Goal: Task Accomplishment & Management: Complete application form

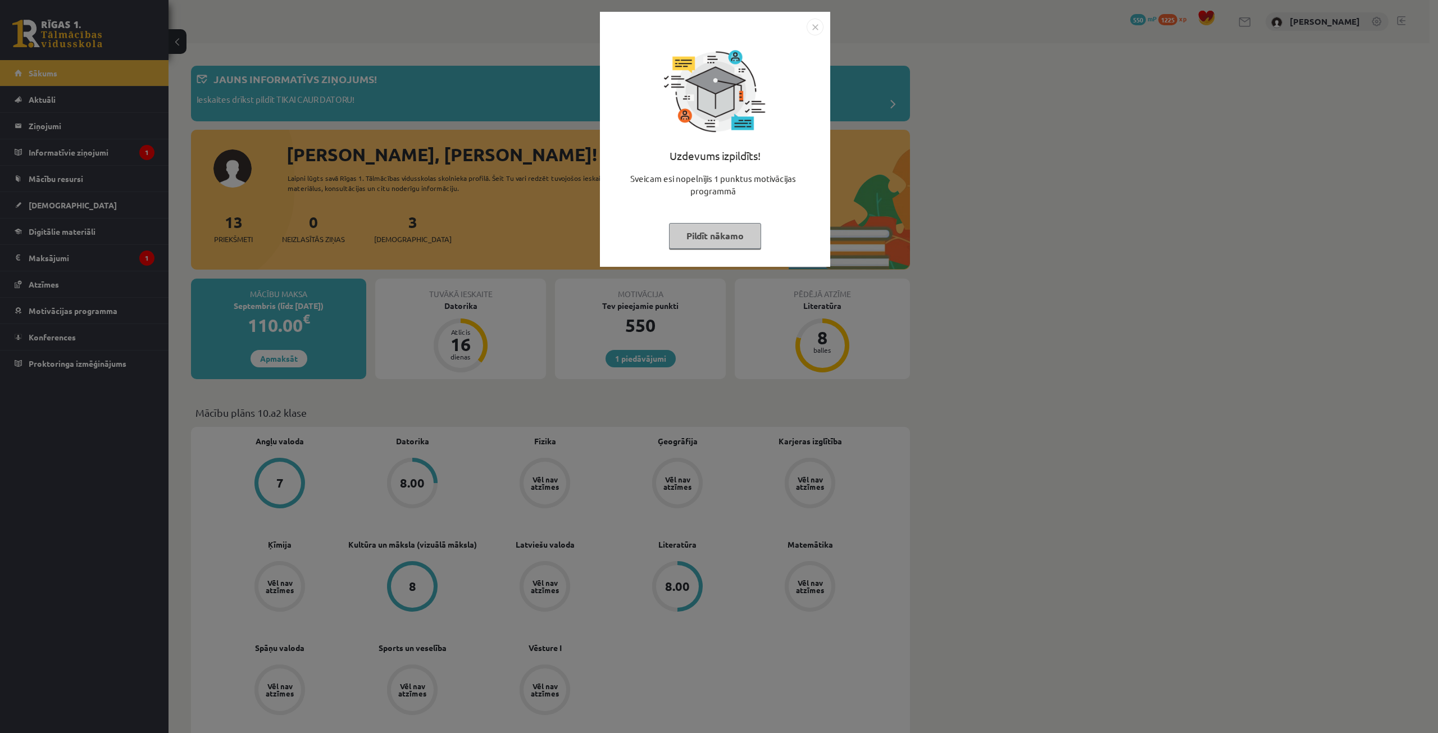
click at [723, 235] on button "Pildīt nākamo" at bounding box center [715, 236] width 92 height 26
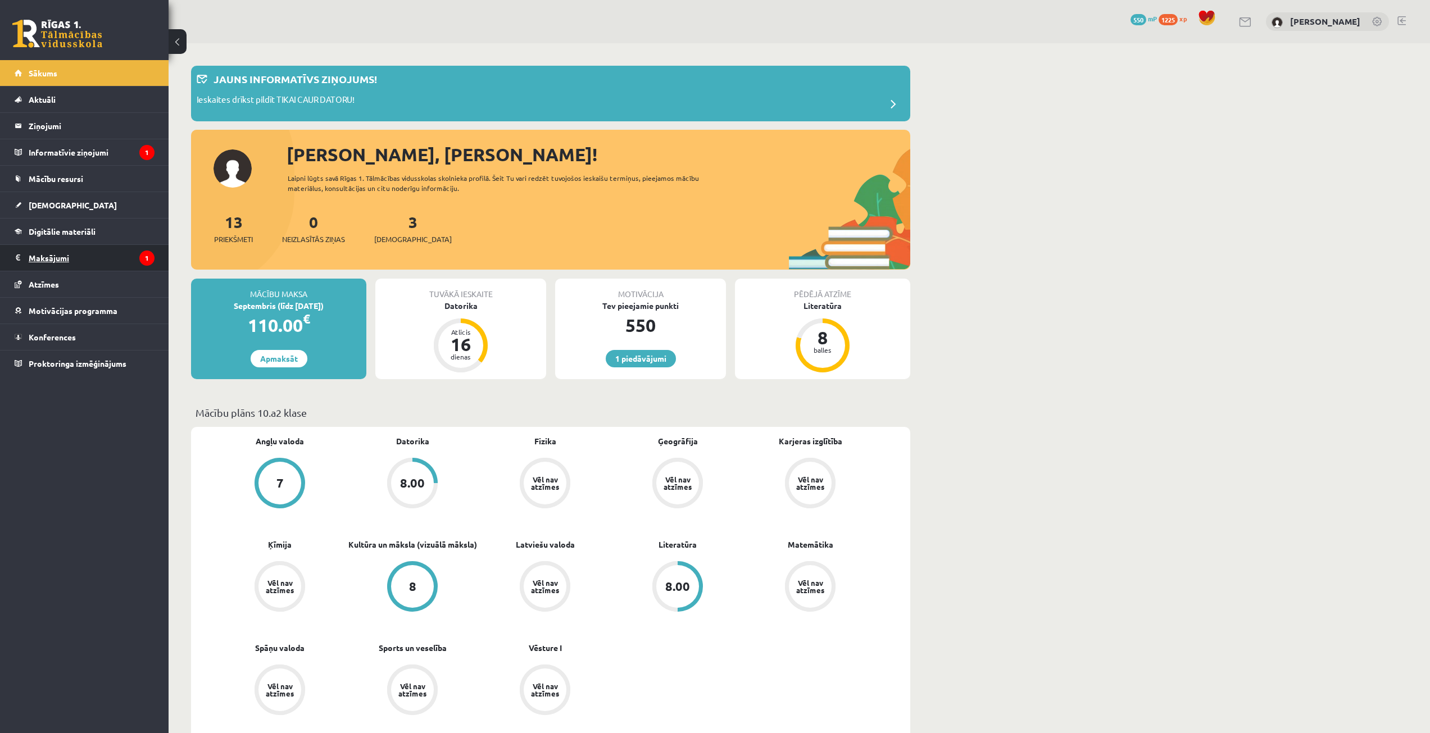
click at [65, 265] on legend "Maksājumi 1" at bounding box center [92, 258] width 126 height 26
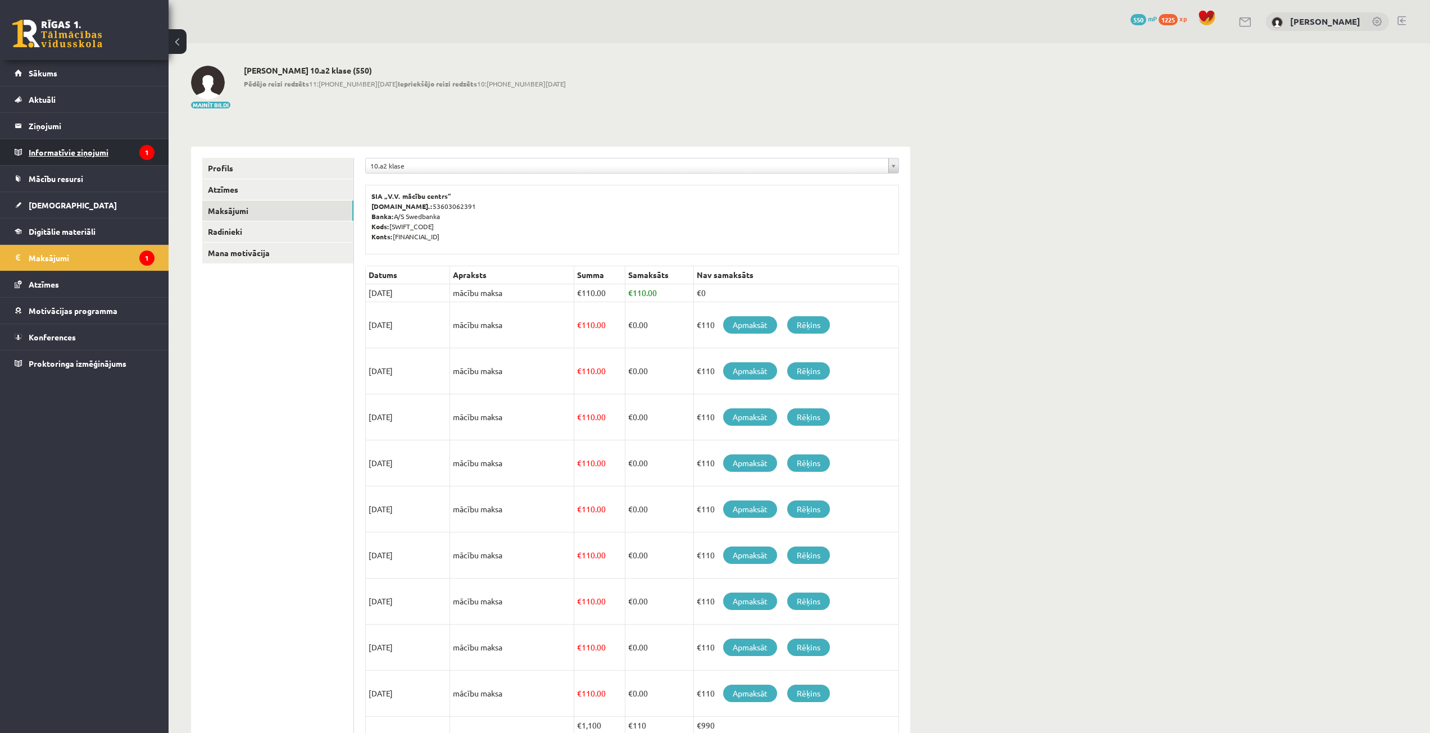
click at [107, 146] on legend "Informatīvie ziņojumi 1" at bounding box center [92, 152] width 126 height 26
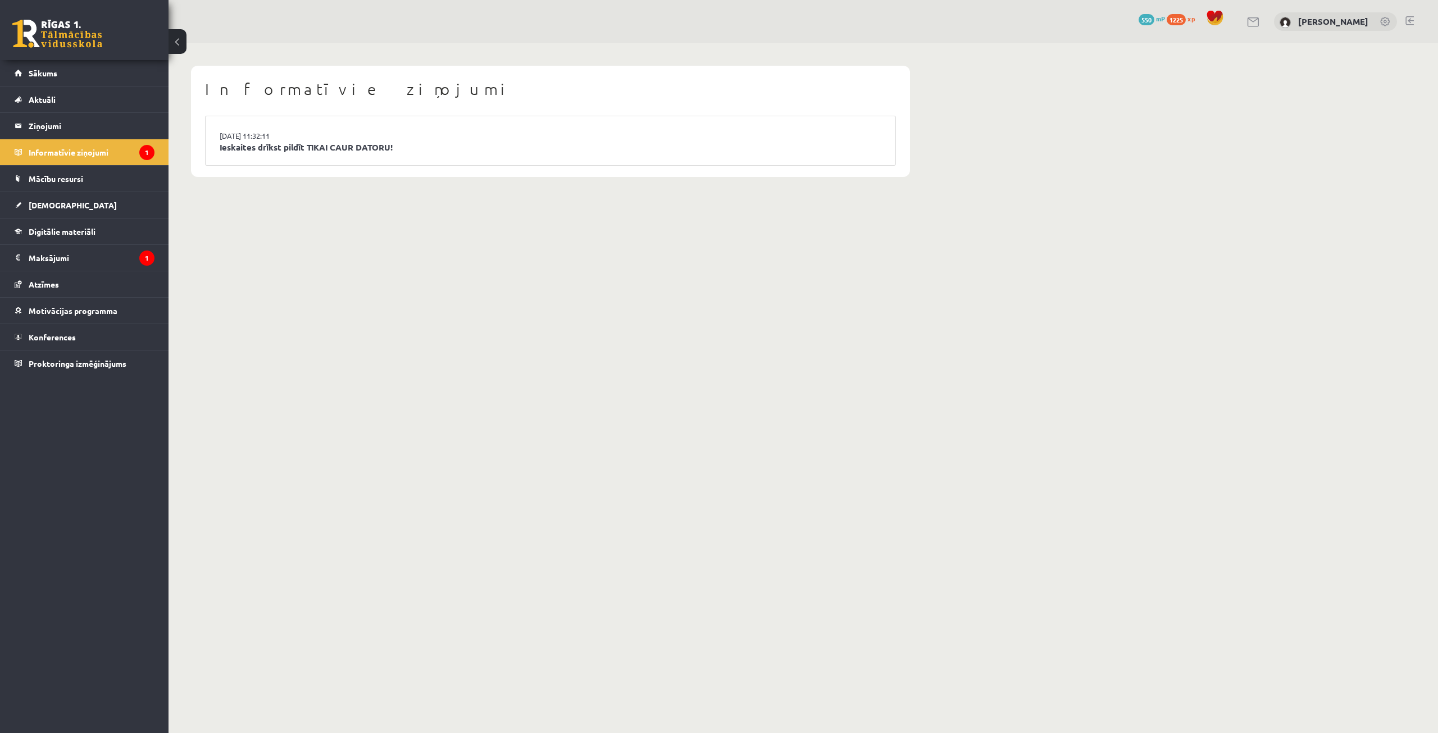
click at [327, 133] on li "15.09.2025 11:32:11 Ieskaites drīkst pildīt TIKAI CAUR DATORU!" at bounding box center [551, 140] width 690 height 49
click at [330, 148] on link "Ieskaites drīkst pildīt TIKAI CAUR DATORU!" at bounding box center [551, 147] width 662 height 13
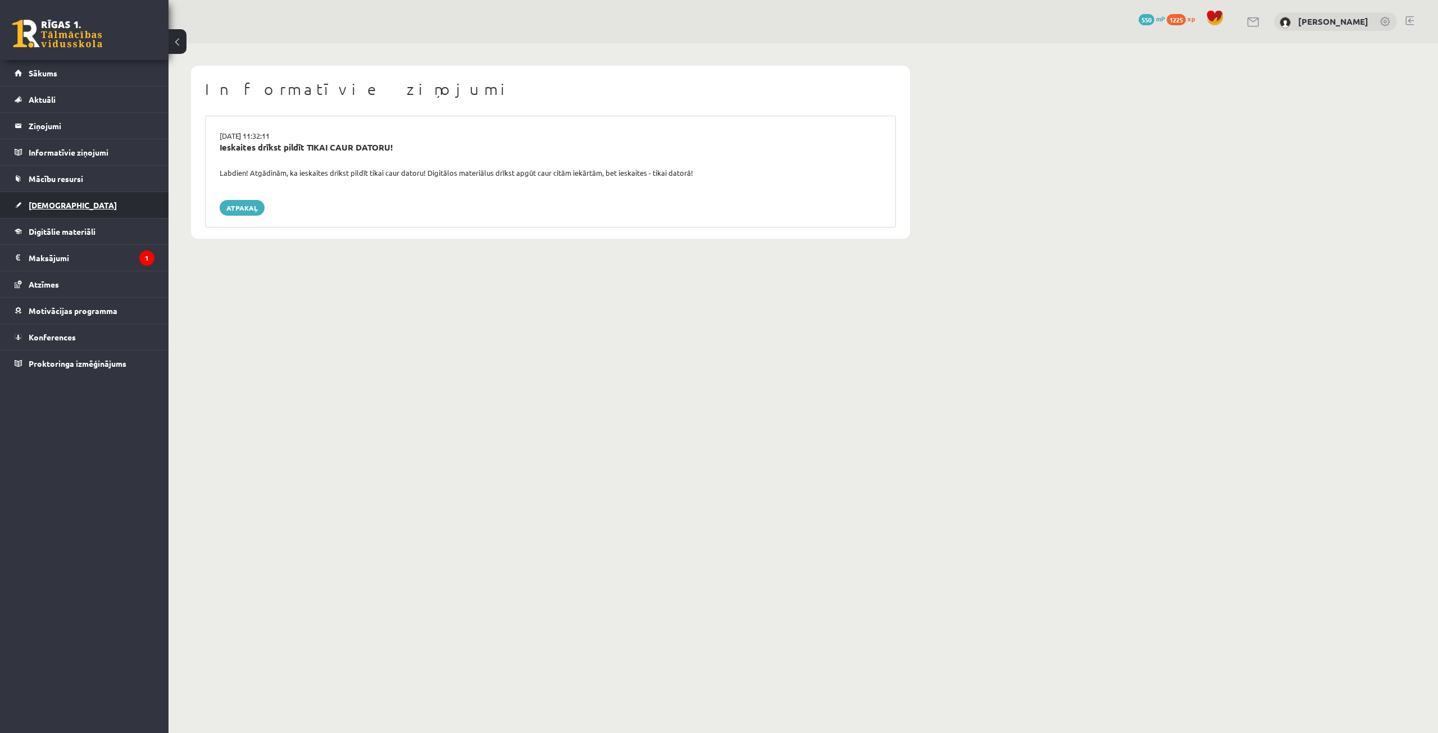
click at [58, 205] on span "[DEMOGRAPHIC_DATA]" at bounding box center [73, 205] width 88 height 10
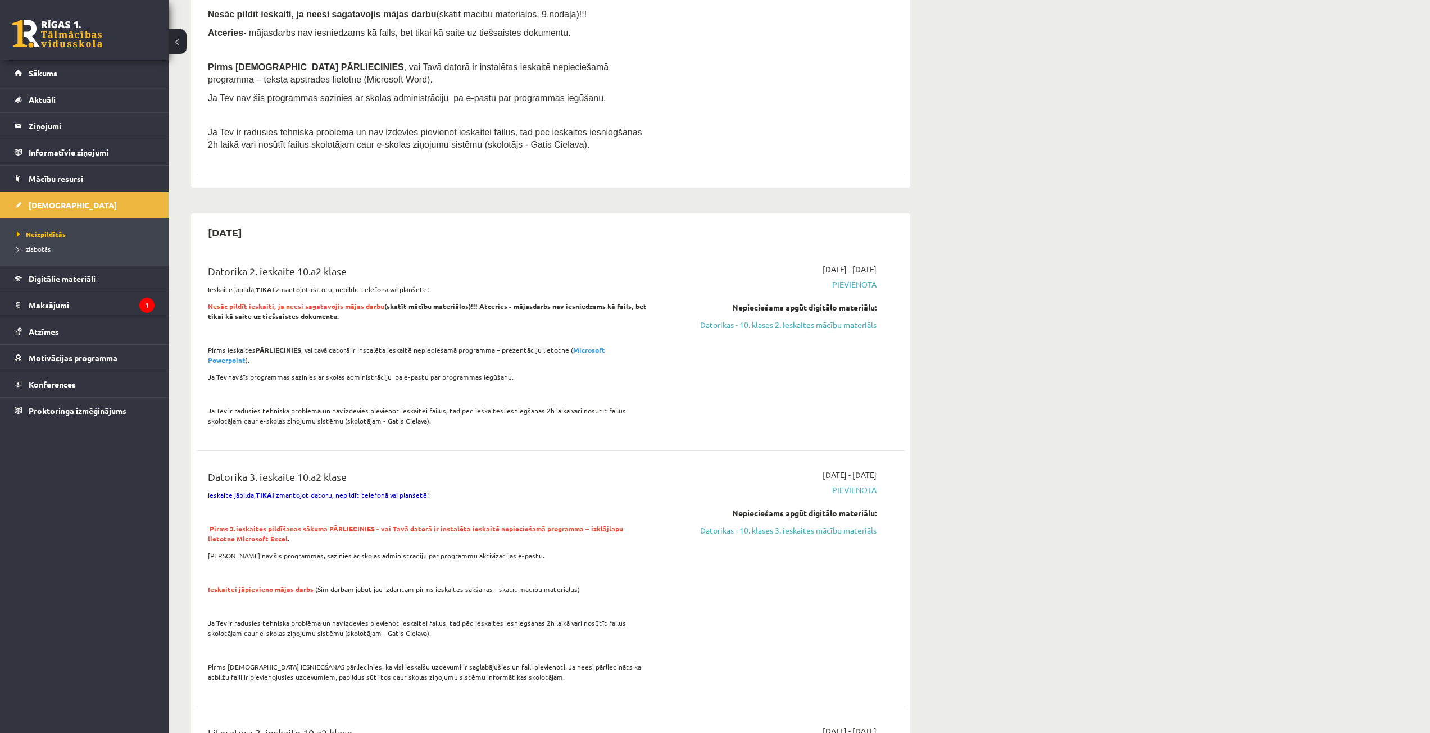
scroll to position [225, 0]
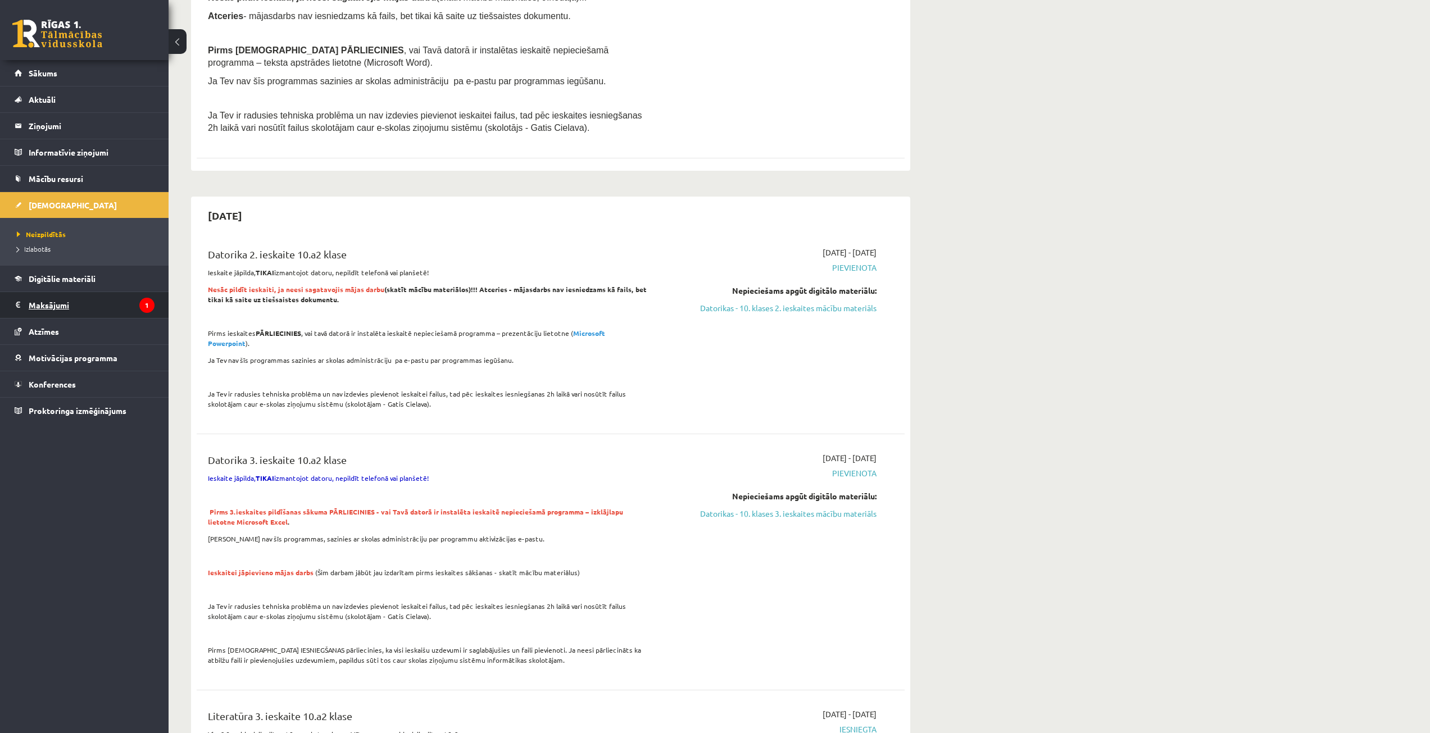
click at [116, 296] on legend "Maksājumi 1" at bounding box center [92, 305] width 126 height 26
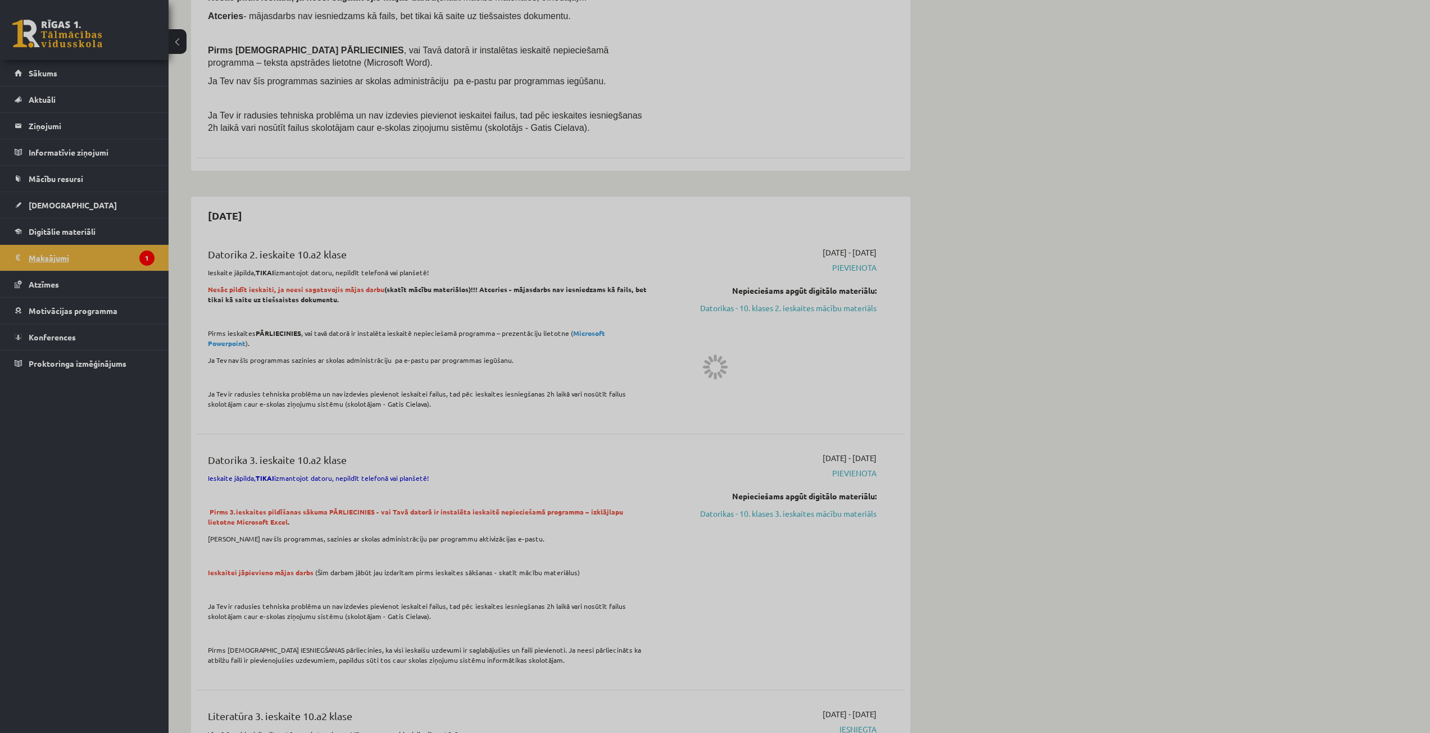
scroll to position [63, 0]
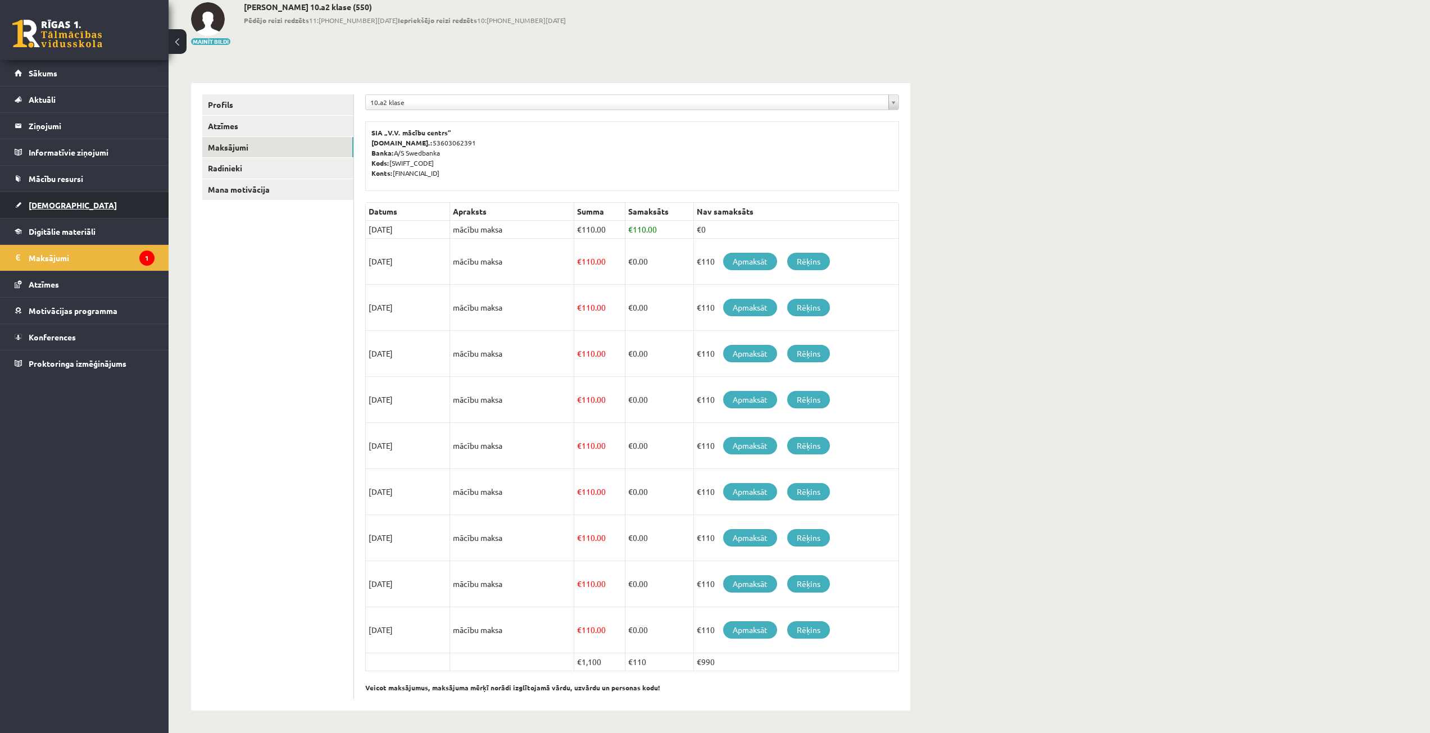
click at [66, 208] on link "[DEMOGRAPHIC_DATA]" at bounding box center [85, 205] width 140 height 26
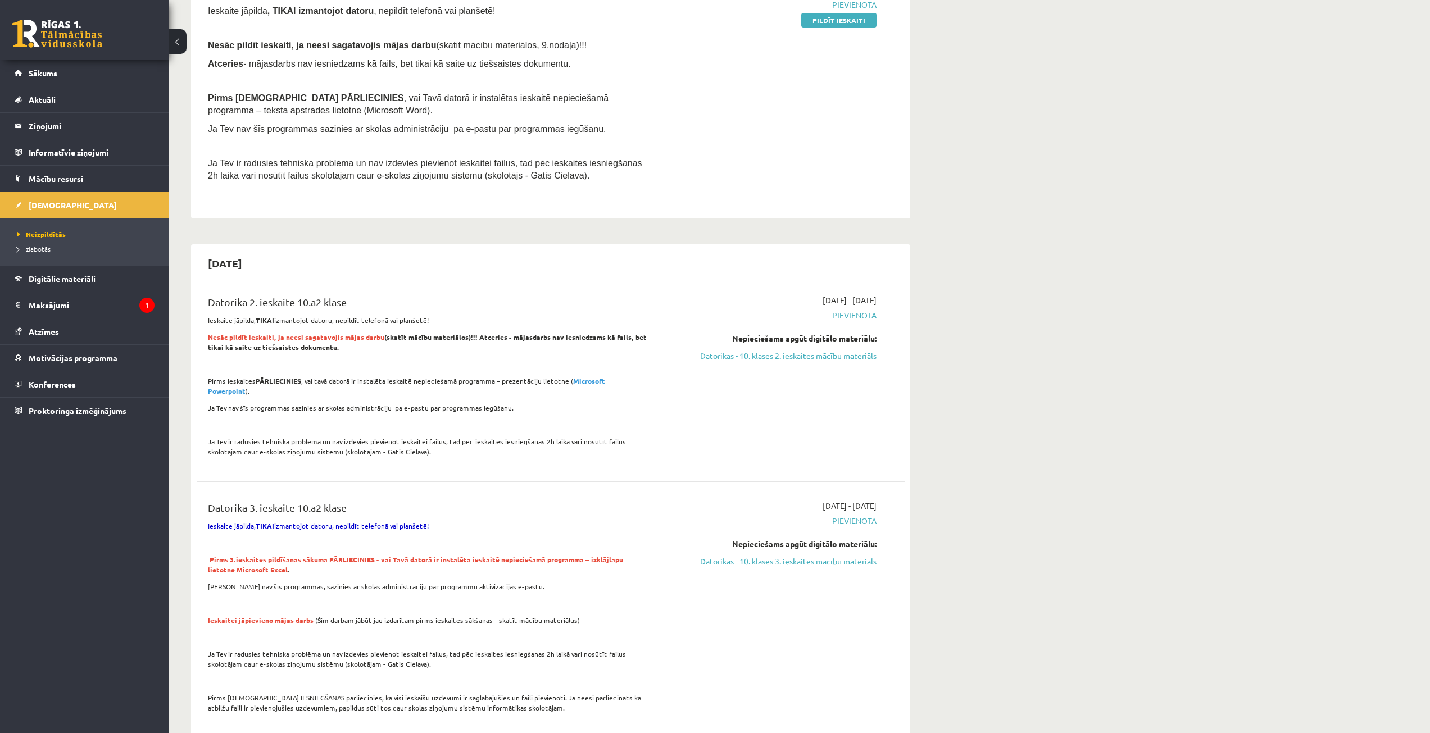
scroll to position [176, 0]
click at [821, 352] on link "Datorikas - 10. klases 2. ieskaites mācību materiāls" at bounding box center [771, 357] width 212 height 12
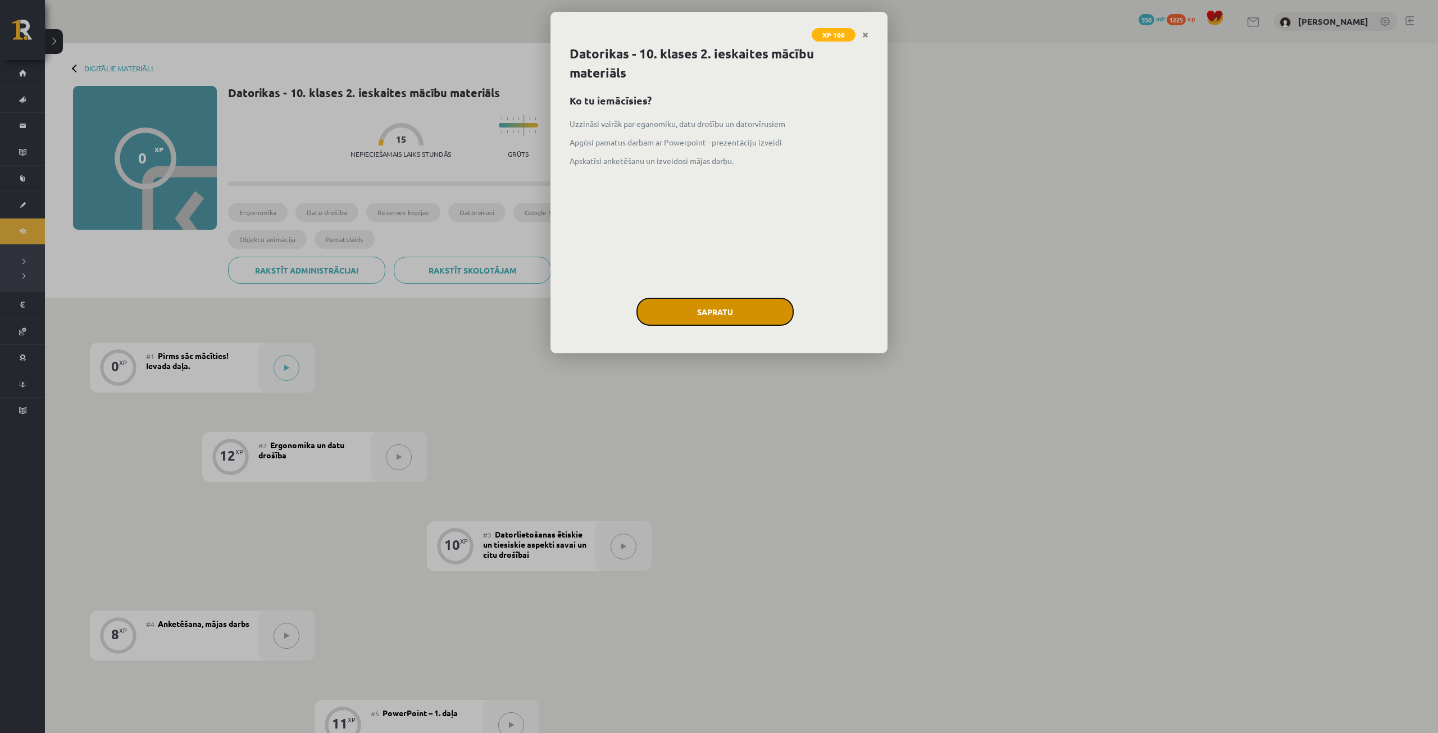
click at [691, 308] on button "Sapratu" at bounding box center [715, 312] width 157 height 28
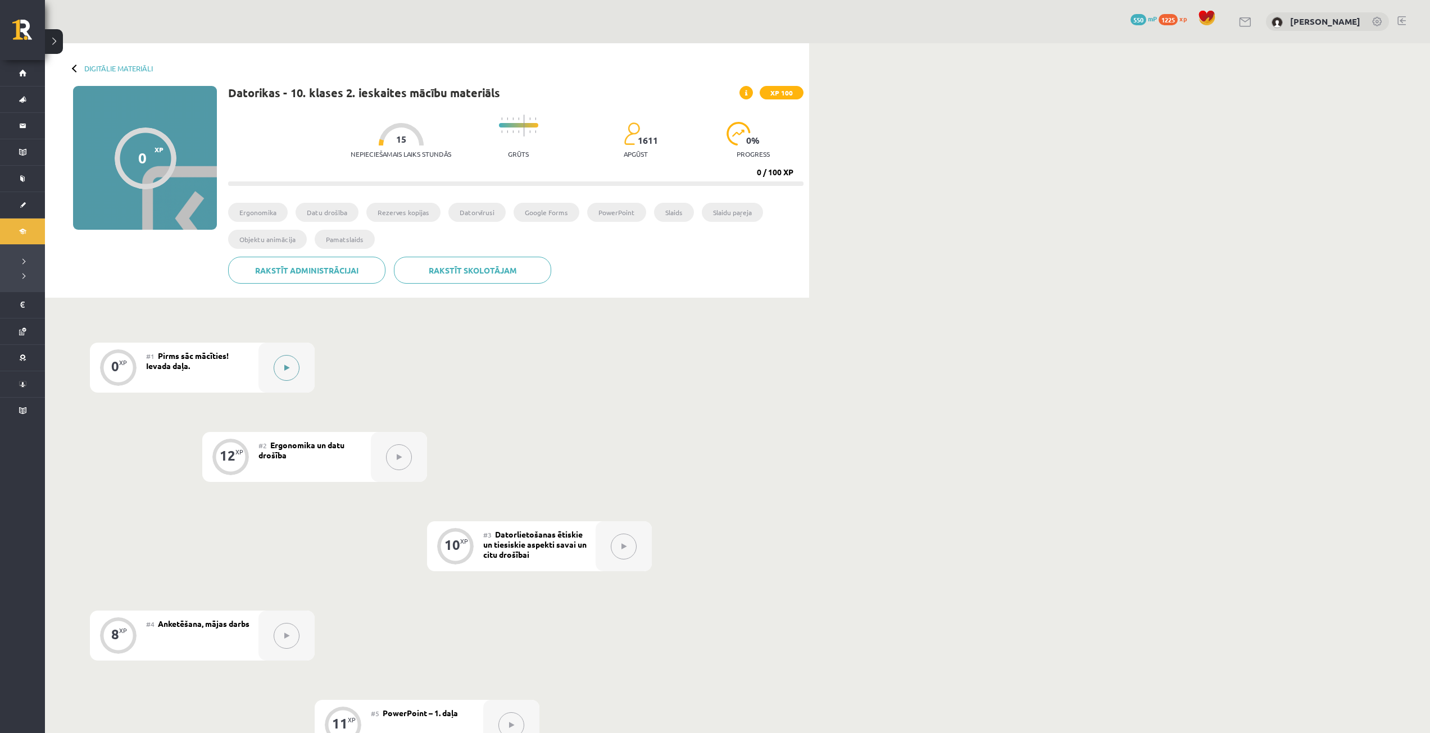
click at [300, 362] on div at bounding box center [286, 368] width 56 height 50
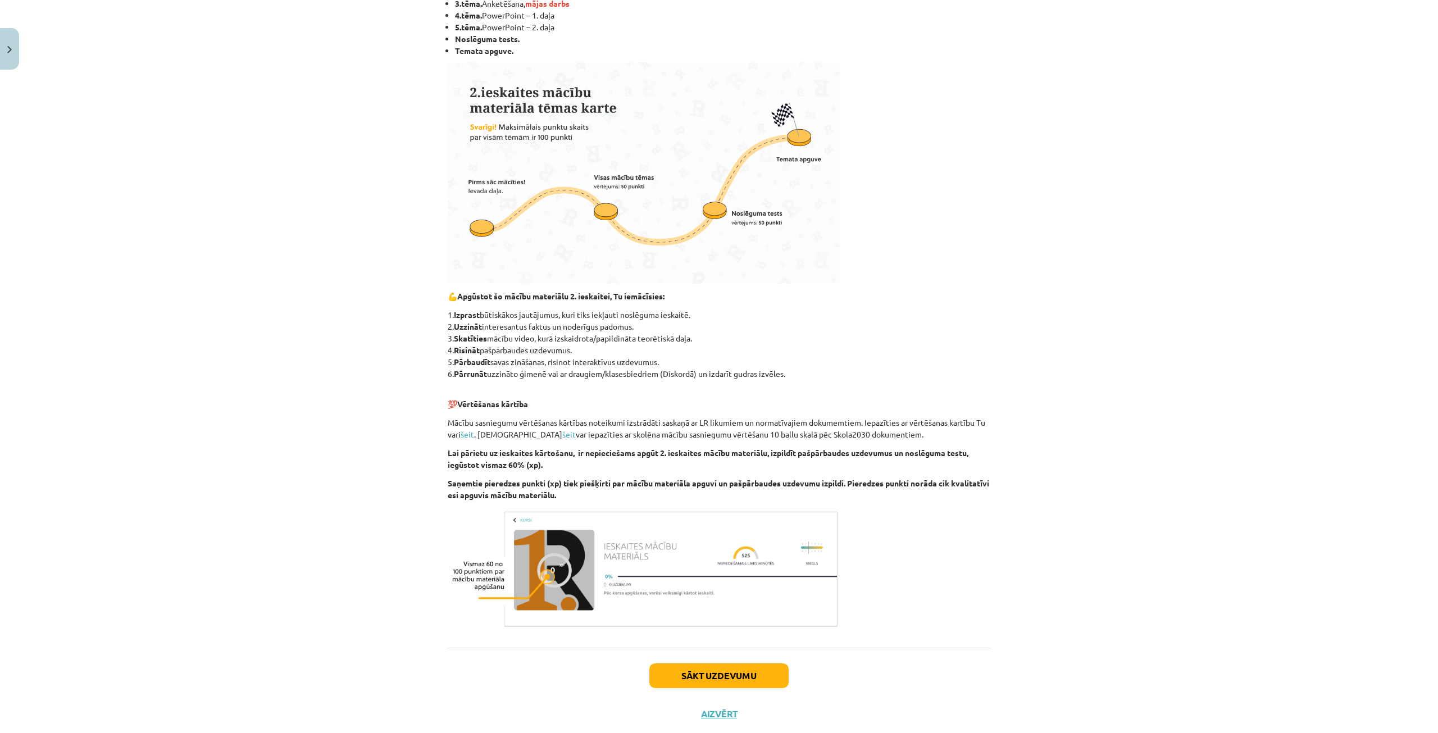
scroll to position [309, 0]
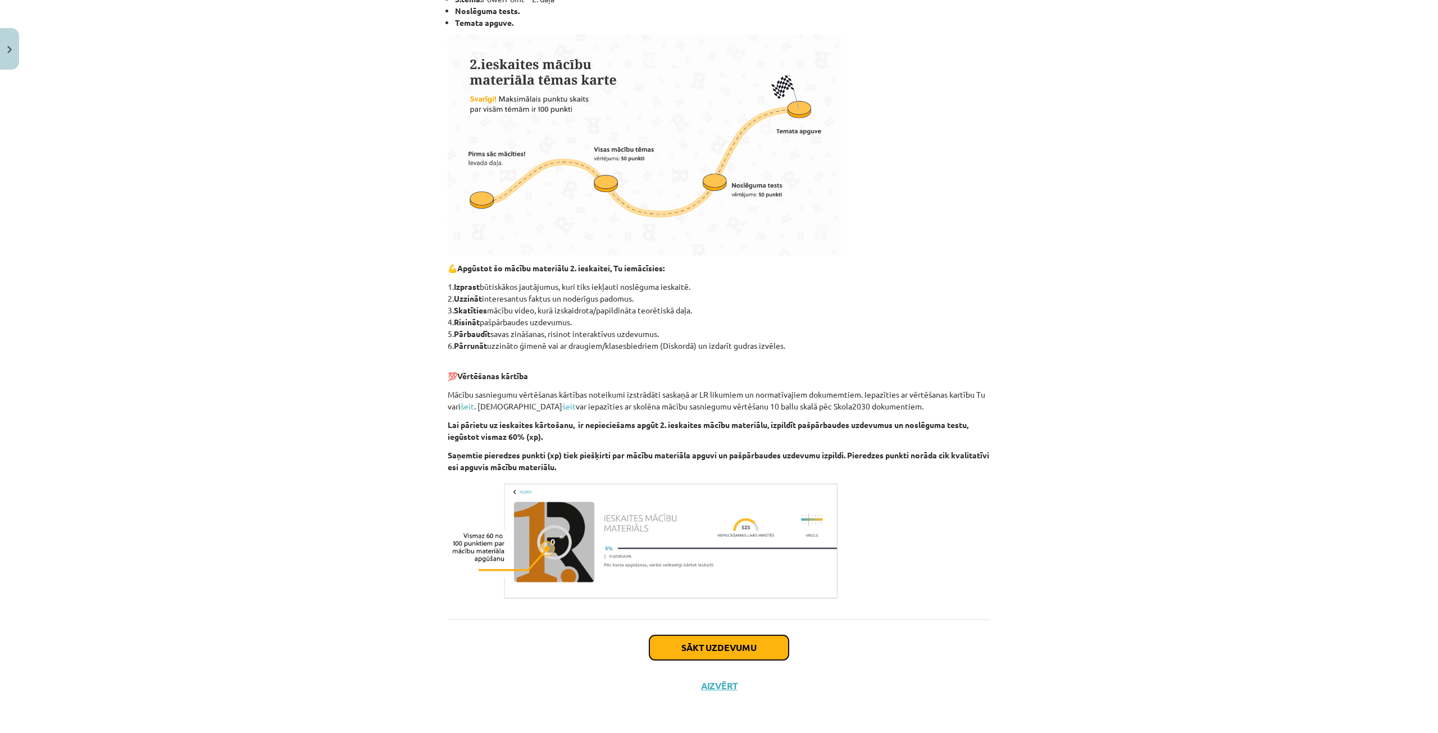
click at [698, 646] on button "Sākt uzdevumu" at bounding box center [719, 647] width 139 height 25
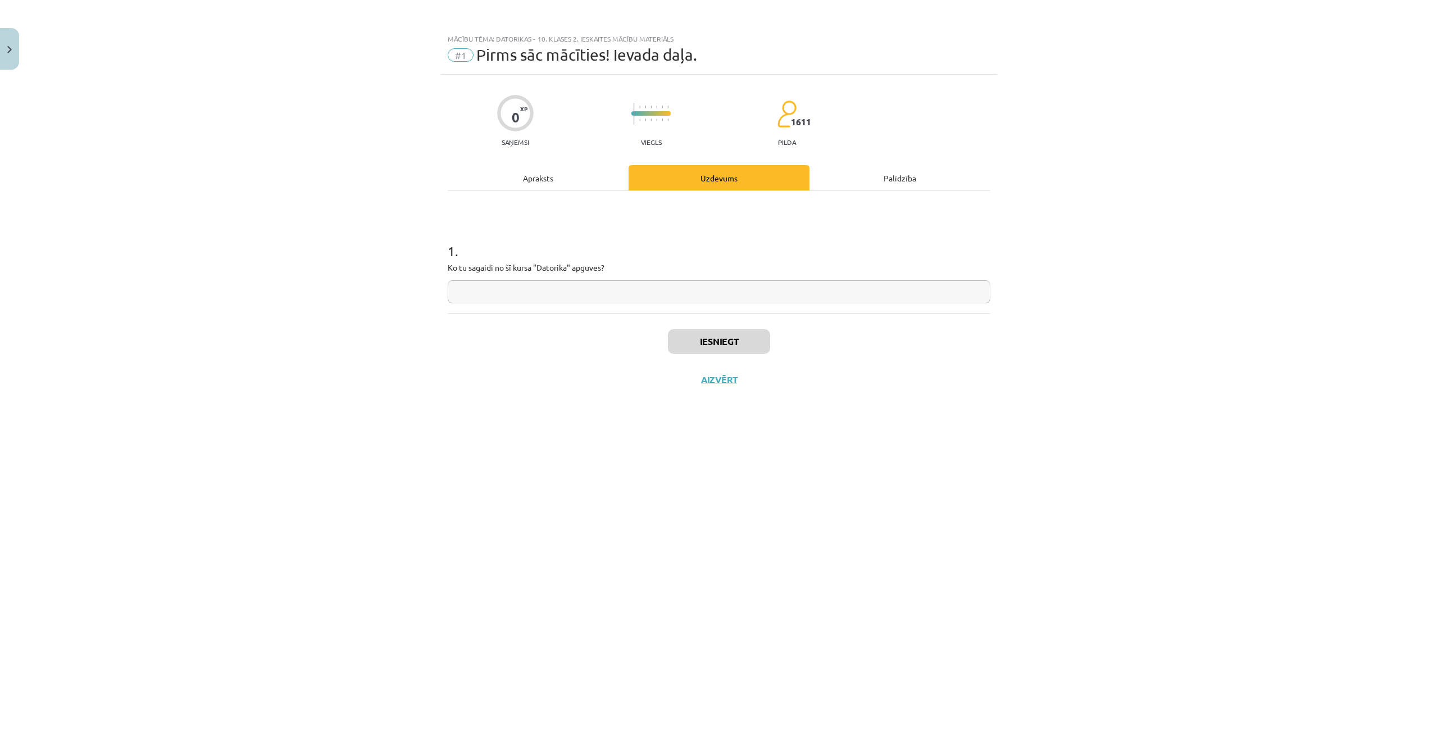
scroll to position [0, 0]
click at [560, 290] on input "text" at bounding box center [719, 291] width 543 height 23
type input "*"
type input "**"
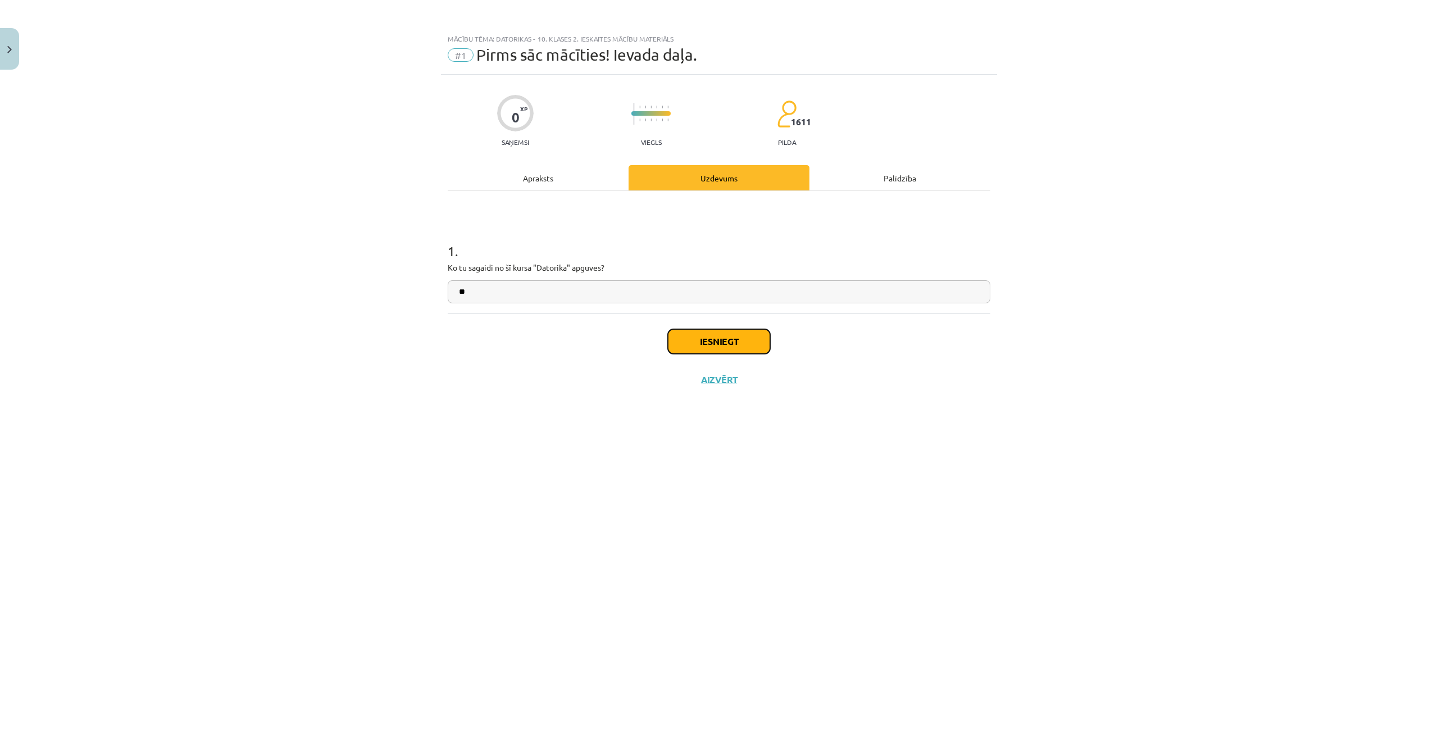
click at [709, 339] on button "Iesniegt" at bounding box center [719, 341] width 102 height 25
click at [741, 392] on button "Nākamā nodarbība" at bounding box center [719, 387] width 110 height 26
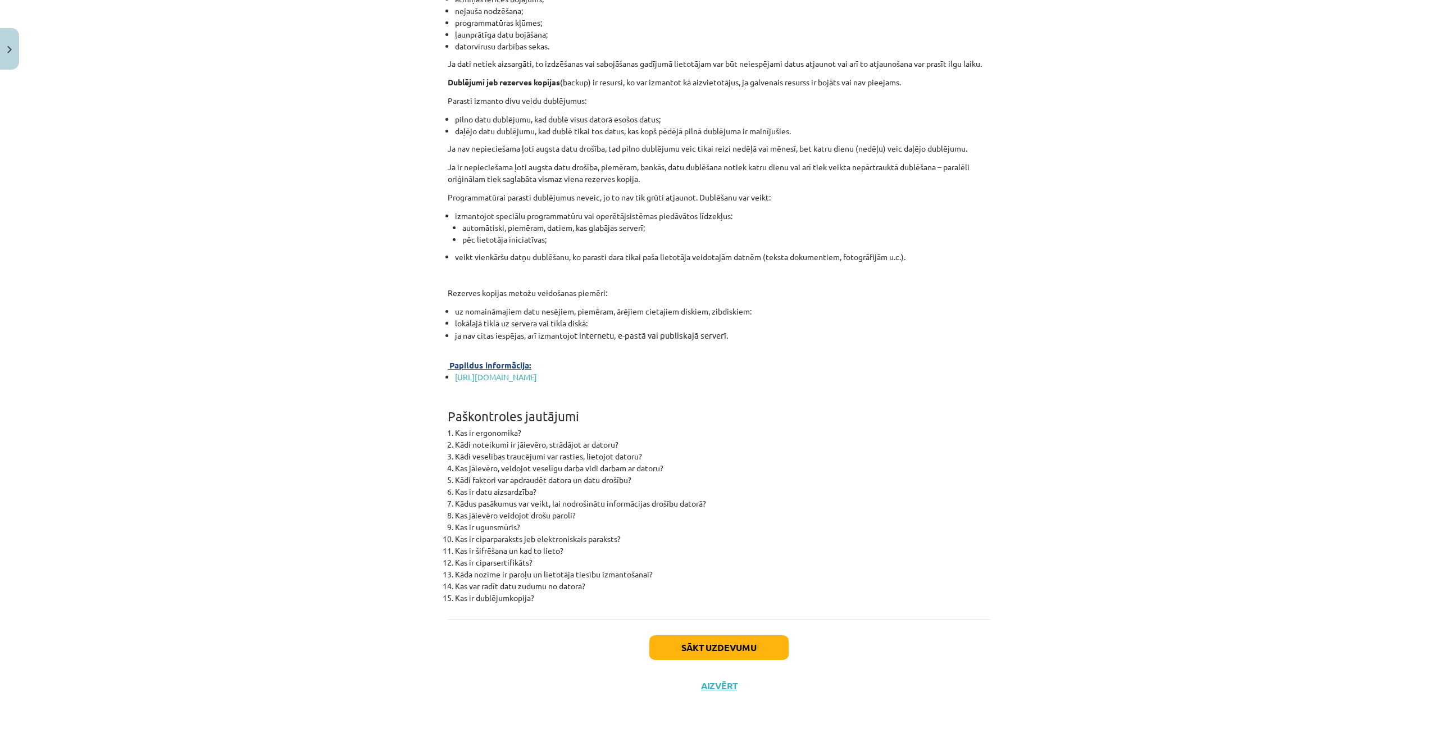
scroll to position [3249, 0]
click at [690, 645] on button "Sākt uzdevumu" at bounding box center [719, 647] width 139 height 25
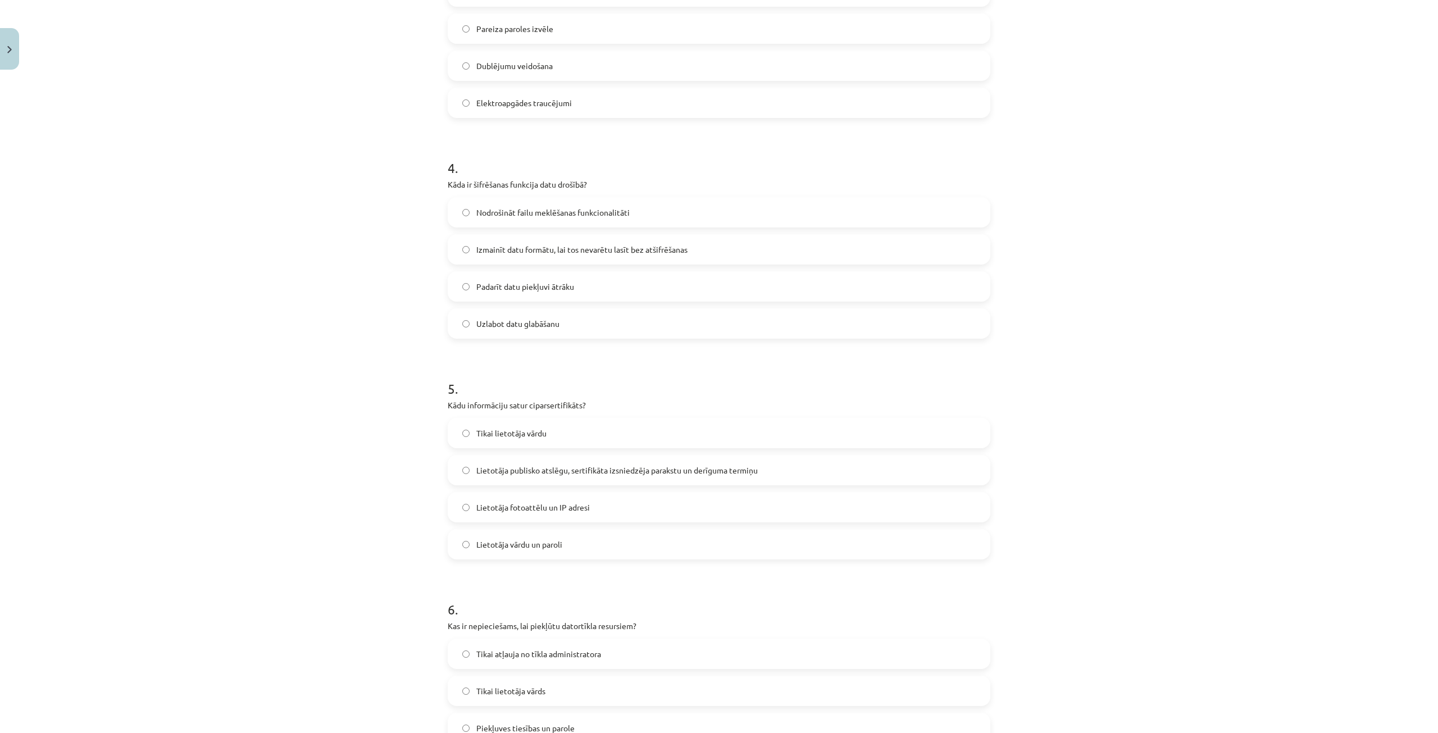
scroll to position [923, 0]
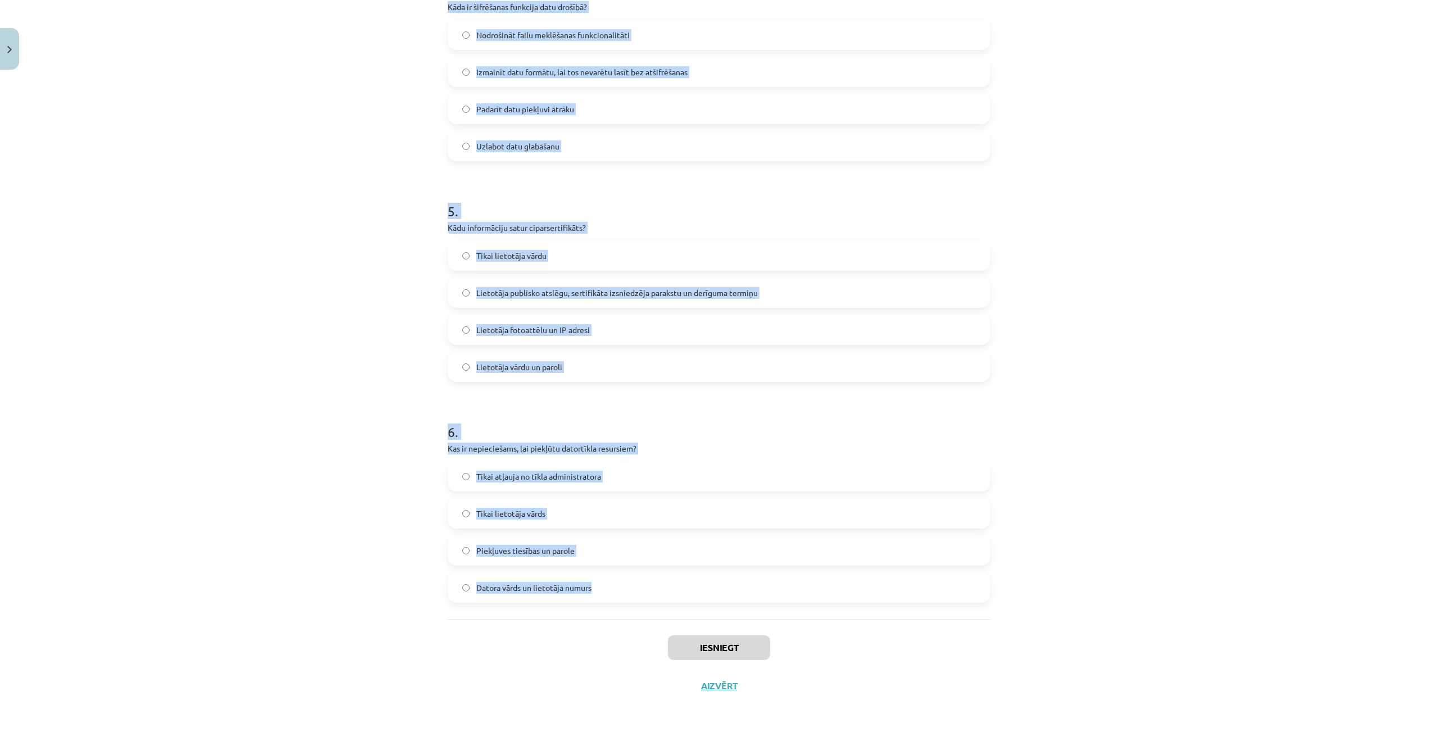
drag, startPoint x: 433, startPoint y: 230, endPoint x: 632, endPoint y: 596, distance: 416.3
click at [632, 596] on div "Mācību tēma: Datorikas - 10. klases 2. ieskaites mācību materiāls #2 Ergonomika…" at bounding box center [719, 366] width 1438 height 733
copy form "Kur novieto dokumentus, no kuriem tiek ievadīta informācija datorā? Uz galda kr…"
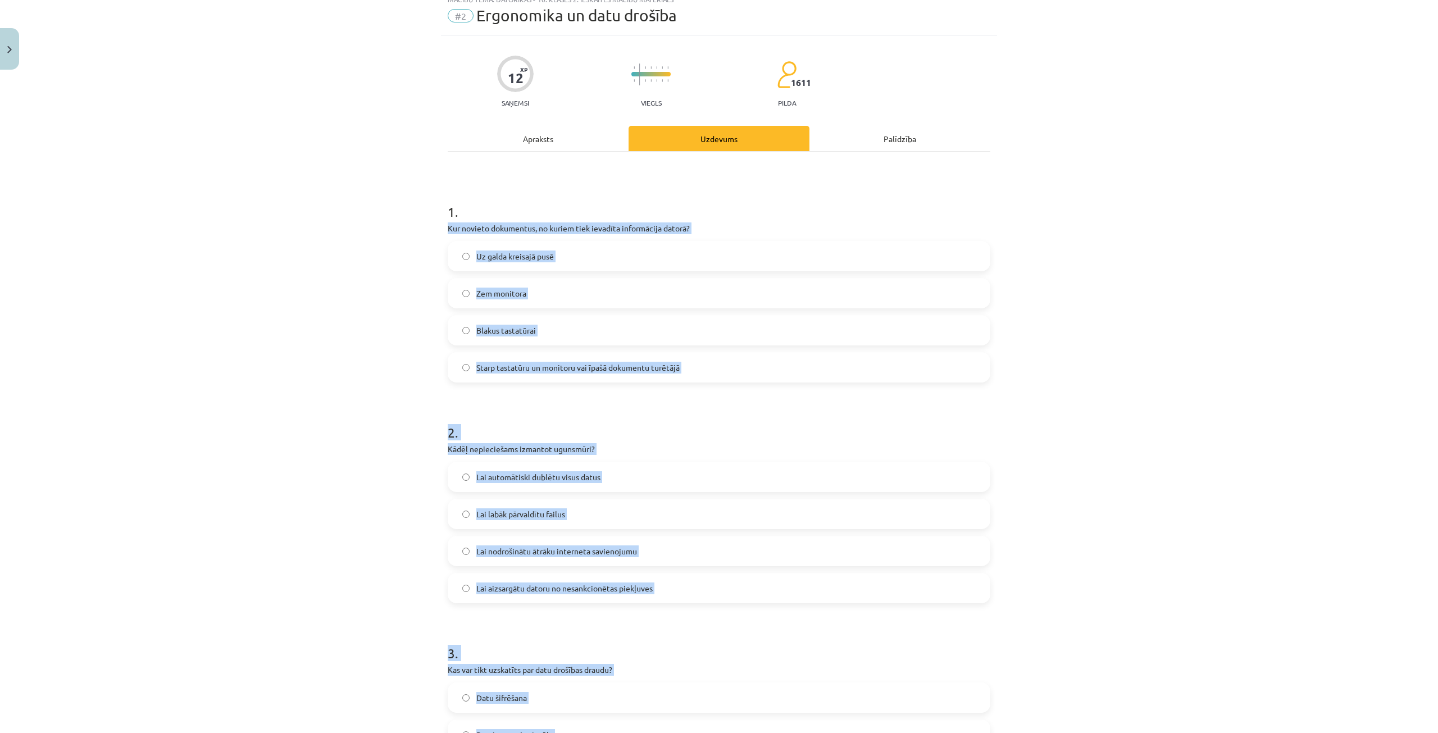
scroll to position [0, 0]
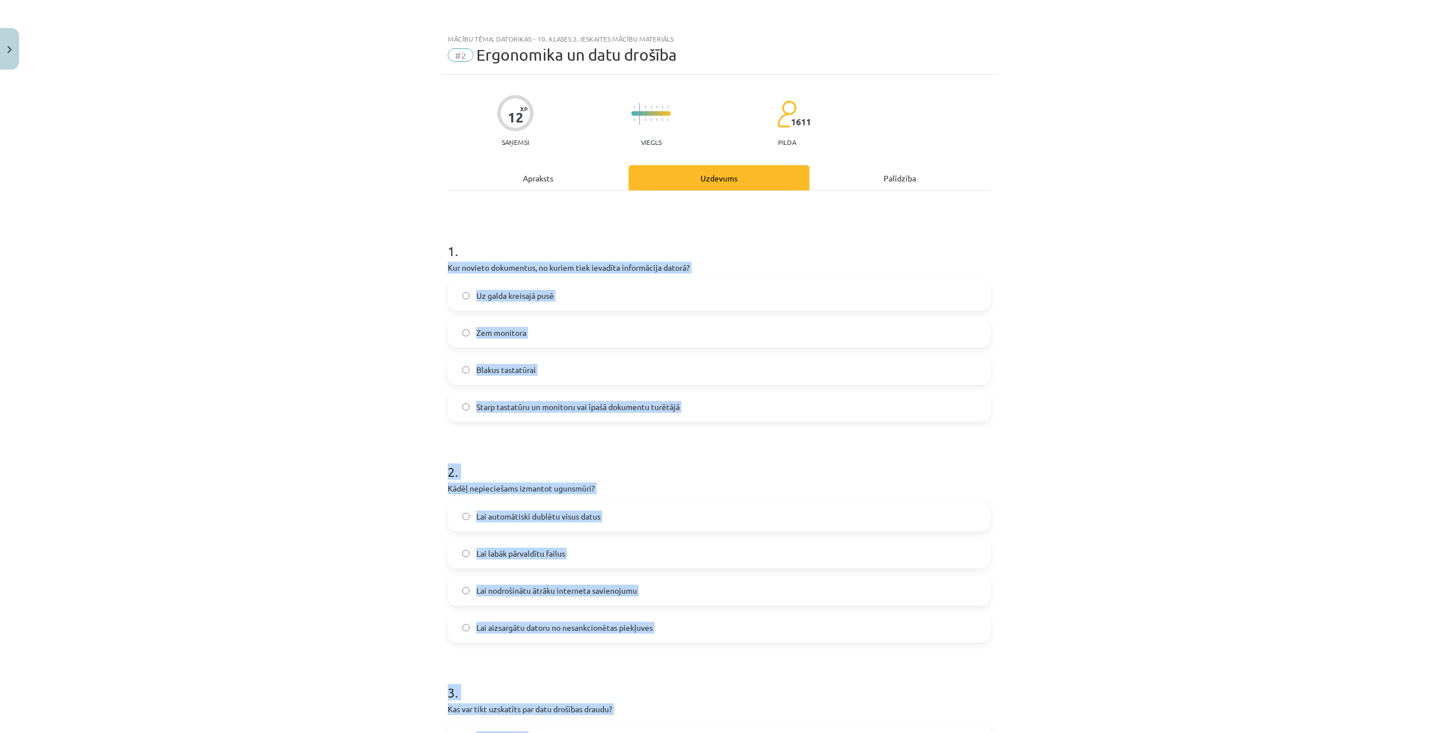
click at [734, 267] on p "Kur novieto dokumentus, no kuriem tiek ievadīta informācija datorā?" at bounding box center [719, 268] width 543 height 12
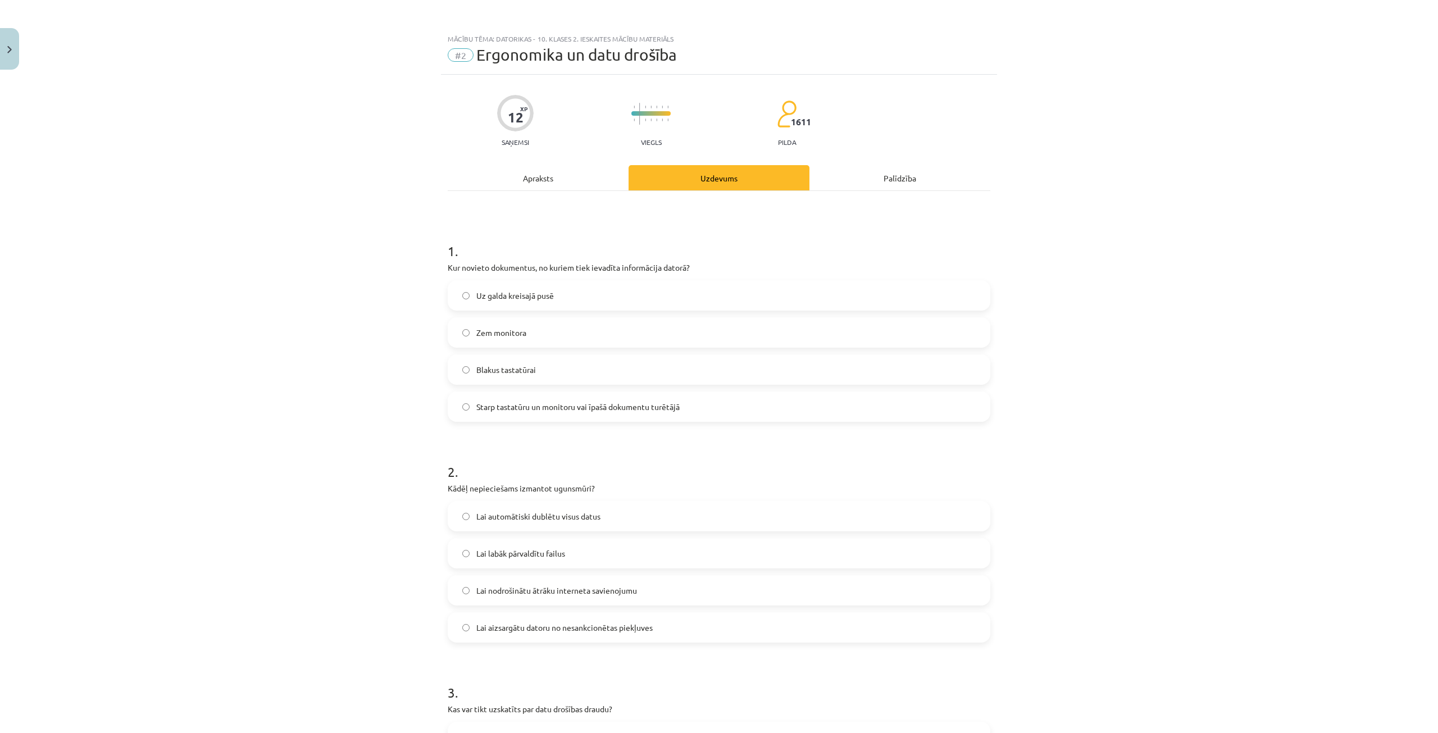
click at [551, 409] on span "Starp tastatūru un monitoru vai īpašā dokumentu turētājā" at bounding box center [577, 407] width 203 height 12
click at [657, 624] on label "Lai aizsargātu datoru no nesankcionētas piekļuves" at bounding box center [719, 628] width 541 height 28
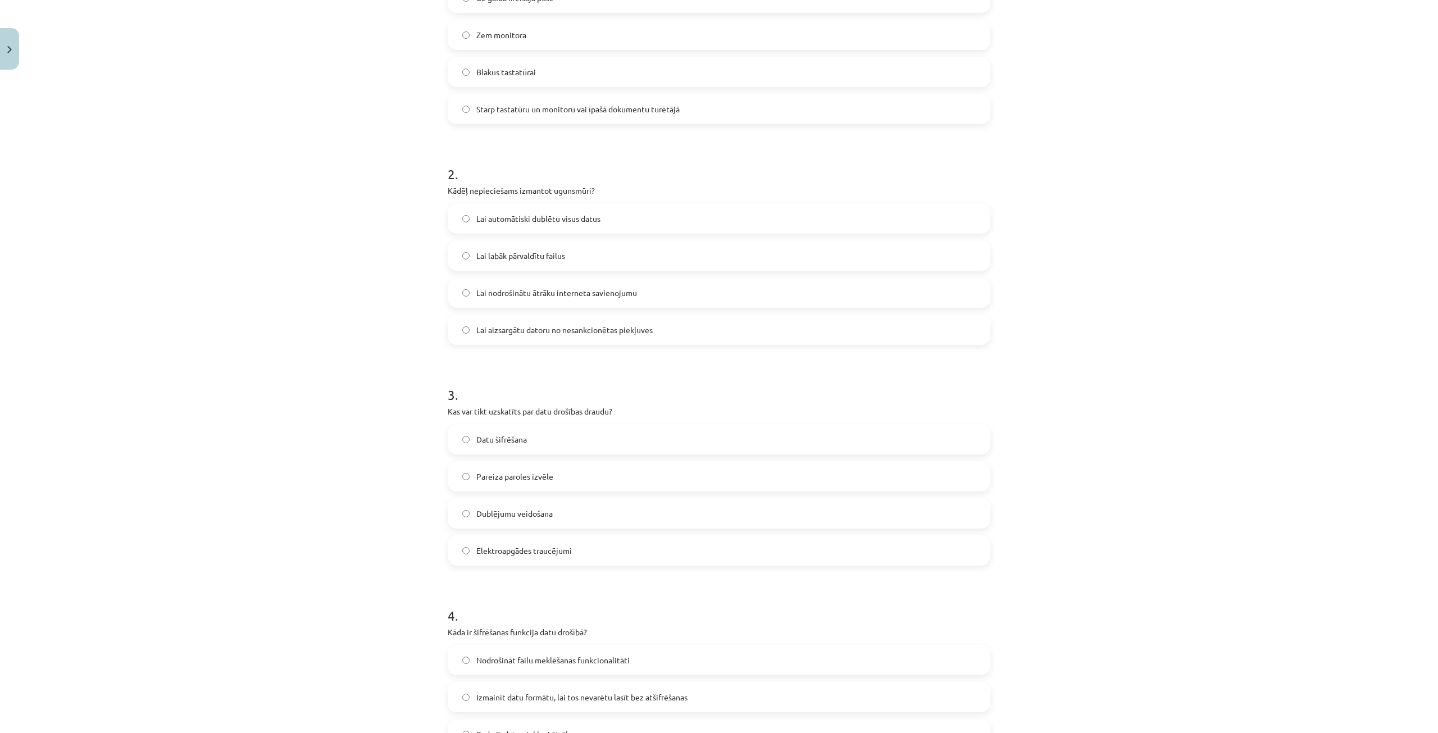
scroll to position [337, 0]
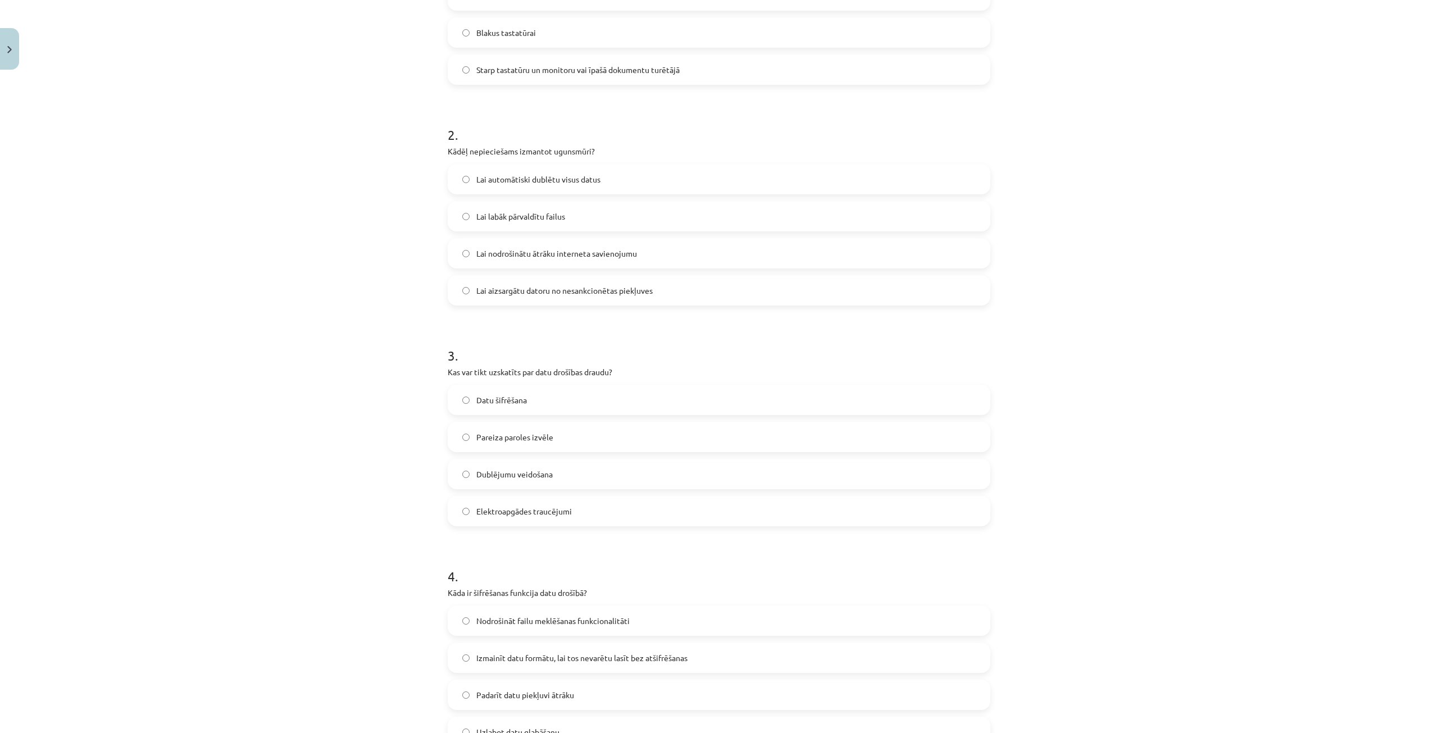
drag, startPoint x: 566, startPoint y: 511, endPoint x: 567, endPoint y: 504, distance: 6.8
click at [566, 506] on span "Elektroapgādes traucējumi" at bounding box center [524, 512] width 96 height 12
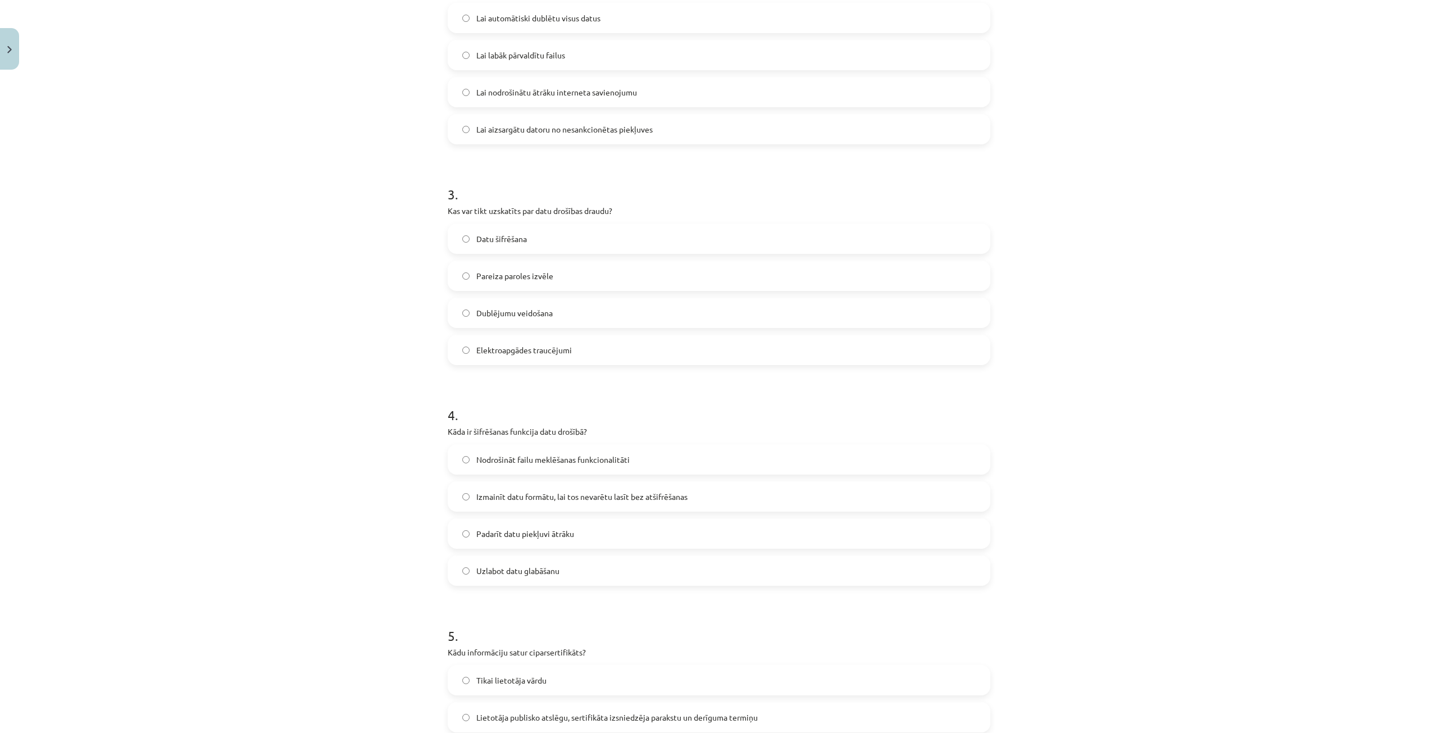
scroll to position [562, 0]
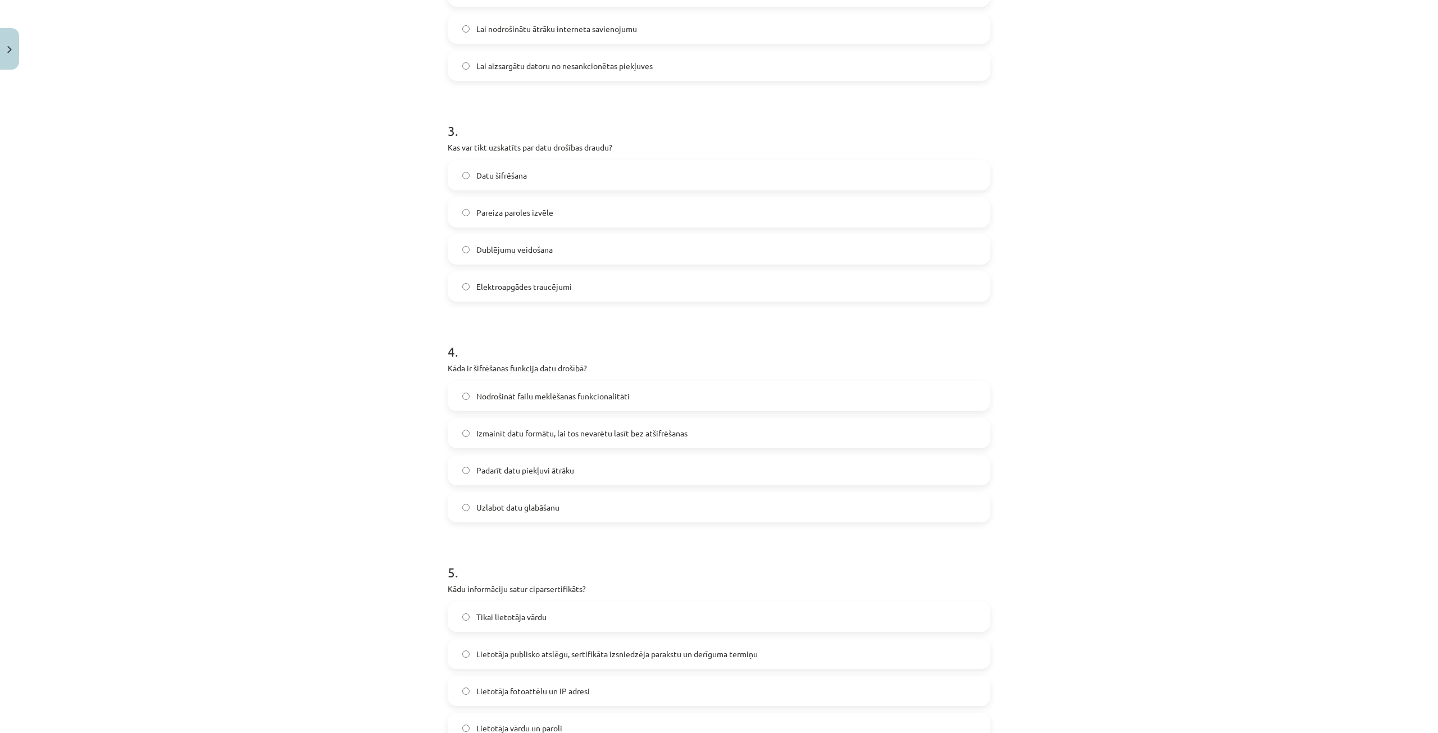
click at [566, 435] on span "Izmainīt datu formātu, lai tos nevarētu lasīt bez atšifrēšanas" at bounding box center [581, 434] width 211 height 12
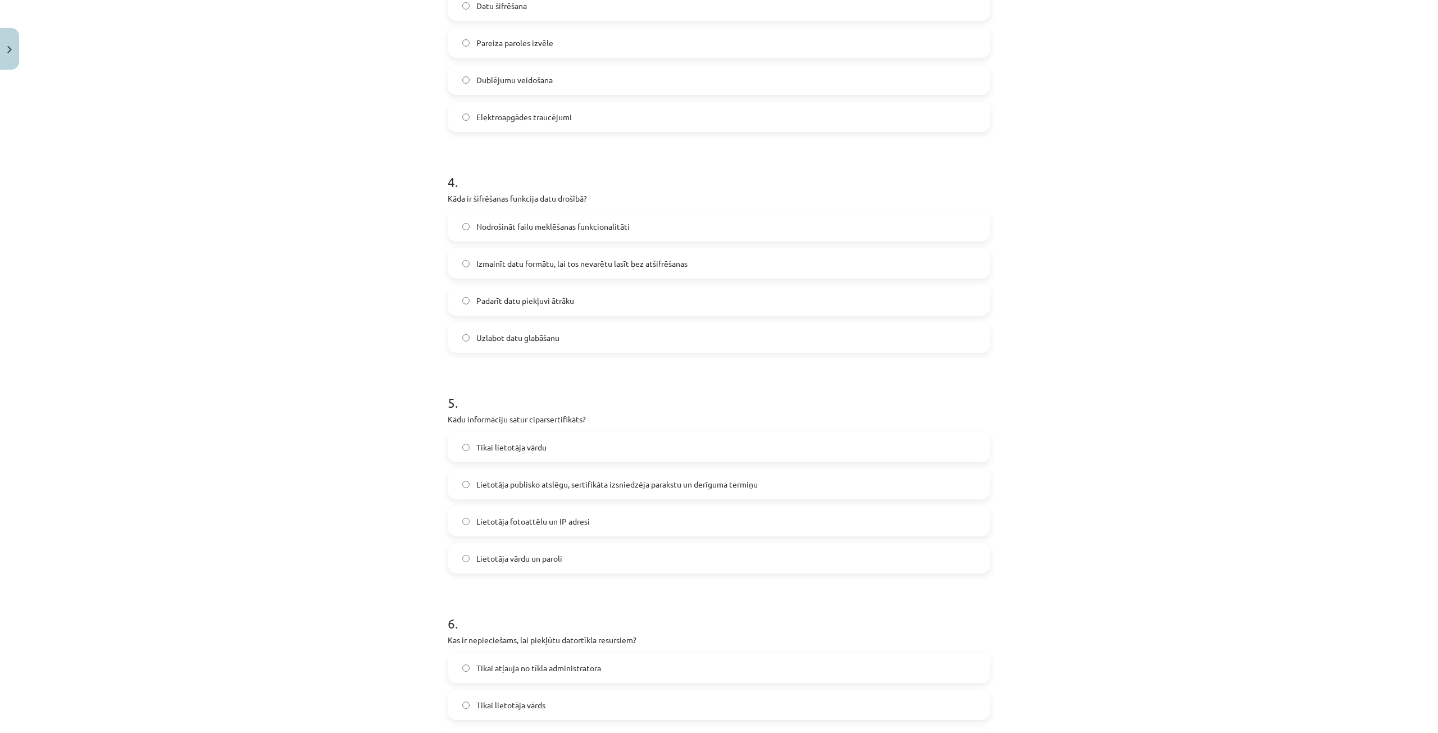
scroll to position [787, 0]
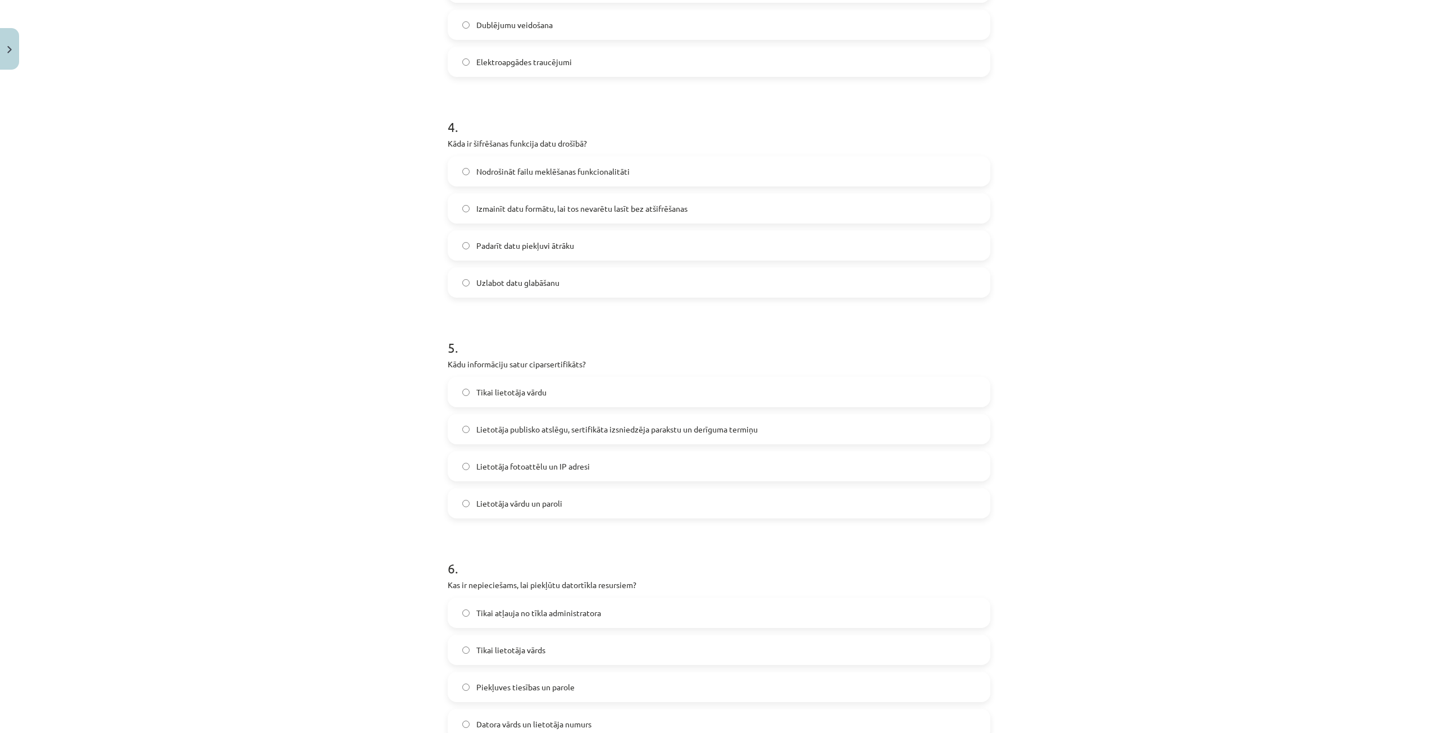
click at [559, 429] on span "Lietotāja publisko atslēgu, sertifikāta izsniedzēja parakstu un derīguma termiņu" at bounding box center [616, 430] width 281 height 12
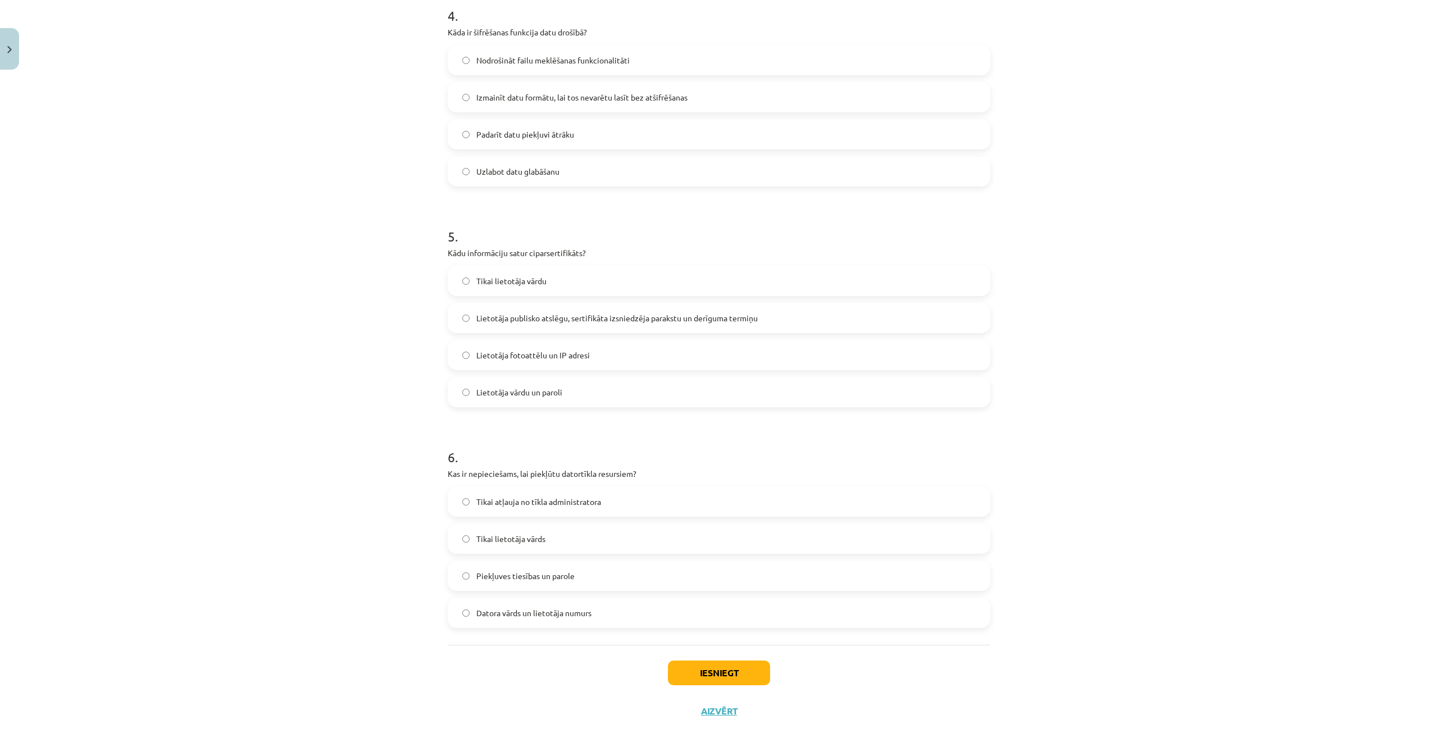
scroll to position [899, 0]
click at [566, 573] on span "Piekļuves tiesības un parole" at bounding box center [525, 575] width 98 height 12
click at [699, 672] on button "Iesniegt" at bounding box center [719, 672] width 102 height 25
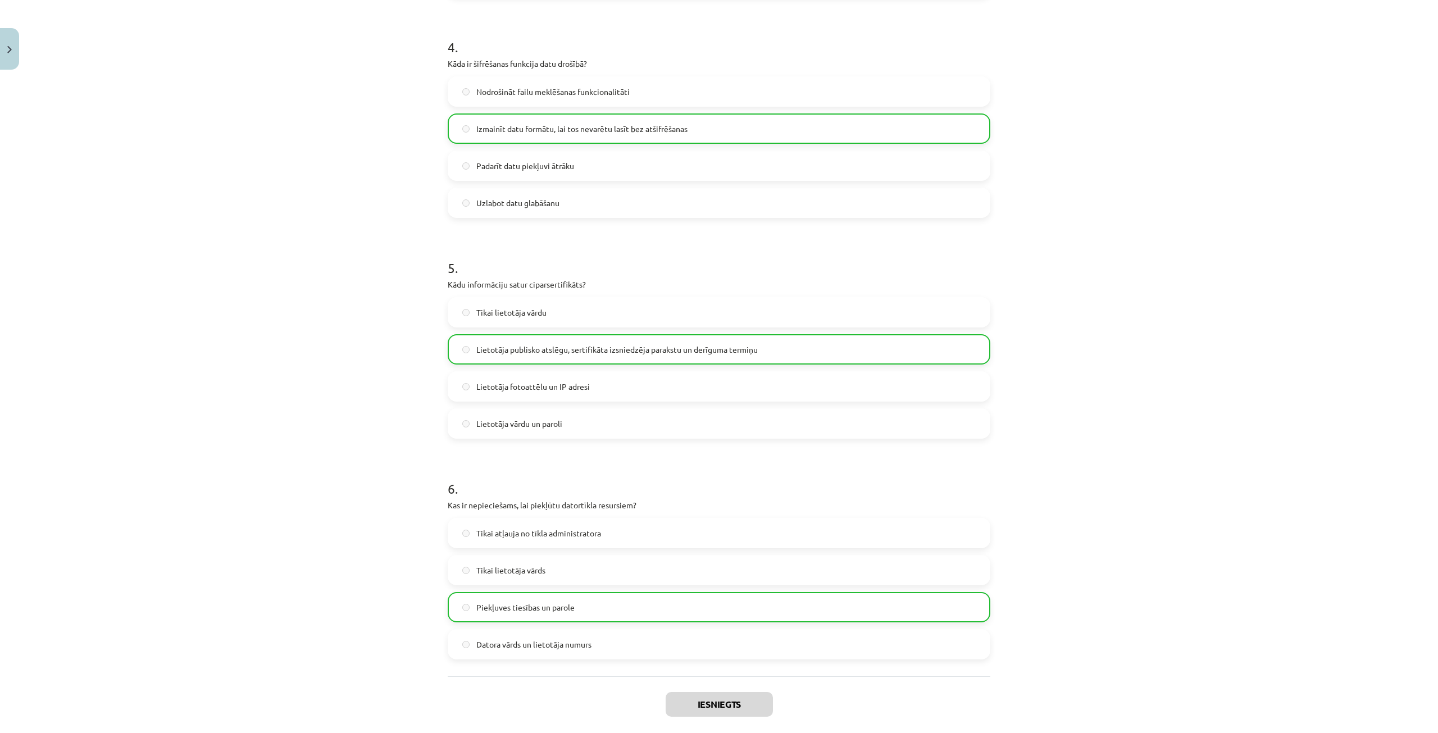
scroll to position [959, 0]
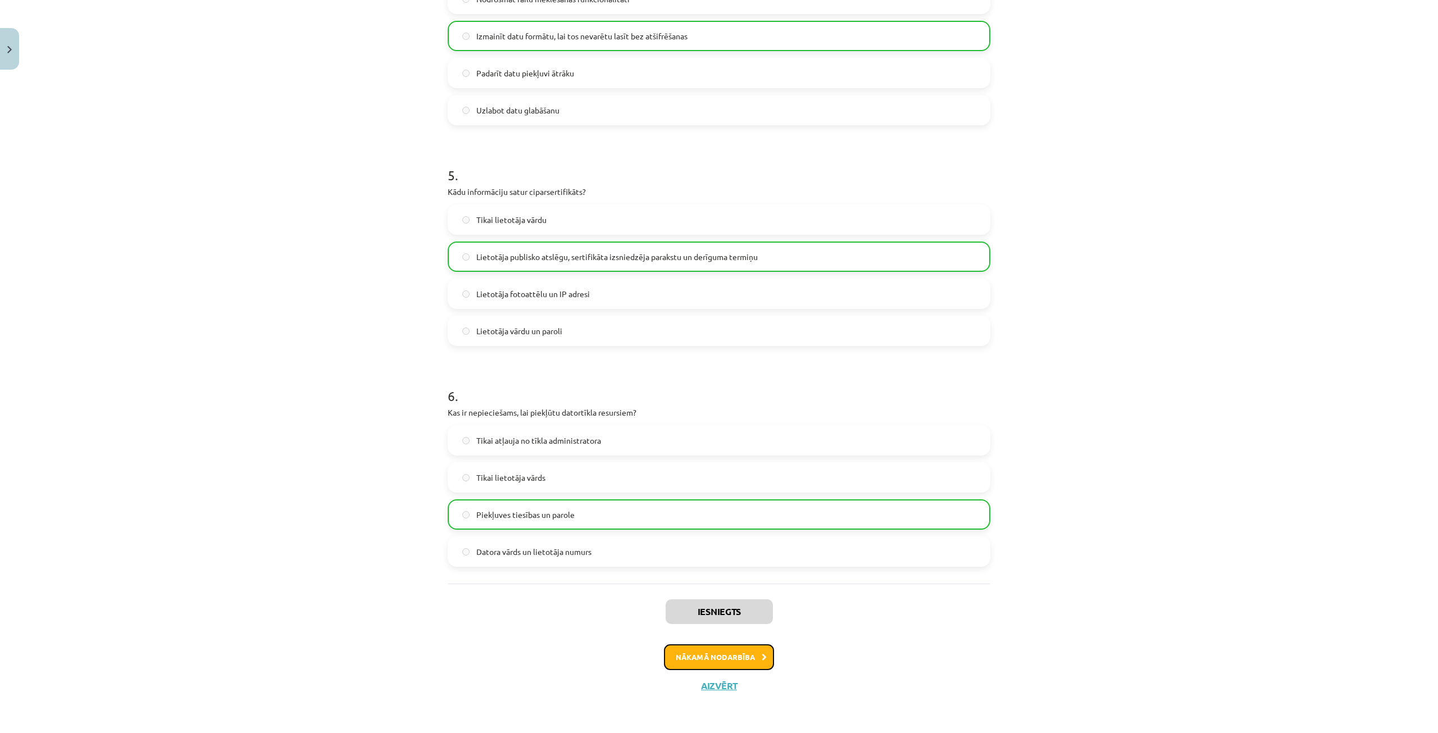
click at [716, 653] on button "Nākamā nodarbība" at bounding box center [719, 657] width 110 height 26
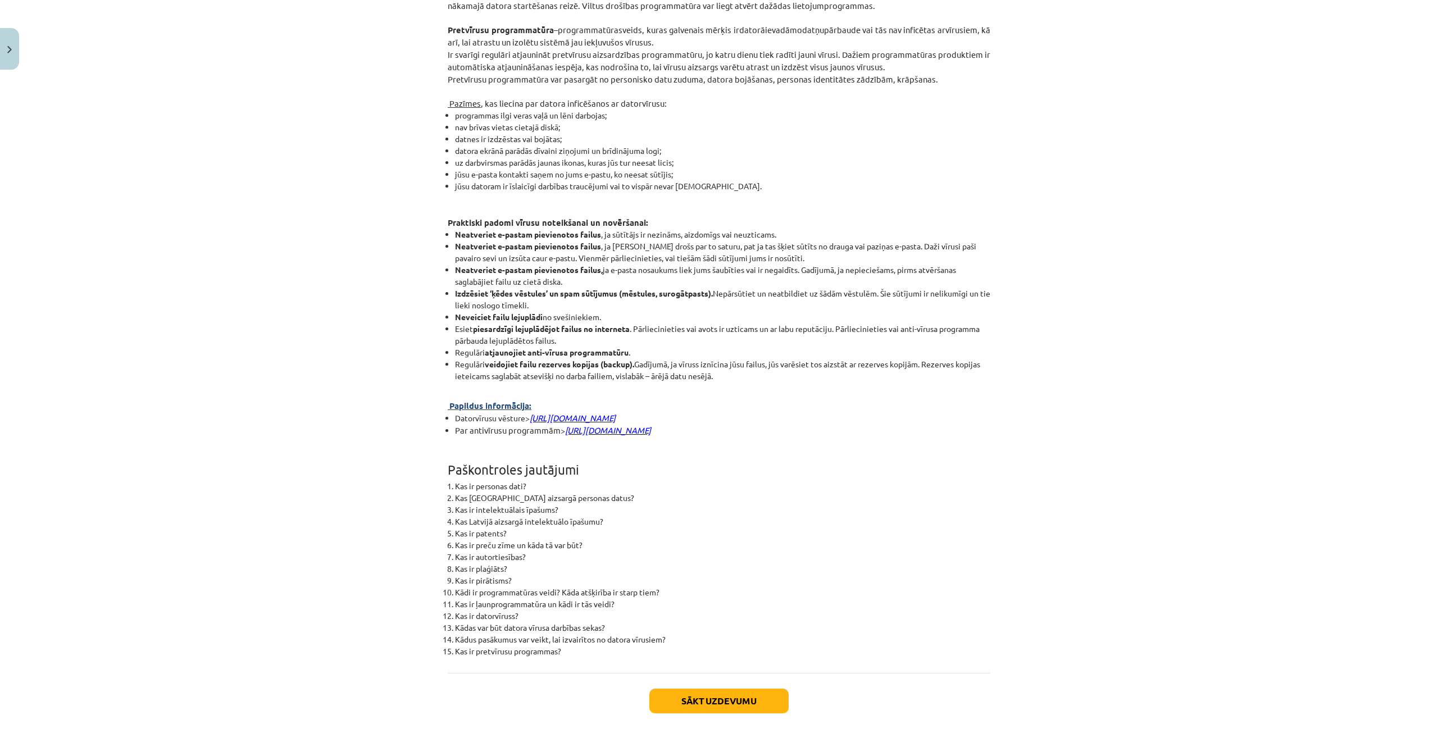
scroll to position [2540, 0]
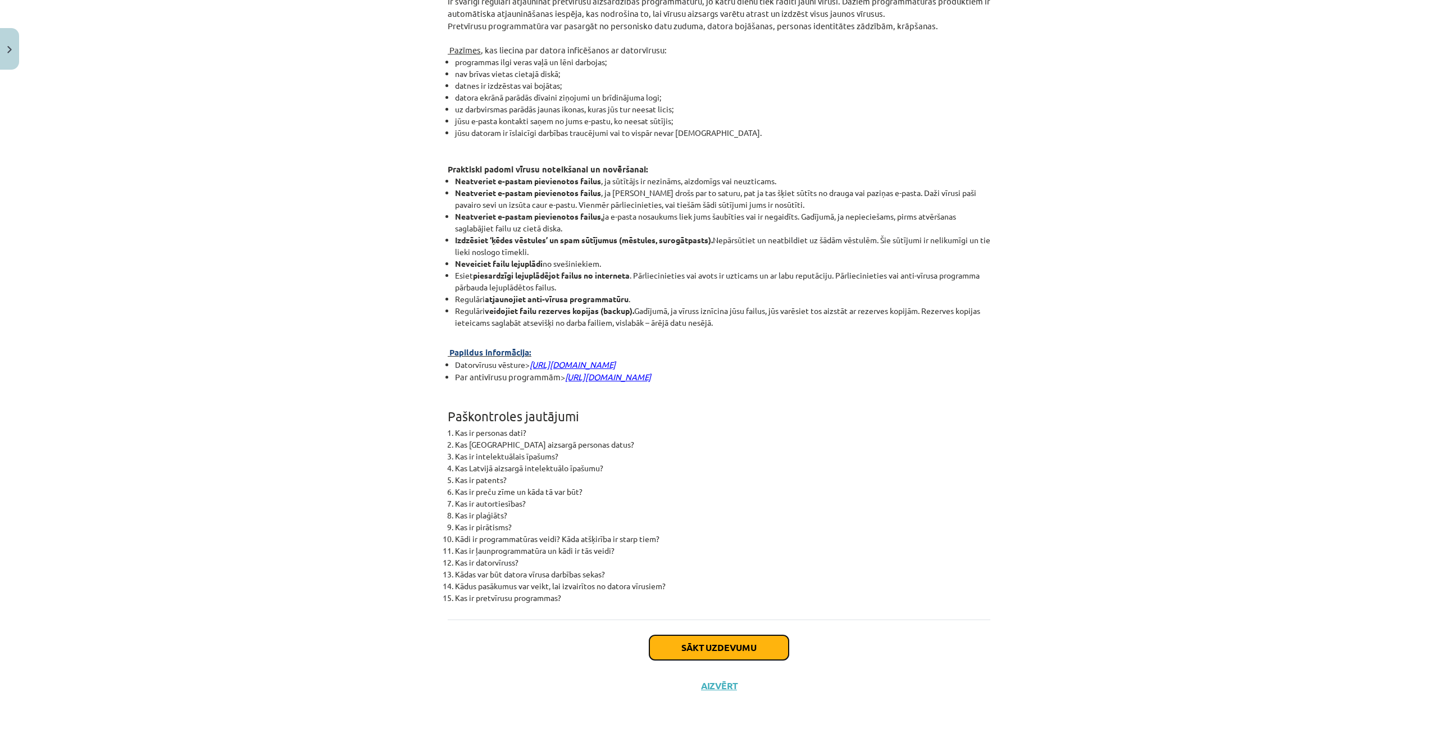
click at [750, 647] on button "Sākt uzdevumu" at bounding box center [719, 647] width 139 height 25
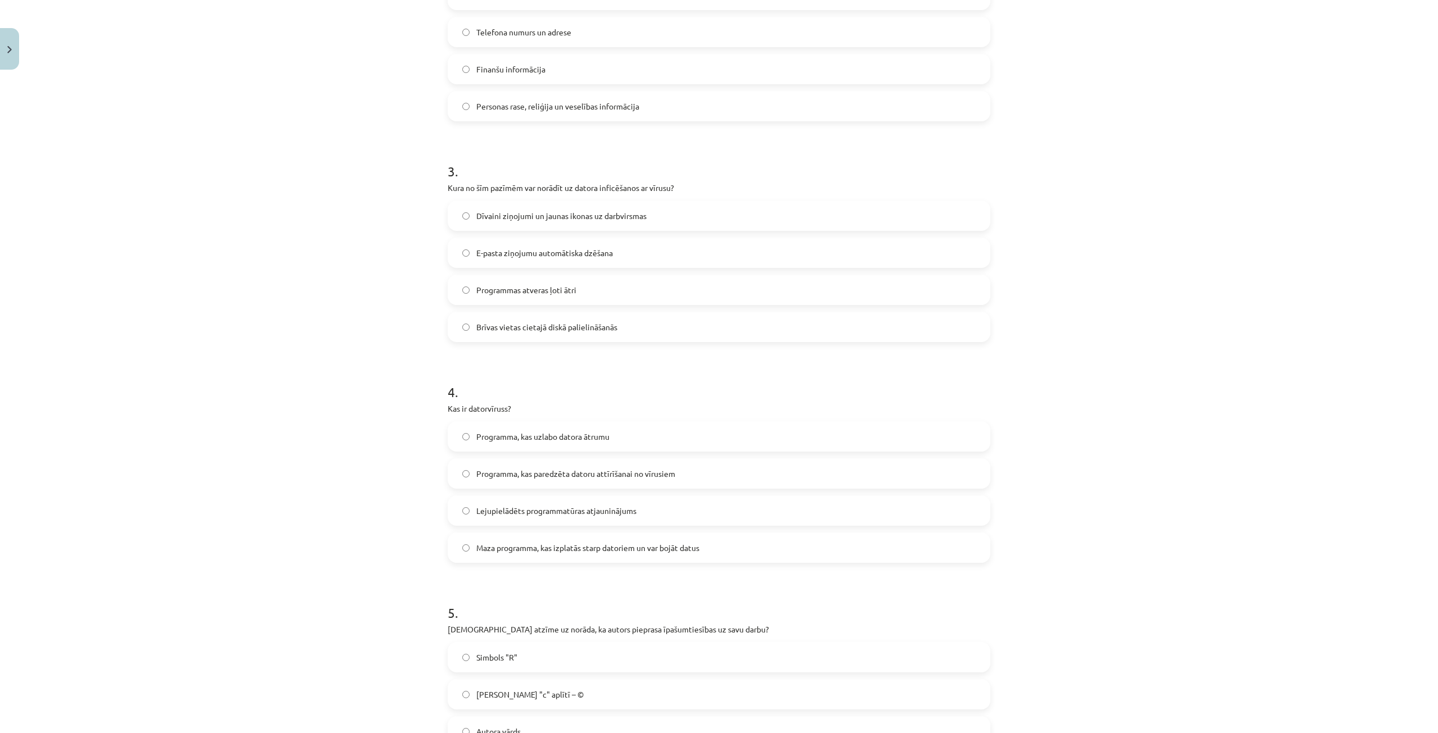
scroll to position [702, 0]
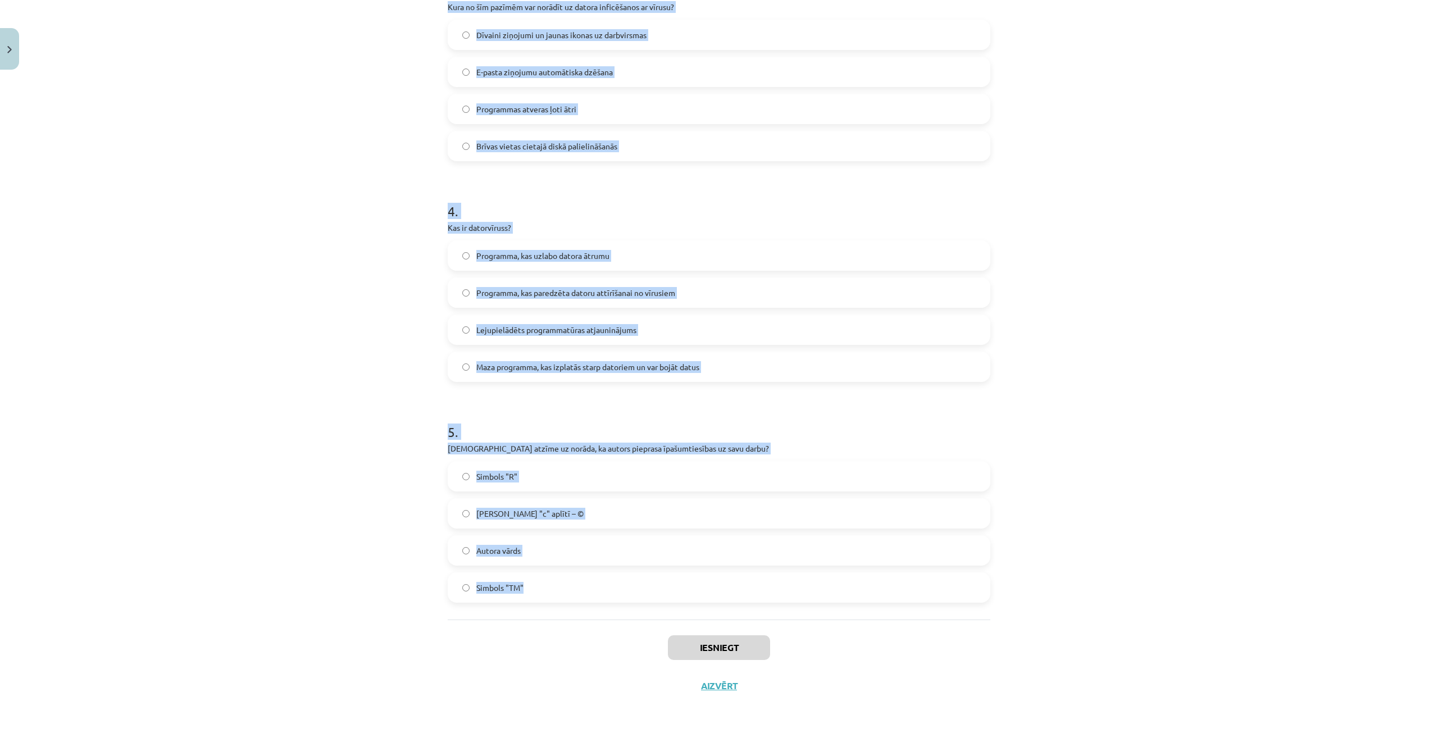
drag, startPoint x: 430, startPoint y: 231, endPoint x: 536, endPoint y: 601, distance: 384.6
click at [536, 601] on div "Mācību tēma: Datorikas - 10. klases 2. ieskaites mācību materiāls #3 Datorlieto…" at bounding box center [719, 366] width 1438 height 733
copy form "Kas ir intelektuālais īpašums? Tikai literāri un mākslinieciski darbi Izgudroju…"
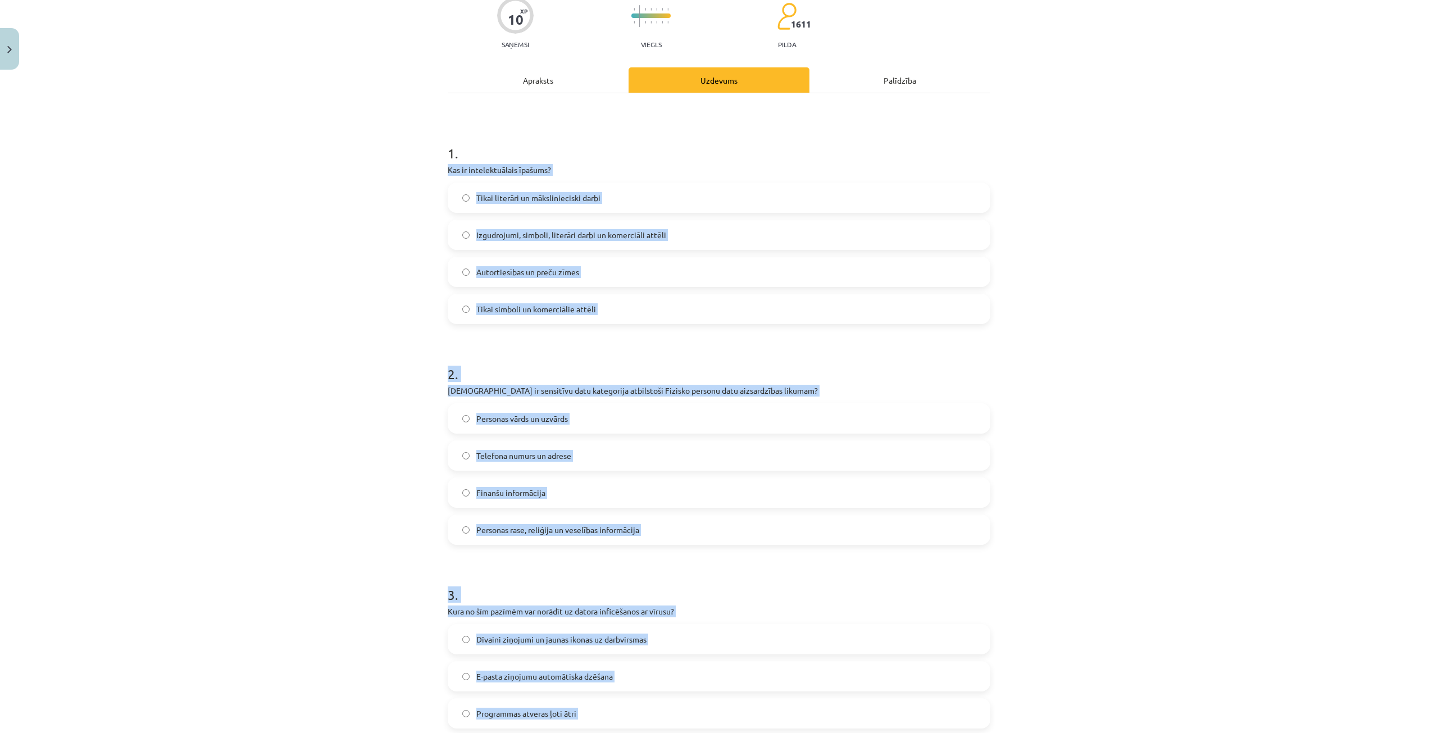
scroll to position [0, 0]
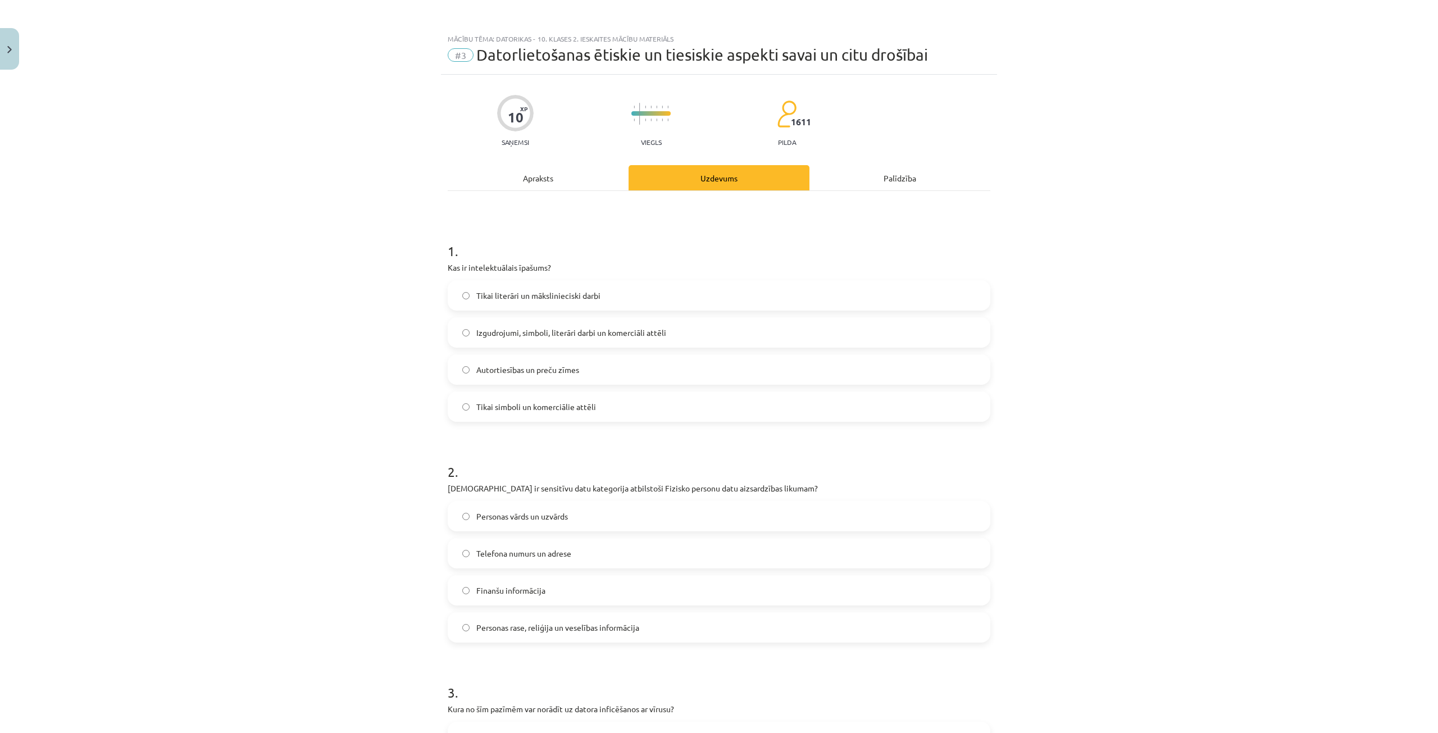
click at [720, 247] on h1 "1 ." at bounding box center [719, 241] width 543 height 35
click at [565, 337] on span "Izgudrojumi, simboli, literāri darbi un komerciāli attēli" at bounding box center [571, 333] width 190 height 12
click at [517, 632] on span "Personas rase, reliģija un veselības informācija" at bounding box center [557, 628] width 163 height 12
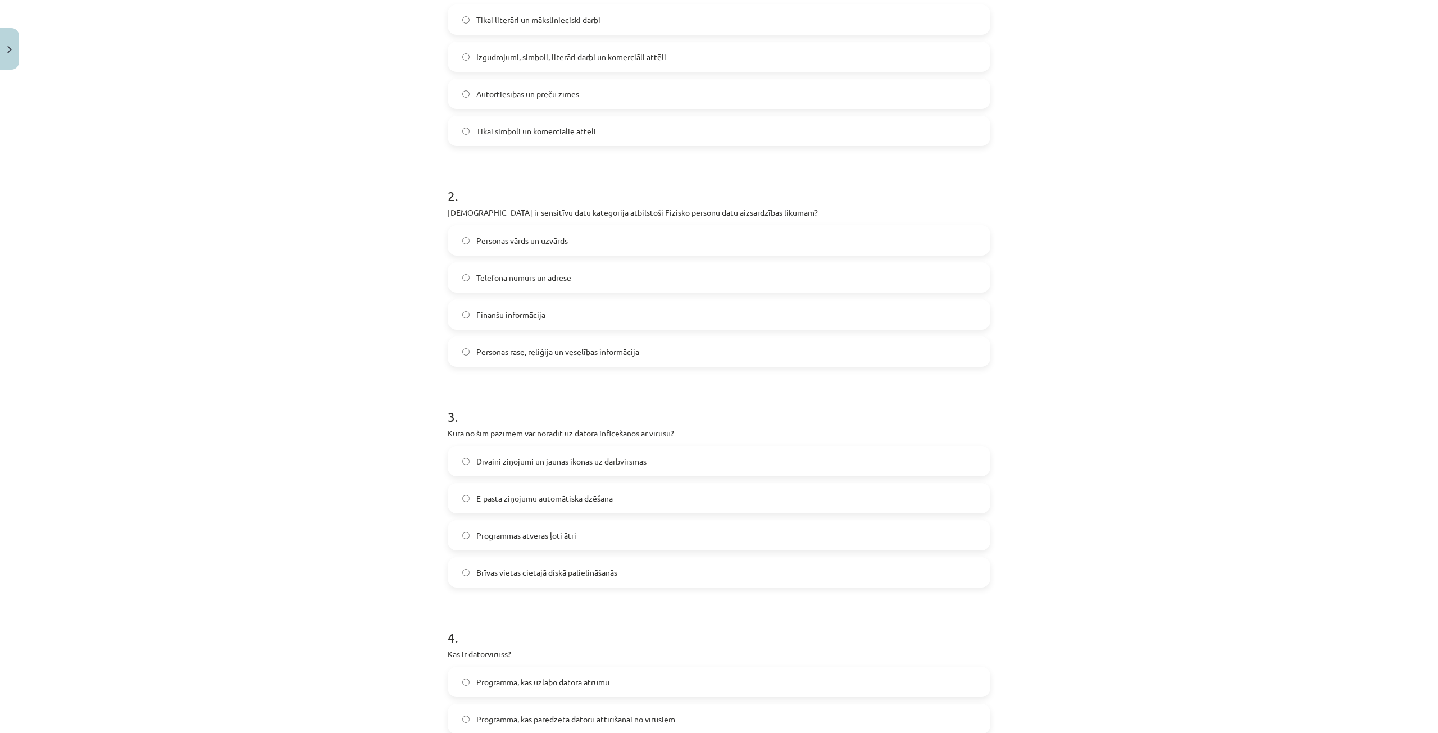
scroll to position [281, 0]
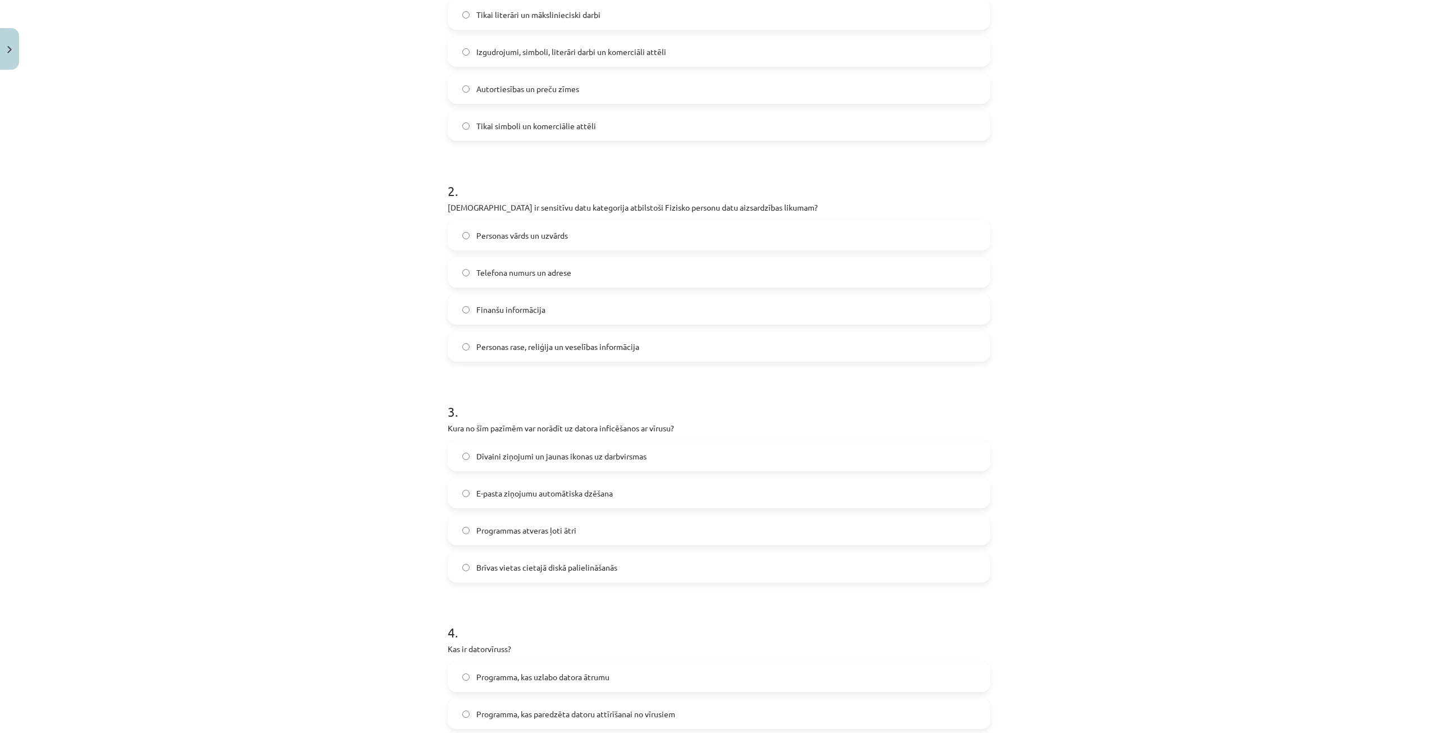
click at [514, 454] on span "Dīvaini ziņojumi un jaunas ikonas uz darbvirsmas" at bounding box center [561, 457] width 170 height 12
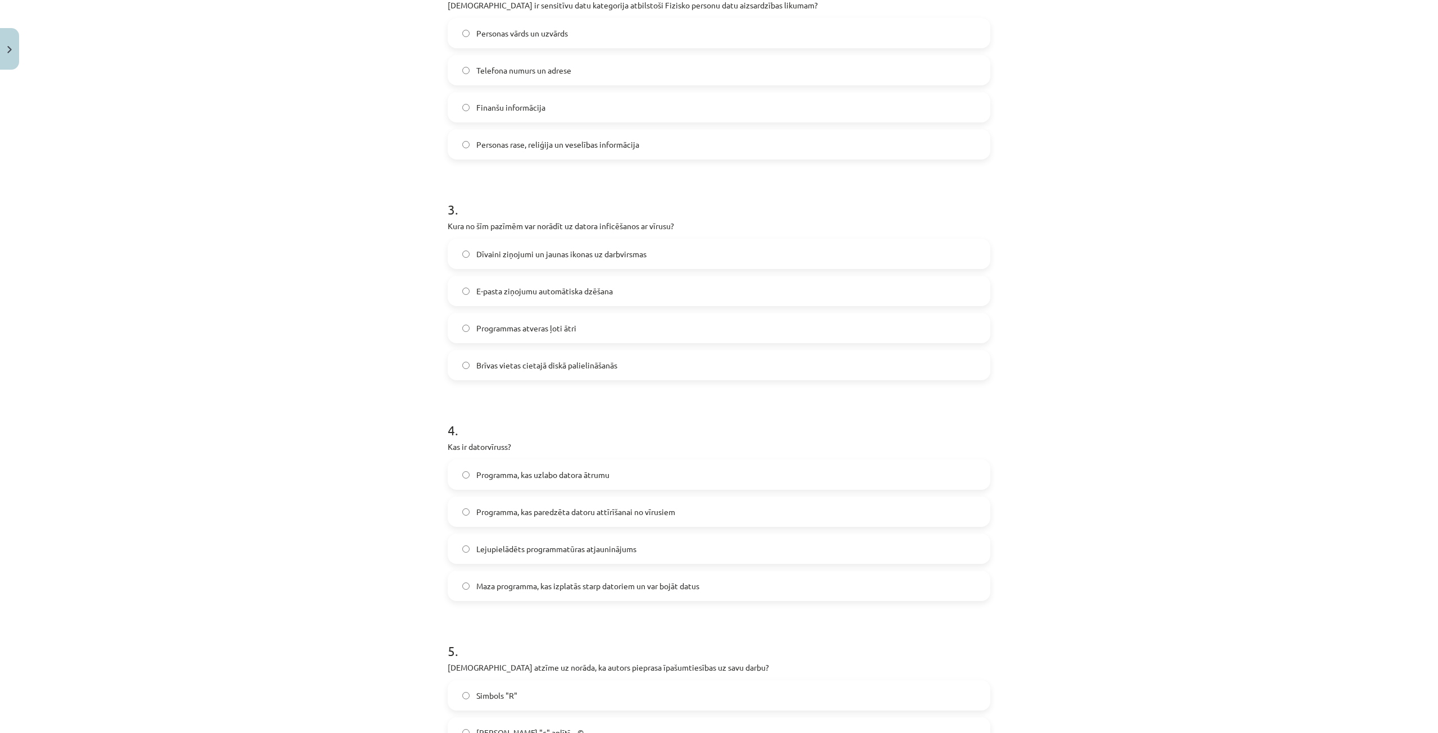
scroll to position [506, 0]
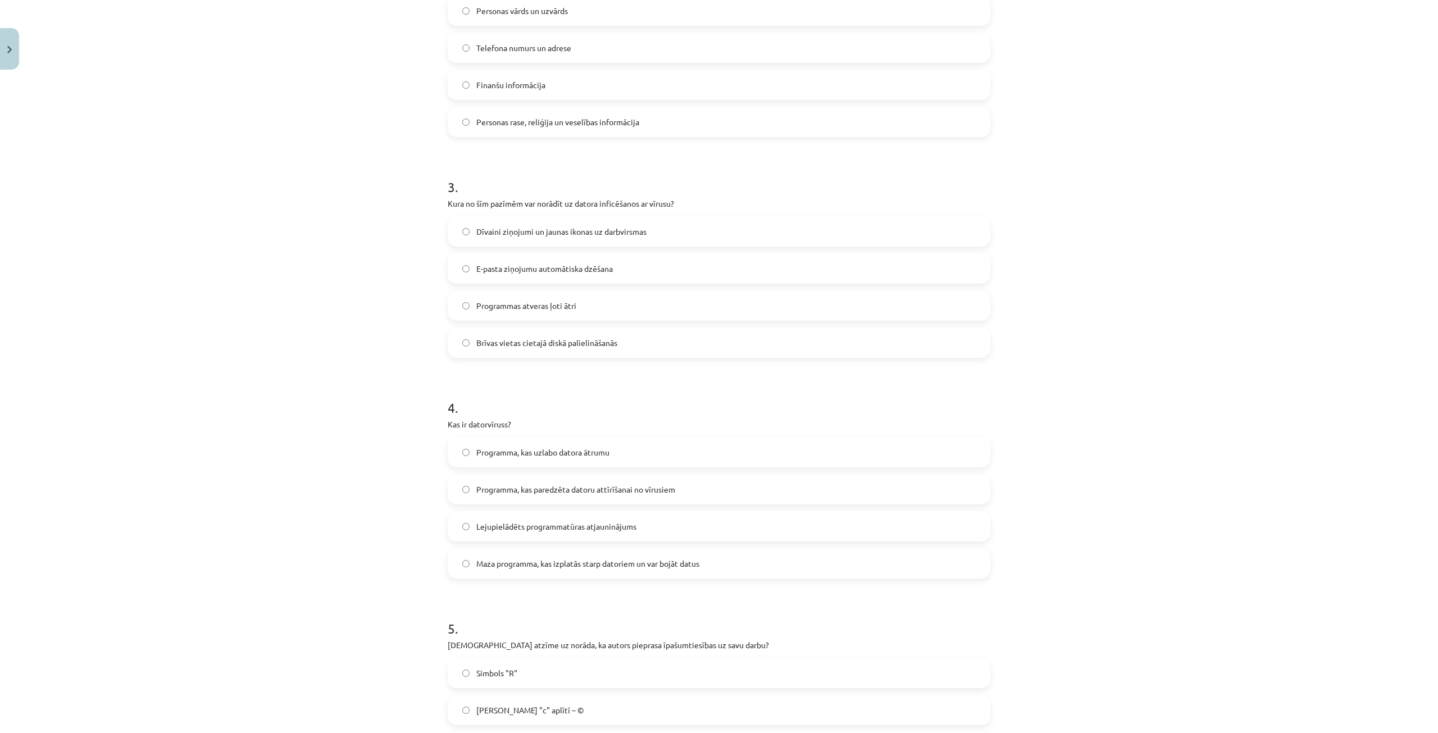
click at [512, 574] on label "Maza programma, kas izplatās starp datoriem un var bojāt datus" at bounding box center [719, 563] width 541 height 28
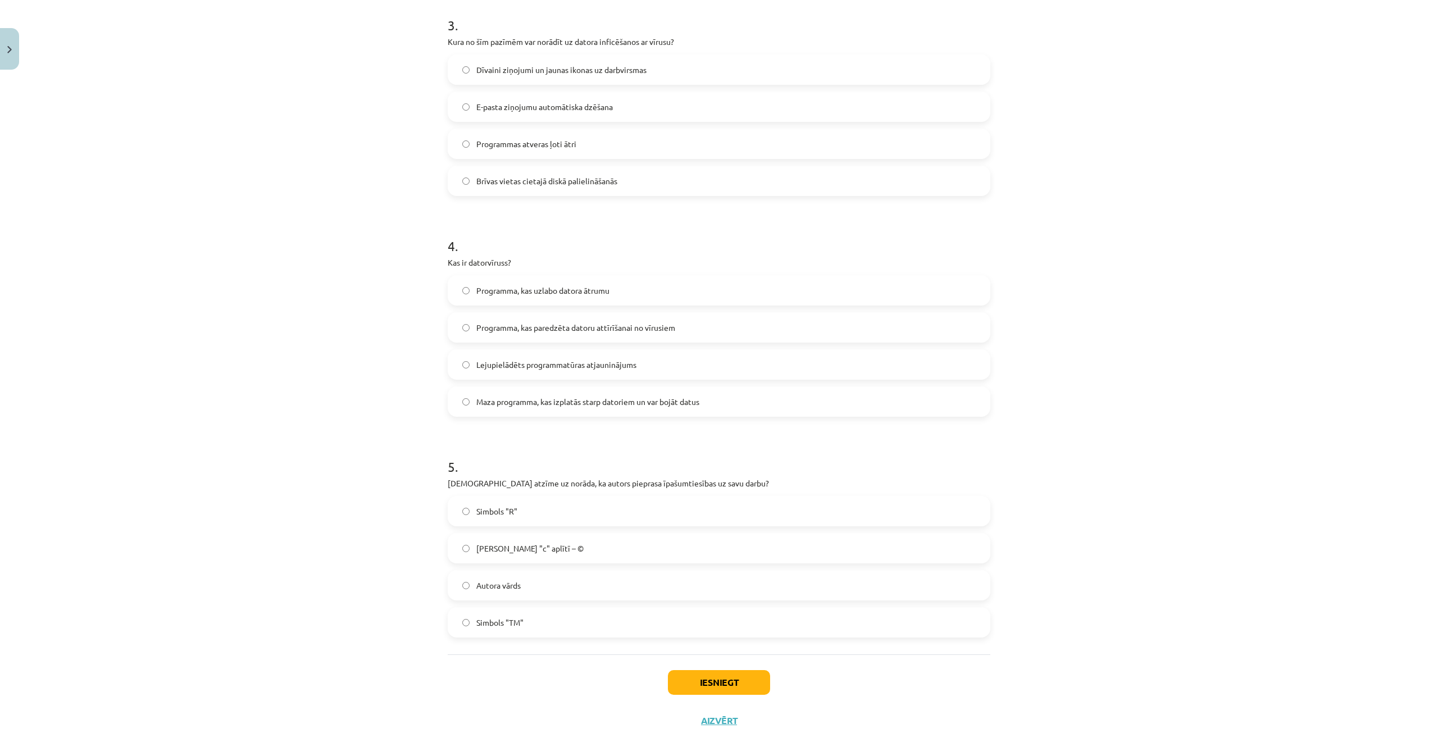
scroll to position [674, 0]
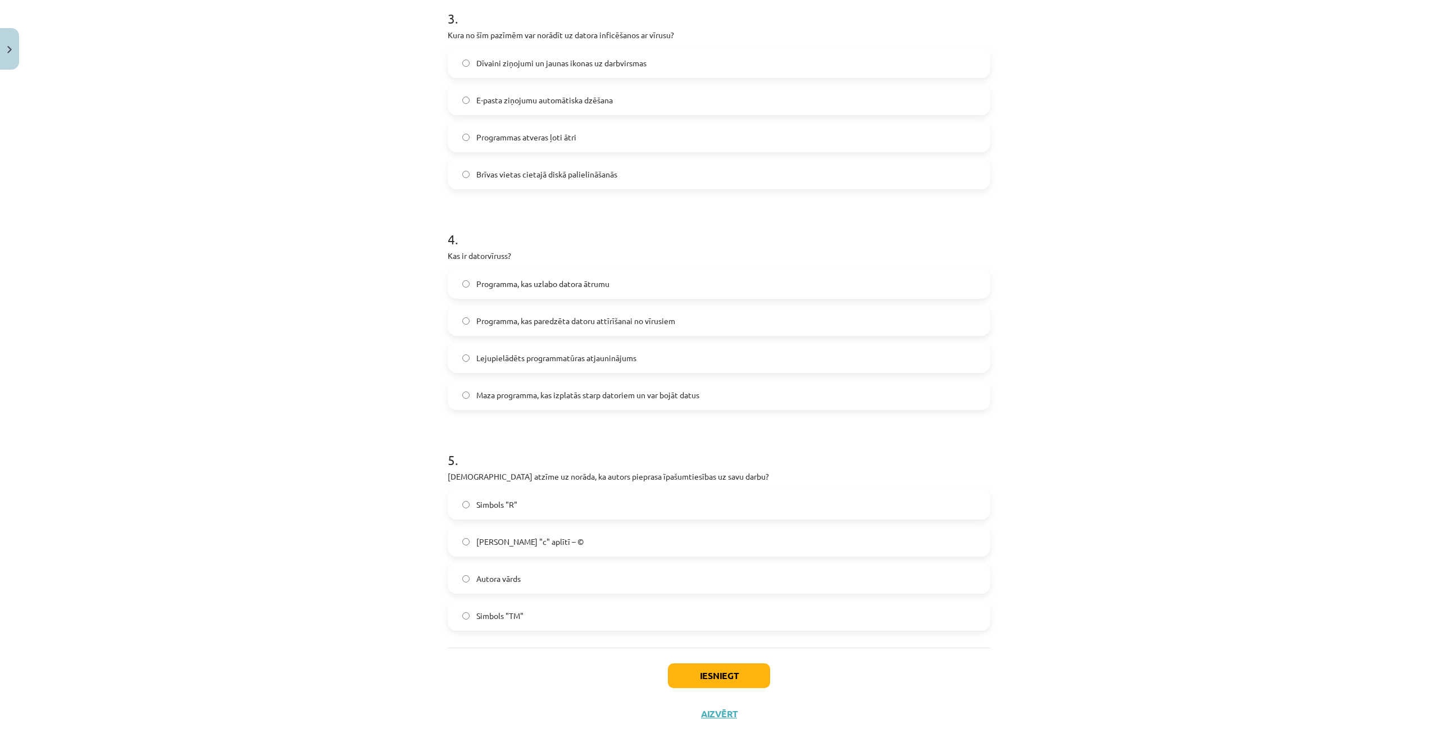
click at [547, 542] on label "Burts "c" aplītī – ©" at bounding box center [719, 542] width 541 height 28
click at [705, 679] on button "Iesniegt" at bounding box center [719, 676] width 102 height 25
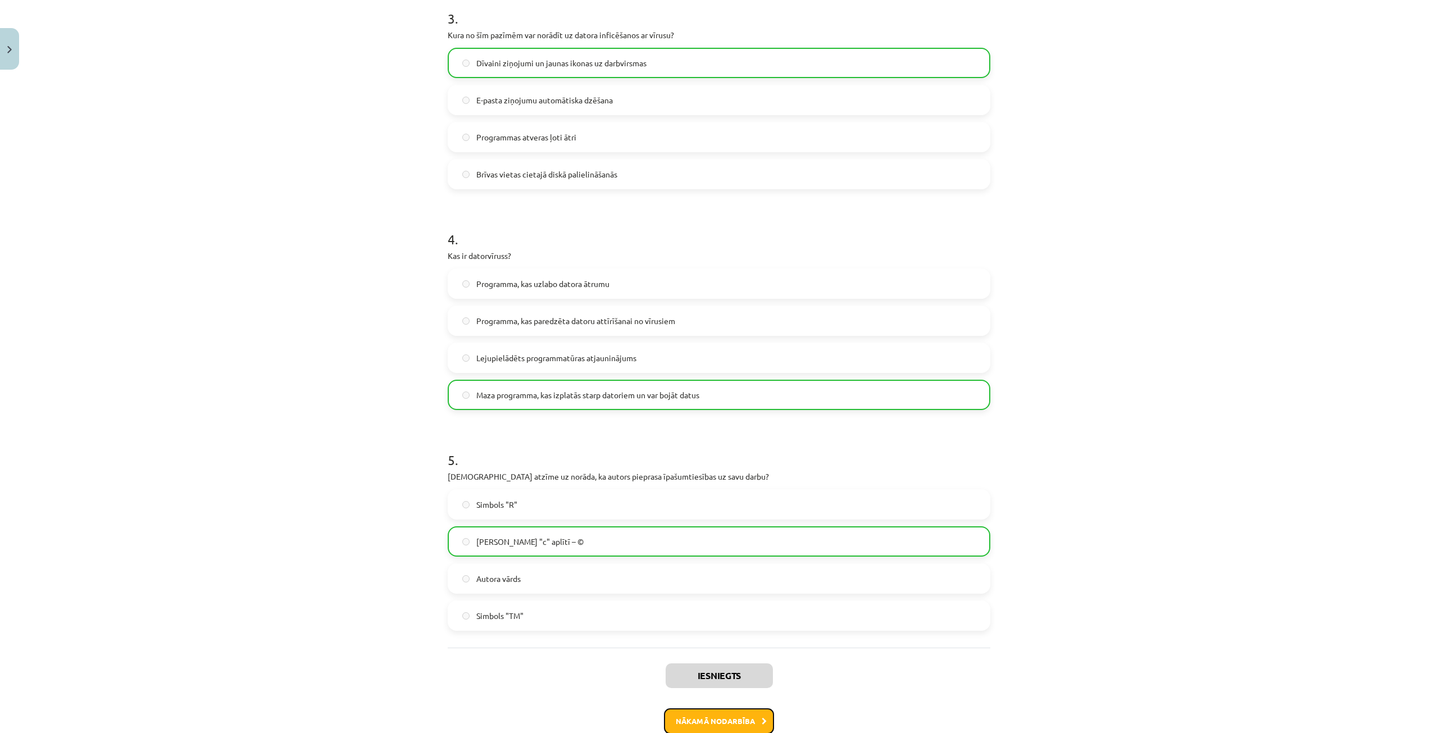
click at [716, 720] on button "Nākamā nodarbība" at bounding box center [719, 721] width 110 height 26
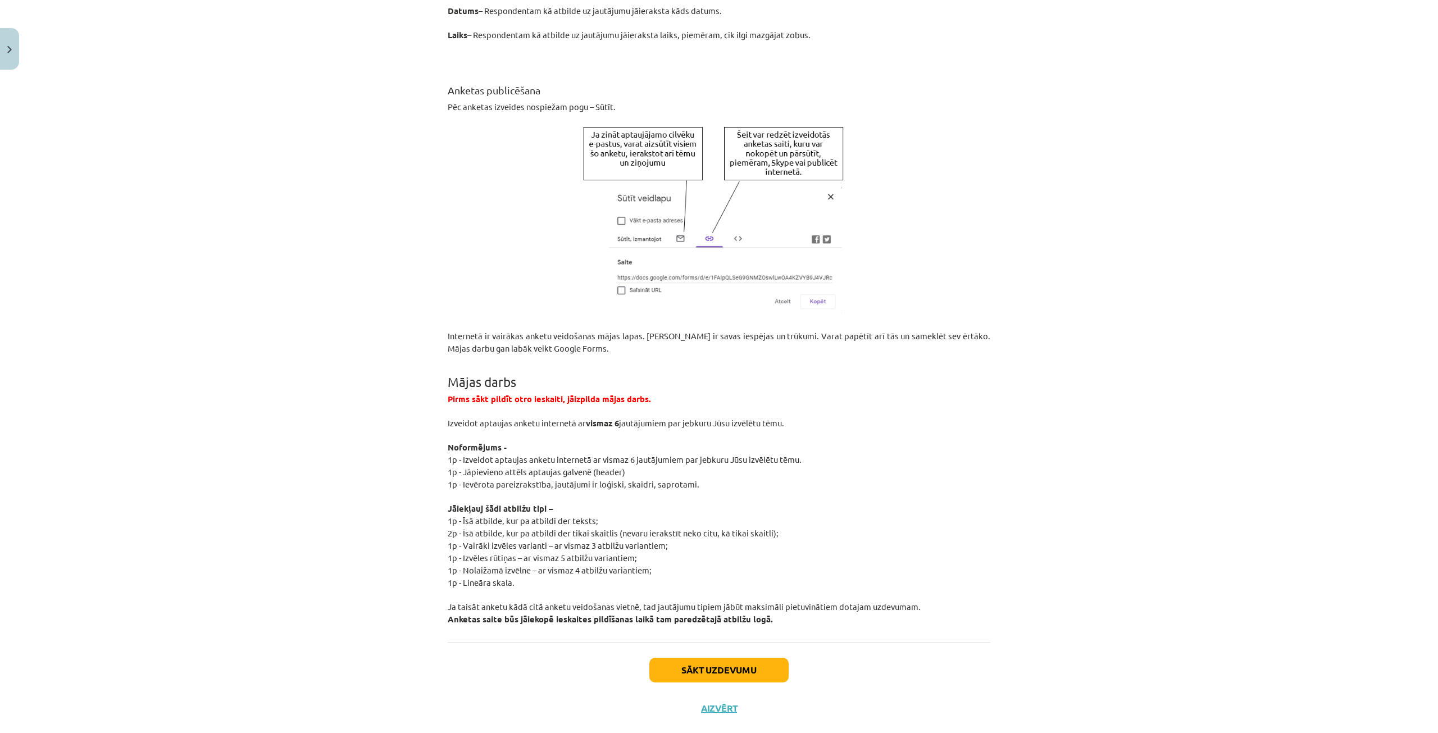
scroll to position [1798, 0]
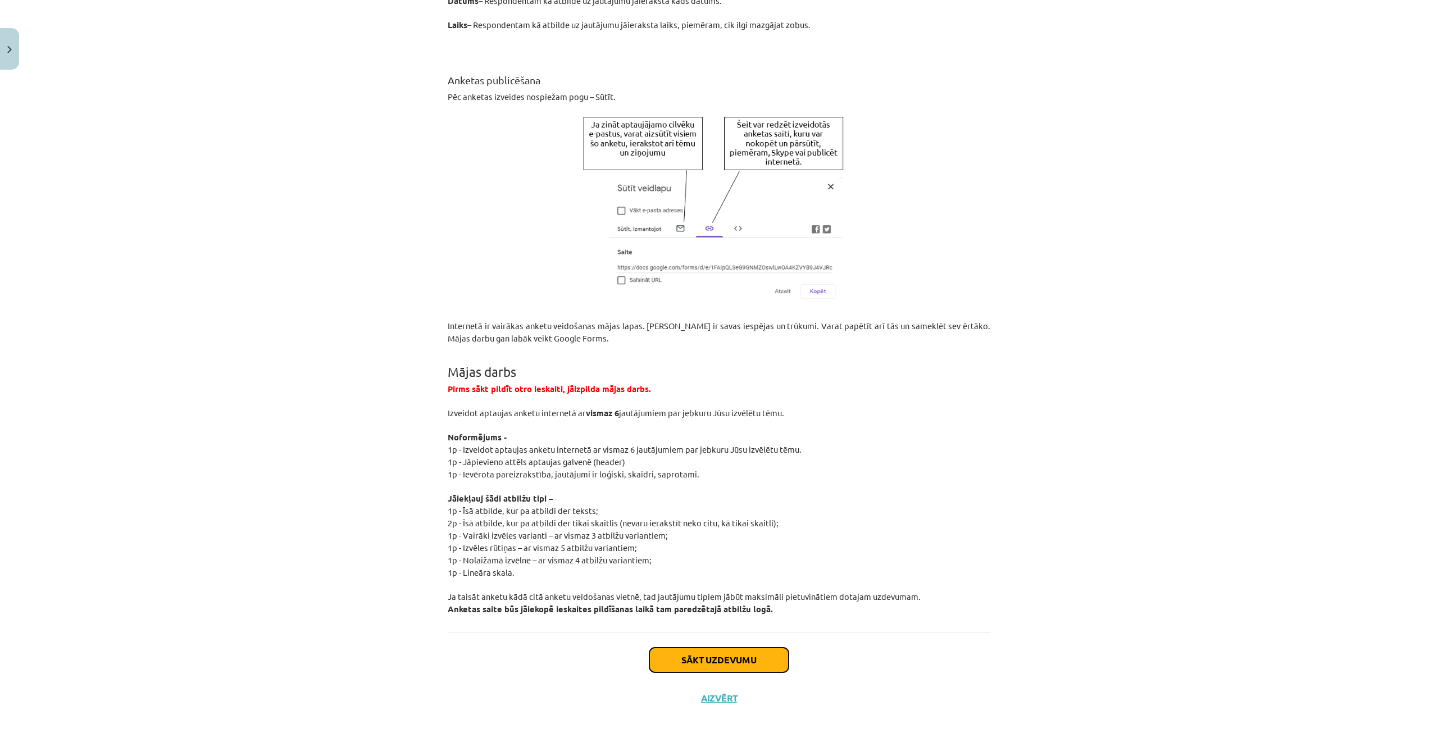
click at [701, 651] on button "Sākt uzdevumu" at bounding box center [719, 660] width 139 height 25
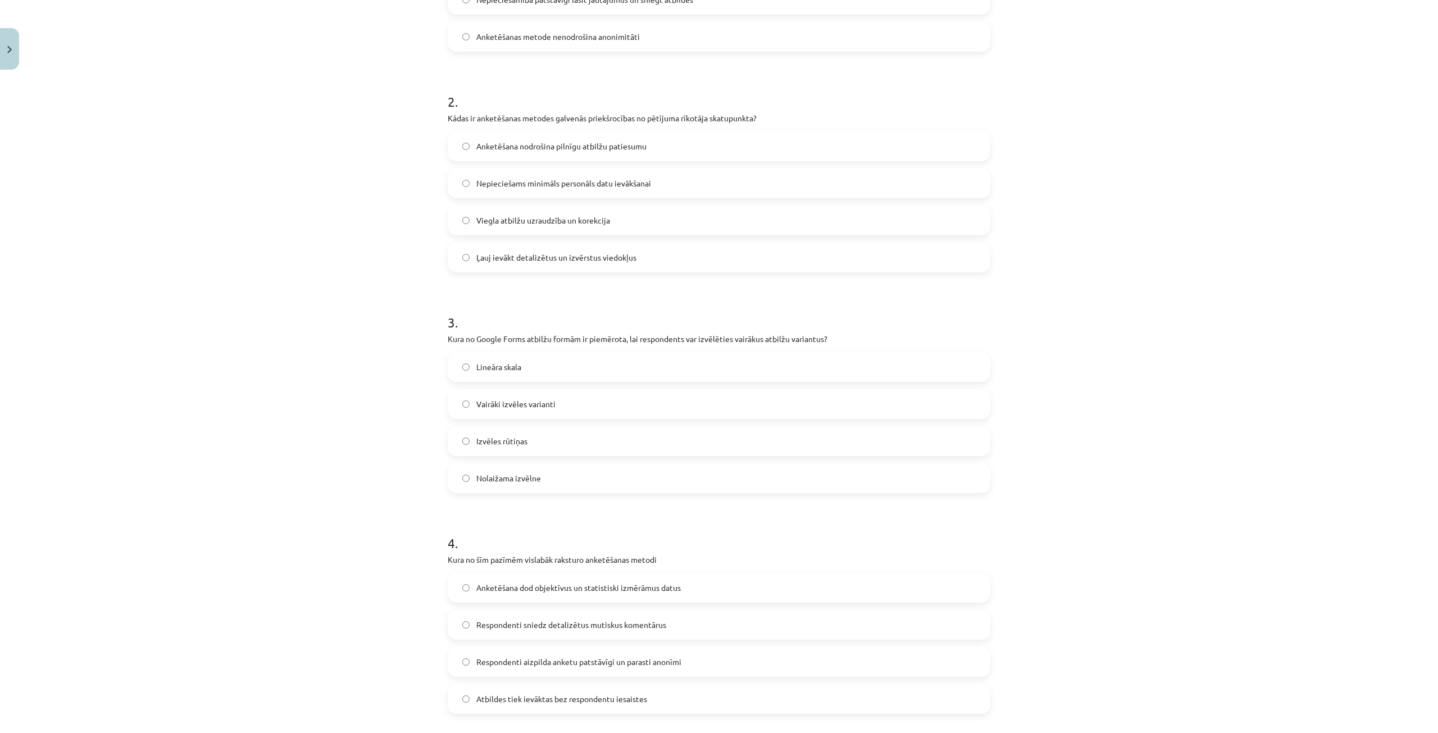
scroll to position [614, 0]
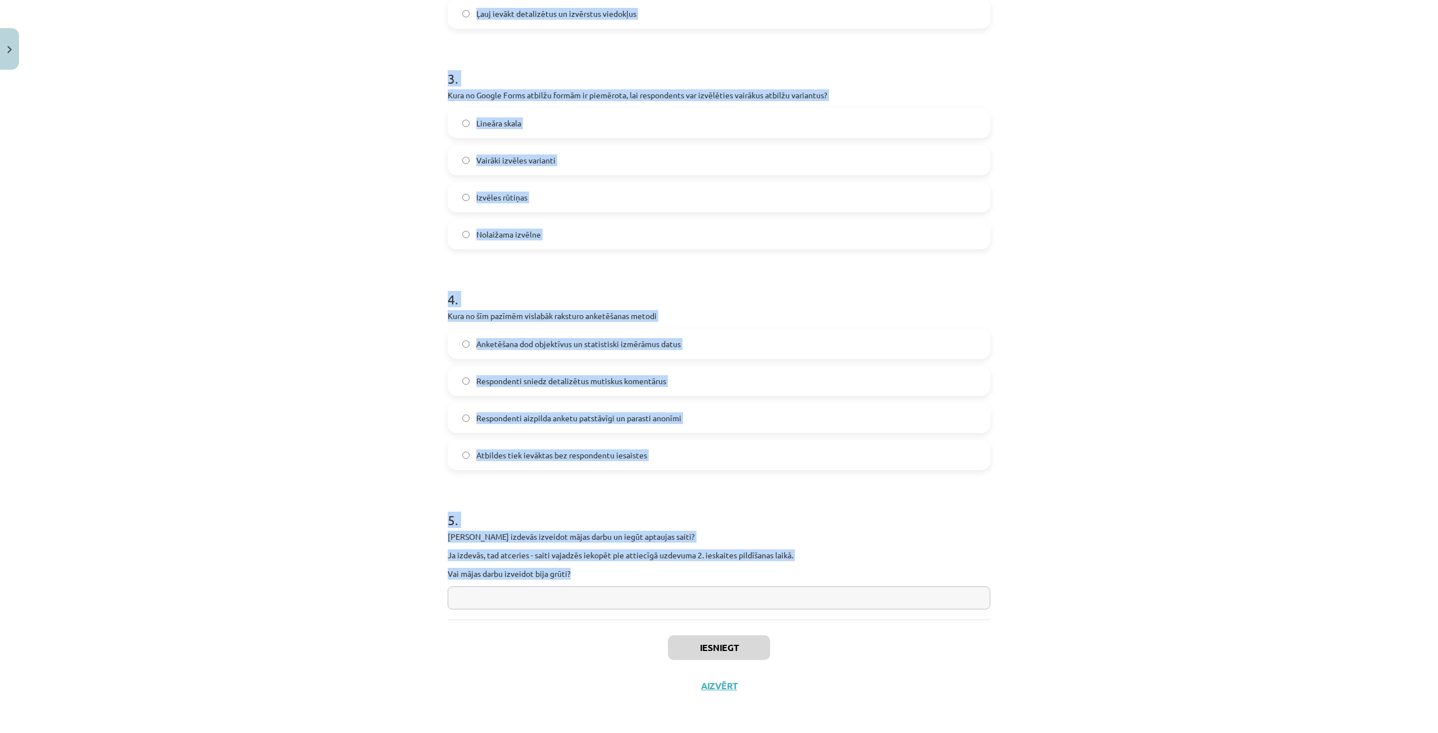
drag, startPoint x: 433, startPoint y: 242, endPoint x: 764, endPoint y: 575, distance: 469.6
click at [764, 575] on div "Mācību tēma: Datorikas - 10. klases 2. ieskaites mācību materiāls #4 Anketēšana…" at bounding box center [719, 366] width 1438 height 733
copy form "Kāds ir anketēšanas galvenais trūkums no respondenta viedokļa? Respondentiem jā…"
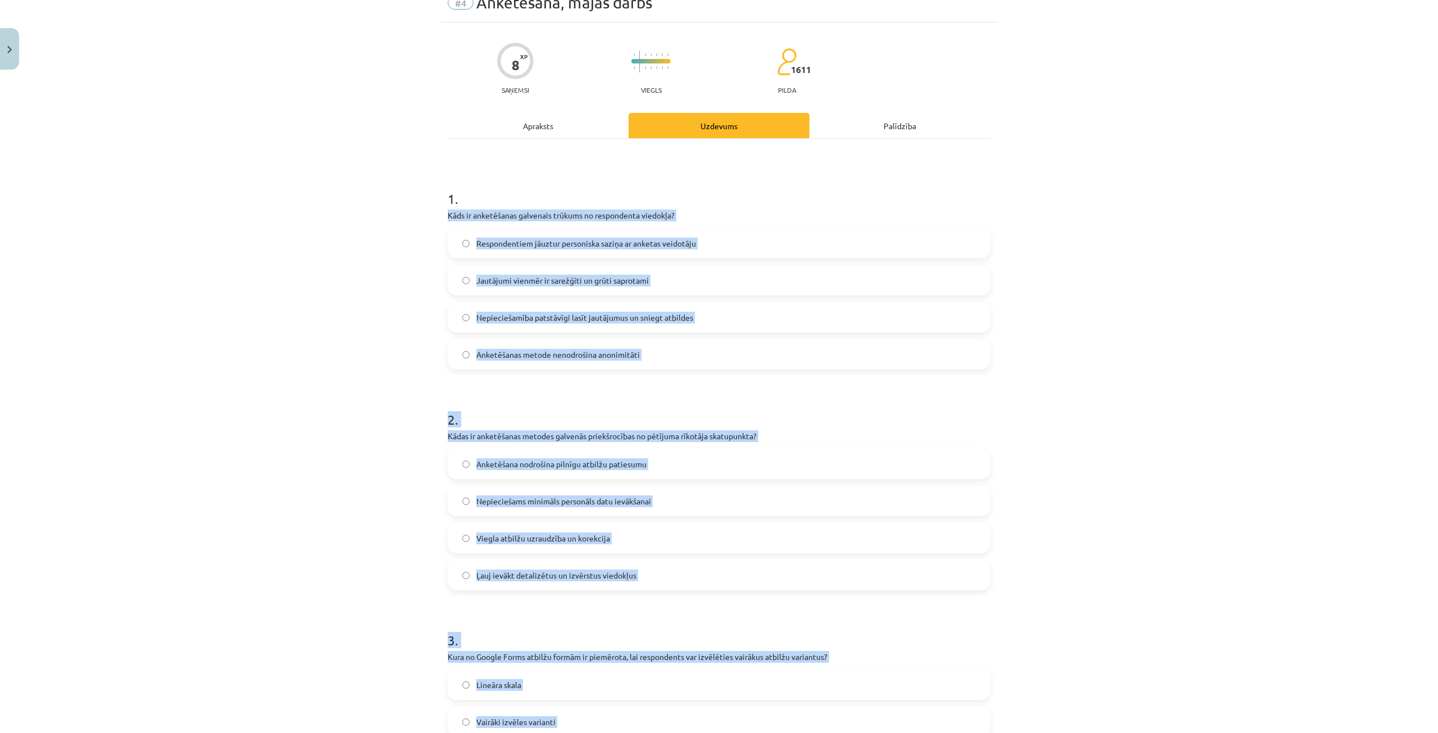
scroll to position [0, 0]
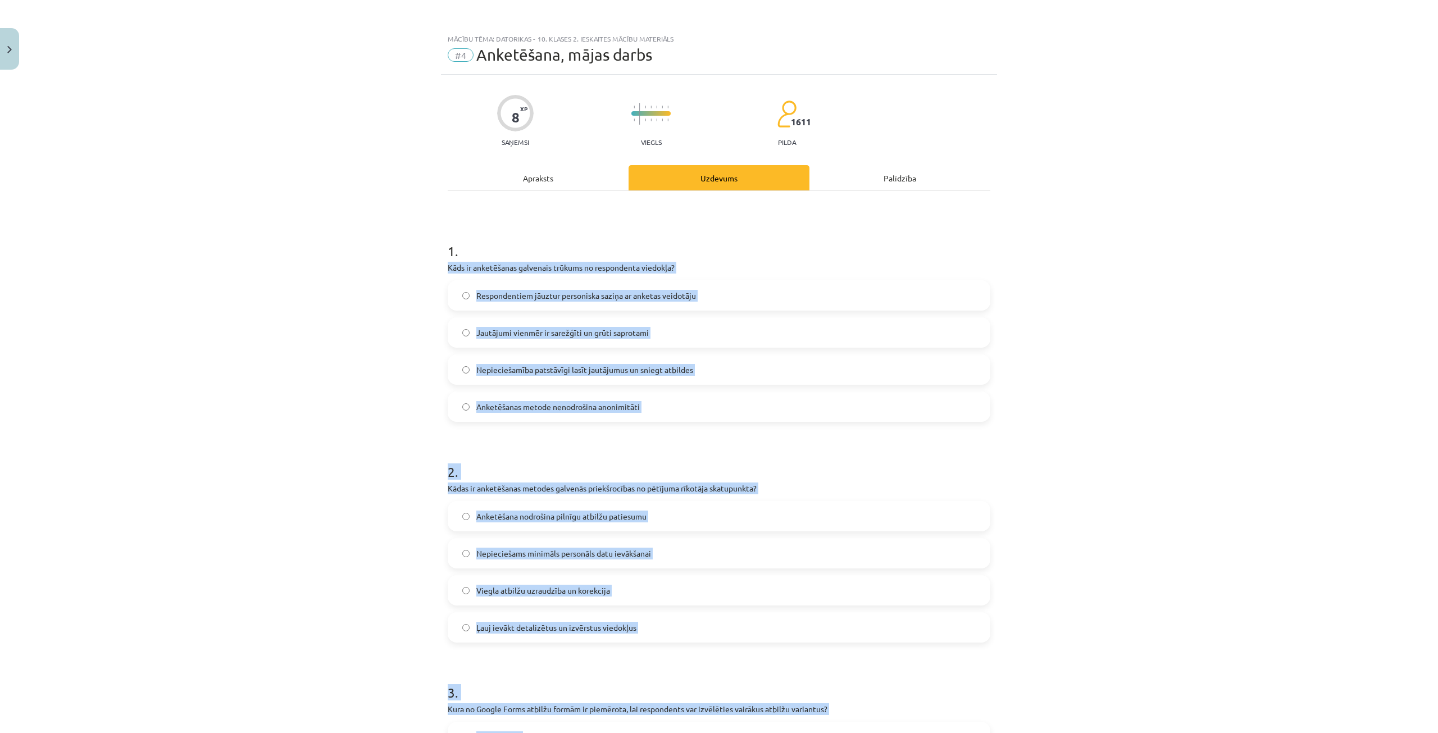
click at [878, 262] on p "Kāds ir anketēšanas galvenais trūkums no respondenta viedokļa?" at bounding box center [719, 268] width 543 height 12
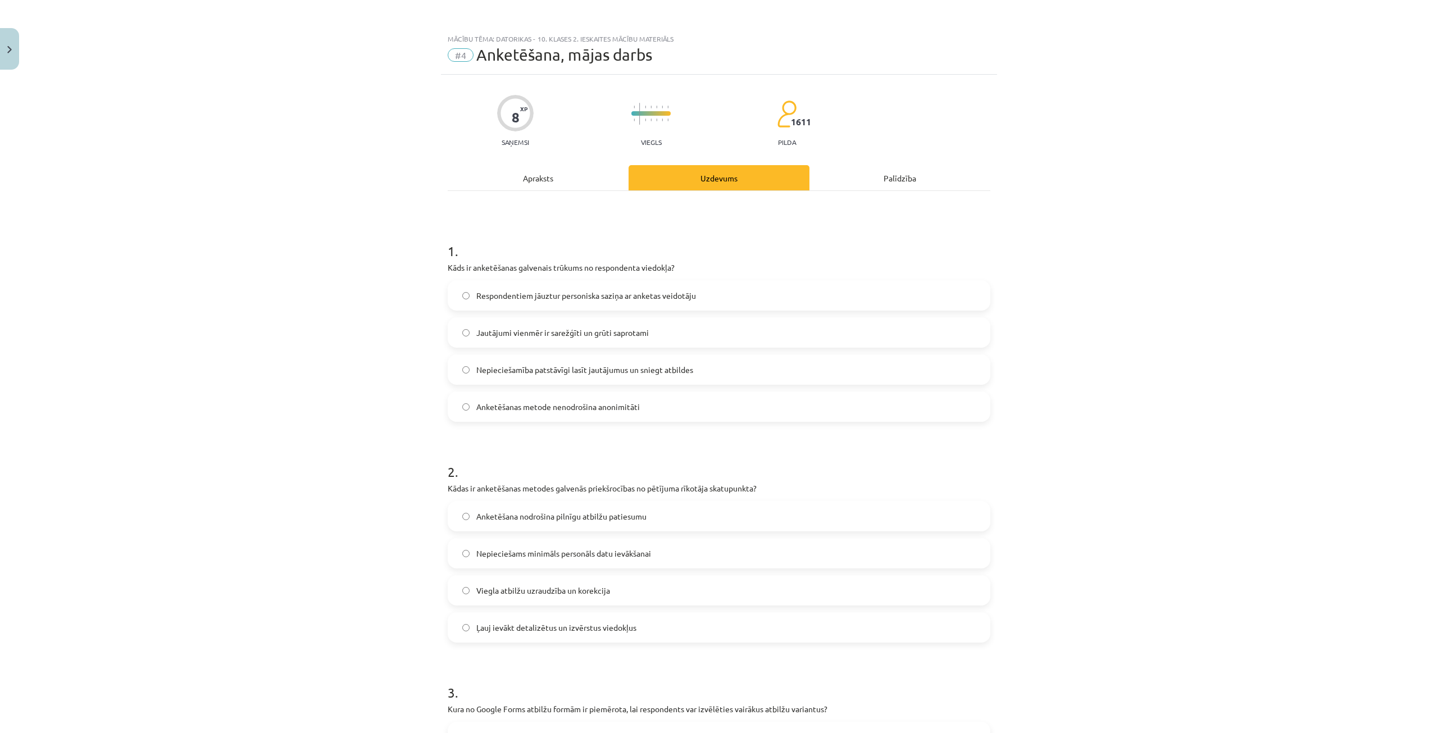
click at [461, 365] on label "Nepieciešamība patstāvīgi lasīt jautājumus un sniegt atbildes" at bounding box center [719, 370] width 541 height 28
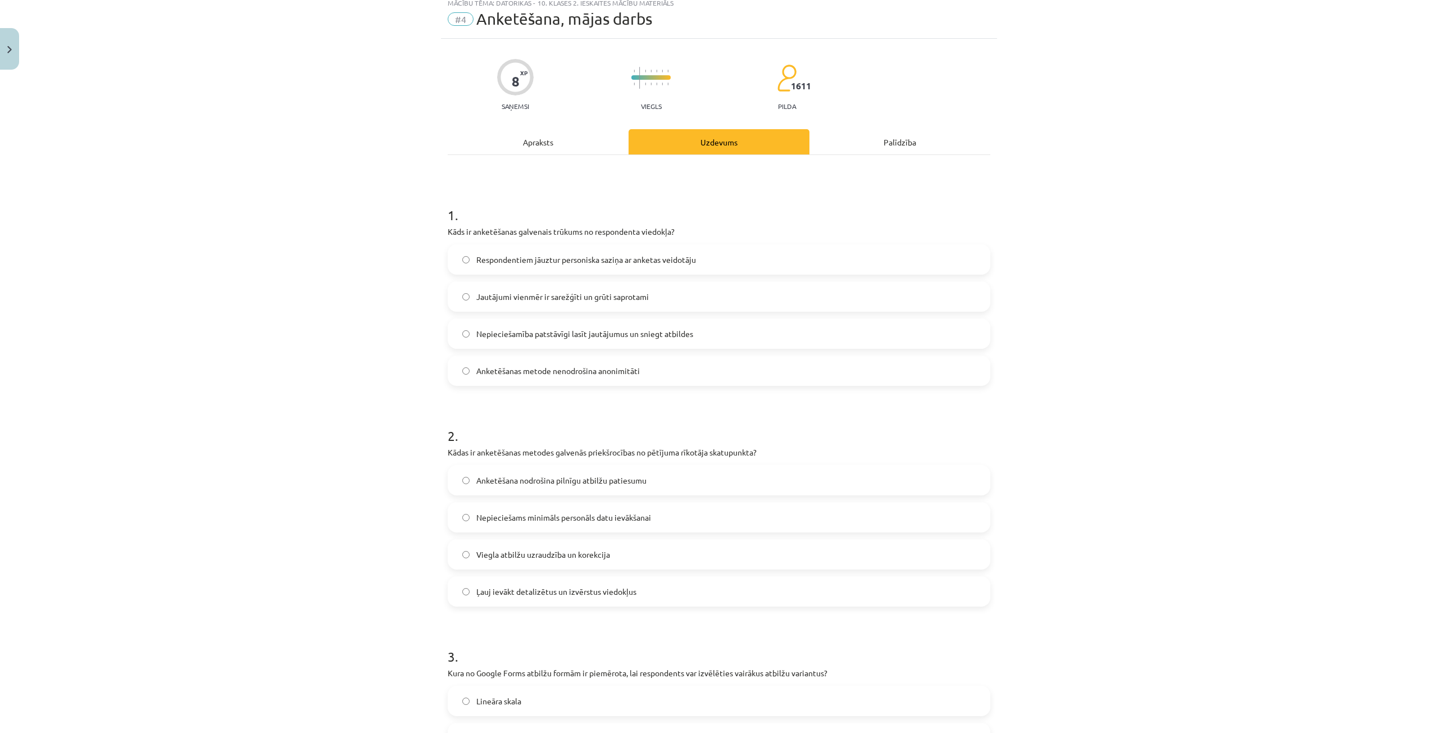
scroll to position [112, 0]
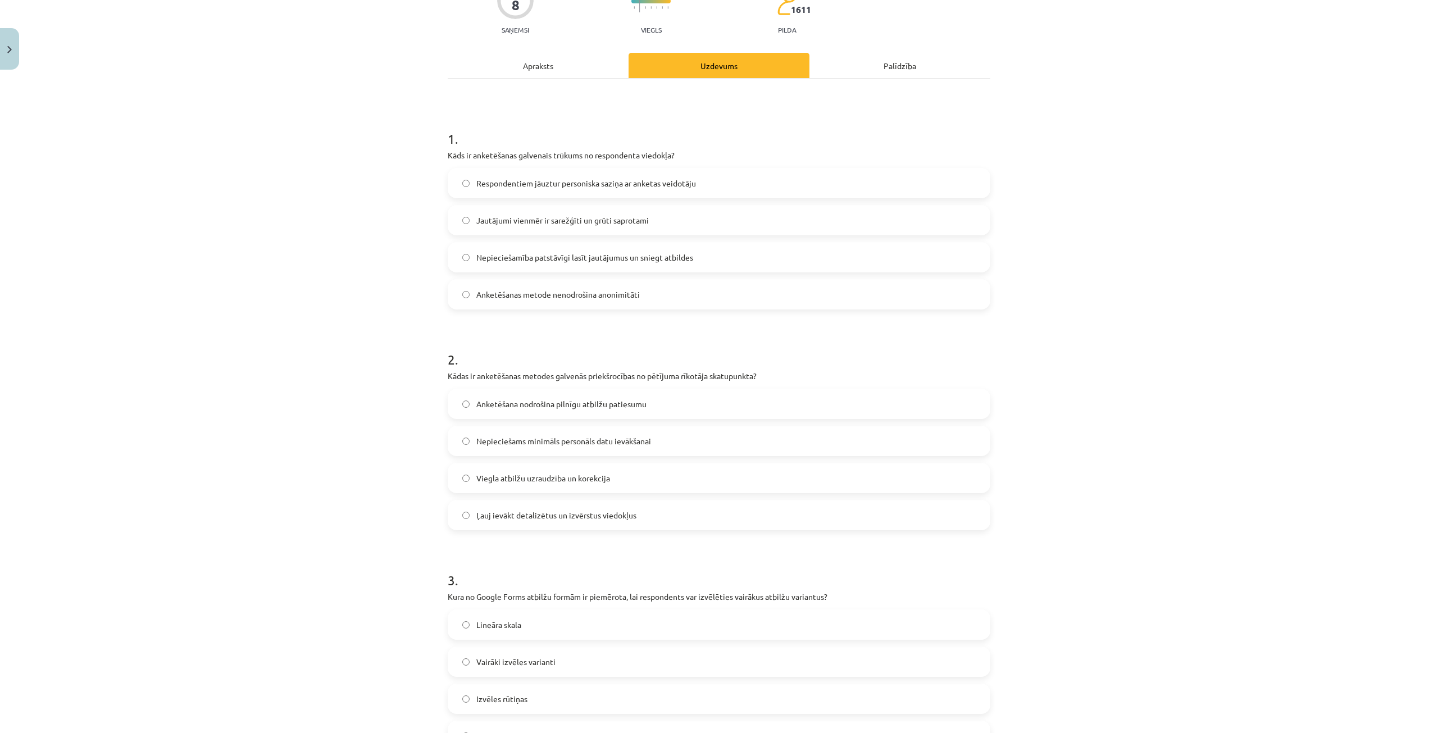
click at [539, 440] on span "Nepieciešams minimāls personāls datu ievākšanai" at bounding box center [563, 441] width 175 height 12
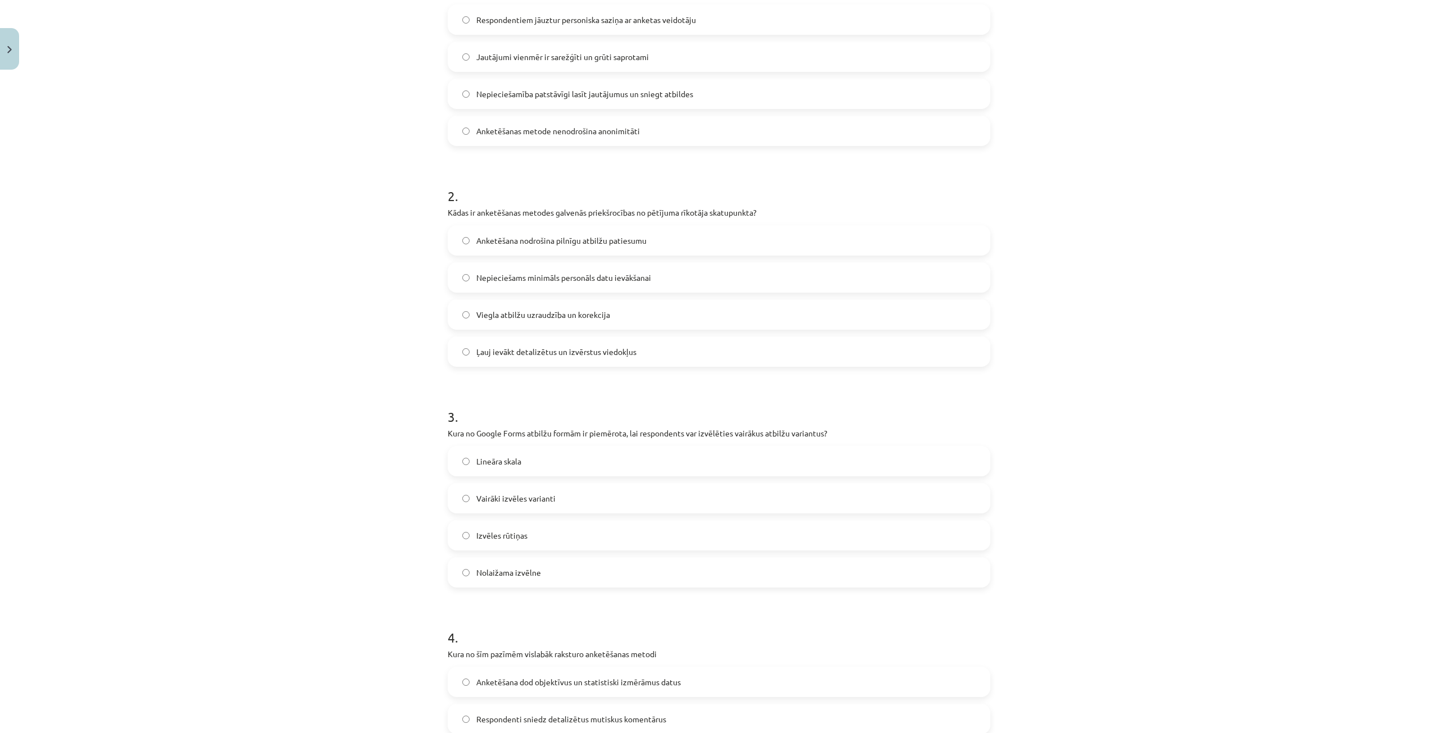
scroll to position [281, 0]
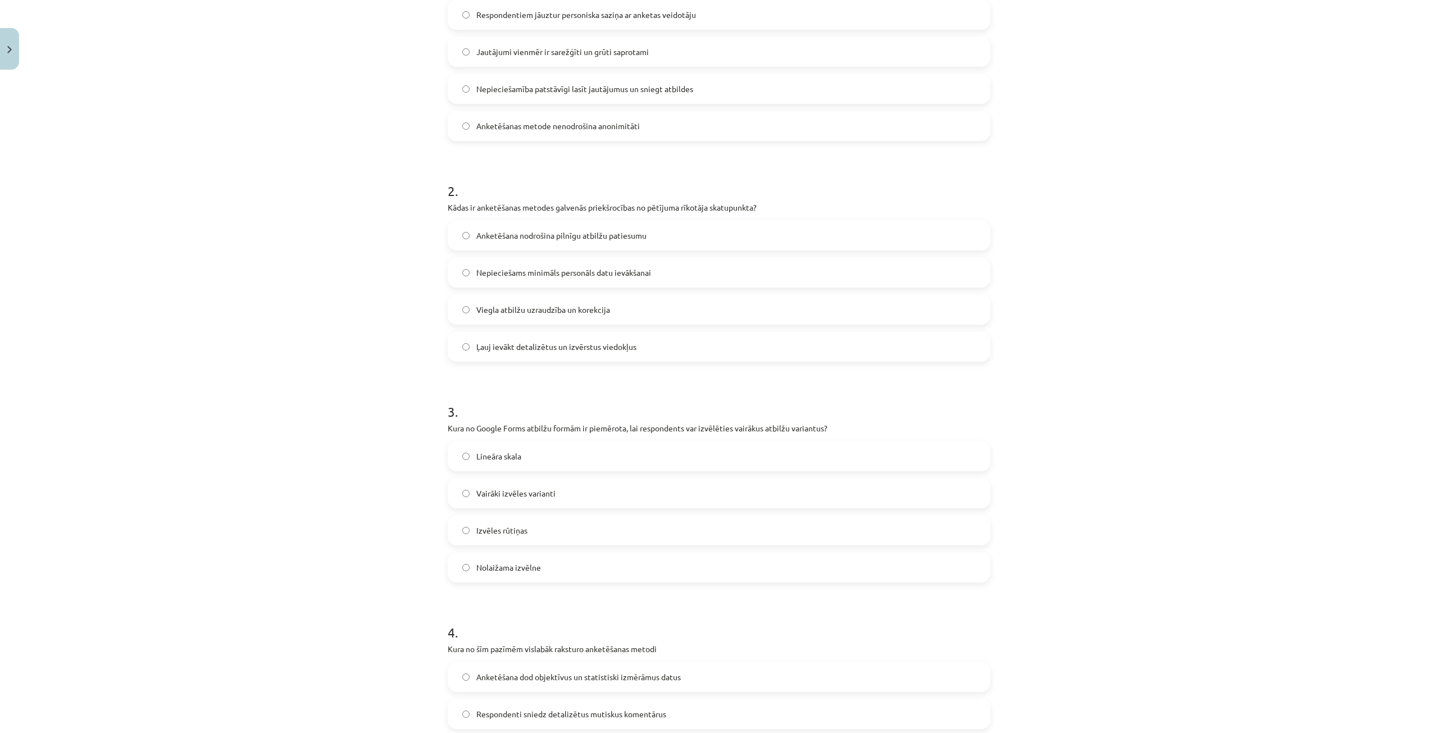
click at [534, 528] on label "Izvēles rūtiņas" at bounding box center [719, 530] width 541 height 28
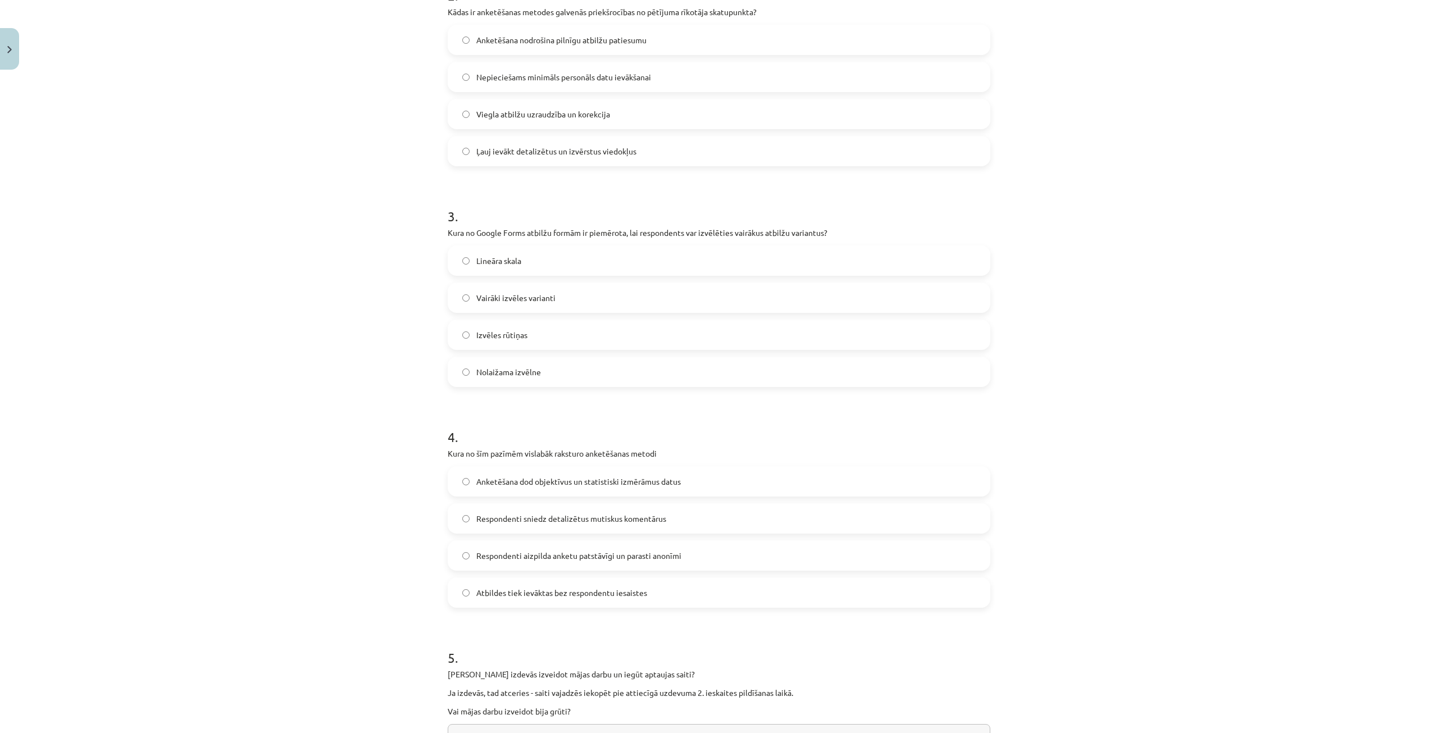
scroll to position [506, 0]
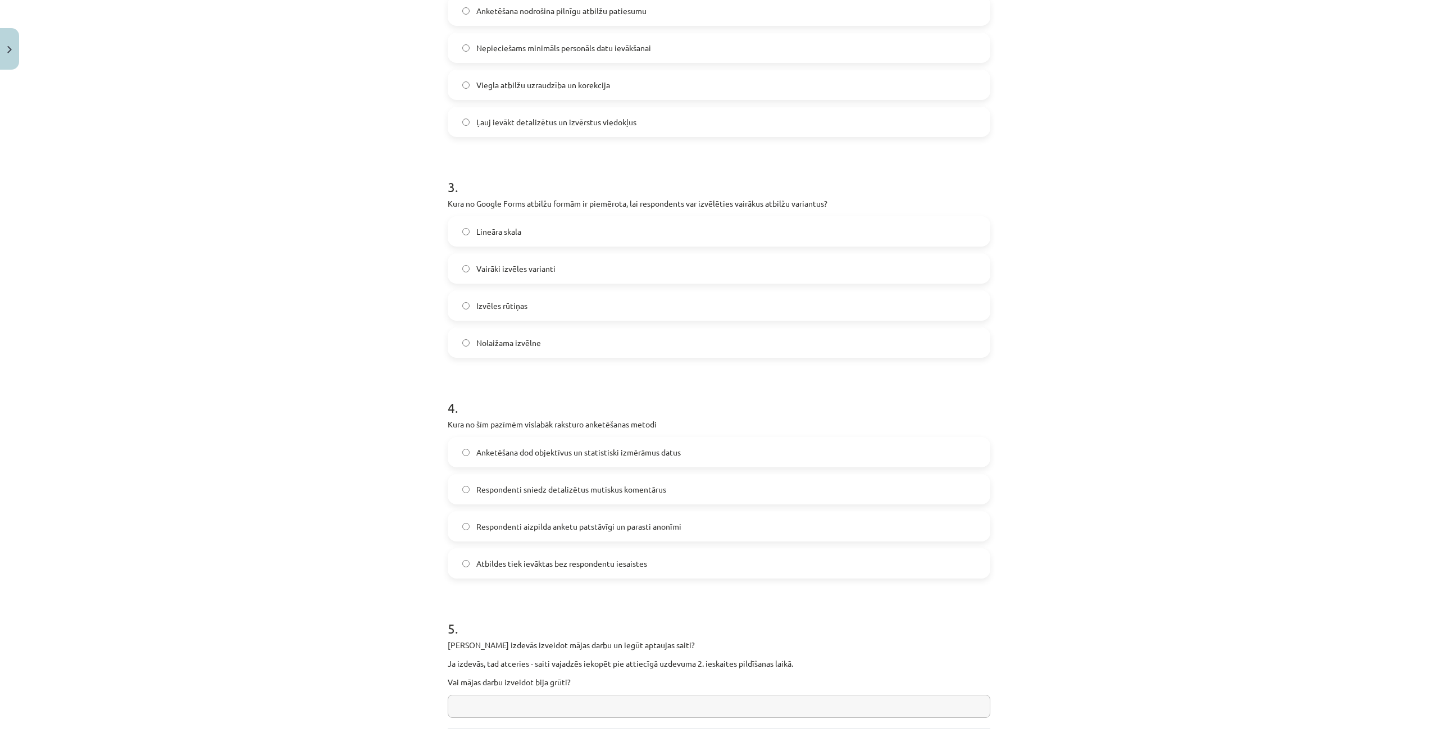
click at [551, 532] on span "Respondenti aizpilda anketu patstāvīgi un parasti anonīmi" at bounding box center [578, 527] width 205 height 12
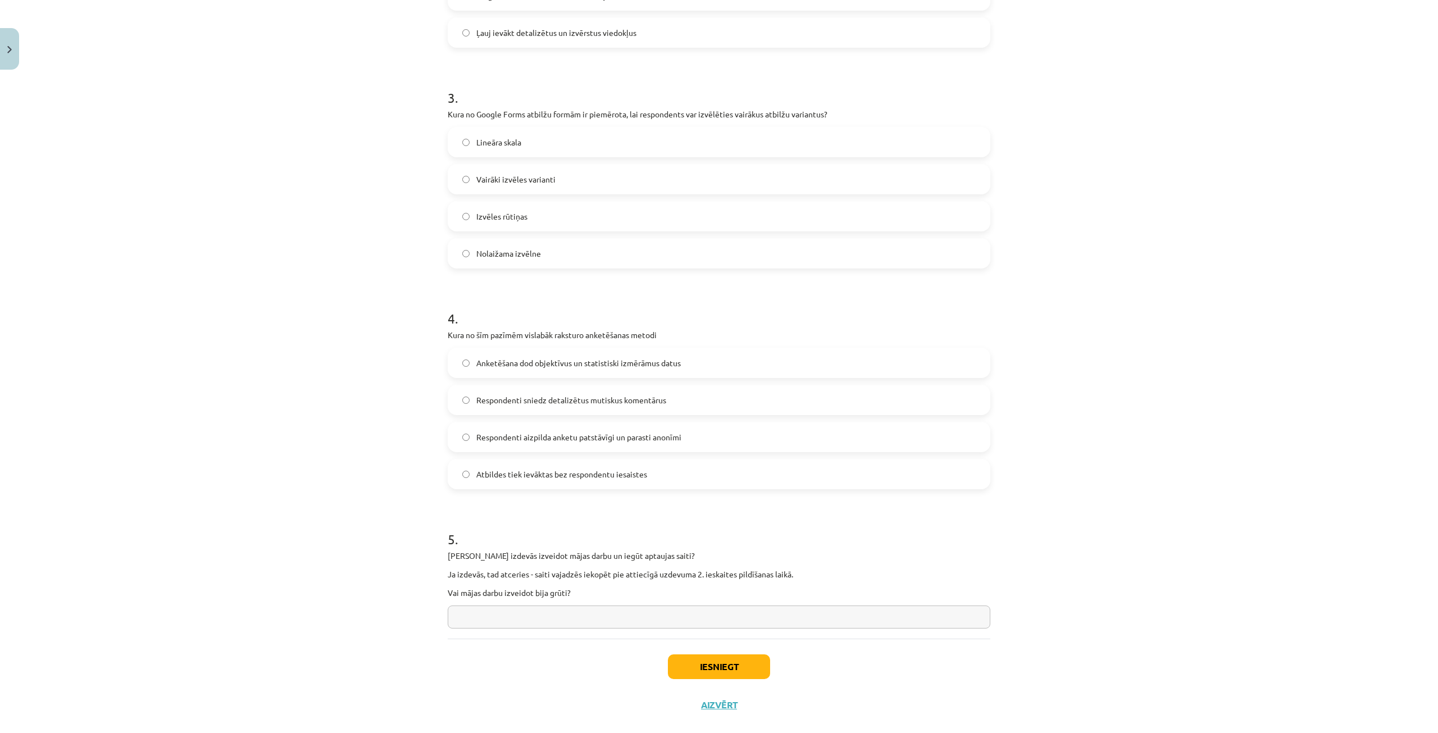
scroll to position [614, 0]
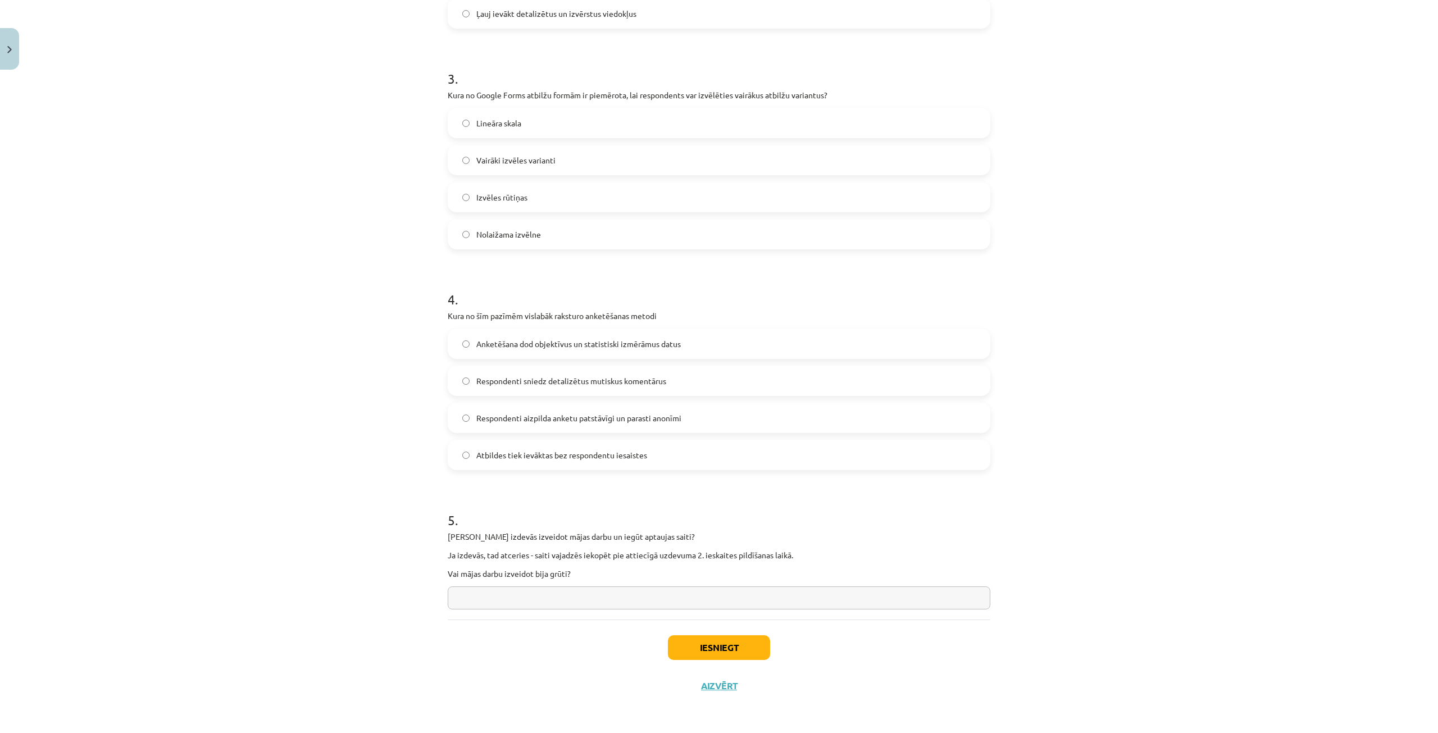
click at [501, 602] on input "text" at bounding box center [719, 598] width 543 height 23
type input "**********"
click at [719, 647] on button "Iesniegt" at bounding box center [719, 647] width 102 height 25
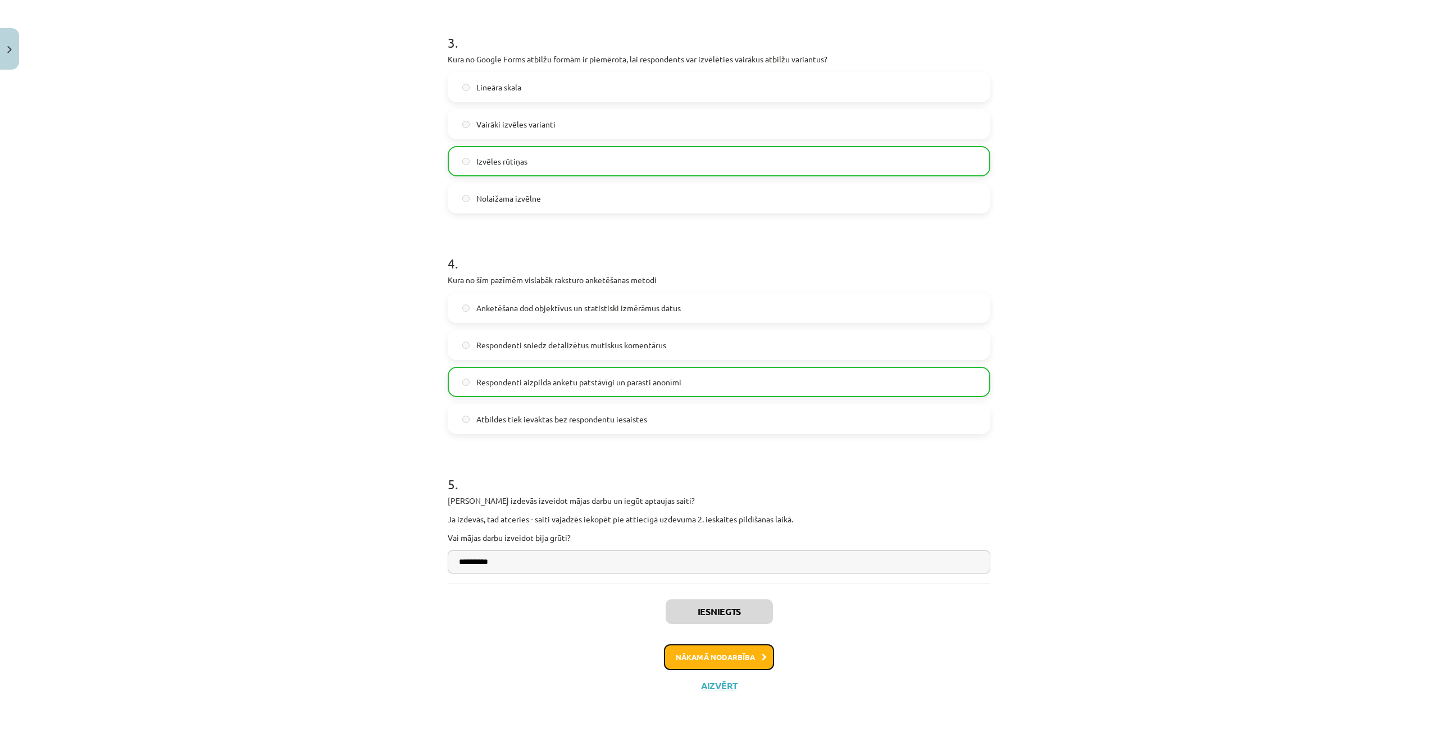
click at [741, 657] on button "Nākamā nodarbība" at bounding box center [719, 657] width 110 height 26
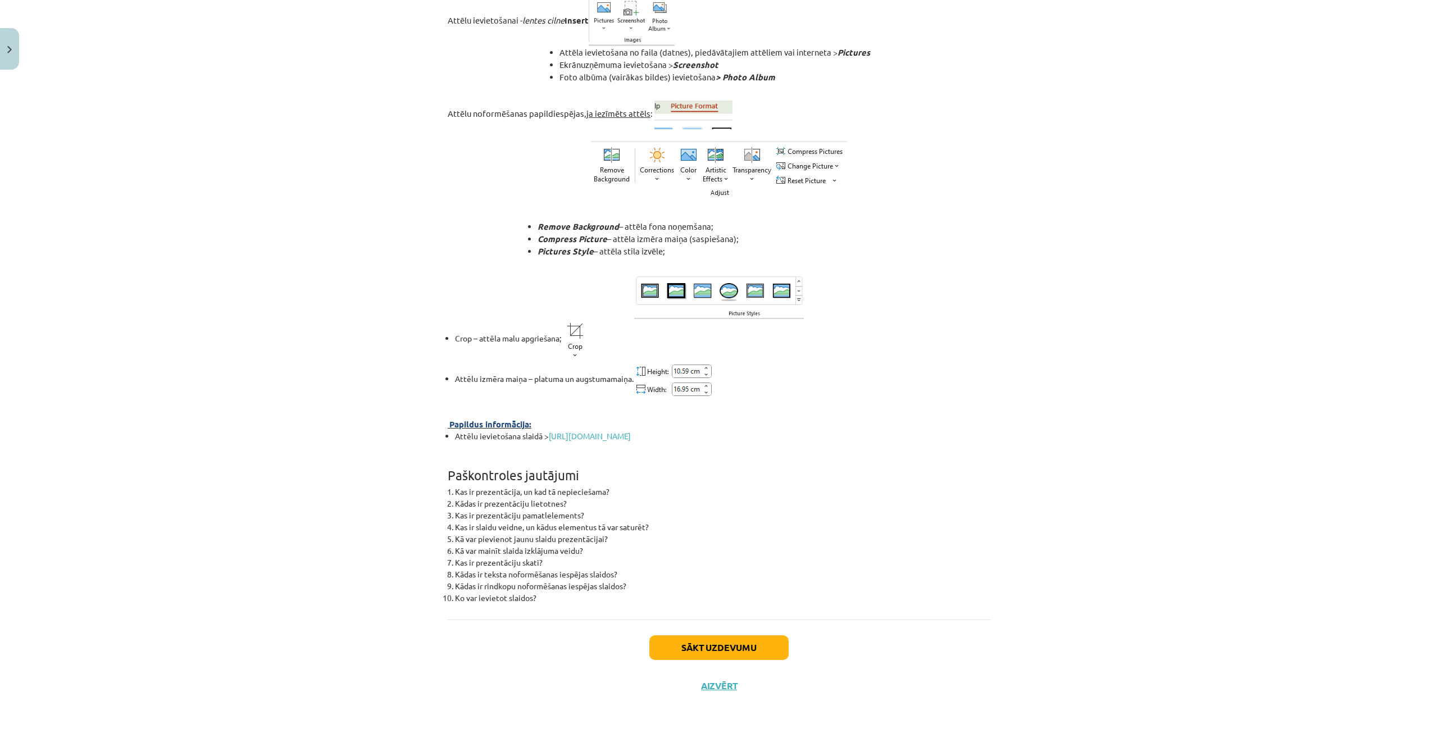
scroll to position [3746, 0]
click at [763, 654] on button "Sākt uzdevumu" at bounding box center [719, 647] width 139 height 25
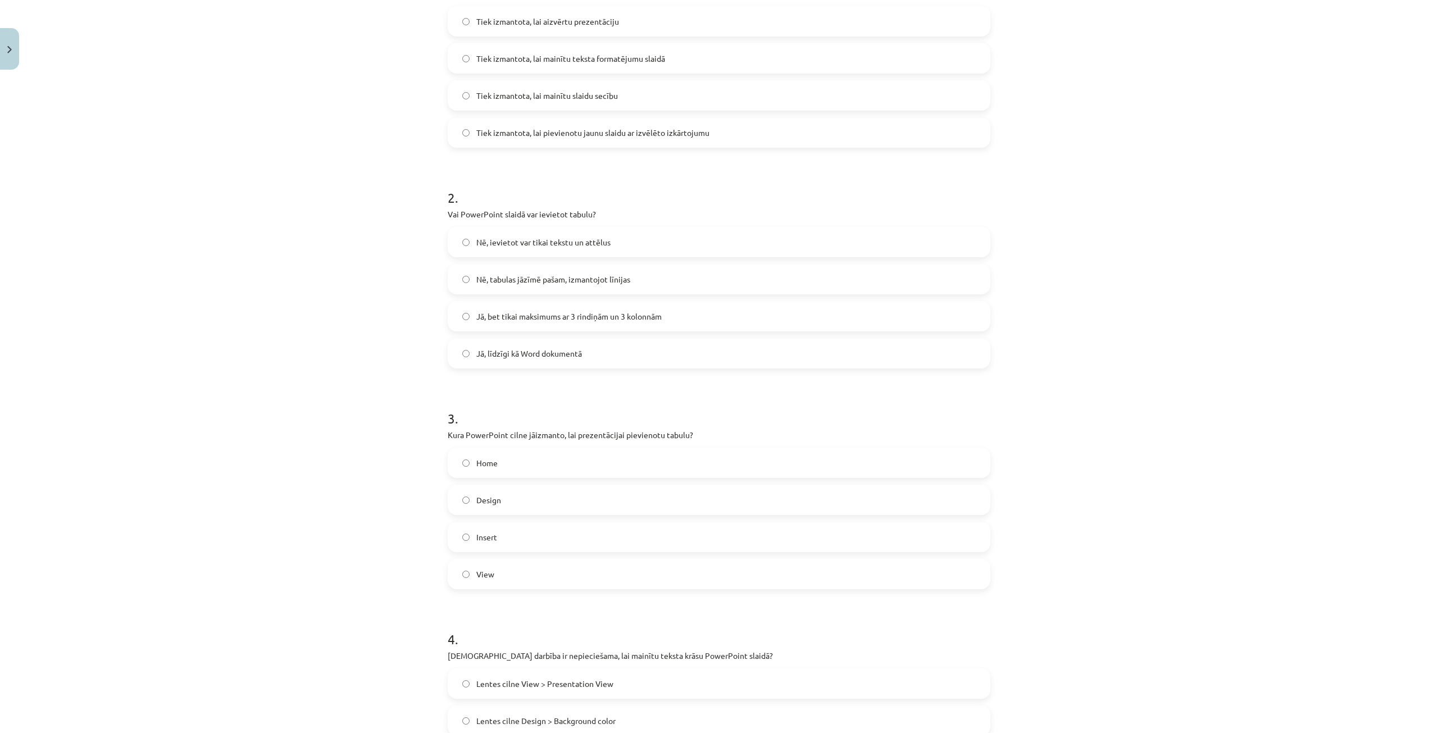
scroll to position [627, 0]
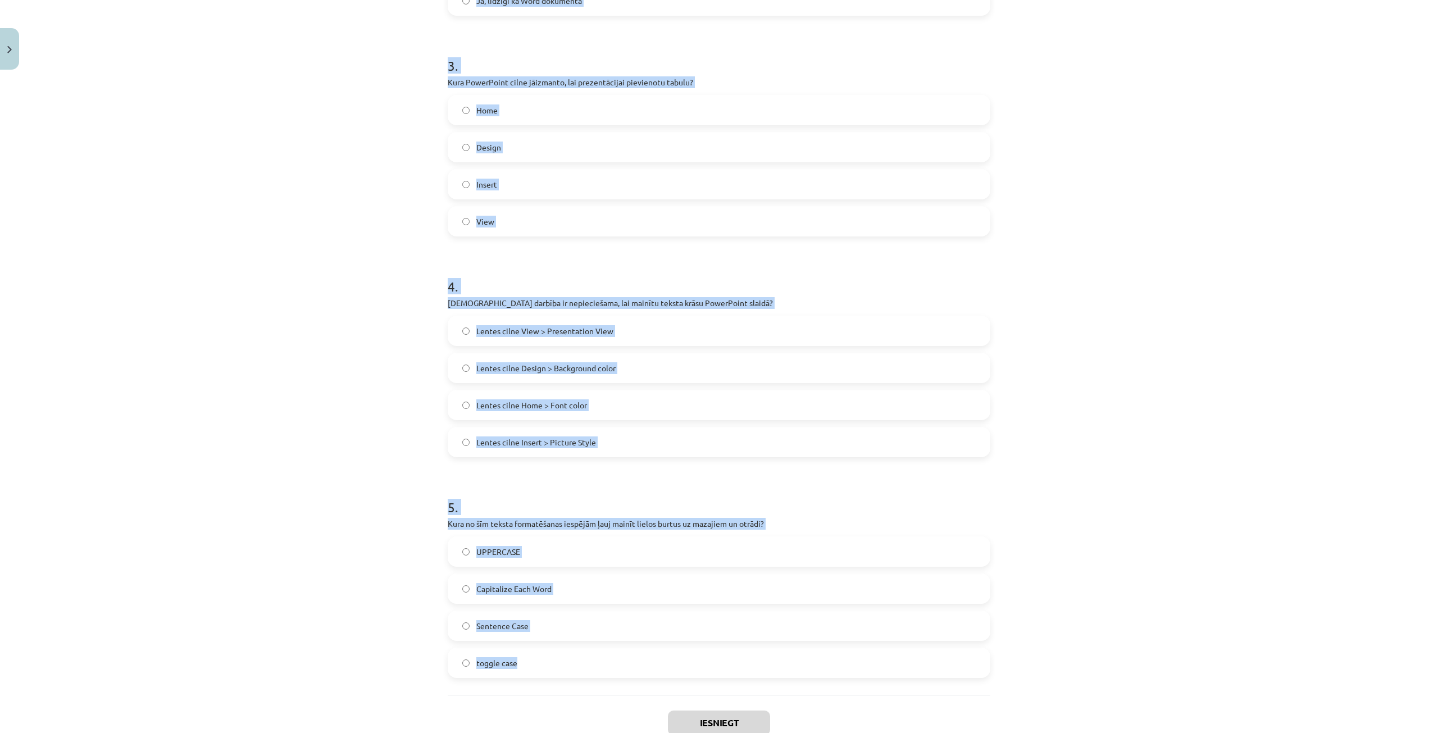
drag, startPoint x: 438, startPoint y: 237, endPoint x: 555, endPoint y: 650, distance: 429.0
click at [638, 669] on div "11 XP Saņemsi Grūts 1611 pilda Apraksts Uzdevums Palīdzība 1 . Kas ir “New Slid…" at bounding box center [719, 114] width 556 height 1333
copy form "Kas ir “New Slide” funkcija PowerPoint prezentācijas veidošanas procesā? Tiek i…"
drag, startPoint x: 463, startPoint y: 646, endPoint x: 488, endPoint y: 666, distance: 31.9
copy form "Kas ir “New Slide” funkcija PowerPoint prezentācijas veidošanas procesā? Tiek i…"
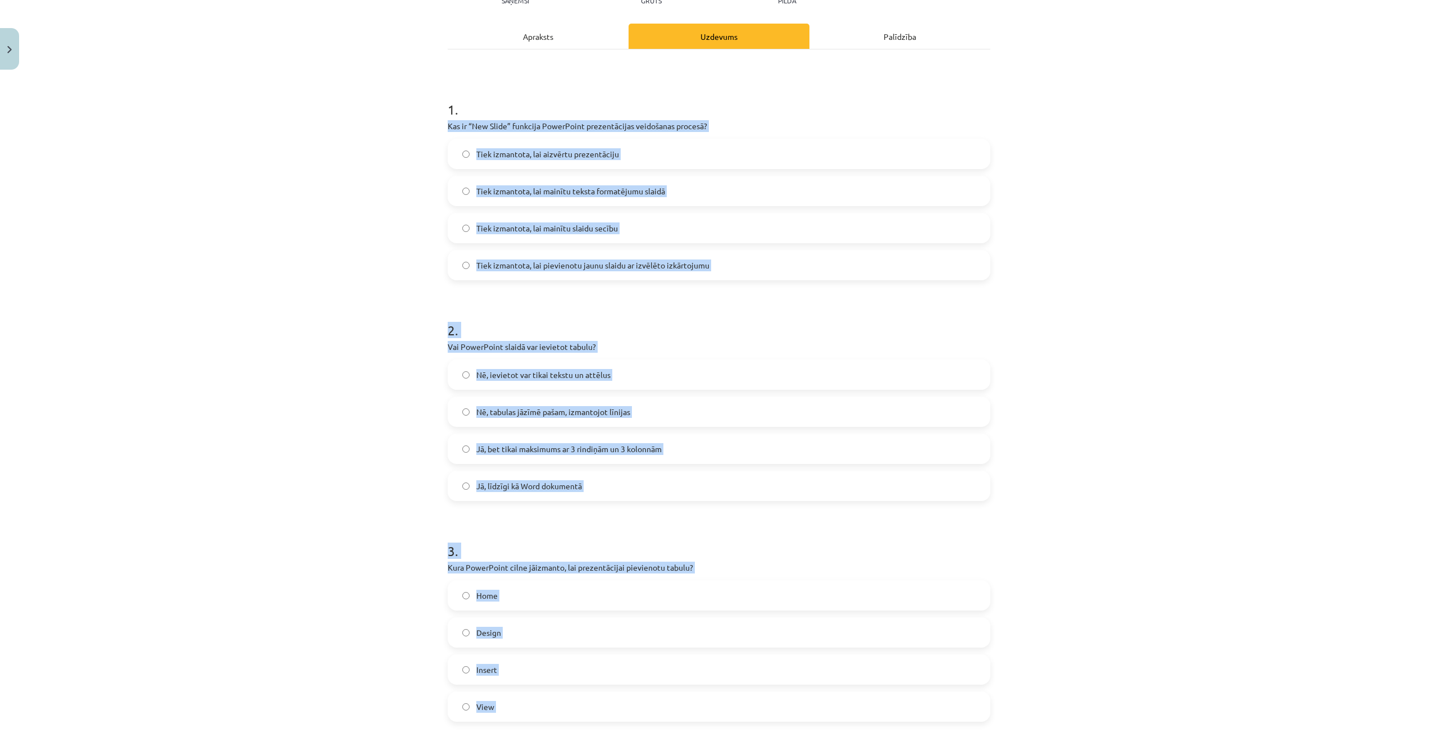
scroll to position [121, 0]
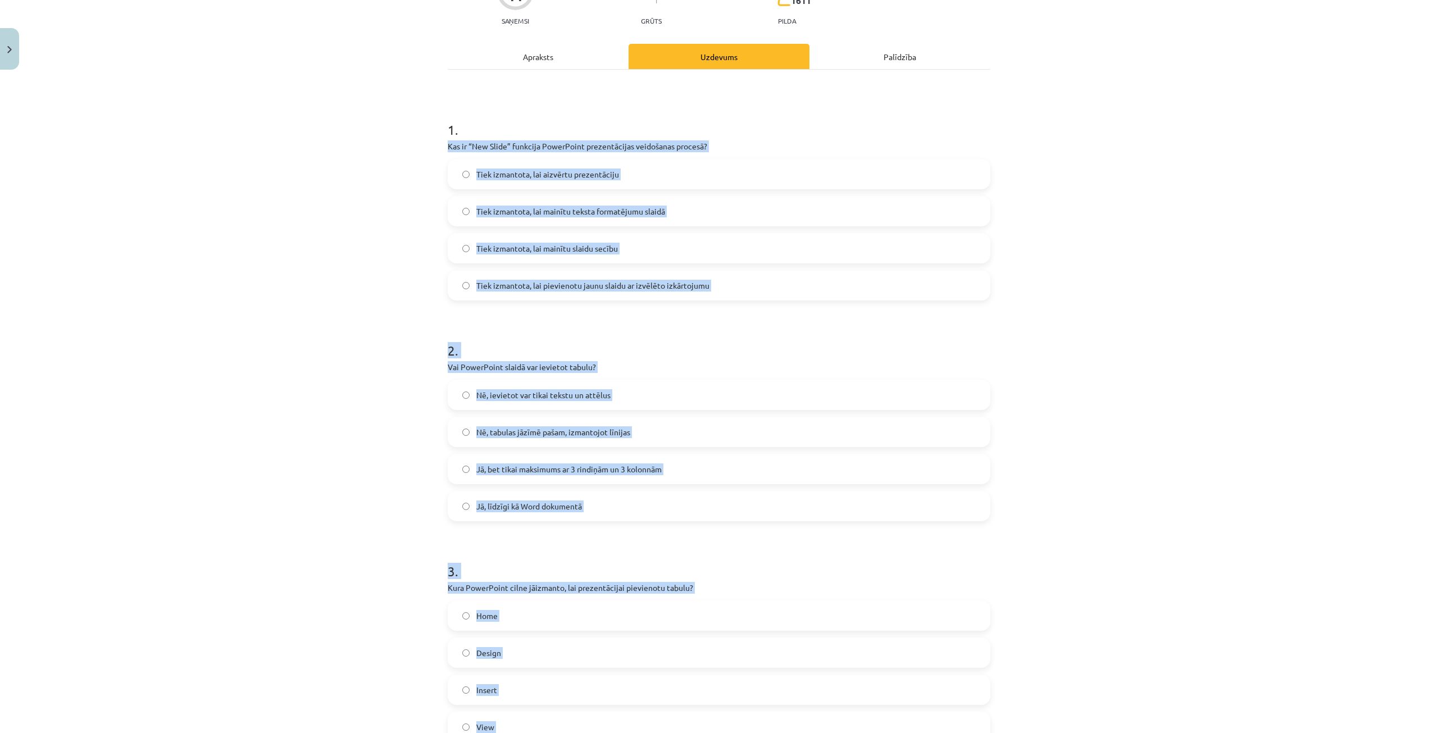
click at [796, 147] on p "Kas ir “New Slide” funkcija PowerPoint prezentācijas veidošanas procesā?" at bounding box center [719, 146] width 543 height 12
click at [798, 139] on div "1 . Kas ir “New Slide” funkcija PowerPoint prezentācijas veidošanas procesā? Ti…" at bounding box center [719, 201] width 543 height 198
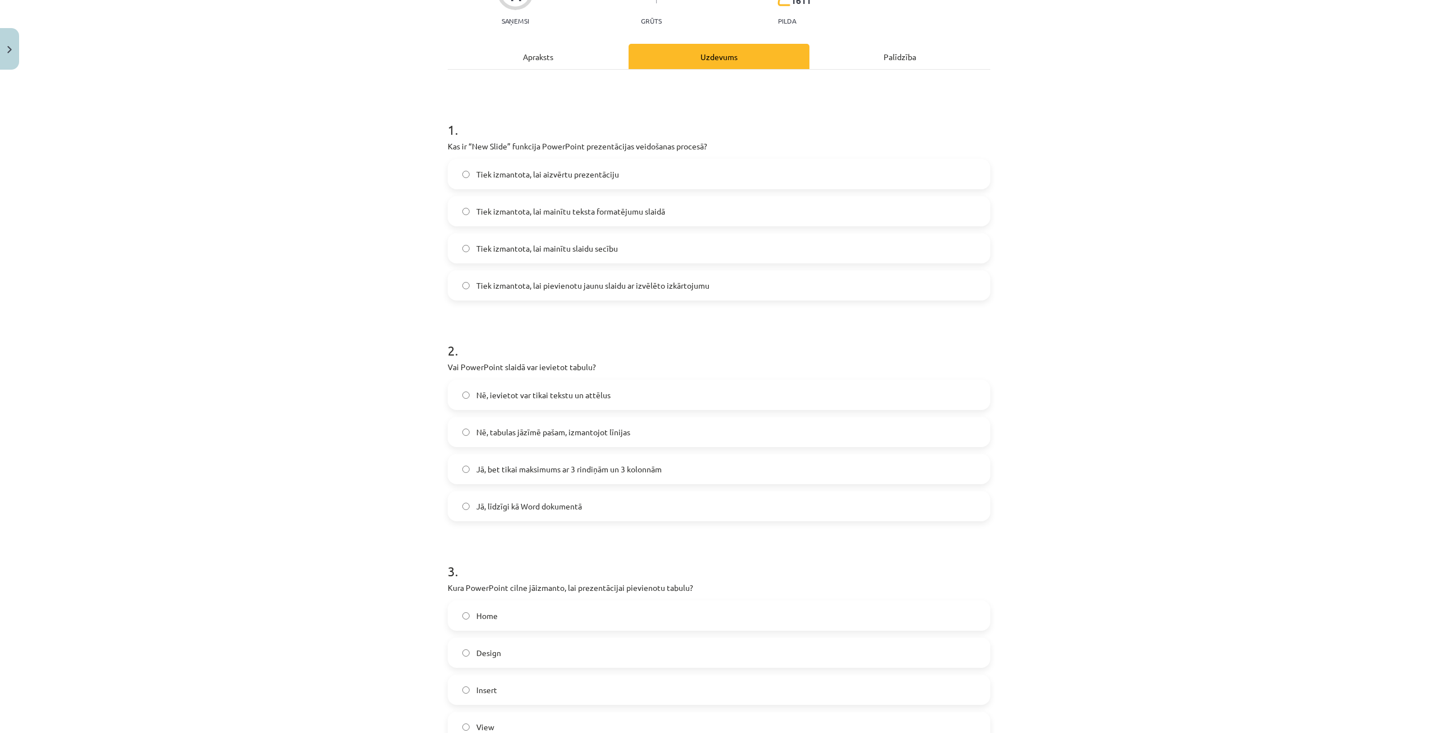
click at [798, 139] on div "1 . Kas ir “New Slide” funkcija PowerPoint prezentācijas veidošanas procesā? Ti…" at bounding box center [719, 201] width 543 height 198
click at [688, 284] on span "Tiek izmantota, lai pievienotu jaunu slaidu ar izvēlēto izkārtojumu" at bounding box center [592, 286] width 233 height 12
drag, startPoint x: 616, startPoint y: 506, endPoint x: 625, endPoint y: 506, distance: 9.0
click at [620, 506] on label "Jā, līdzīgi kā Word dokumentā" at bounding box center [719, 506] width 541 height 28
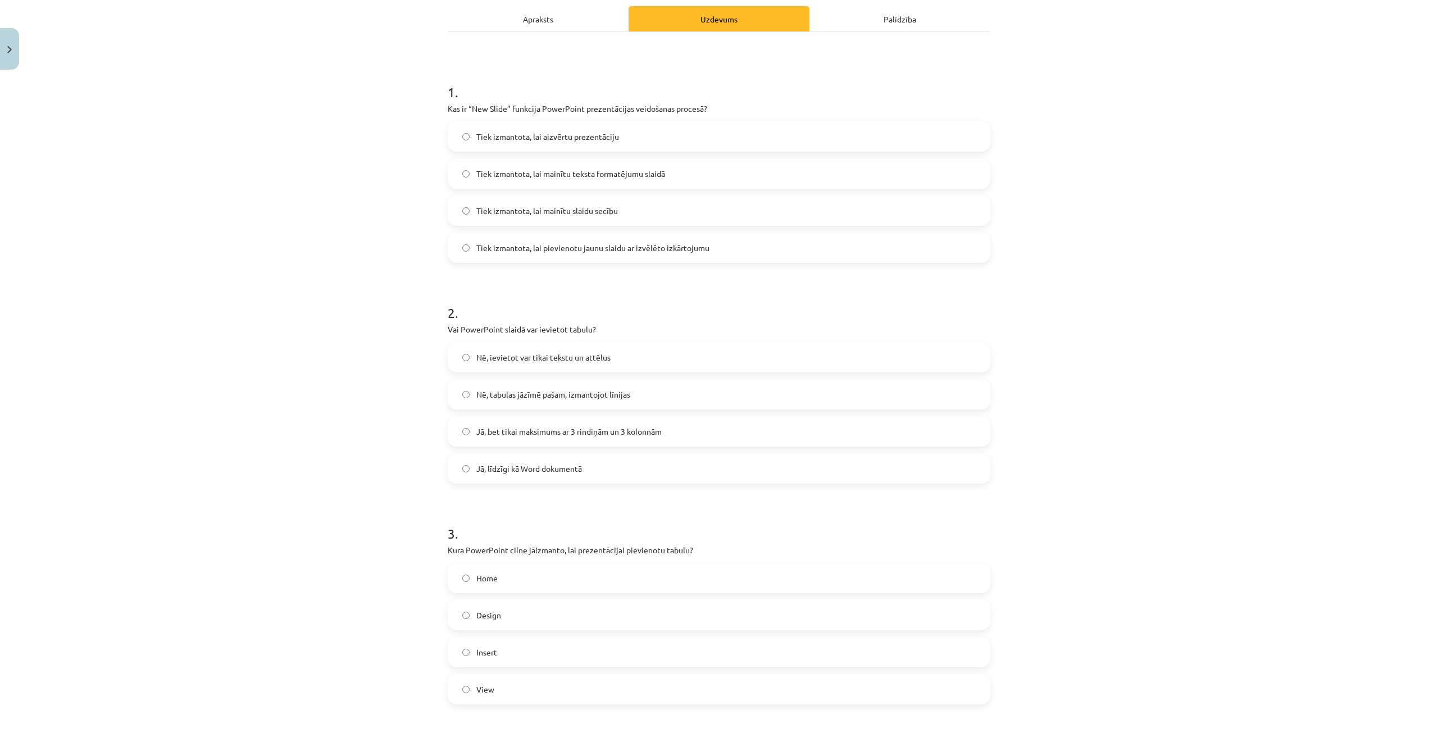
scroll to position [178, 0]
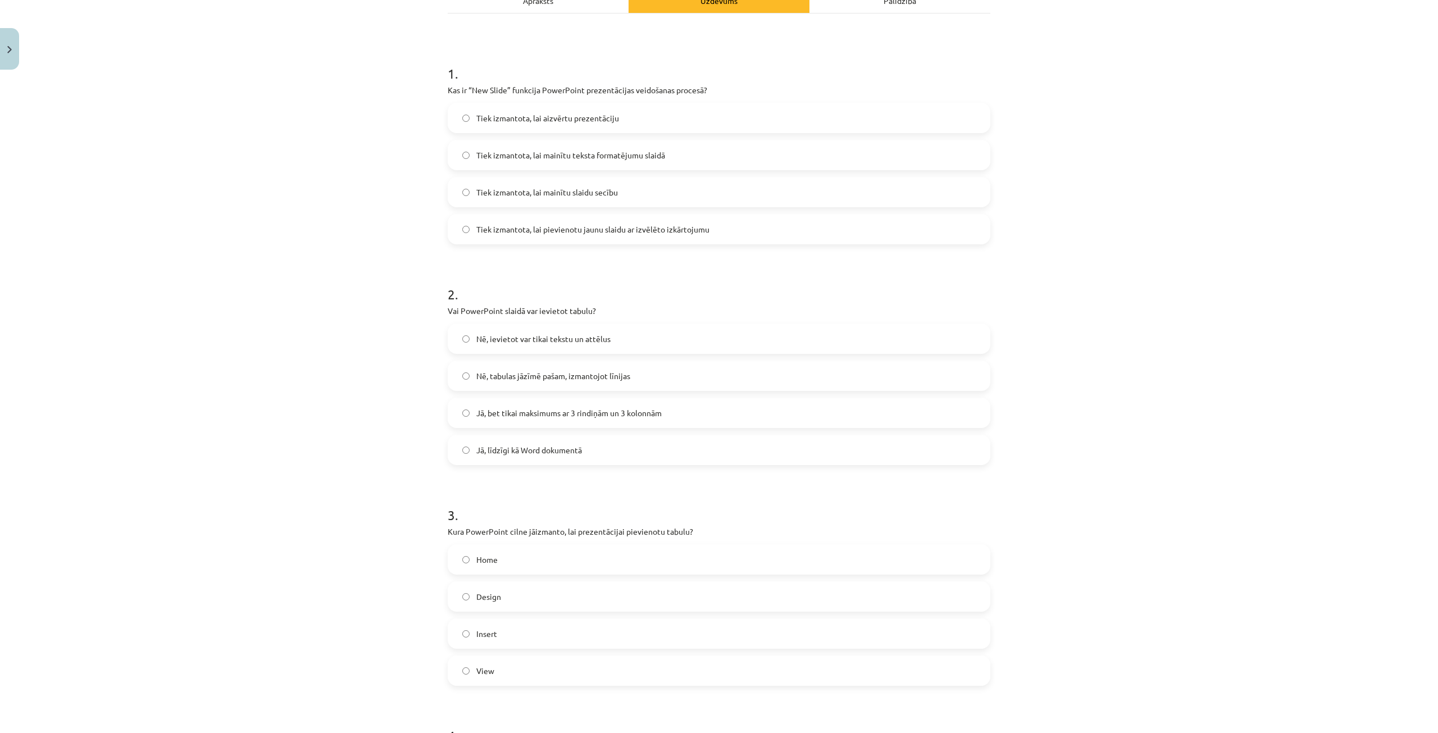
drag, startPoint x: 515, startPoint y: 639, endPoint x: 519, endPoint y: 623, distance: 16.6
click at [517, 637] on label "Insert" at bounding box center [719, 634] width 541 height 28
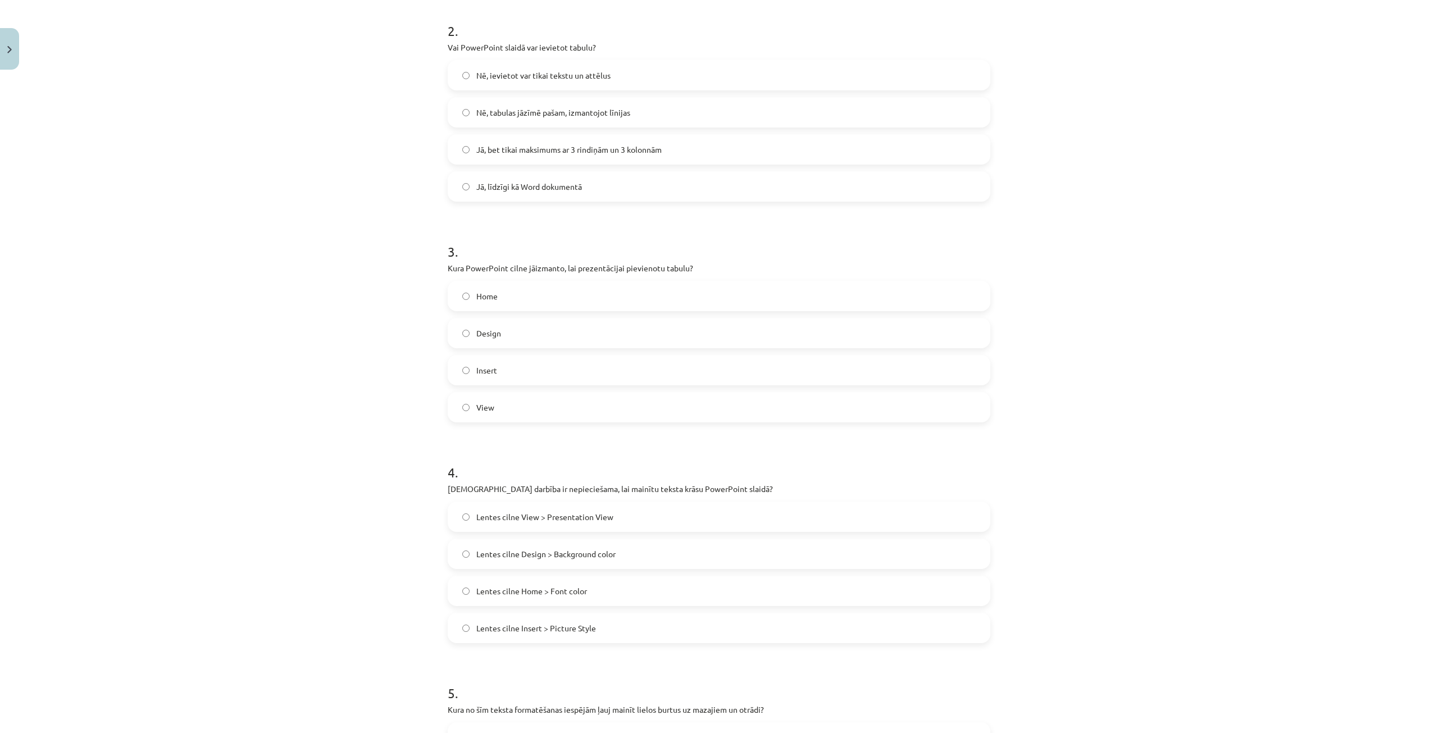
scroll to position [515, 0]
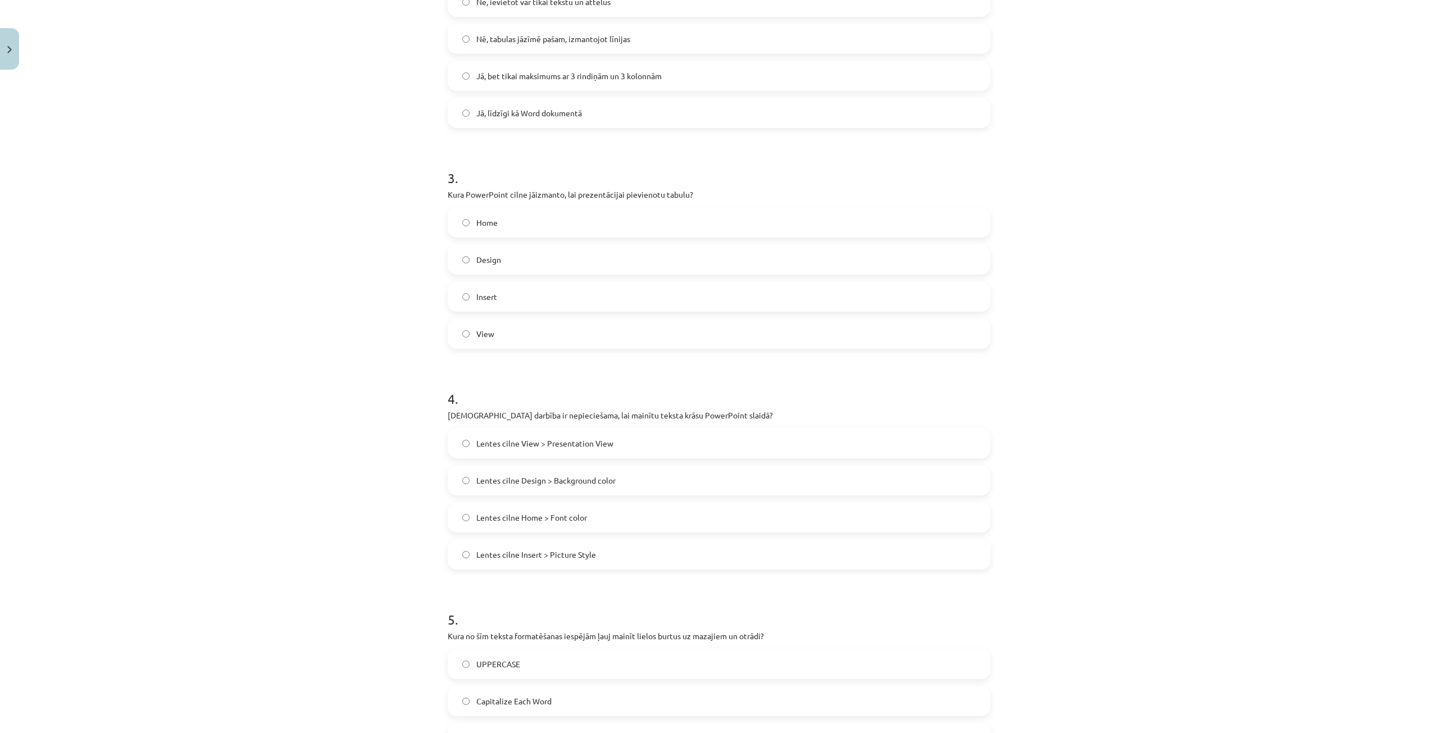
click at [635, 515] on label "Lentes cilne Home > Font color" at bounding box center [719, 517] width 541 height 28
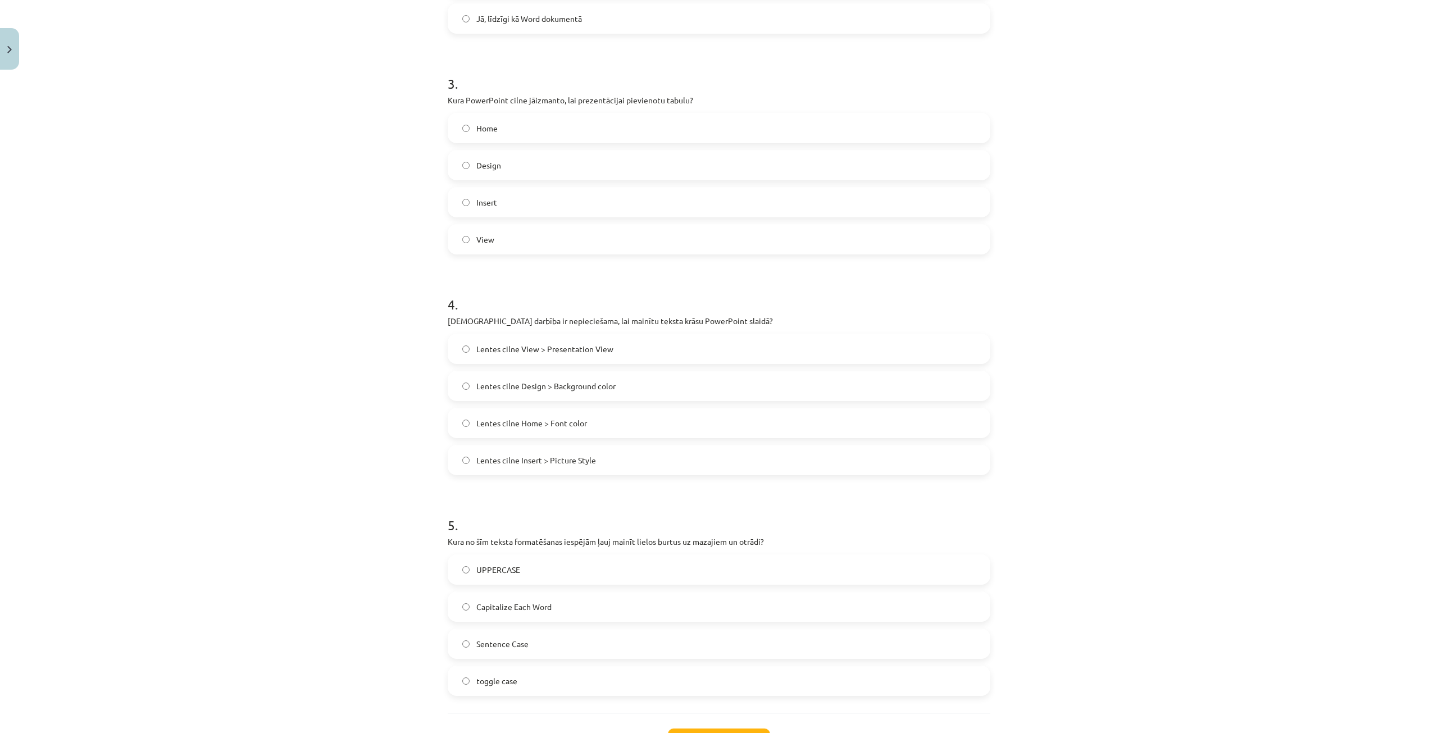
scroll to position [627, 0]
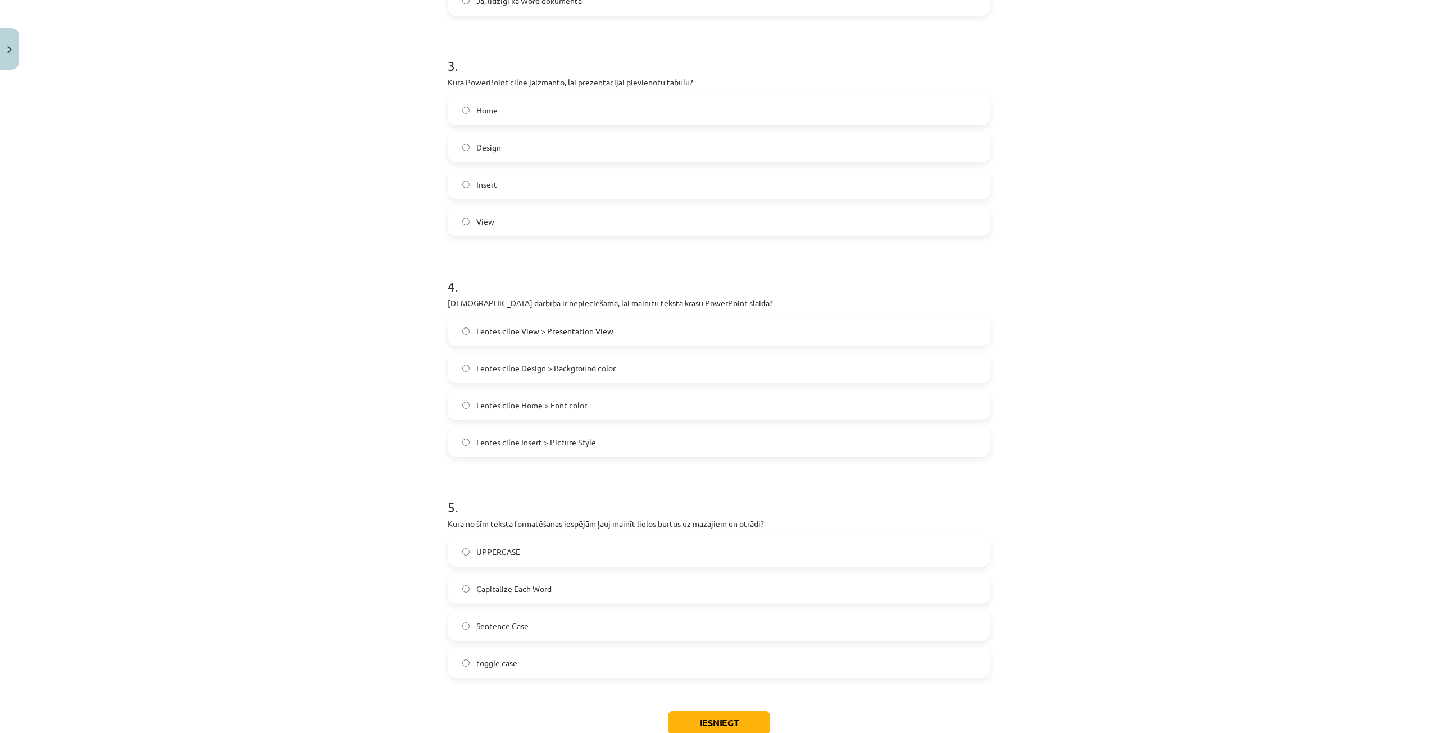
click at [569, 661] on label "toggle case" at bounding box center [719, 663] width 541 height 28
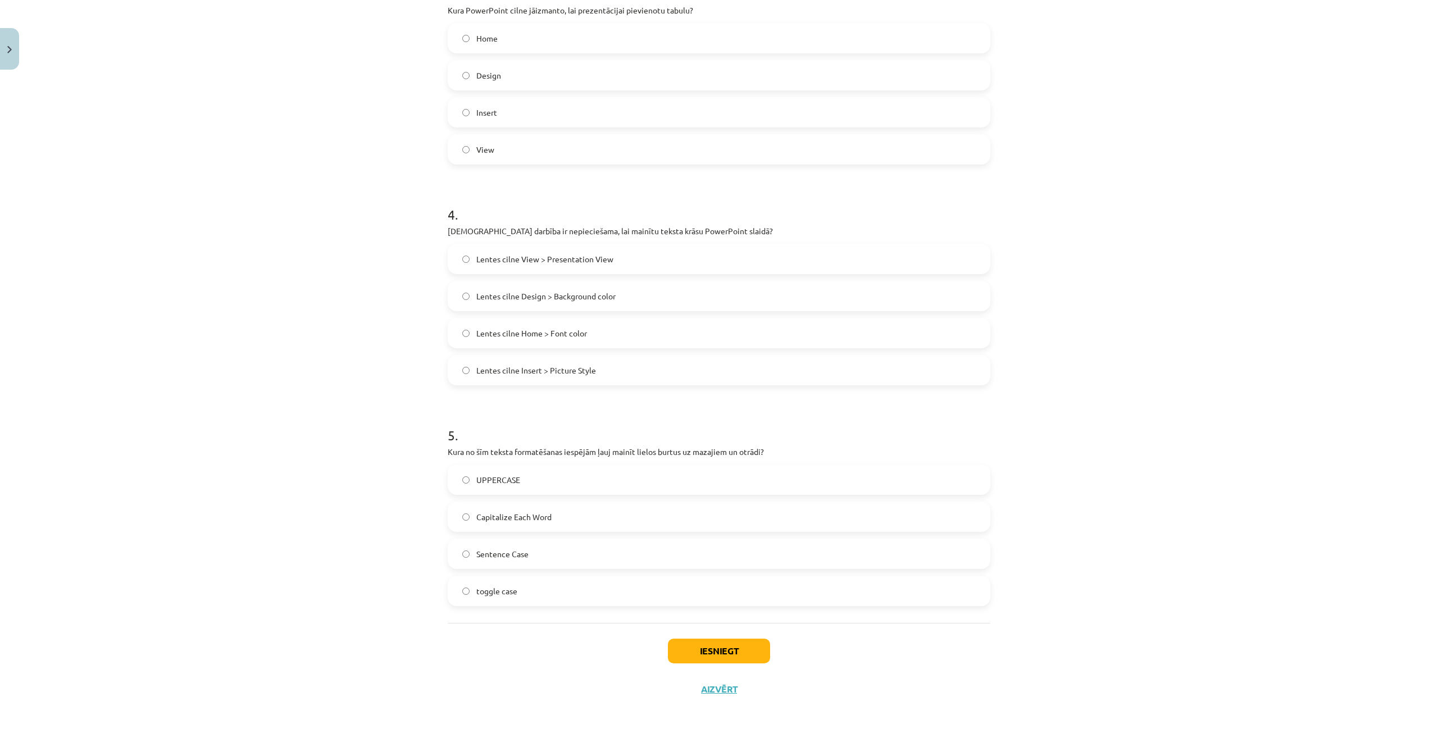
scroll to position [702, 0]
click at [734, 655] on button "Iesniegt" at bounding box center [719, 647] width 102 height 25
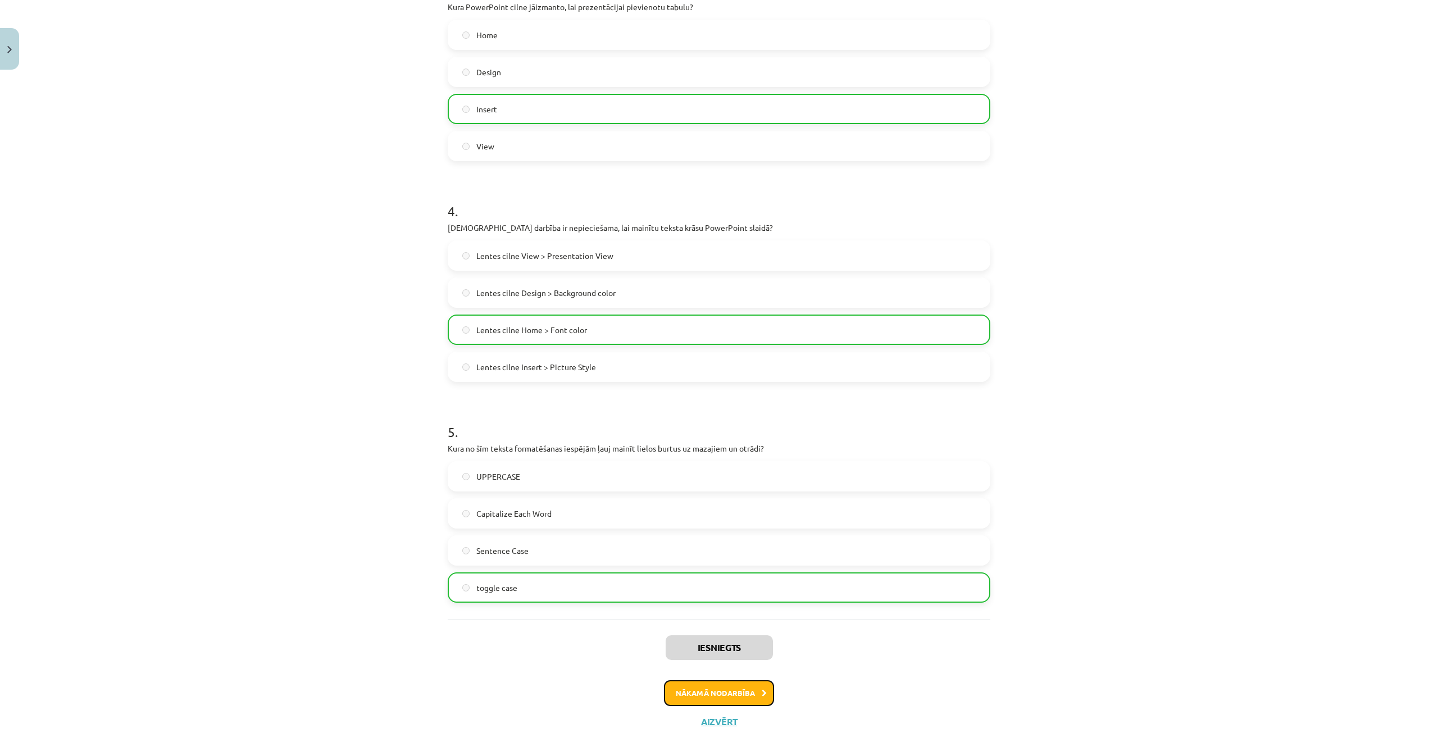
click at [737, 688] on button "Nākamā nodarbība" at bounding box center [719, 693] width 110 height 26
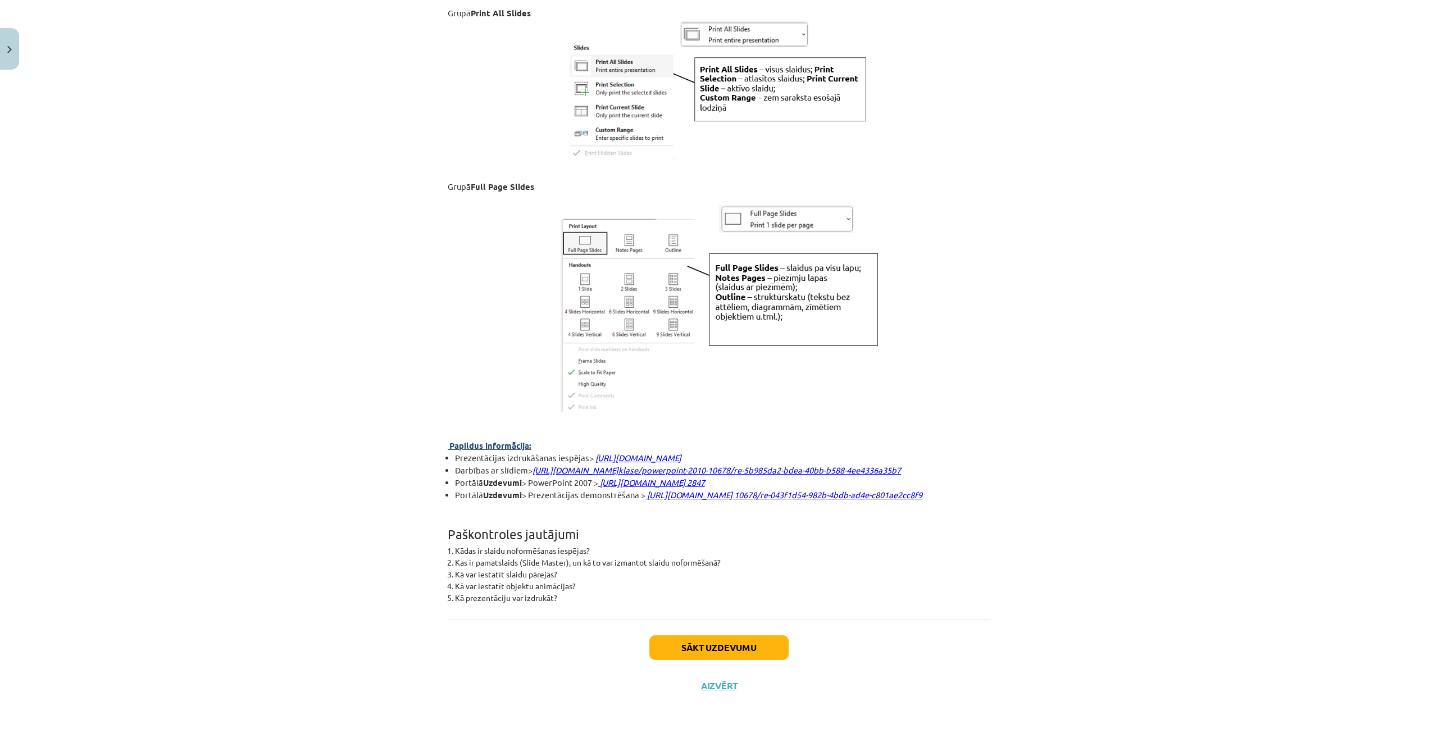
scroll to position [2769, 0]
click at [769, 650] on button "Sākt uzdevumu" at bounding box center [719, 647] width 139 height 25
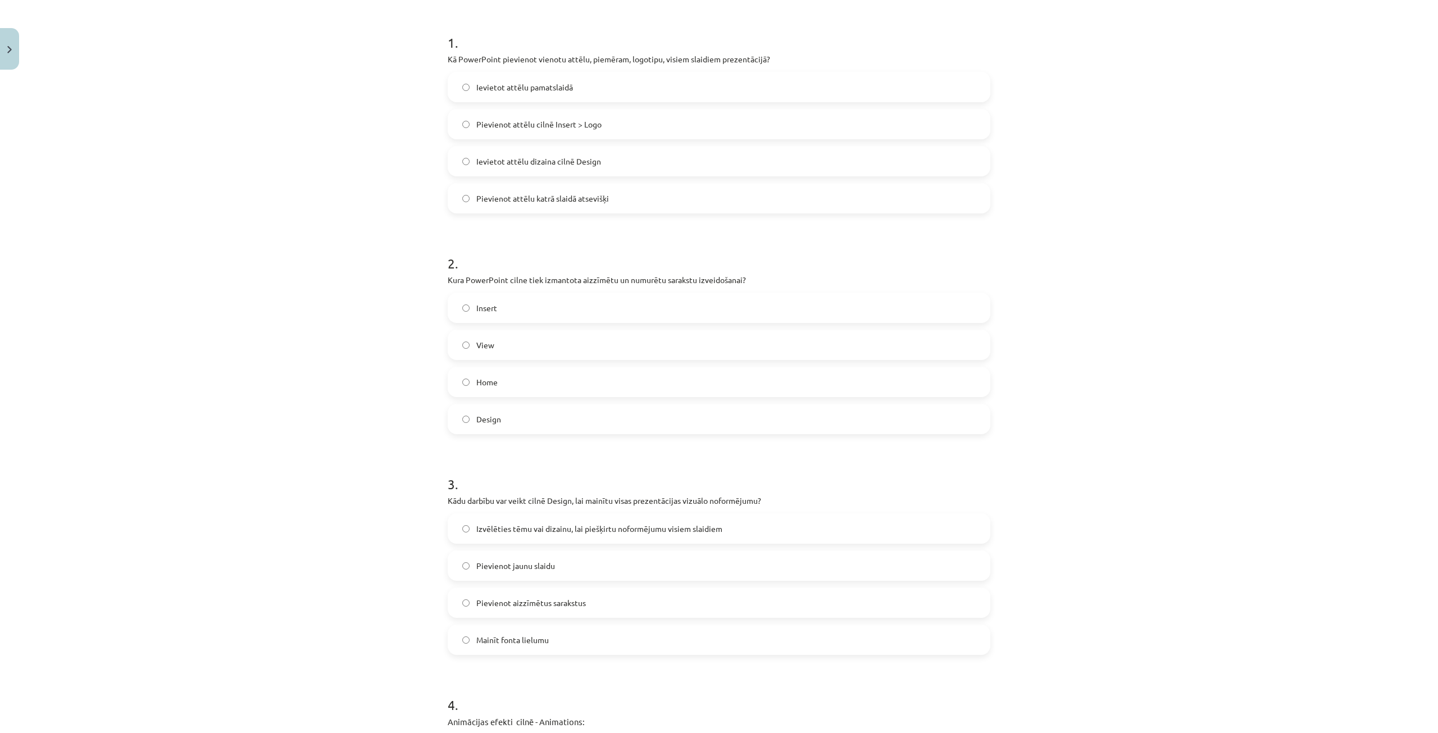
scroll to position [501, 0]
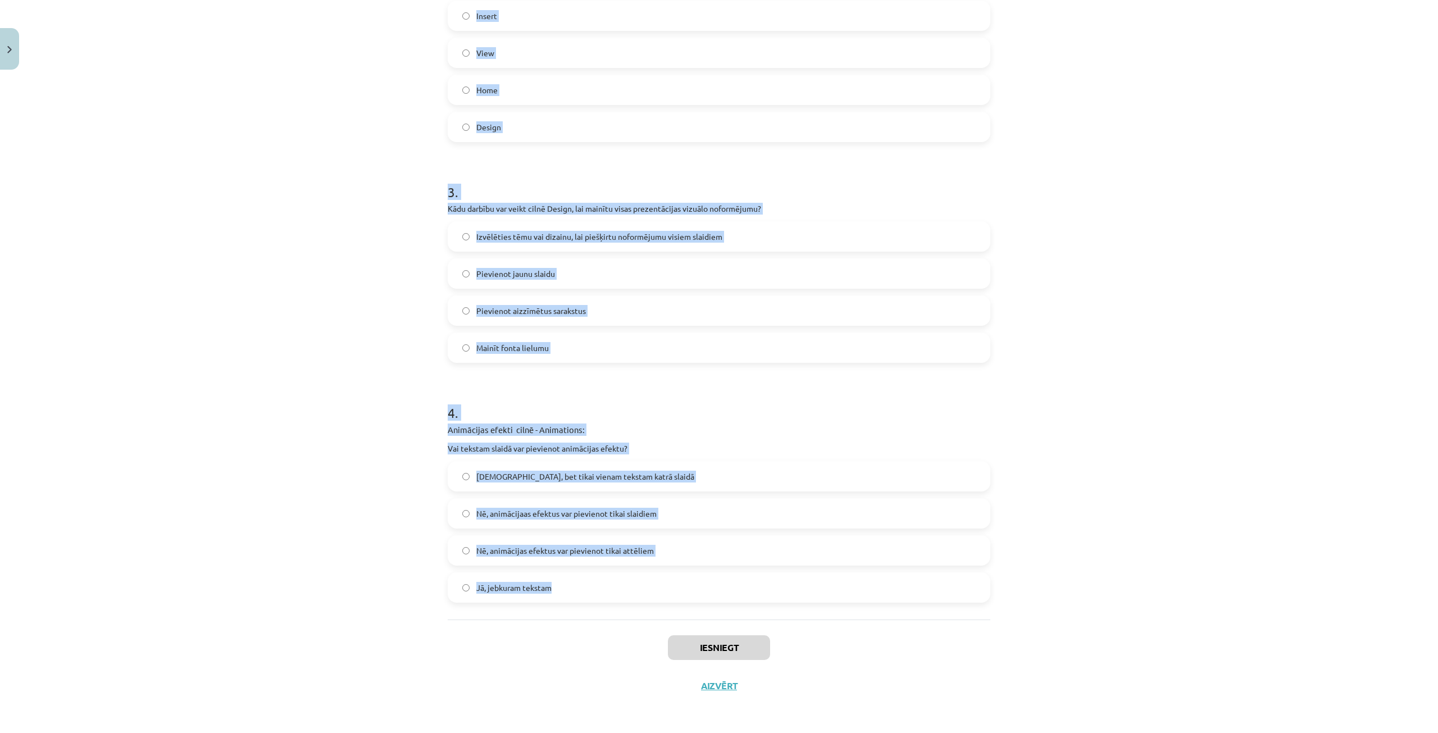
drag, startPoint x: 432, startPoint y: 221, endPoint x: 554, endPoint y: 595, distance: 393.6
click at [555, 599] on div "Mācību tēma: Datorikas - 10. klases 2. ieskaites mācību materiāls #6 PowerPoint…" at bounding box center [719, 366] width 1438 height 733
copy form "1 . Kā PowerPoint pievienot vienotu attēlu, piemēram, logotipu, visiem slaidiem…"
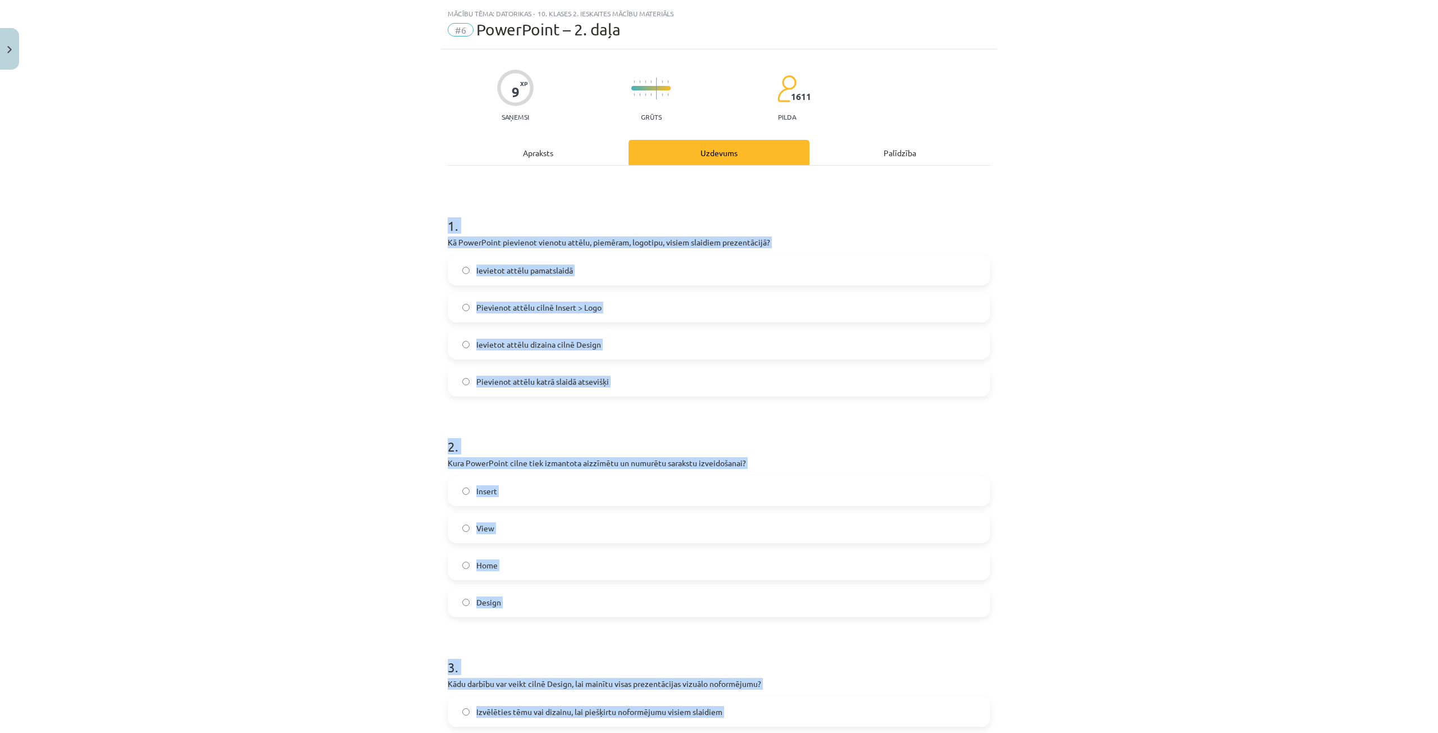
scroll to position [0, 0]
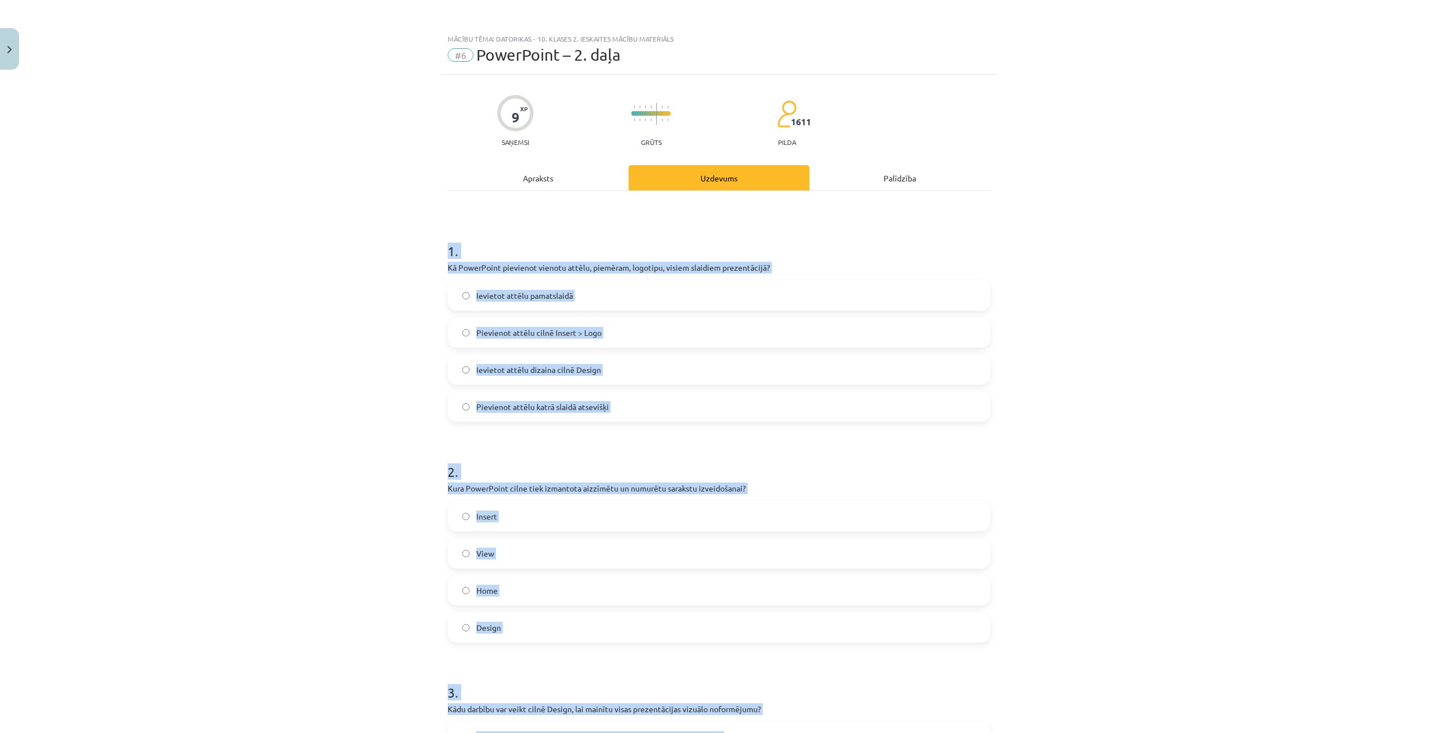
click at [799, 255] on h1 "1 ." at bounding box center [719, 241] width 543 height 35
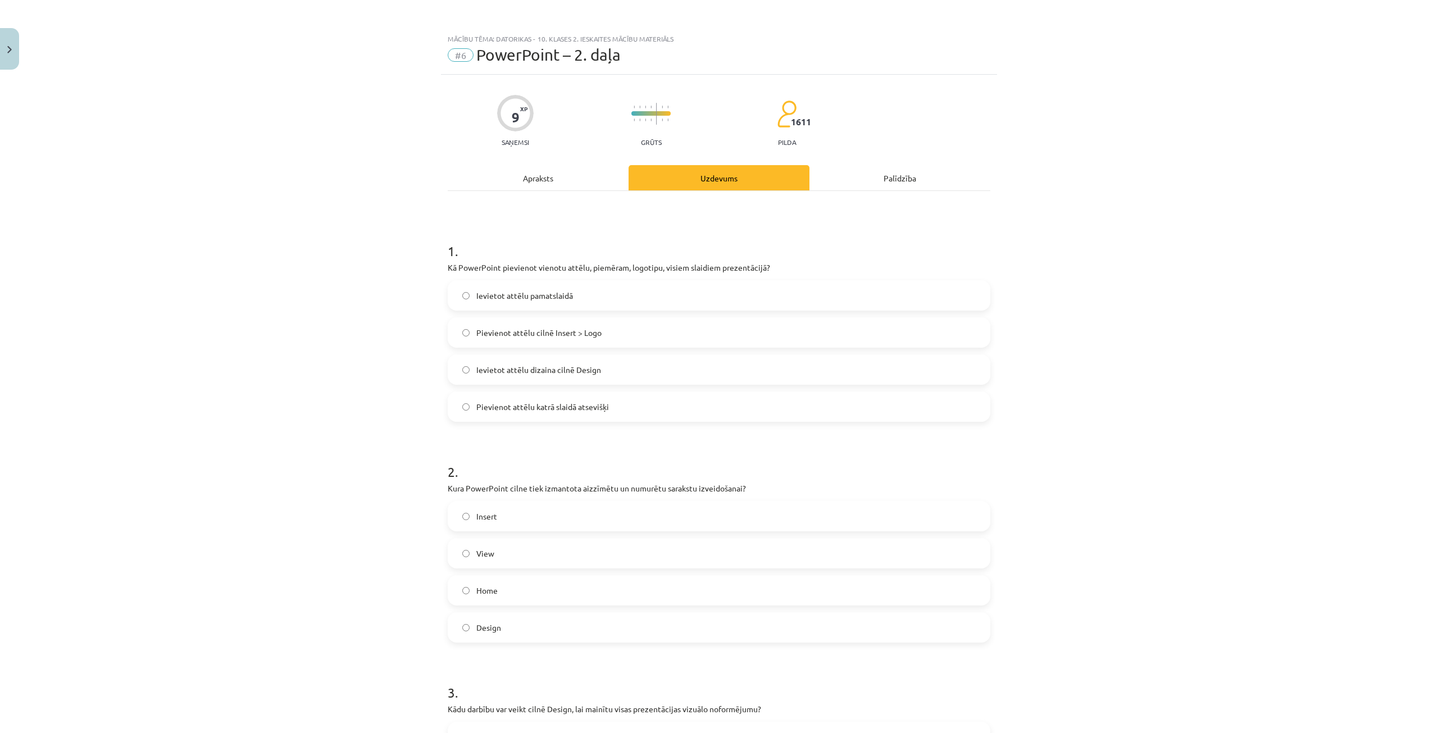
click at [529, 307] on label "Ievietot attēlu pamatslaidā" at bounding box center [719, 295] width 541 height 28
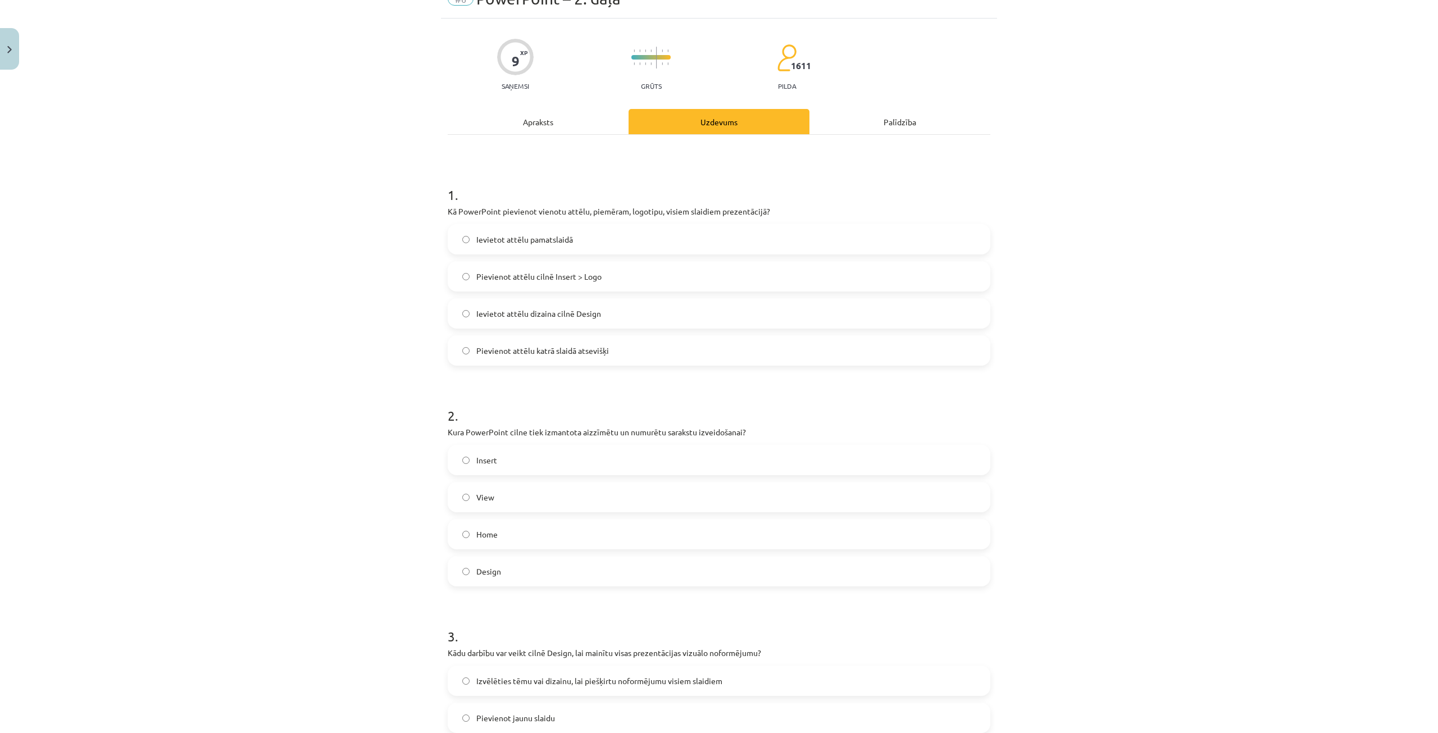
click at [534, 533] on label "Home" at bounding box center [719, 534] width 541 height 28
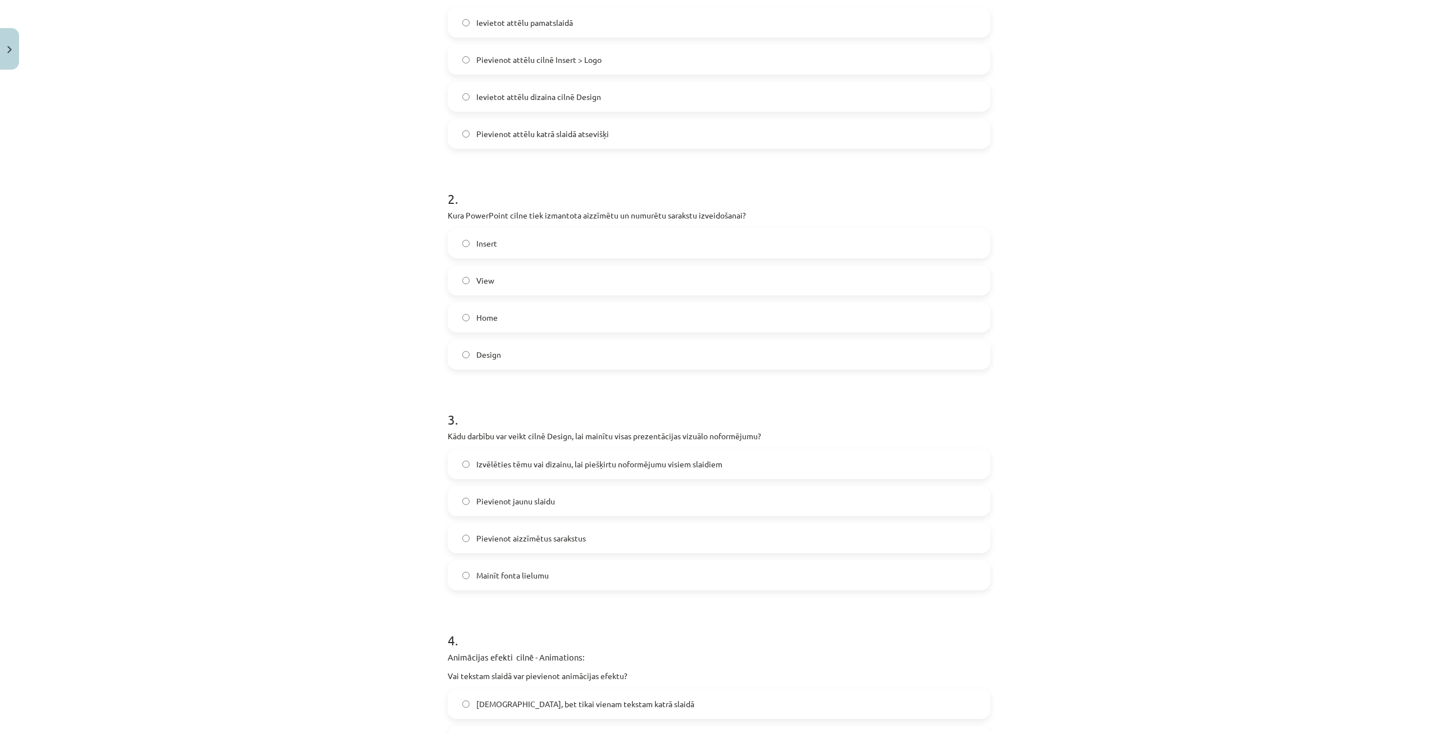
scroll to position [281, 0]
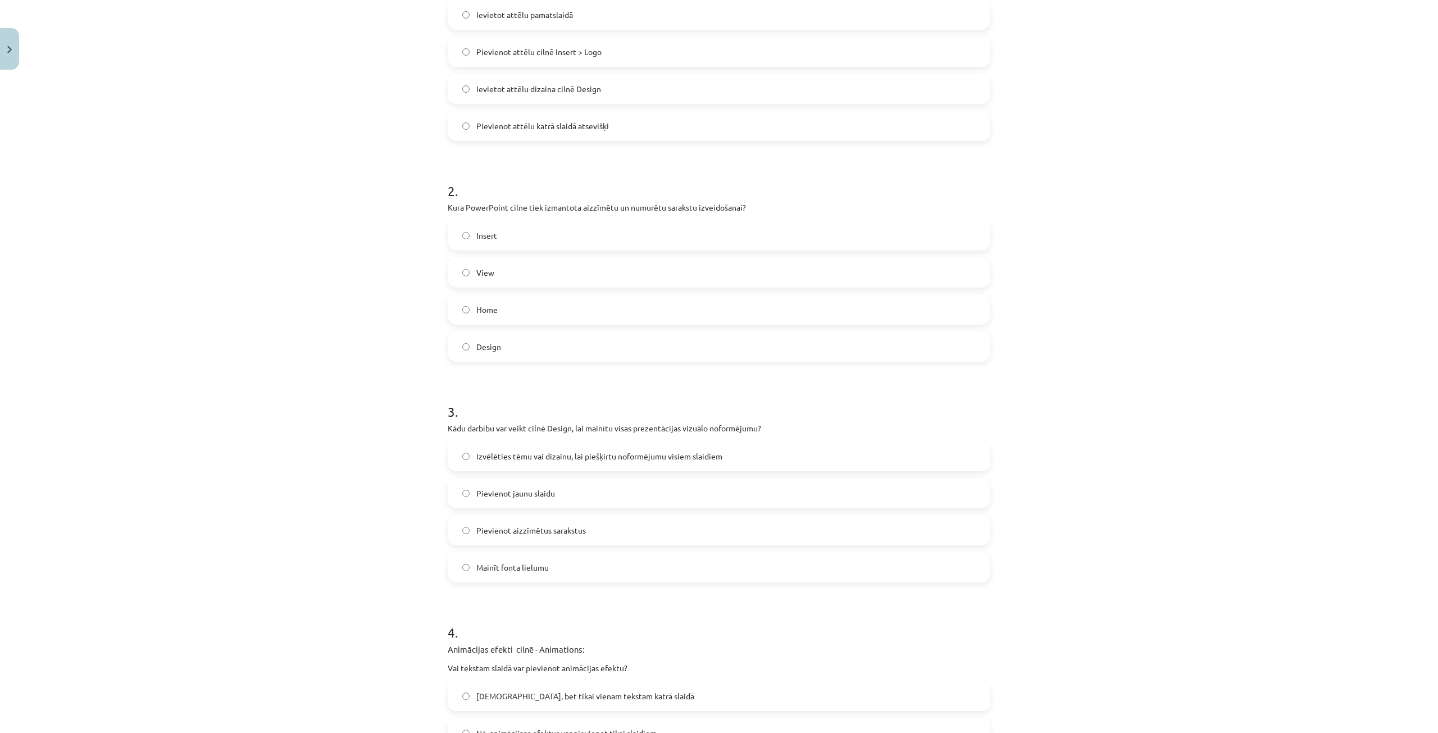
click at [569, 463] on label "Izvēlēties tēmu vai dizainu, lai piešķirtu noformējumu visiem slaidiem" at bounding box center [719, 456] width 541 height 28
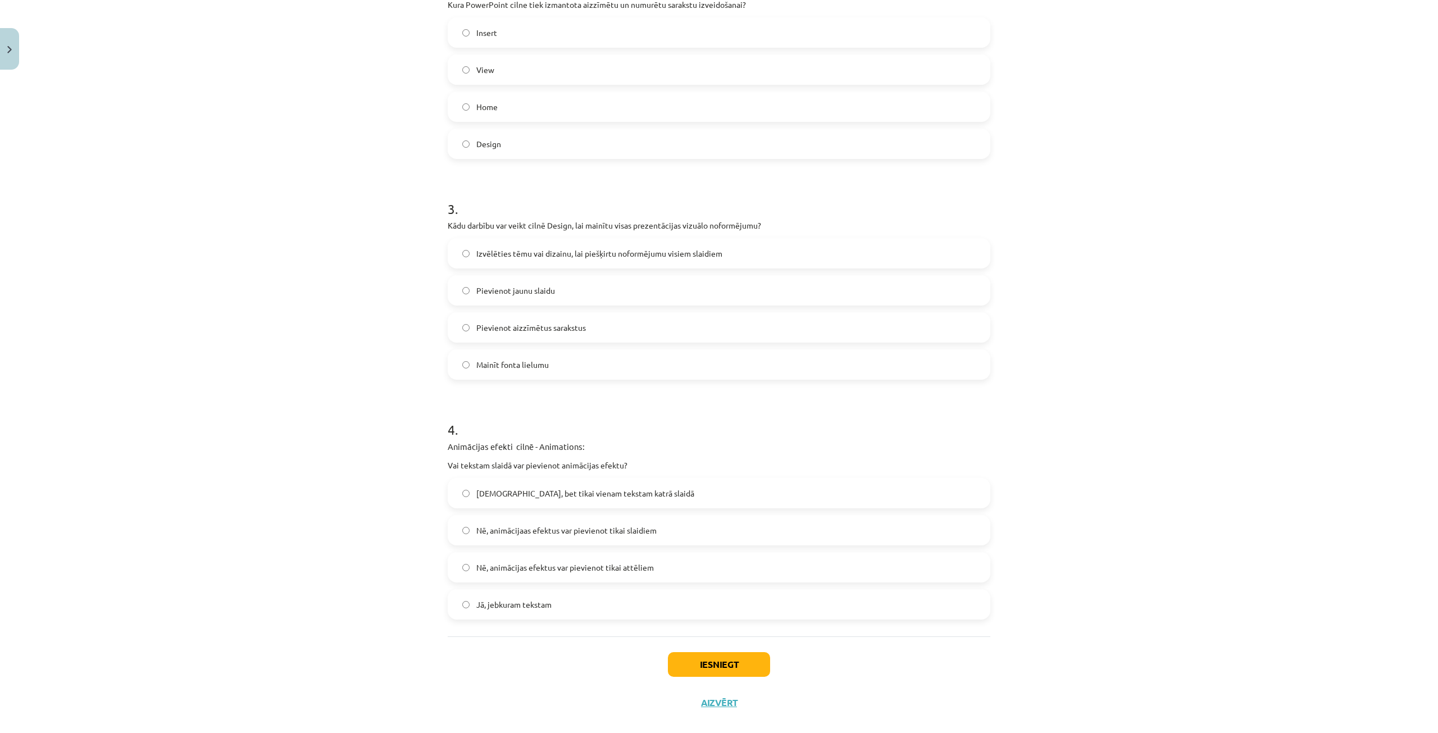
scroll to position [501, 0]
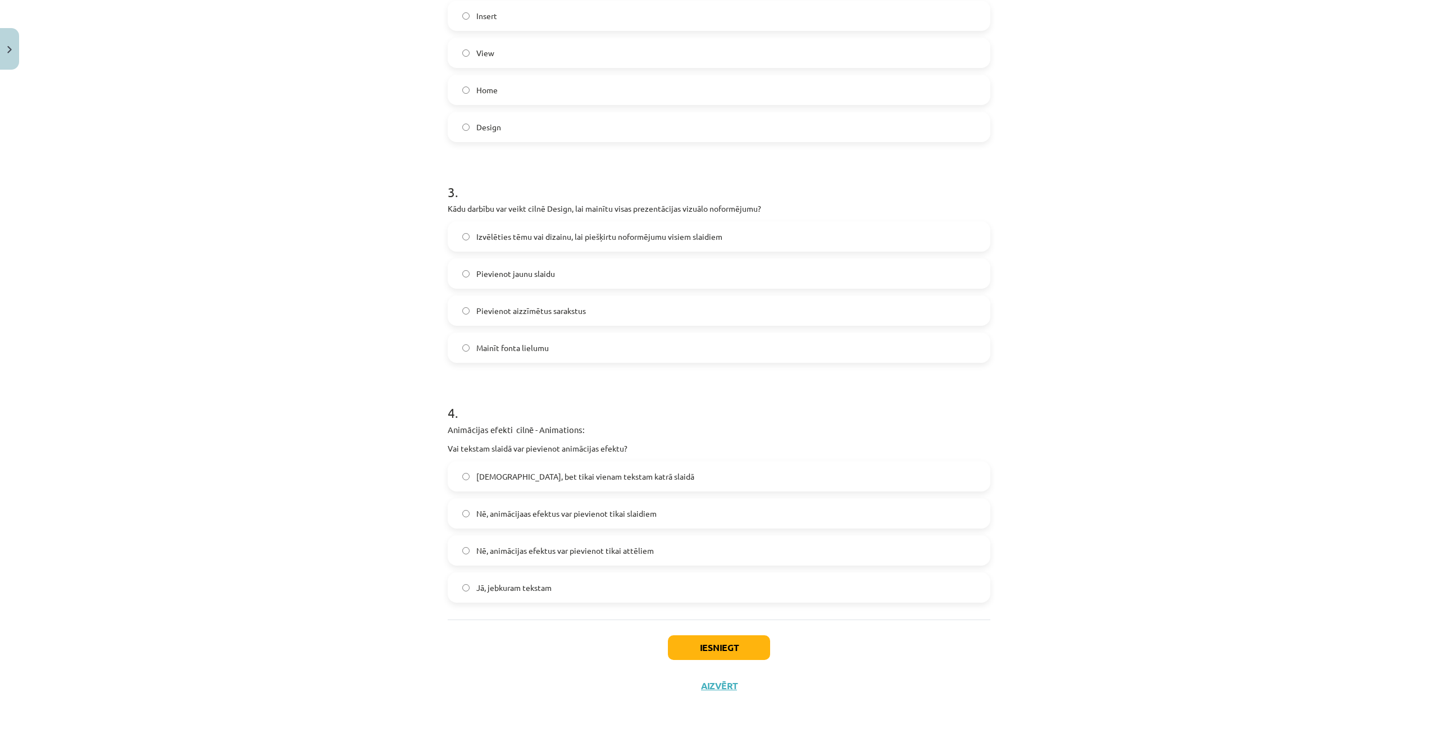
click at [566, 579] on label "Jā, jebkuram tekstam" at bounding box center [719, 588] width 541 height 28
drag, startPoint x: 695, startPoint y: 644, endPoint x: 699, endPoint y: 637, distance: 8.3
click at [698, 637] on button "Iesniegt" at bounding box center [719, 647] width 102 height 25
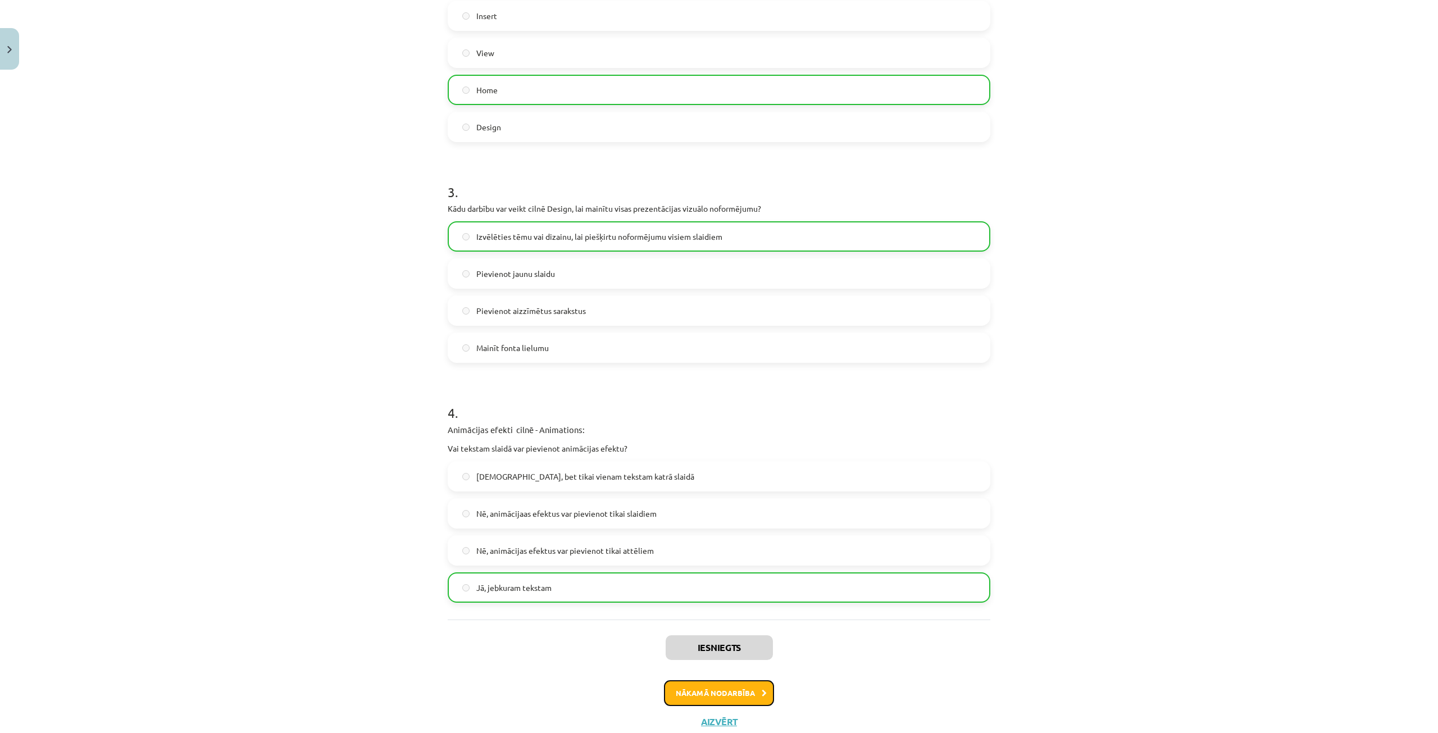
click at [697, 702] on button "Nākamā nodarbība" at bounding box center [719, 693] width 110 height 26
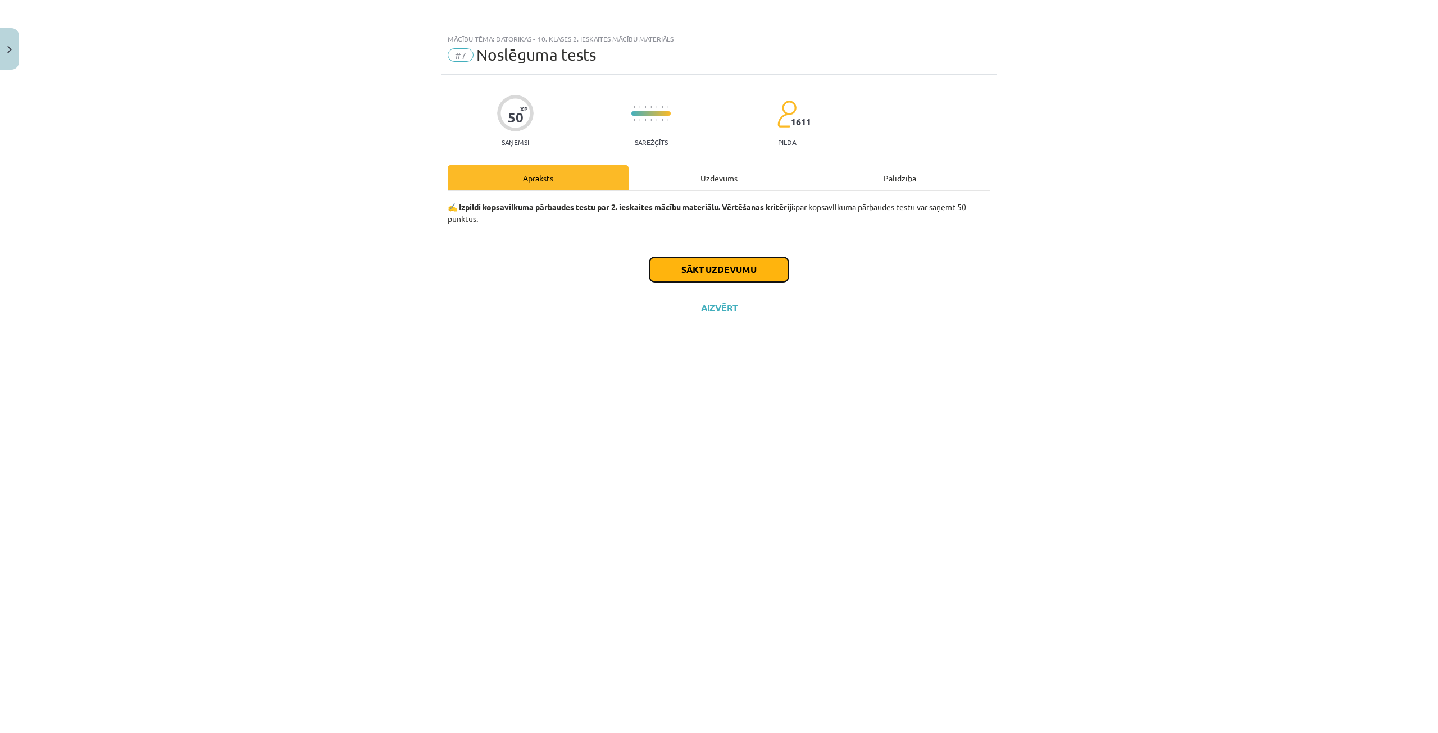
click at [709, 269] on button "Sākt uzdevumu" at bounding box center [719, 269] width 139 height 25
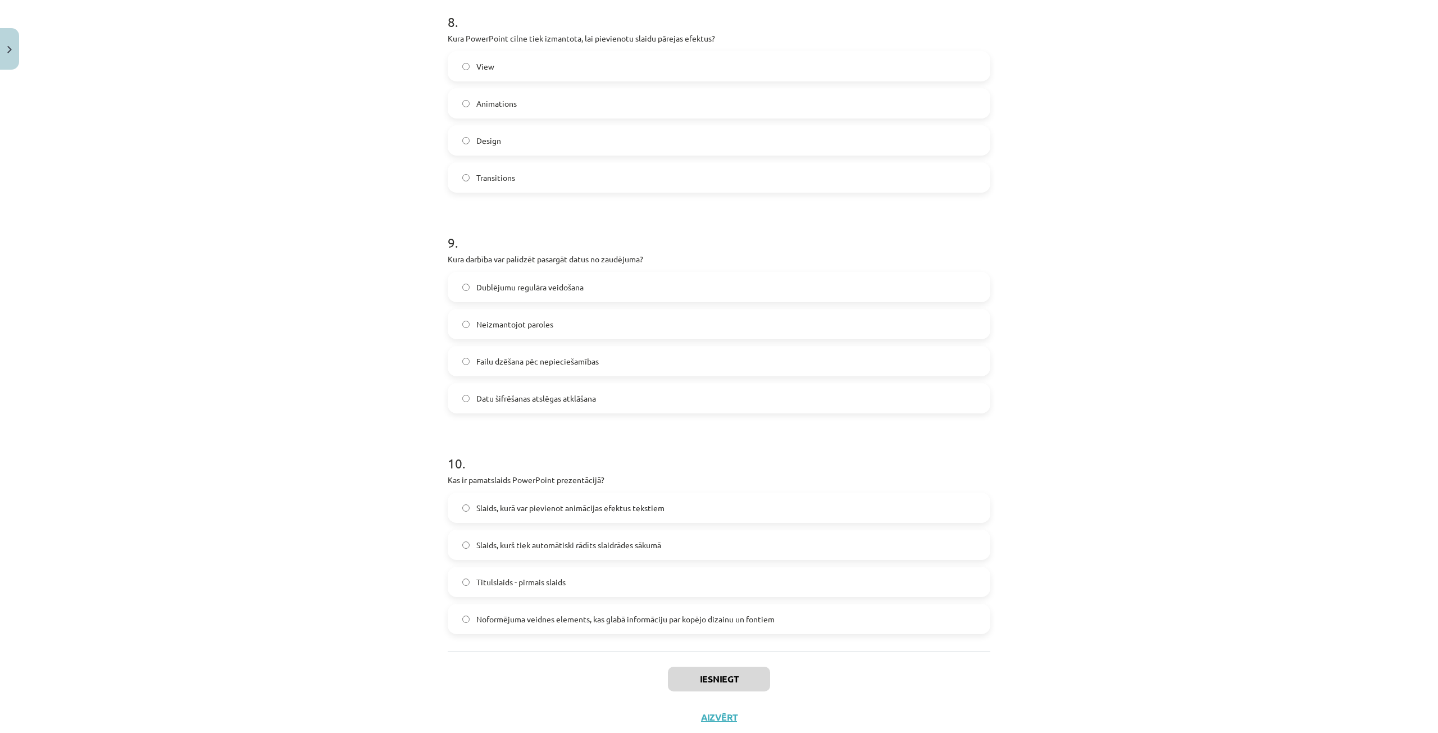
scroll to position [1807, 0]
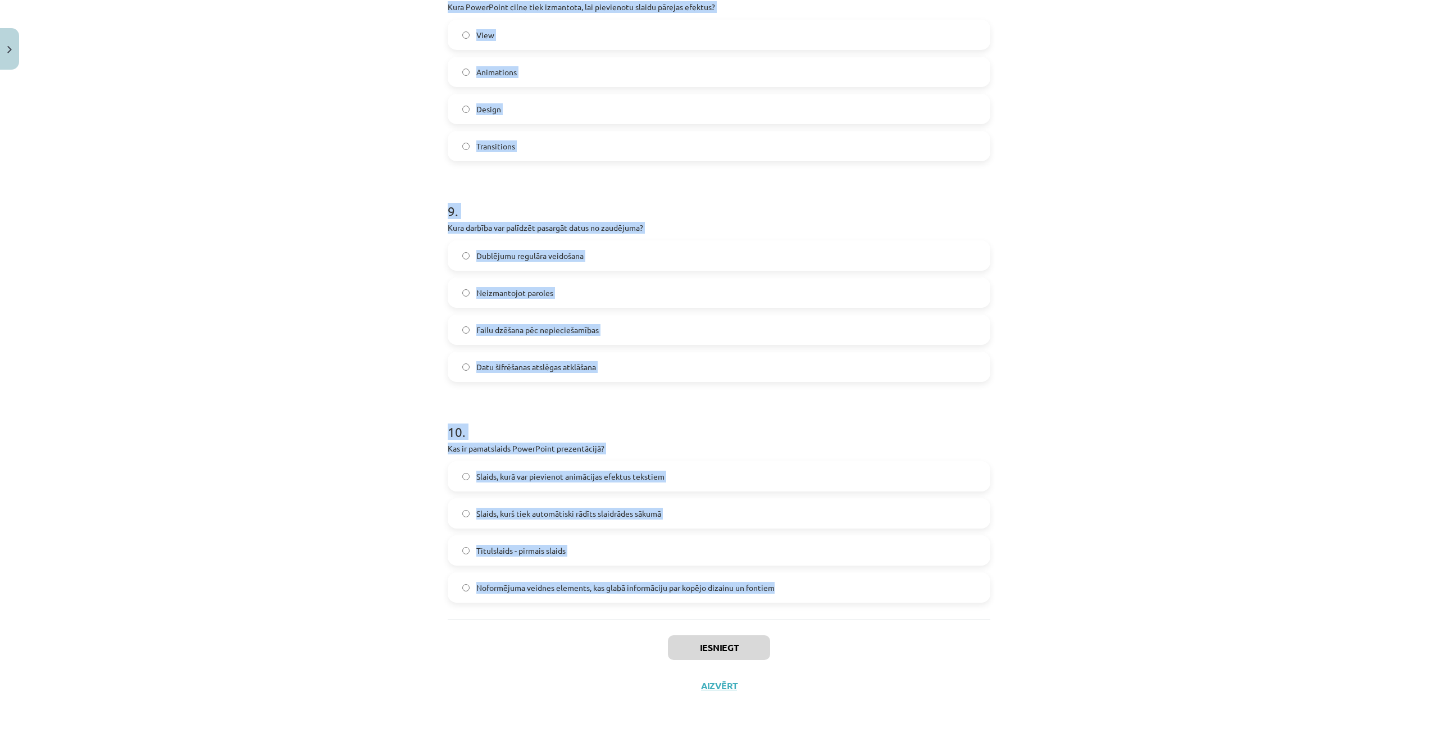
drag, startPoint x: 437, startPoint y: 249, endPoint x: 788, endPoint y: 595, distance: 492.7
copy form "1 . Kurā gadījumā e-parakstītam dokumentam ir juridisks spēks? Tikai elektronis…"
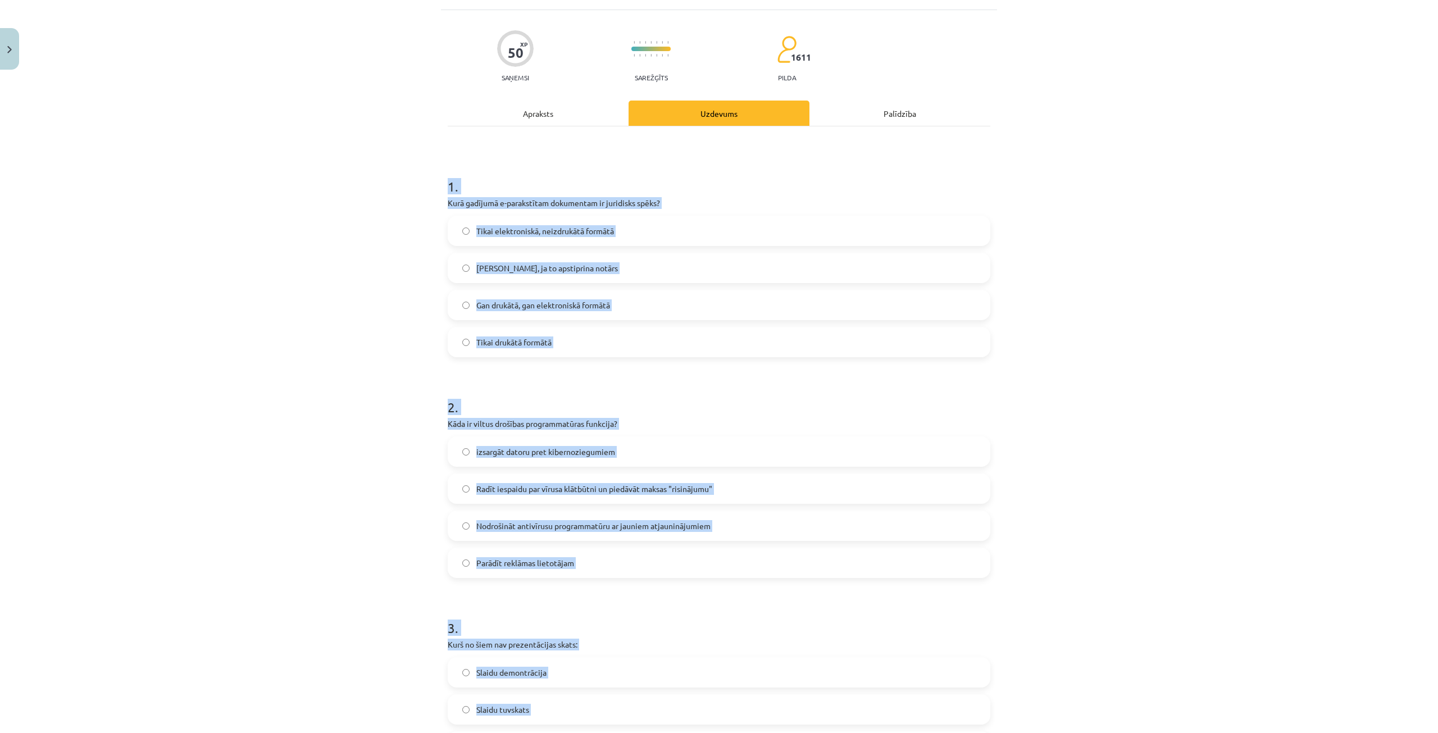
scroll to position [0, 0]
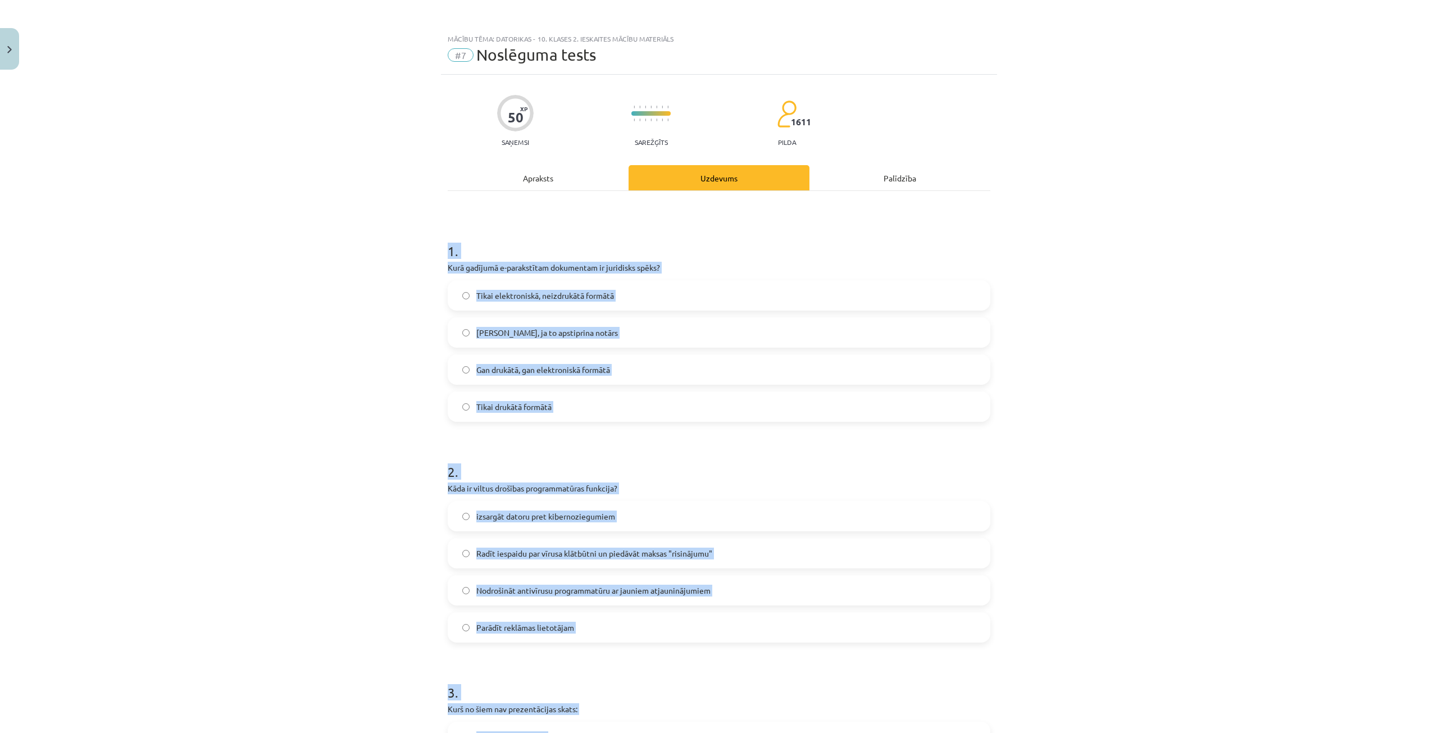
click at [700, 251] on h1 "1 ." at bounding box center [719, 241] width 543 height 35
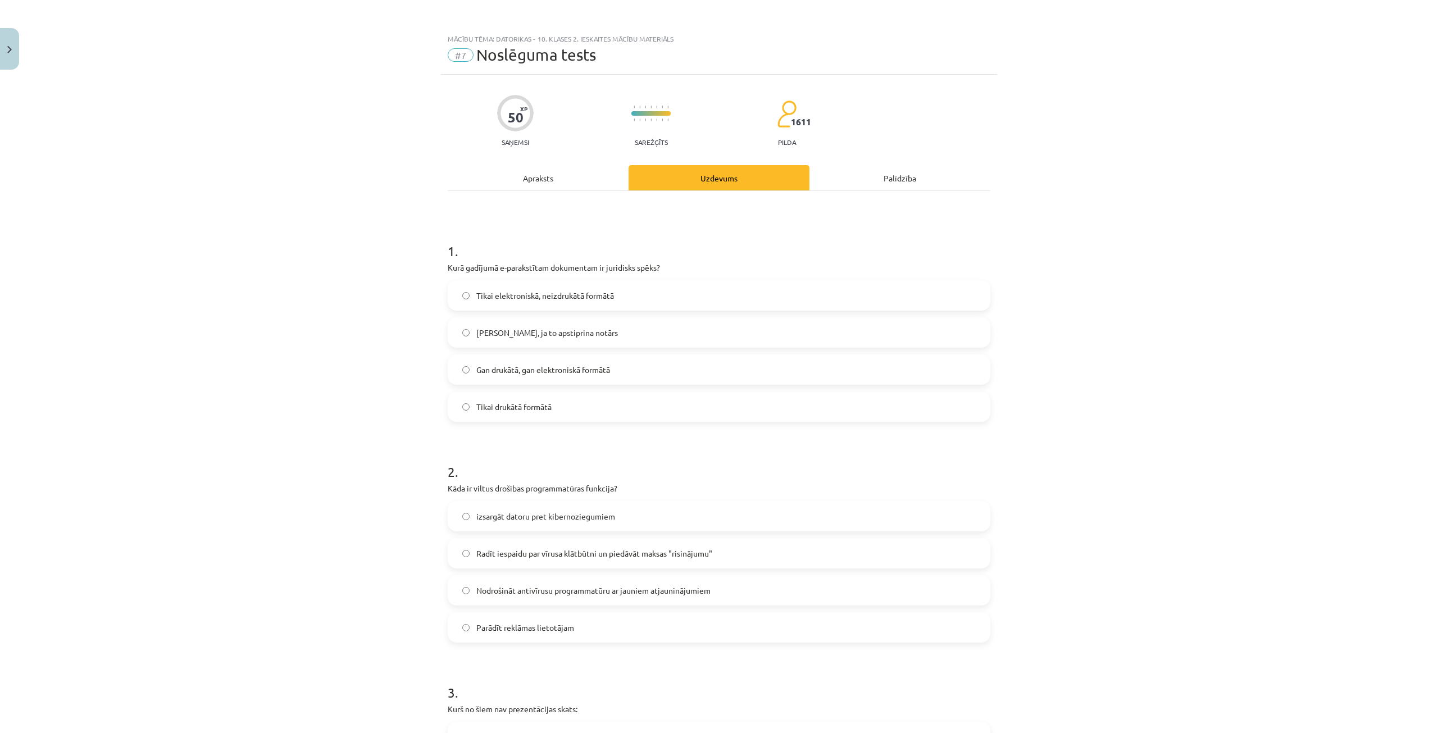
click at [597, 365] on span "Gan drukātā, gan elektroniskā formātā" at bounding box center [543, 370] width 134 height 12
drag, startPoint x: 575, startPoint y: 547, endPoint x: 578, endPoint y: 556, distance: 10.0
click at [575, 554] on label "Radīt iespaidu par vīrusa klātbūtni un piedāvāt maksas "risinājumu"" at bounding box center [719, 553] width 541 height 28
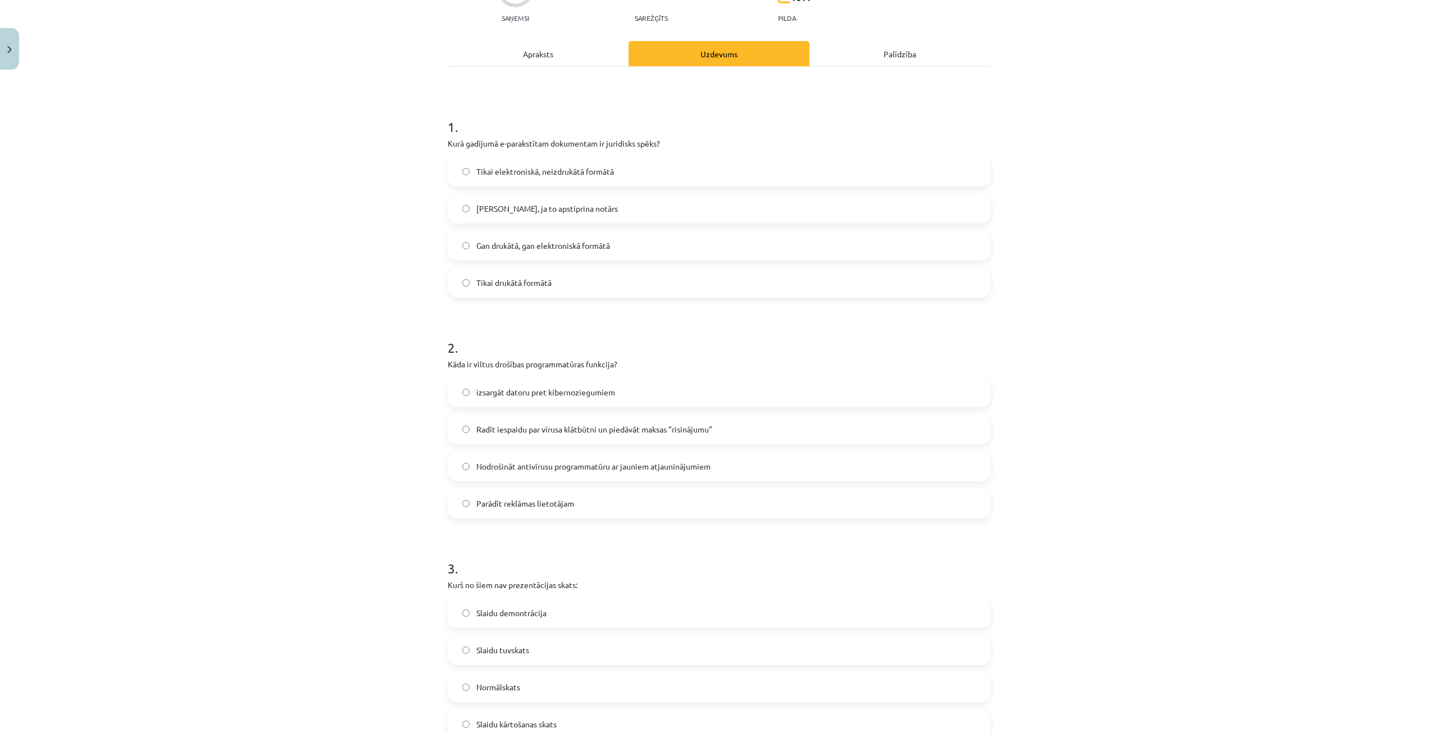
scroll to position [169, 0]
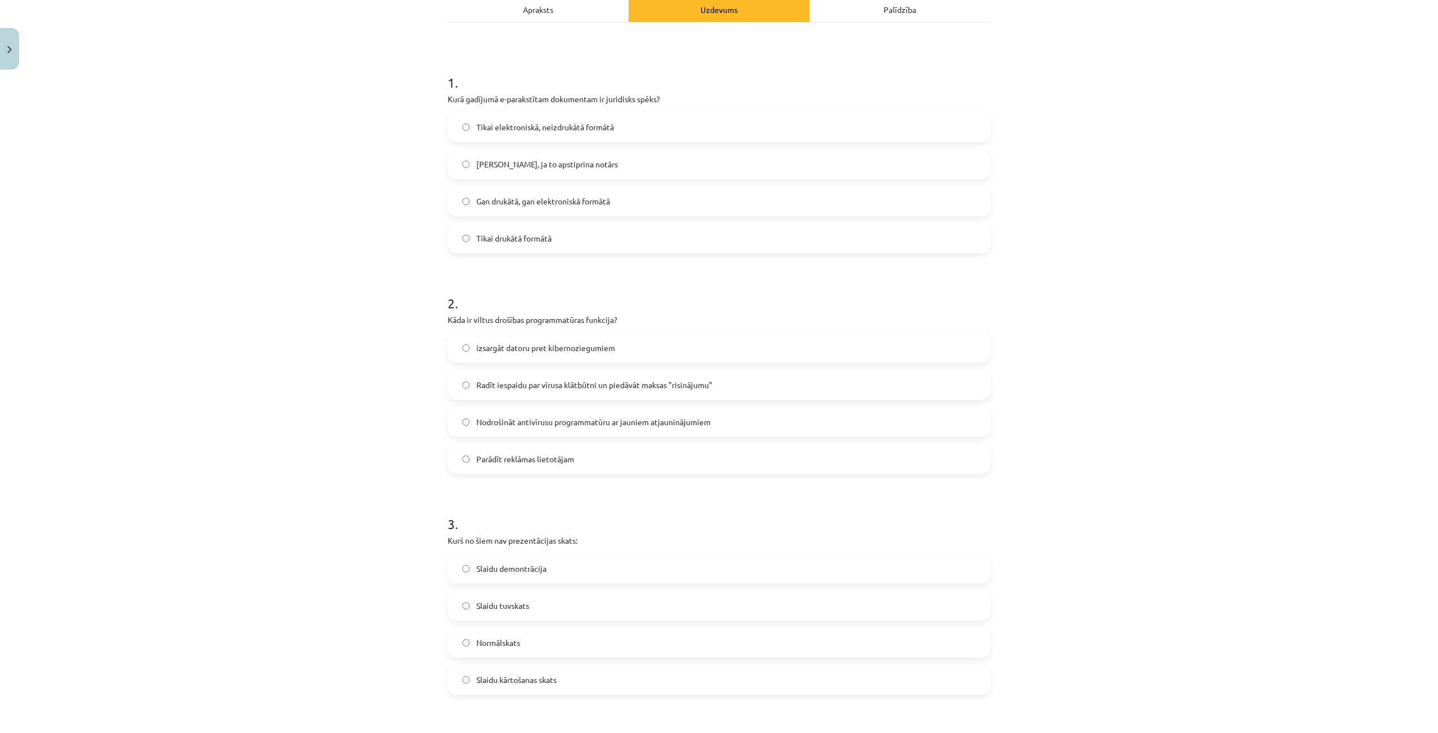
click at [543, 567] on label "Slaidu demontrācija" at bounding box center [719, 569] width 541 height 28
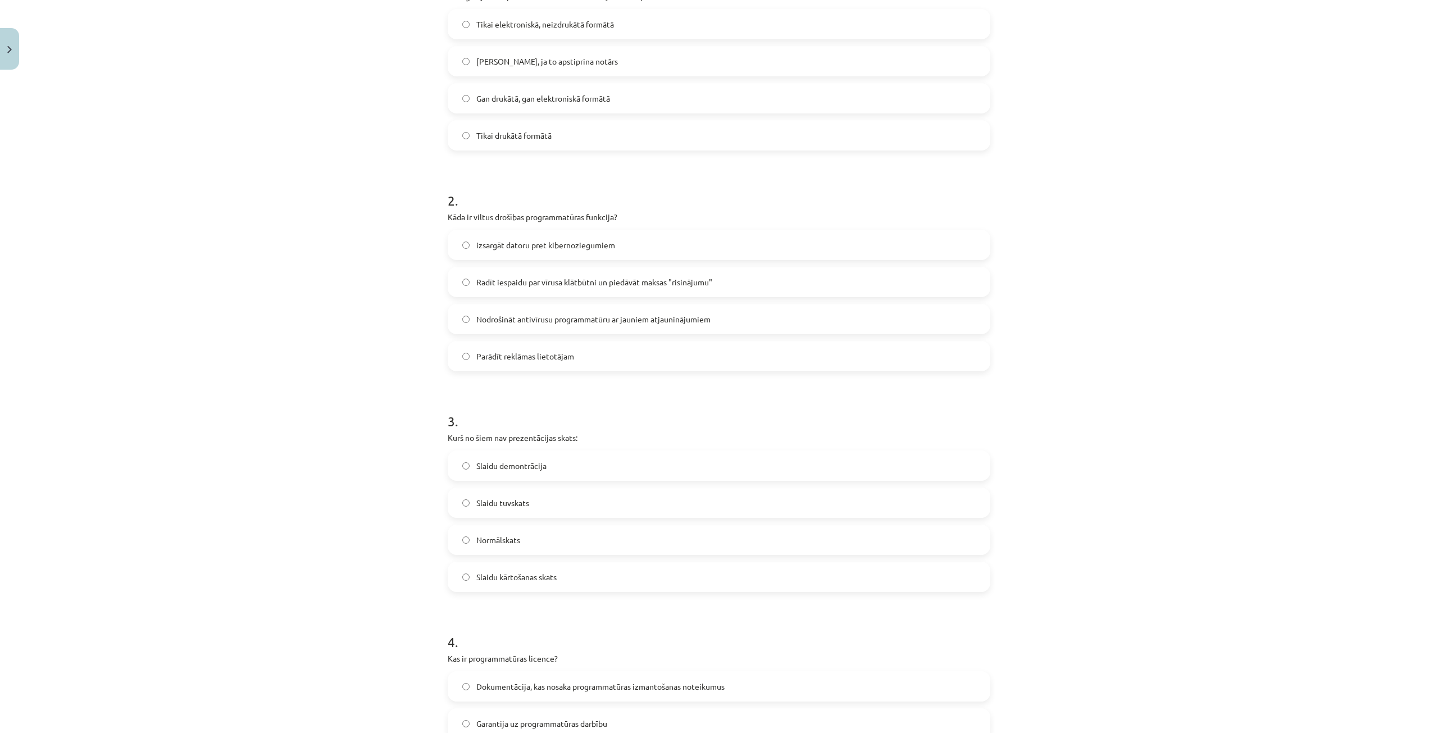
scroll to position [337, 0]
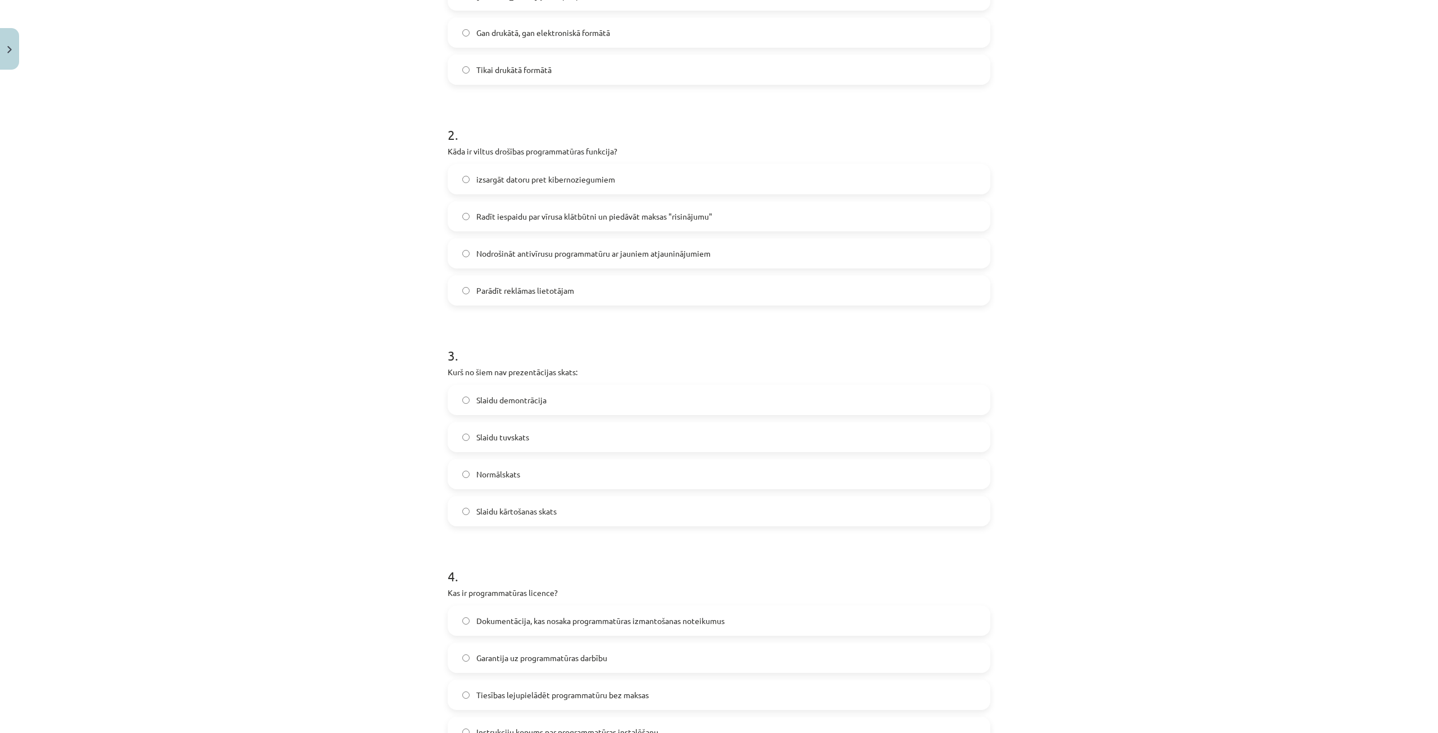
click at [549, 506] on span "Slaidu kārtošanas skats" at bounding box center [516, 512] width 80 height 12
click at [548, 430] on label "Slaidu tuvskats" at bounding box center [719, 437] width 541 height 28
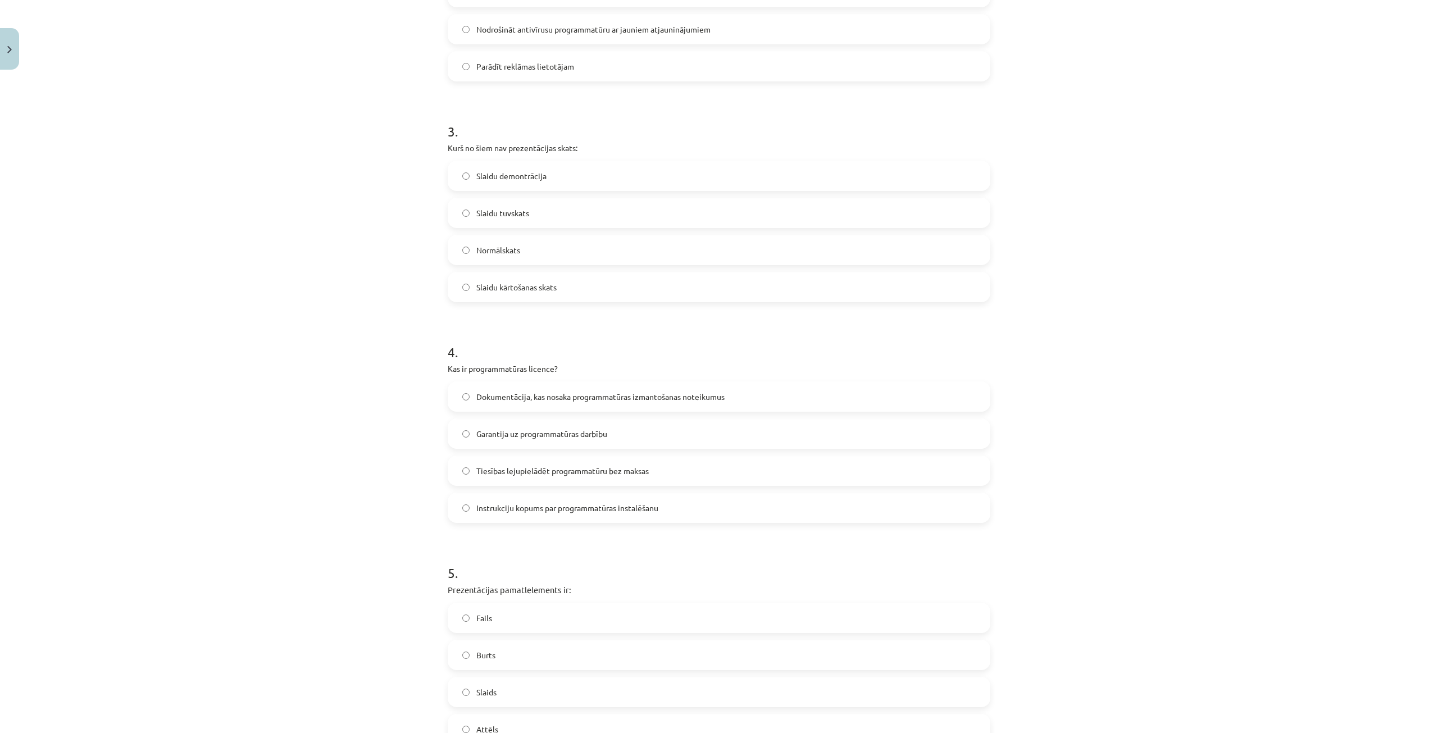
scroll to position [562, 0]
click at [549, 393] on span "Dokumentācija, kas nosaka programmatūras izmantošanas noteikumus" at bounding box center [600, 396] width 248 height 12
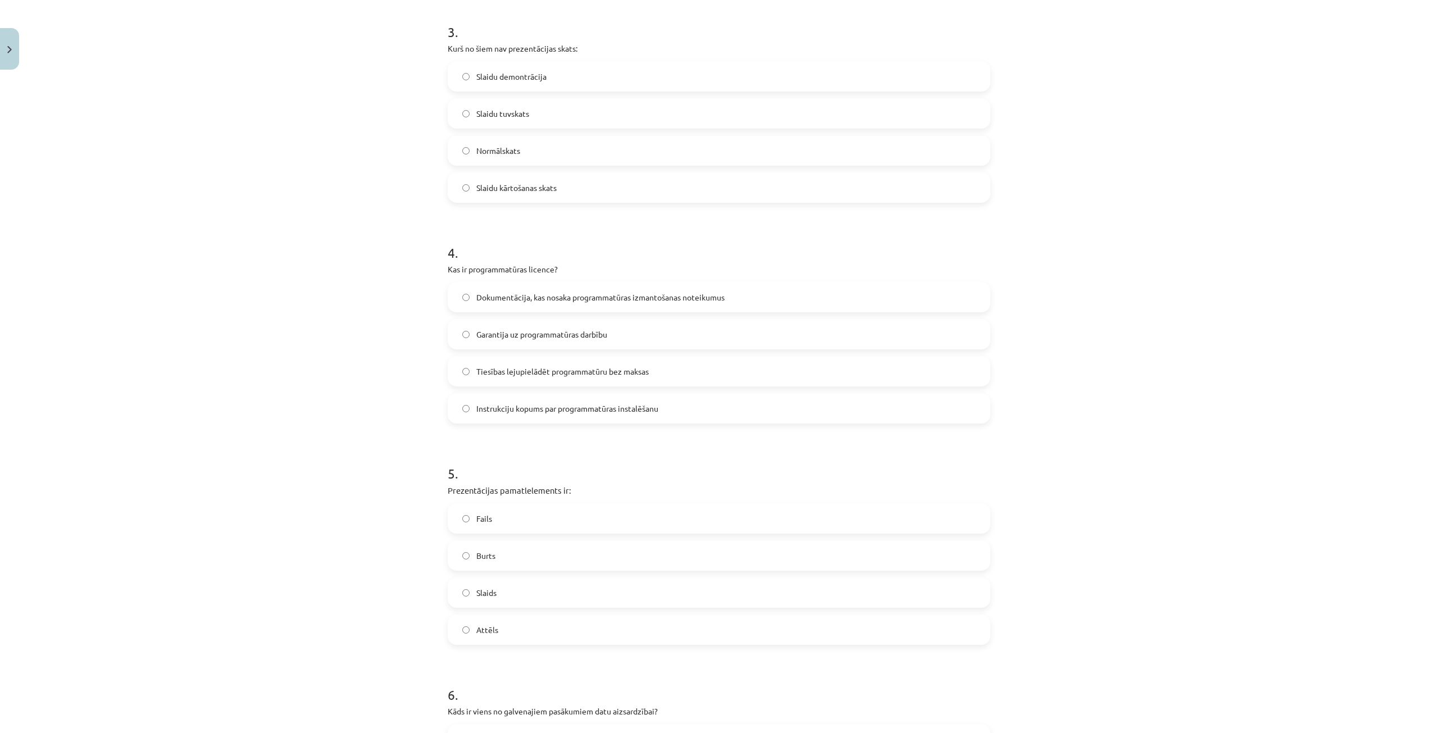
scroll to position [674, 0]
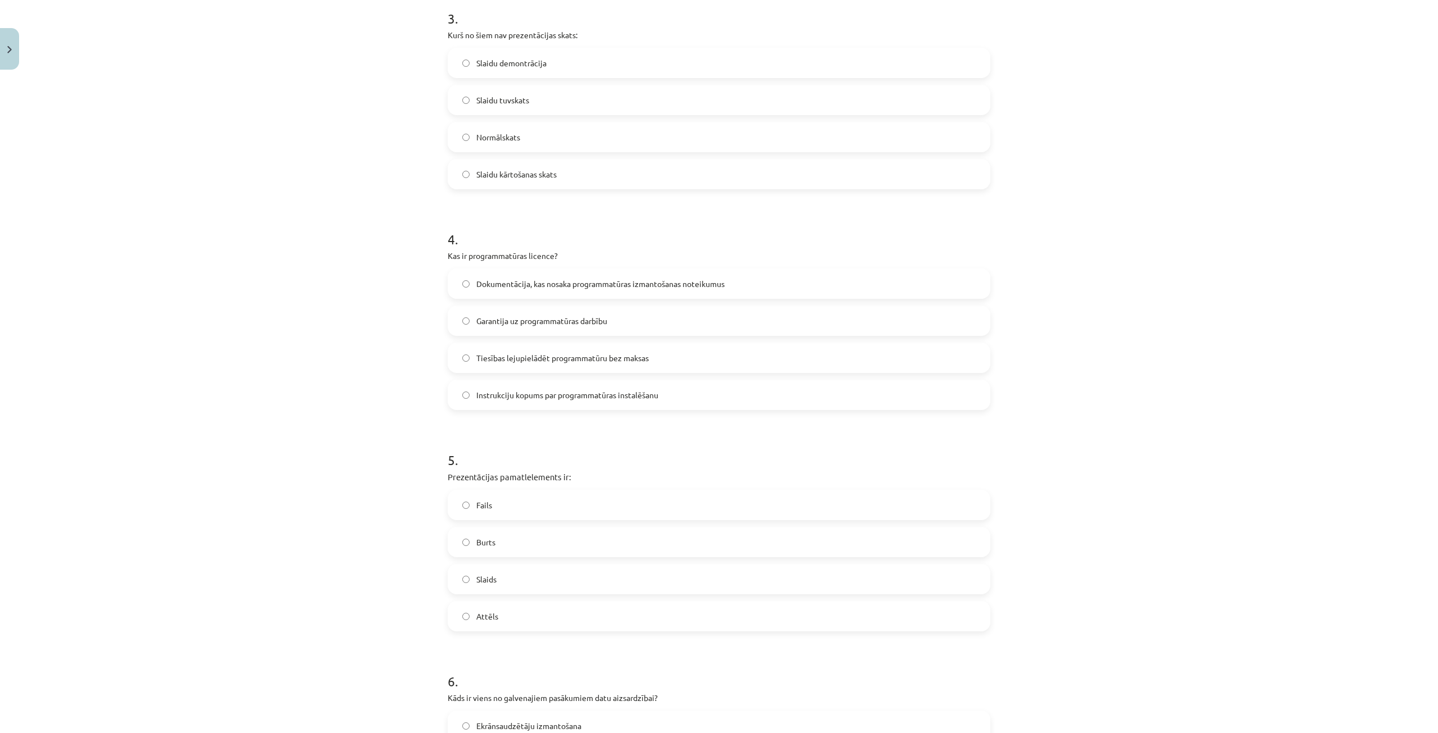
click at [535, 570] on label "Slaids" at bounding box center [719, 579] width 541 height 28
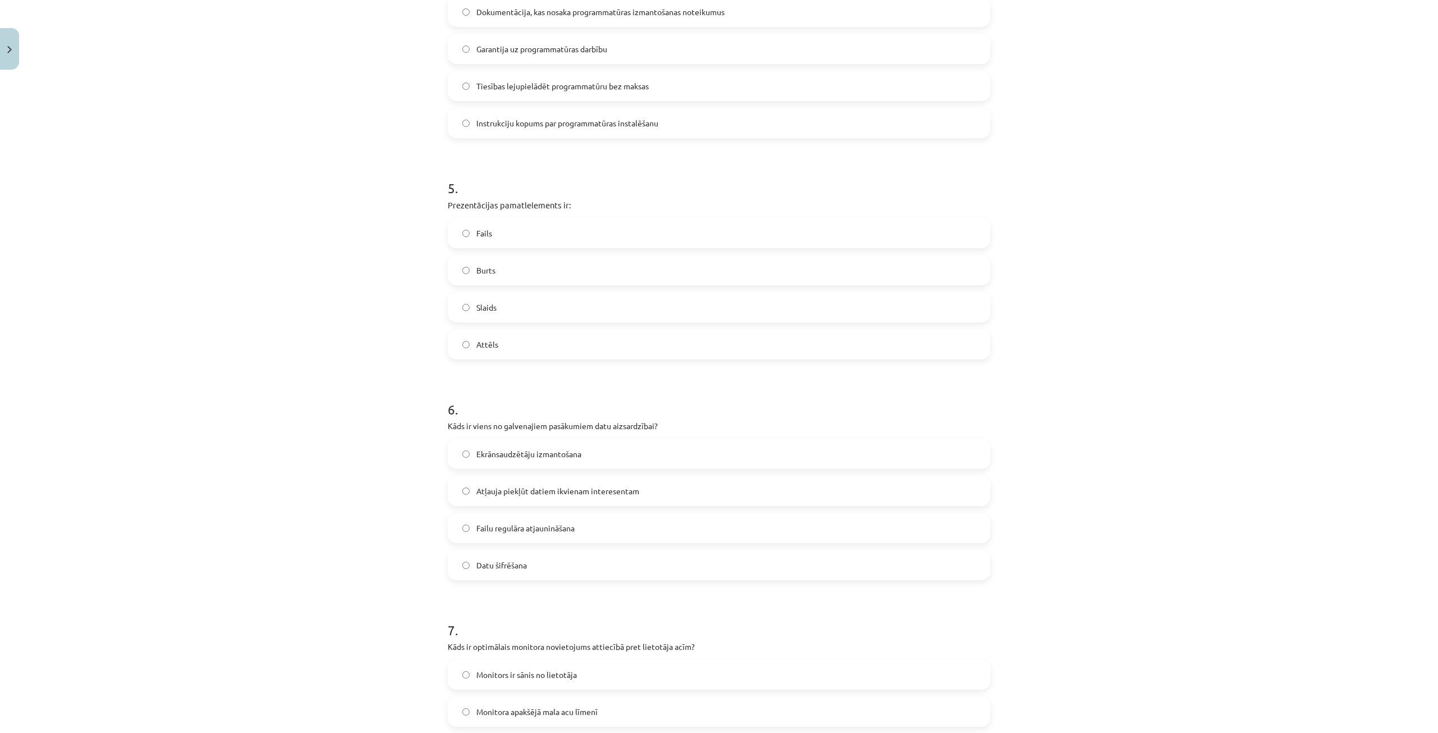
scroll to position [955, 0]
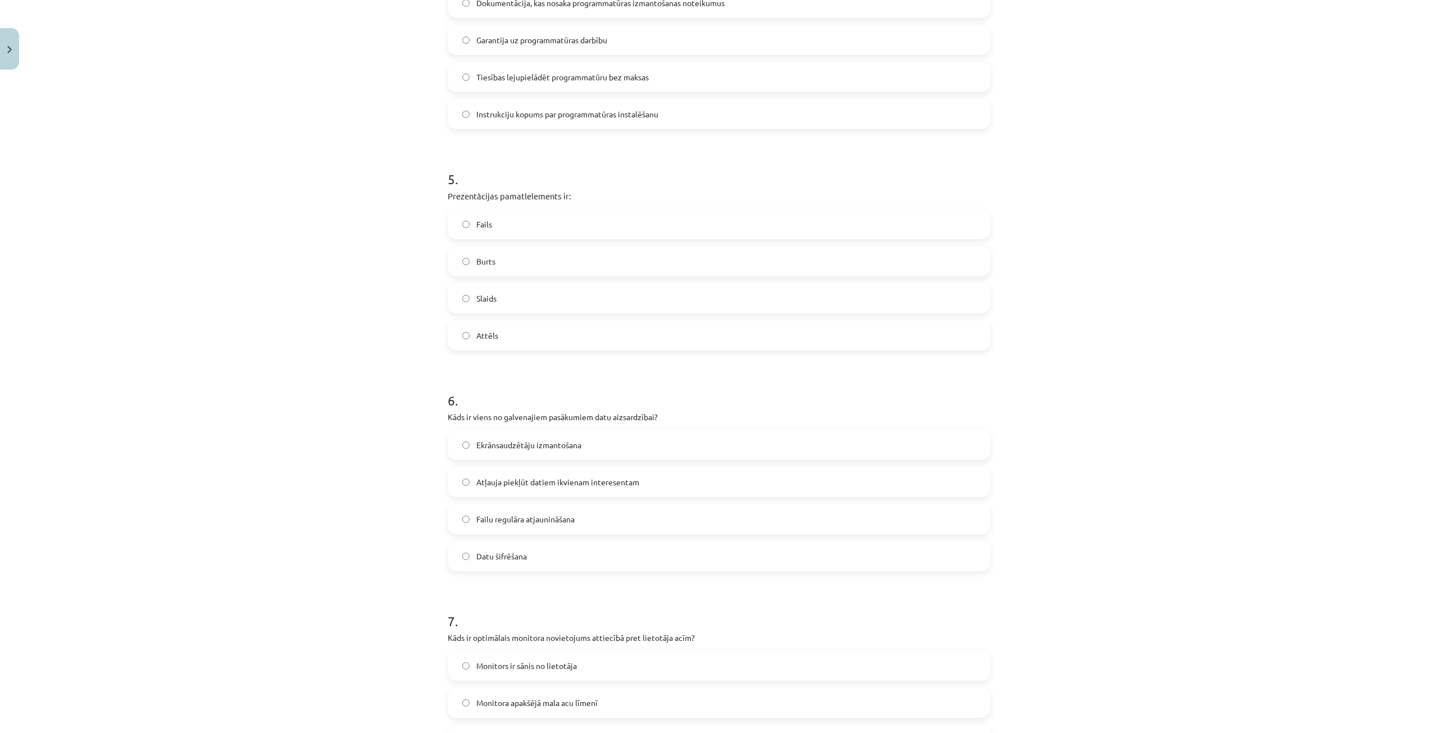
click at [537, 555] on label "Datu šifrēšana" at bounding box center [719, 556] width 541 height 28
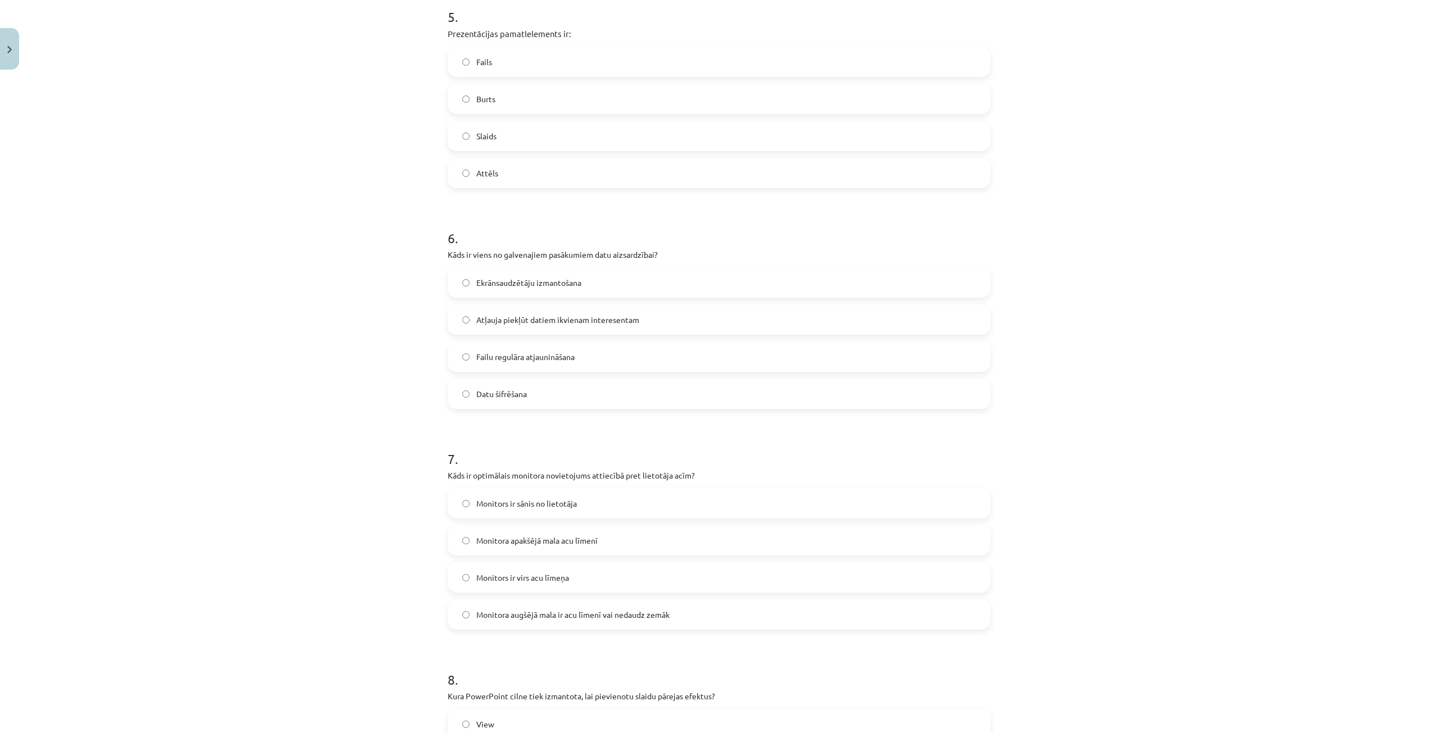
scroll to position [1124, 0]
click at [669, 604] on label "Monitora augšējā mala ir acu līmenī vai nedaudz zemāk" at bounding box center [719, 608] width 541 height 28
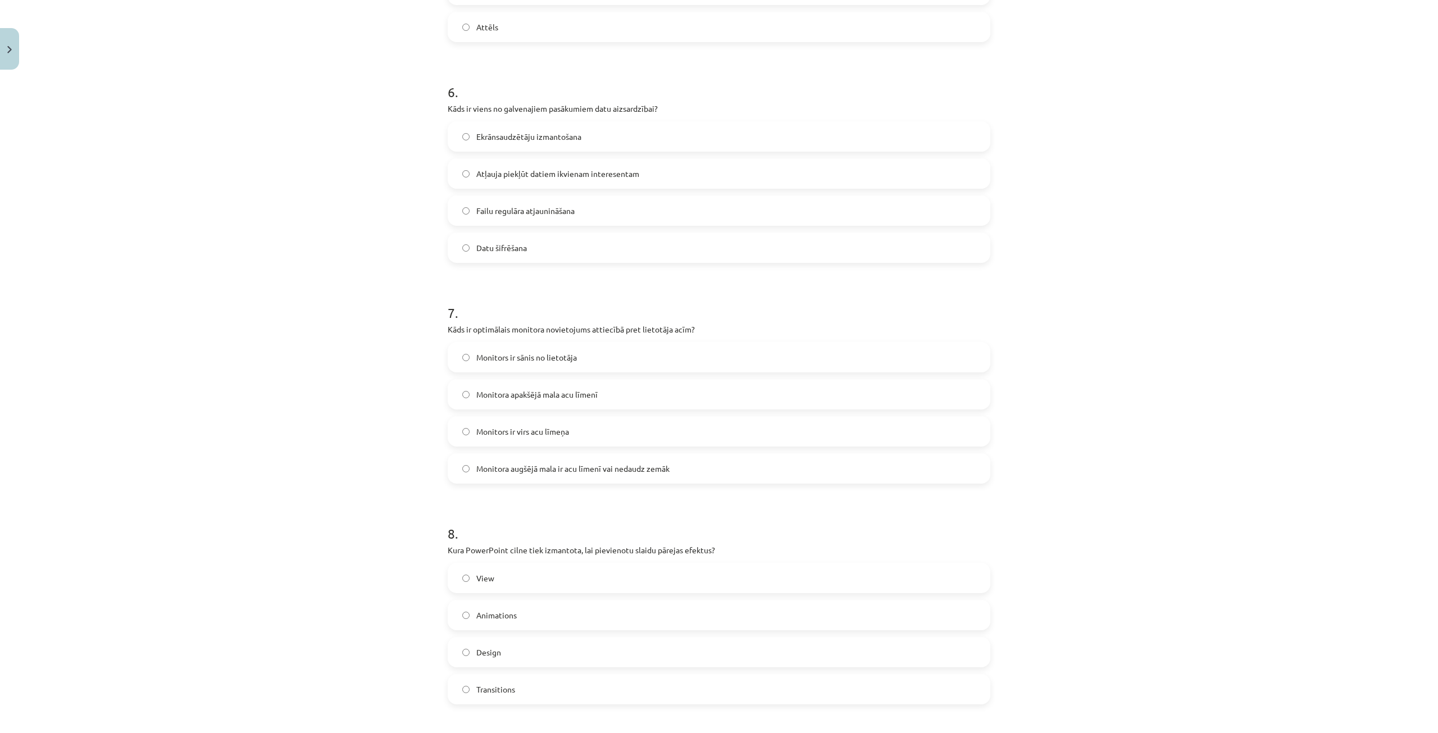
scroll to position [1292, 0]
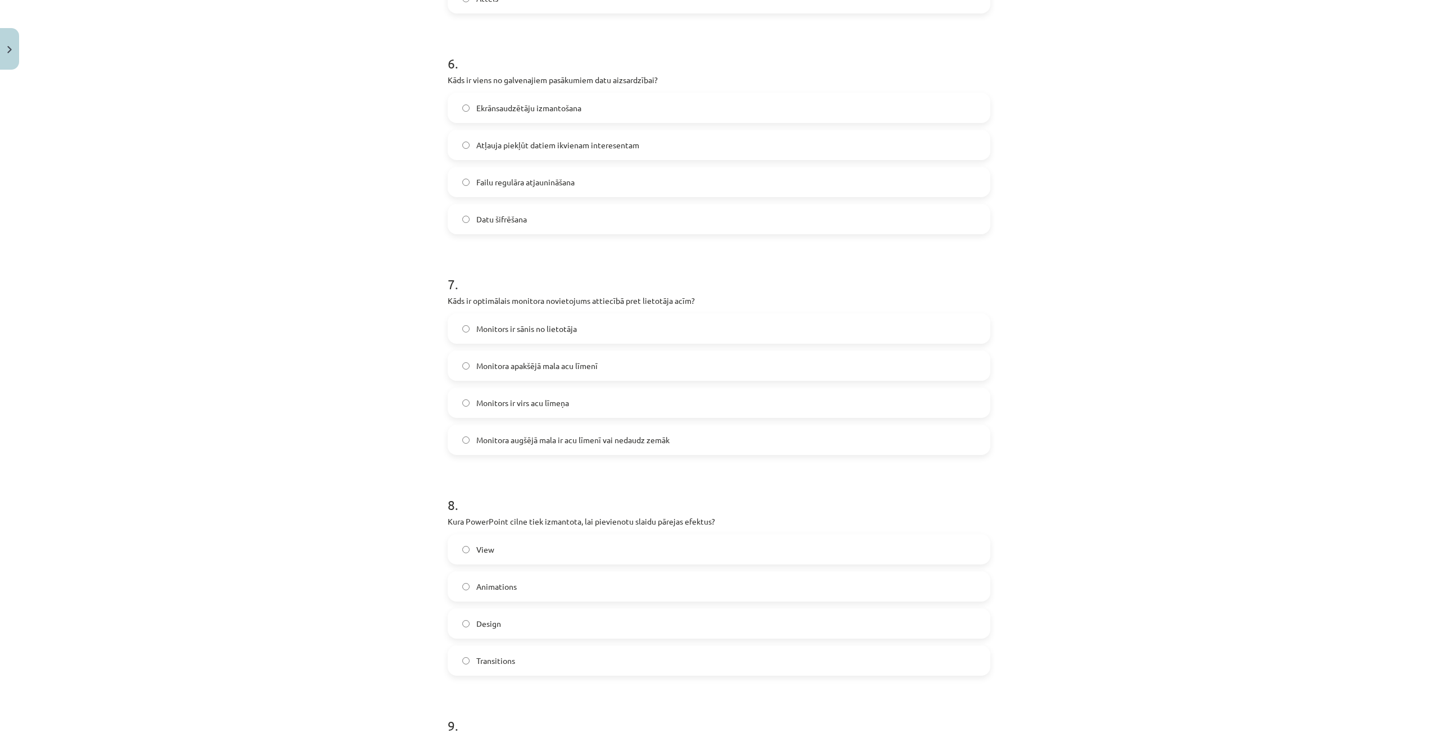
click at [494, 656] on span "Transitions" at bounding box center [495, 661] width 39 height 12
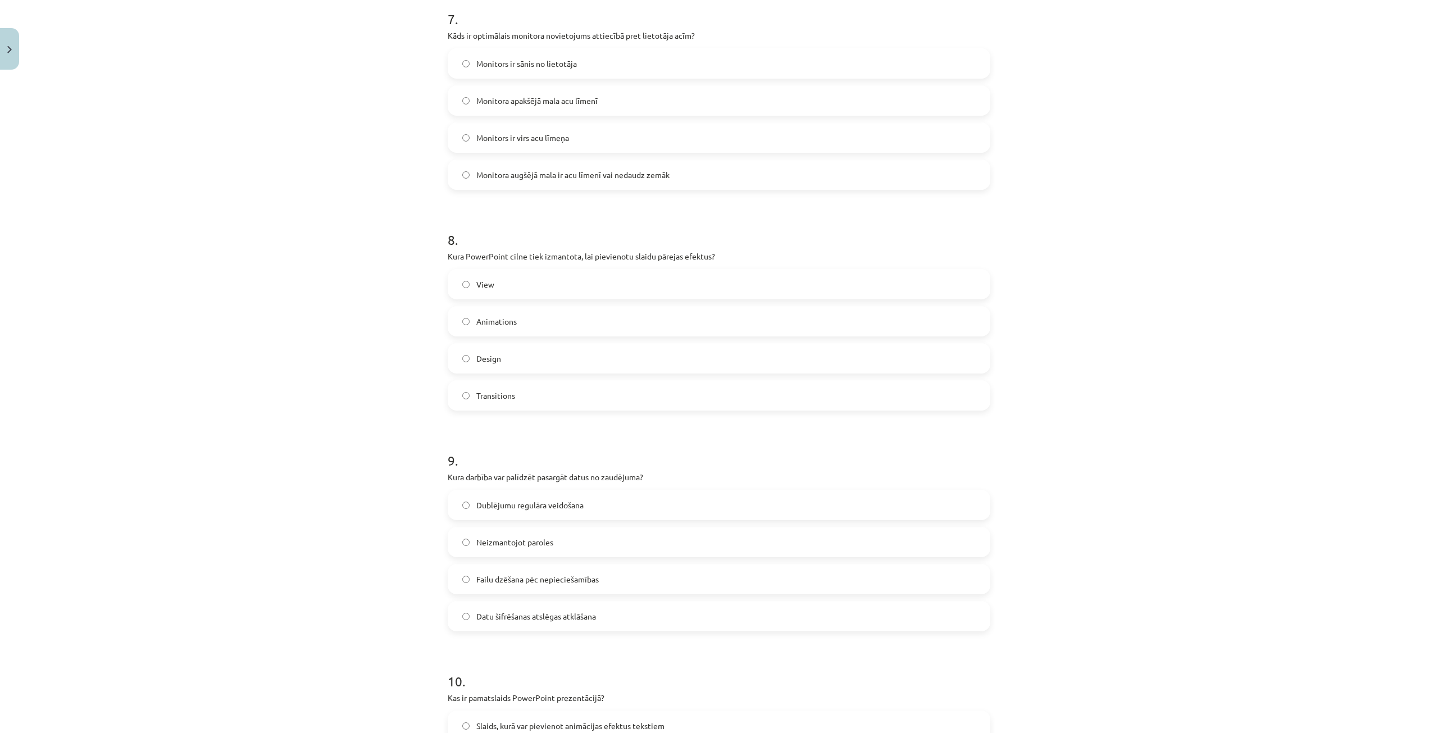
scroll to position [1573, 0]
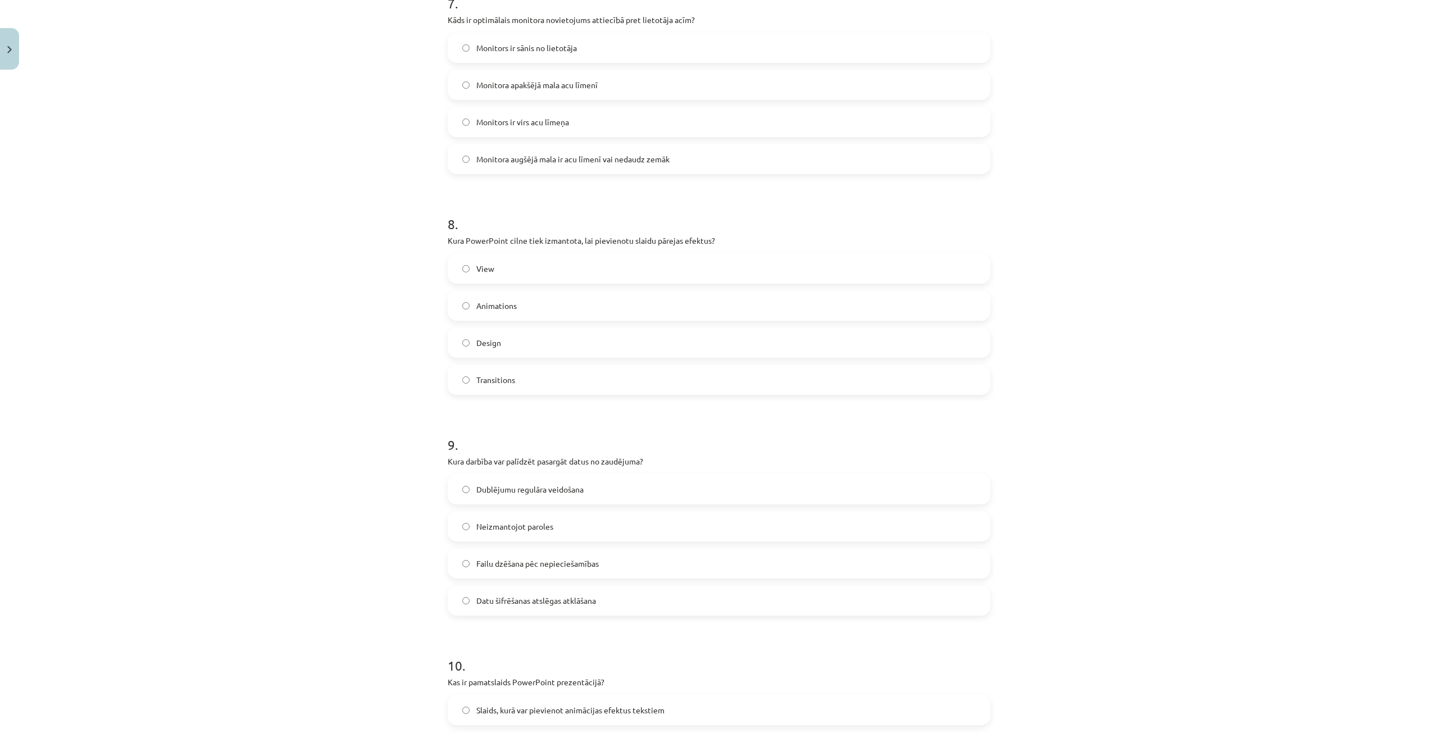
click at [585, 489] on label "Dublējumu regulāra veidošana" at bounding box center [719, 489] width 541 height 28
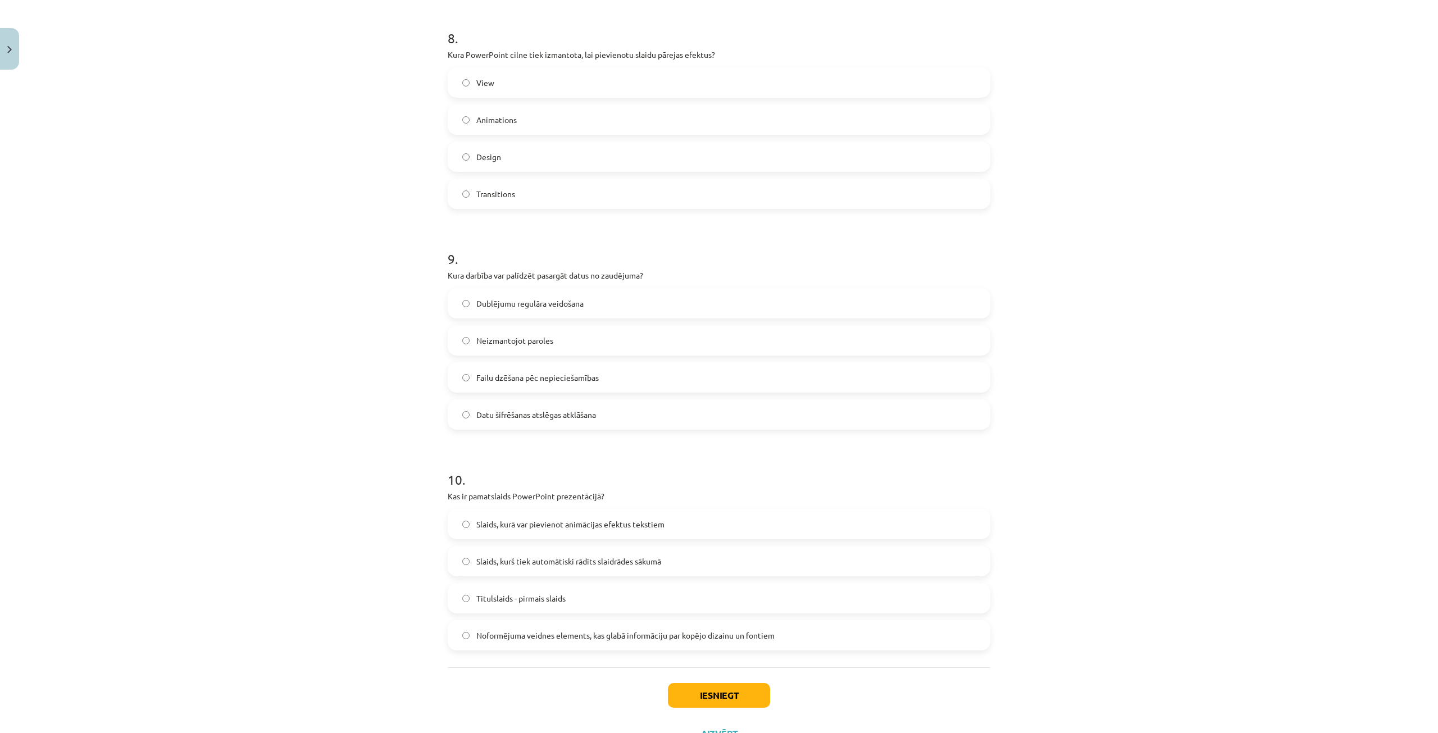
scroll to position [1798, 0]
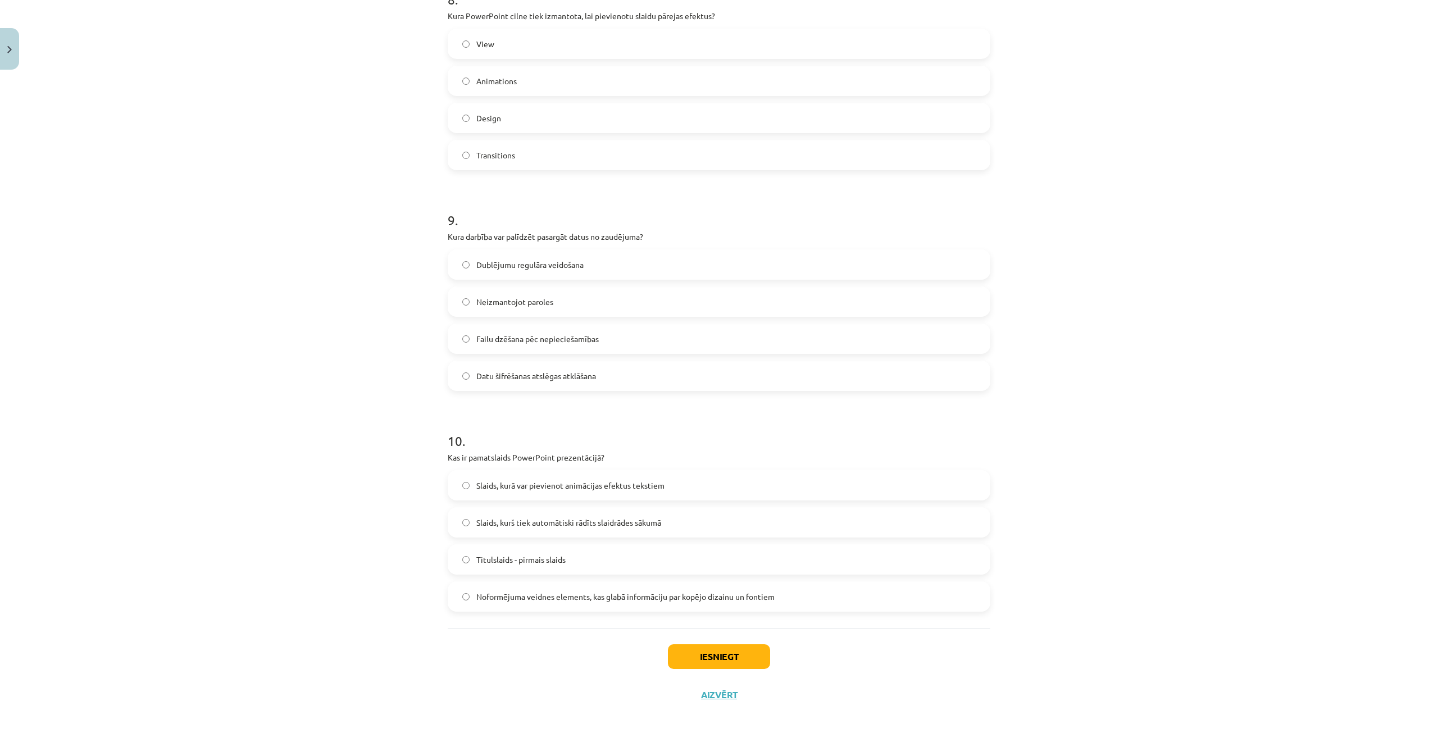
drag, startPoint x: 613, startPoint y: 594, endPoint x: 640, endPoint y: 593, distance: 27.0
click at [614, 594] on span "Noformējuma veidnes elements, kas glabā informāciju par kopējo dizainu un fonti…" at bounding box center [625, 597] width 298 height 12
click at [700, 660] on button "Iesniegt" at bounding box center [719, 656] width 102 height 25
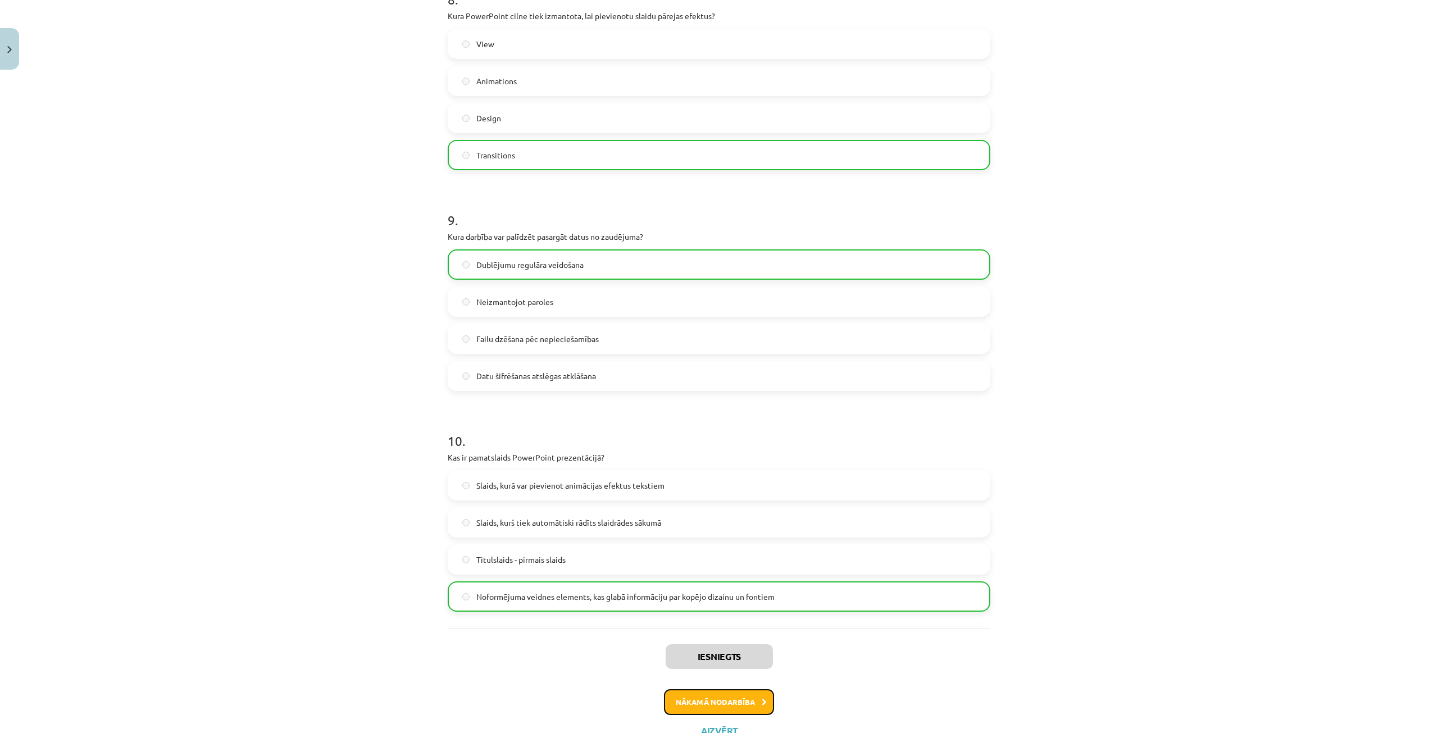
click at [725, 703] on button "Nākamā nodarbība" at bounding box center [719, 702] width 110 height 26
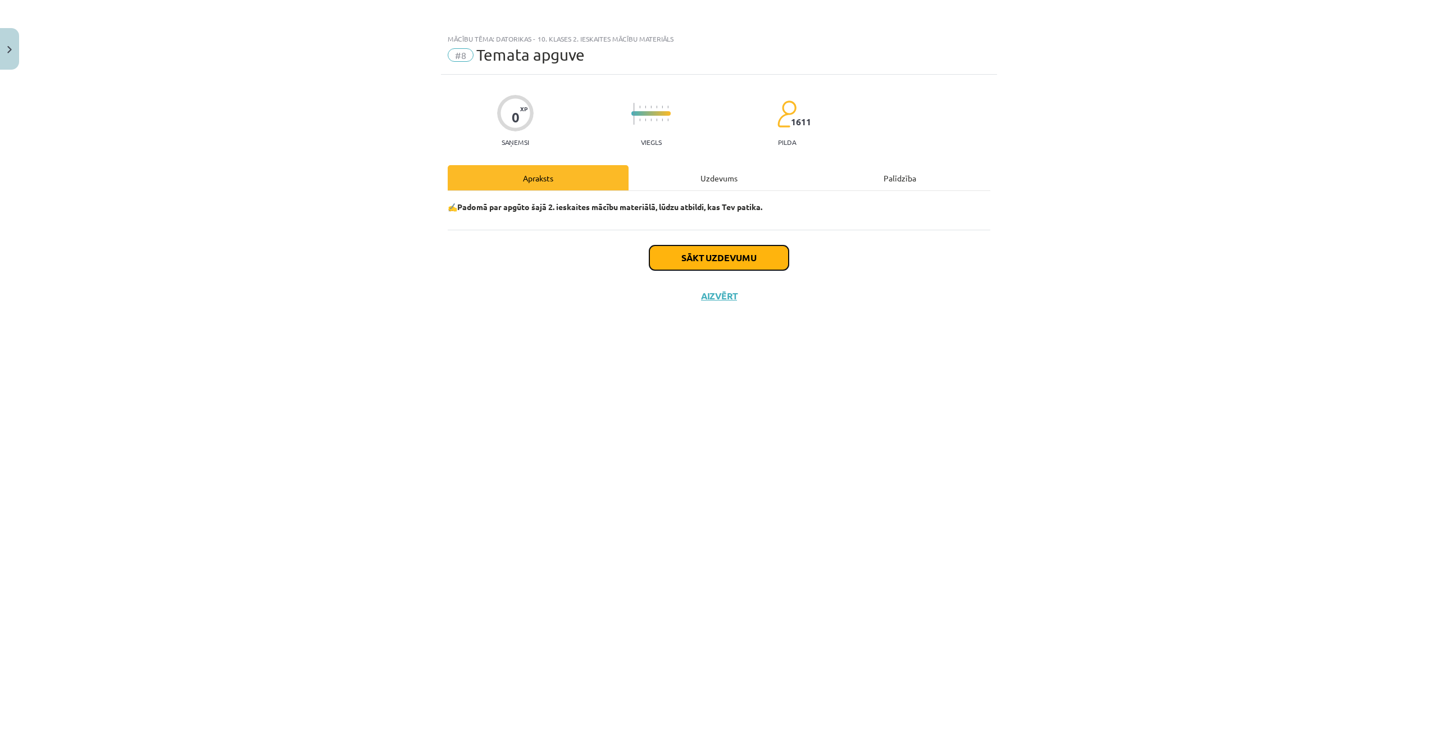
click at [689, 254] on button "Sākt uzdevumu" at bounding box center [719, 258] width 139 height 25
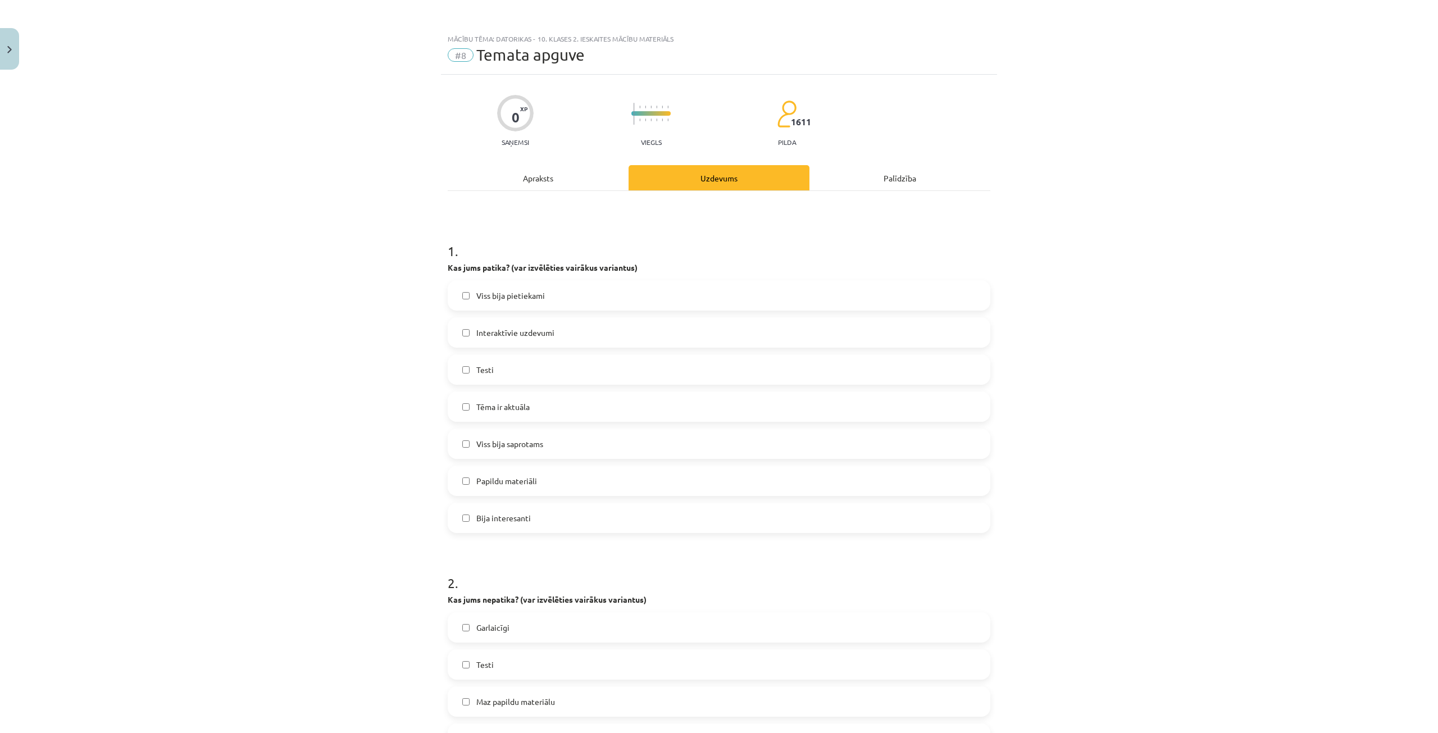
click at [573, 335] on label "Interaktīvie uzdevumi" at bounding box center [719, 333] width 541 height 28
click at [539, 401] on label "Tēma ir aktuāla" at bounding box center [719, 407] width 541 height 28
click at [552, 333] on label "Interaktīvie uzdevumi" at bounding box center [719, 333] width 541 height 28
drag, startPoint x: 554, startPoint y: 362, endPoint x: 554, endPoint y: 370, distance: 7.9
click at [554, 370] on label "Testi" at bounding box center [719, 370] width 541 height 28
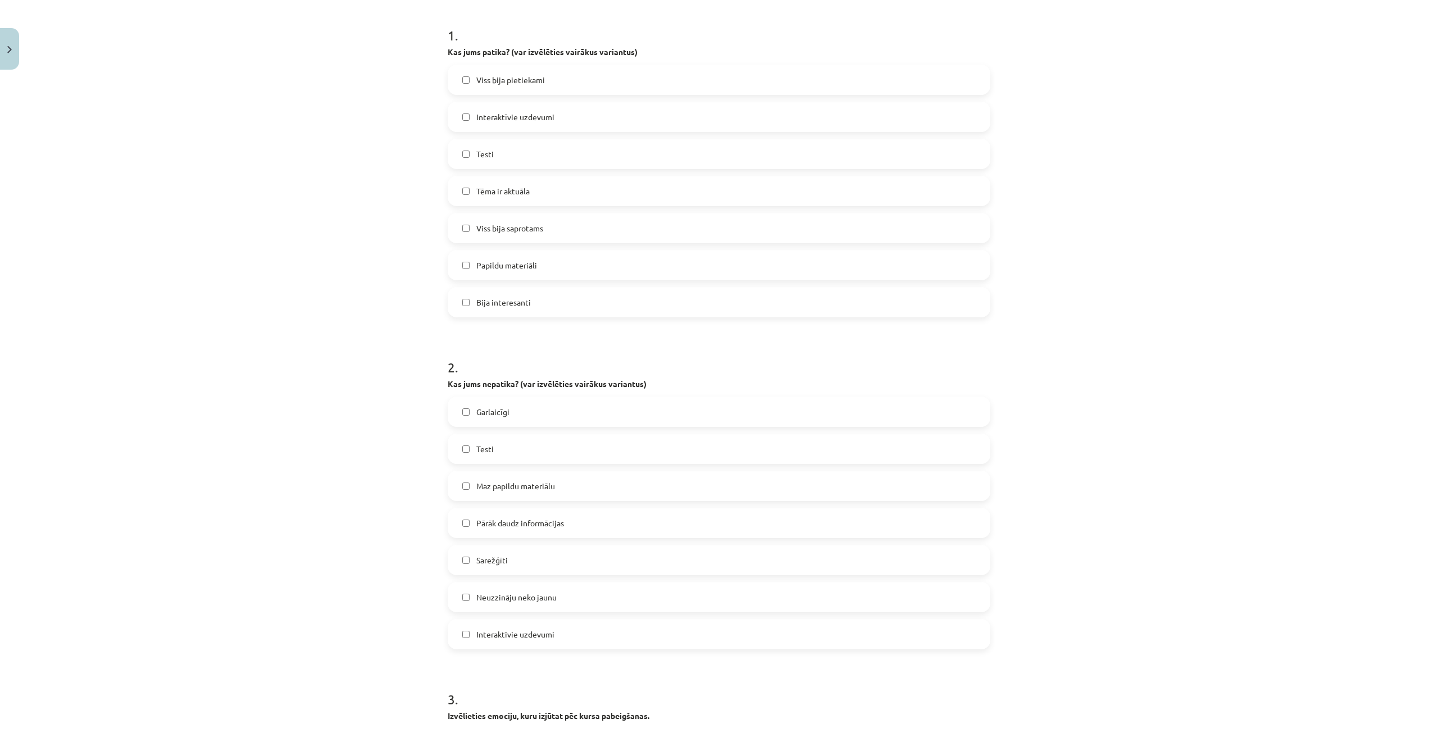
scroll to position [281, 0]
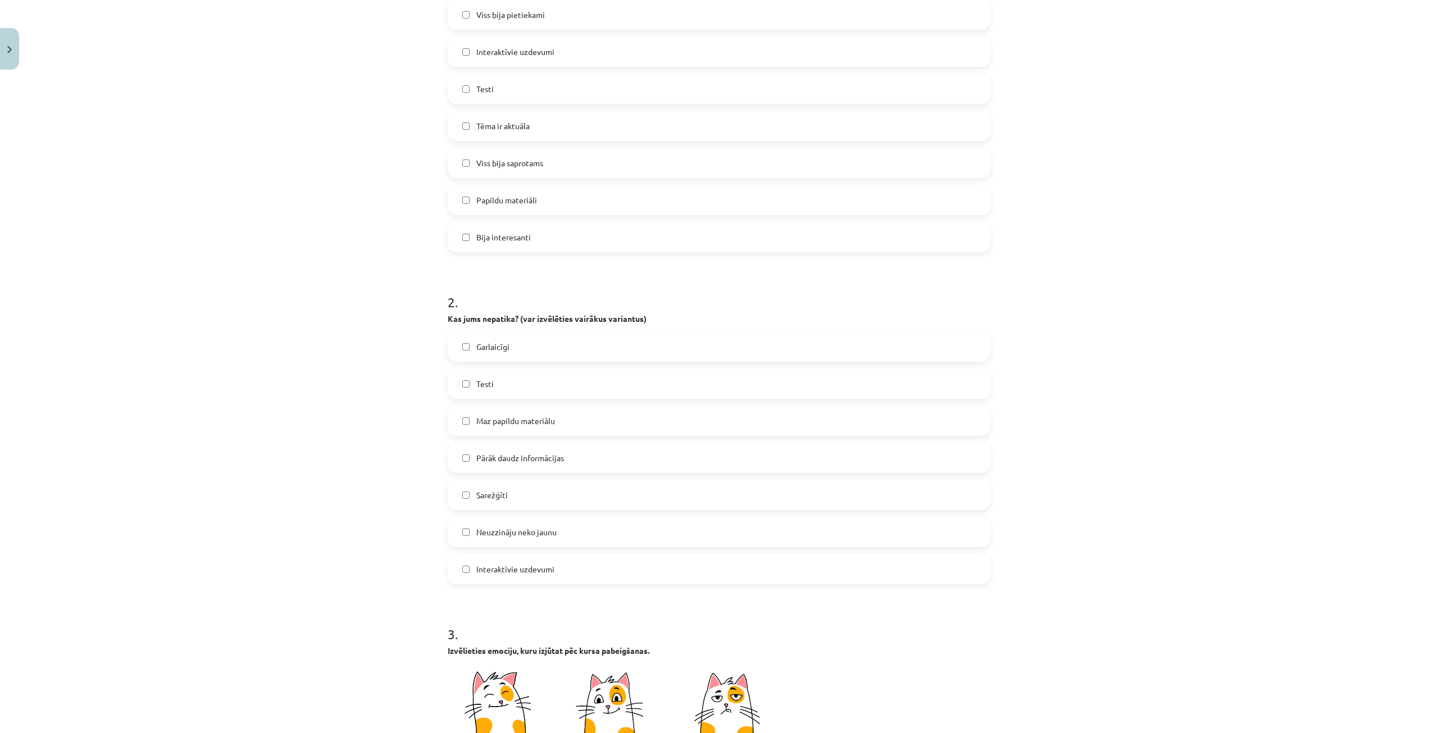
click at [547, 194] on label "Papildu materiāli" at bounding box center [719, 200] width 541 height 28
click at [543, 535] on span "Neuzzināju neko jaunu" at bounding box center [516, 532] width 80 height 12
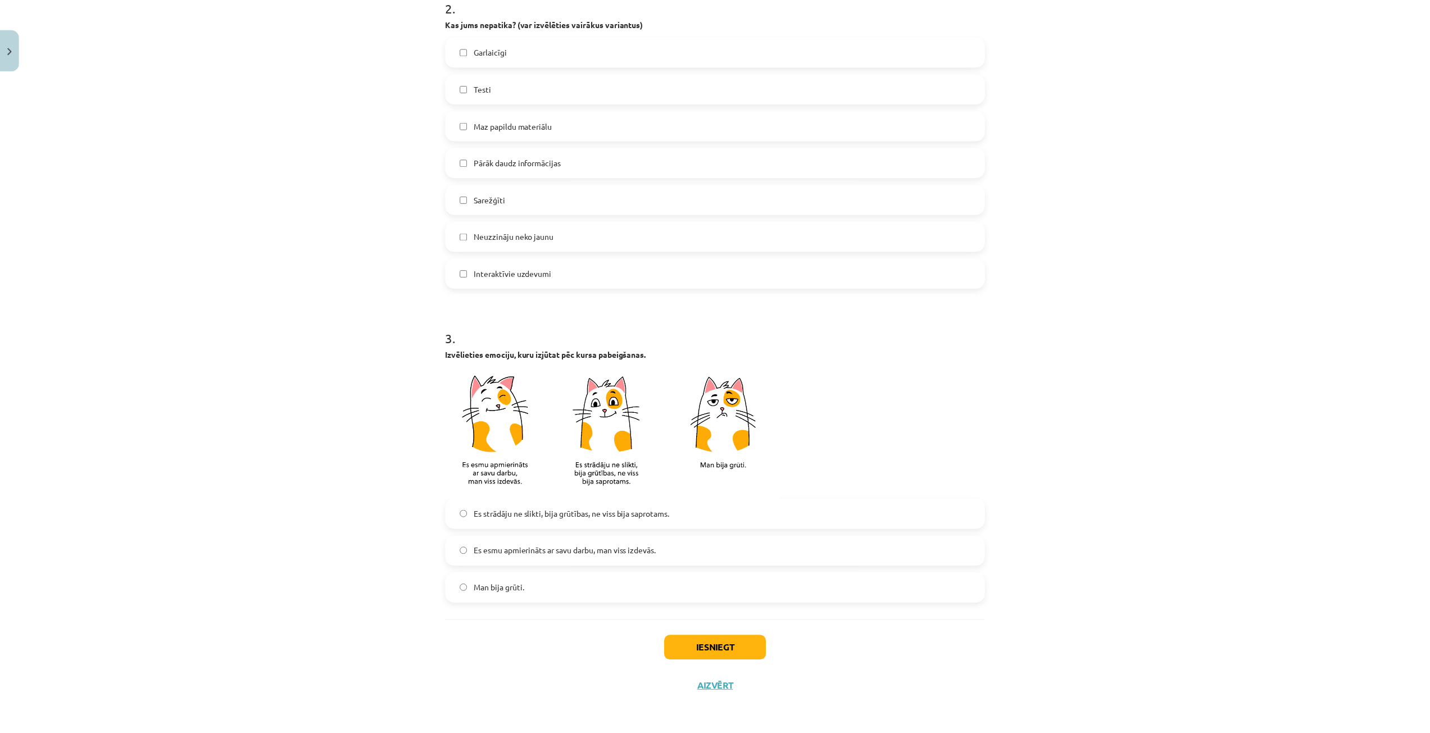
scroll to position [578, 0]
click at [634, 544] on label "Es esmu apmierināts ar savu darbu, man viss izdevās." at bounding box center [719, 551] width 541 height 28
click at [728, 641] on button "Iesniegt" at bounding box center [719, 647] width 102 height 25
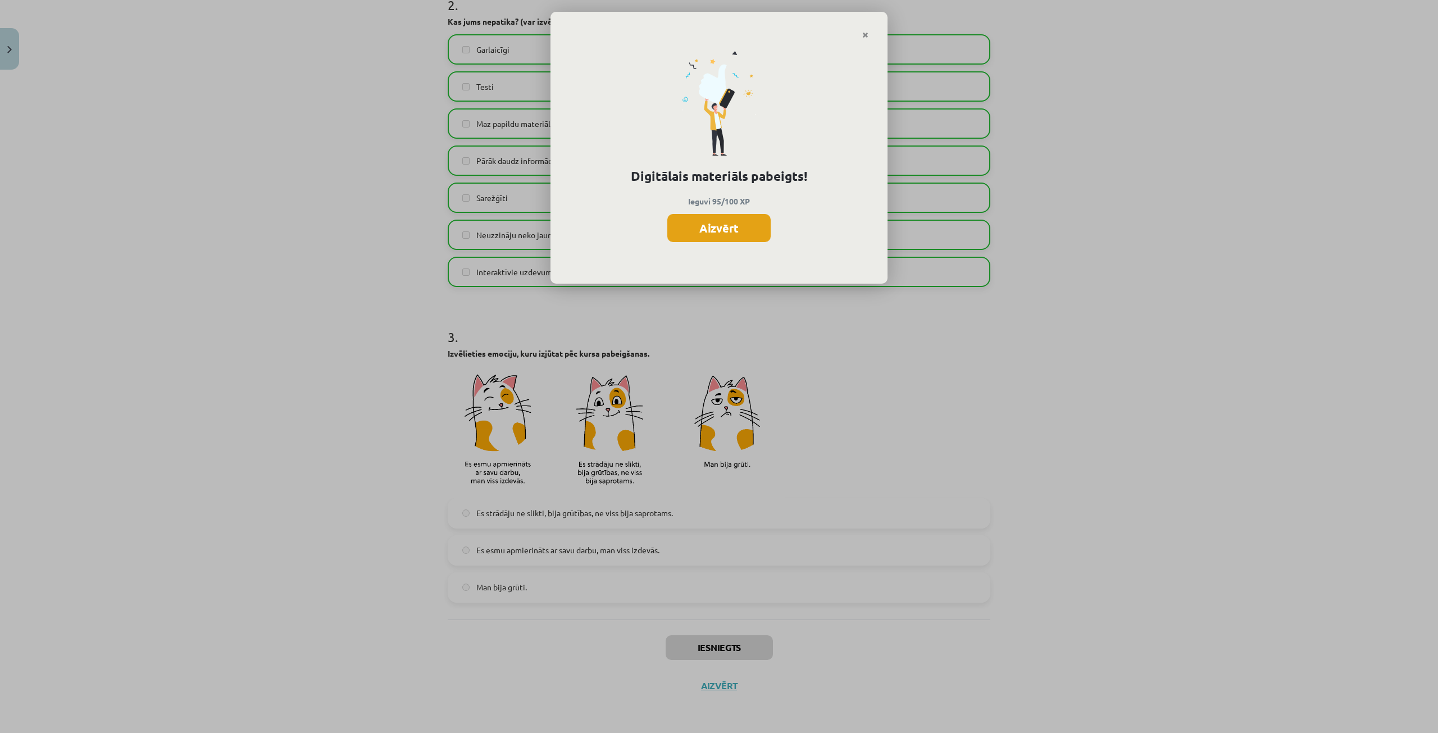
click at [743, 226] on button "Aizvērt" at bounding box center [718, 228] width 103 height 28
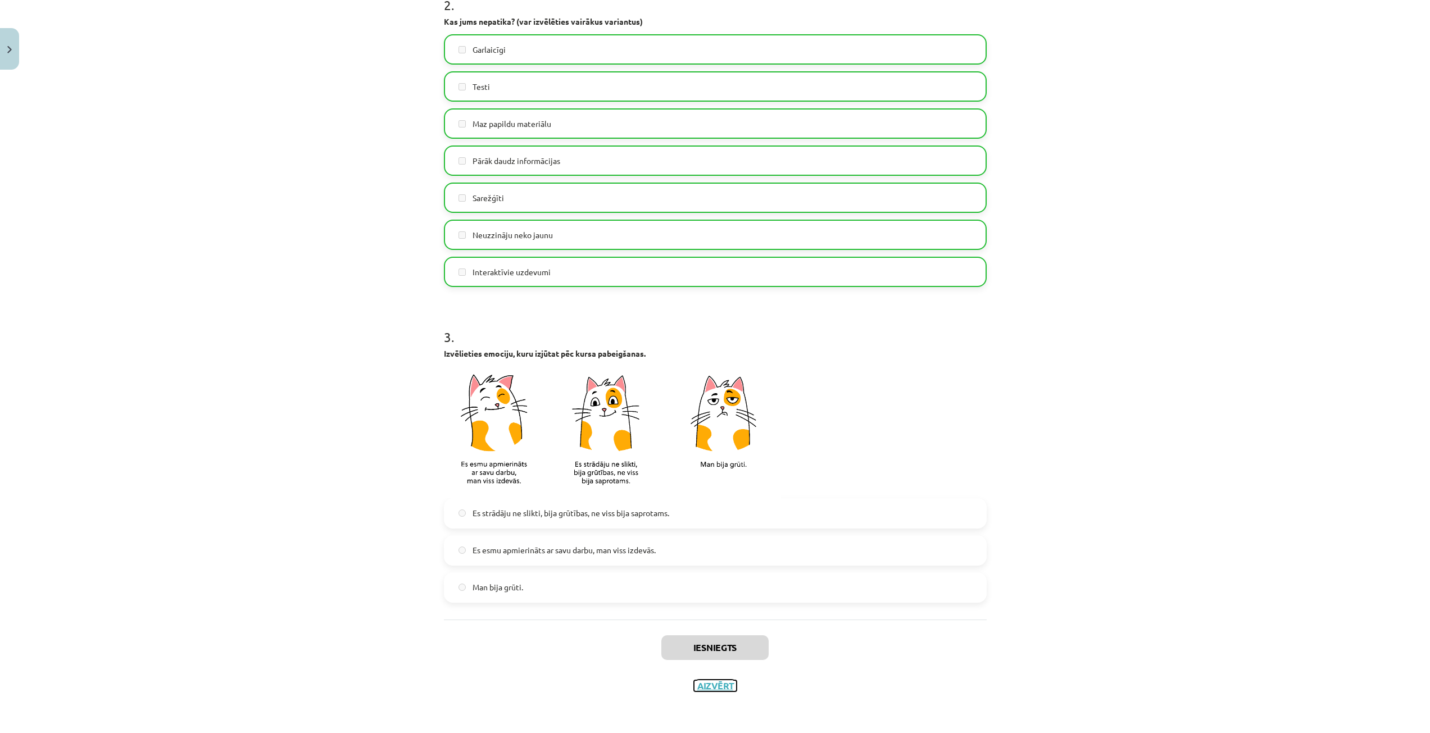
click at [717, 683] on button "Aizvērt" at bounding box center [715, 685] width 43 height 11
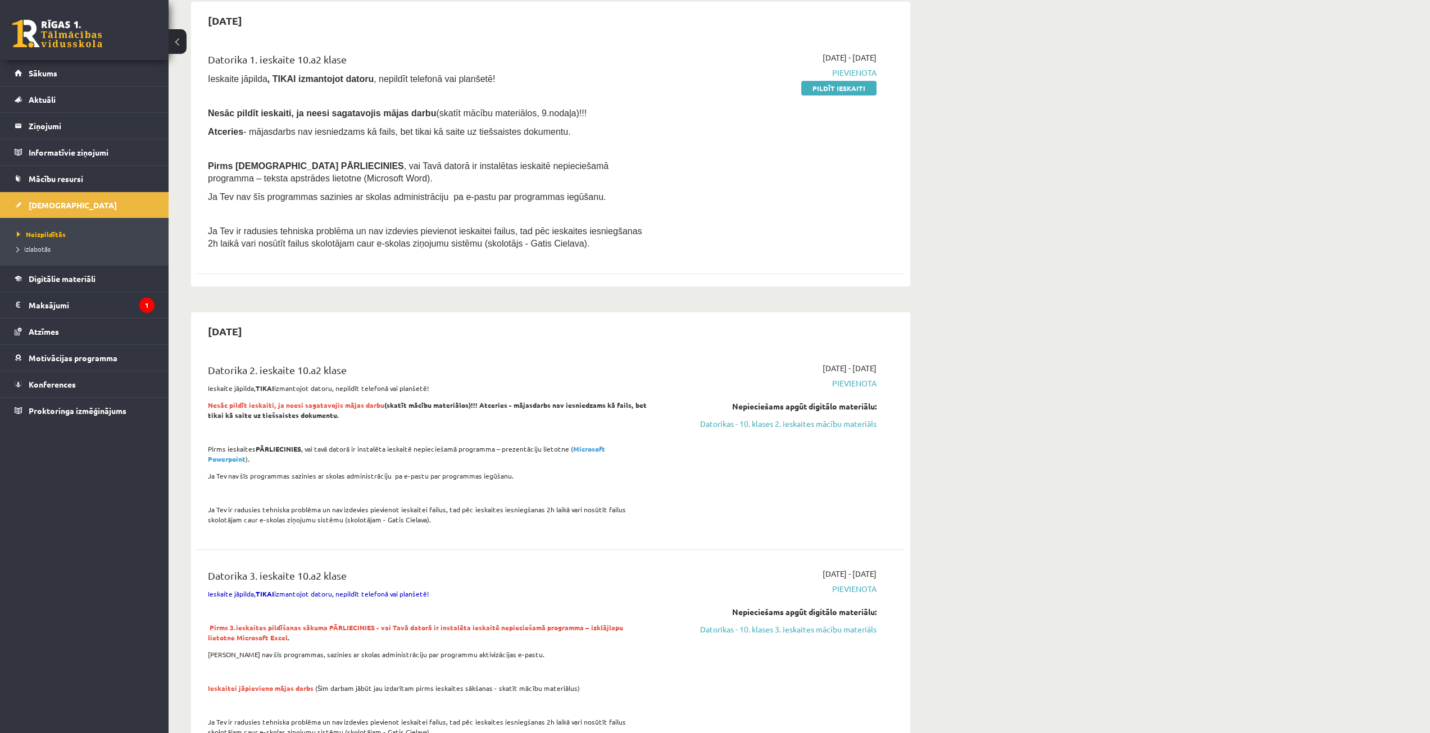
scroll to position [7, 0]
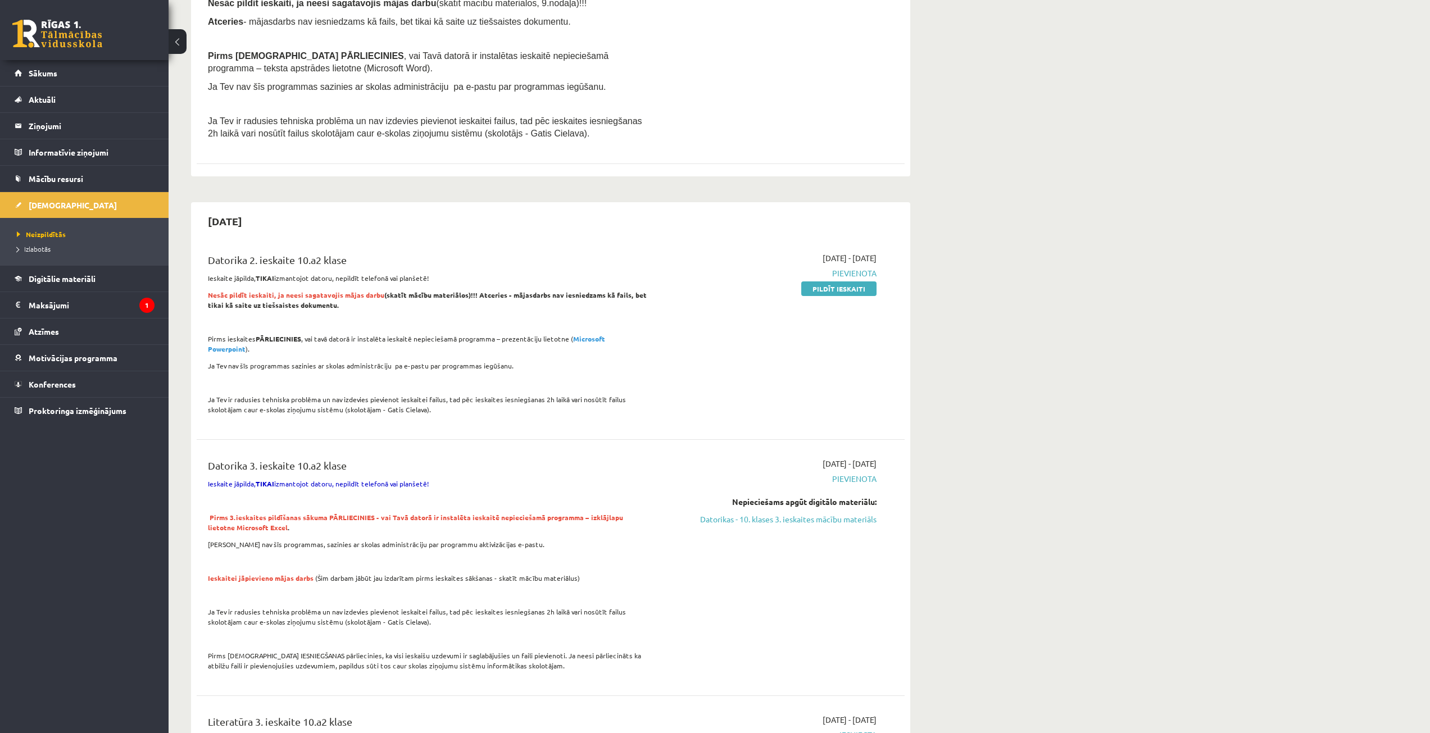
scroll to position [344, 0]
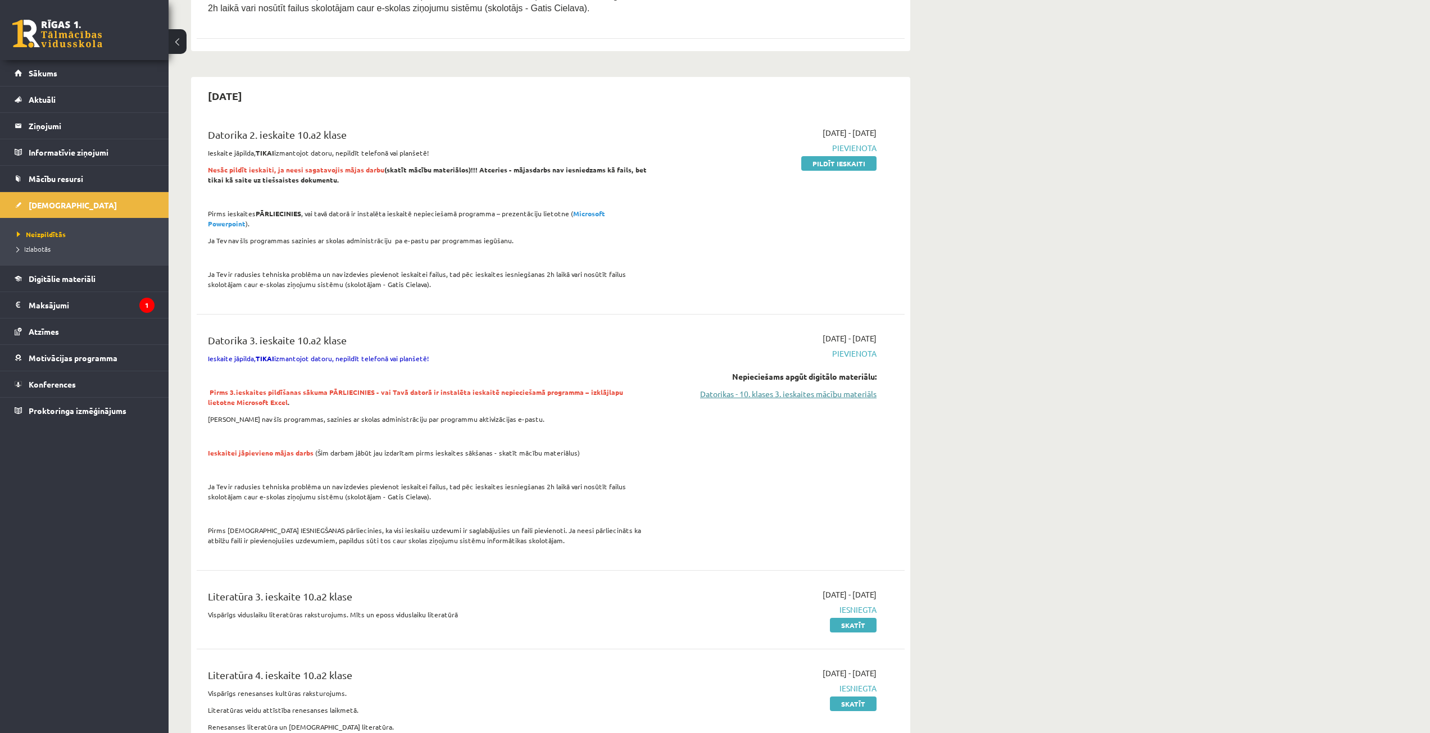
click at [796, 388] on link "Datorikas - 10. klases 3. ieskaites mācību materiāls" at bounding box center [771, 394] width 212 height 12
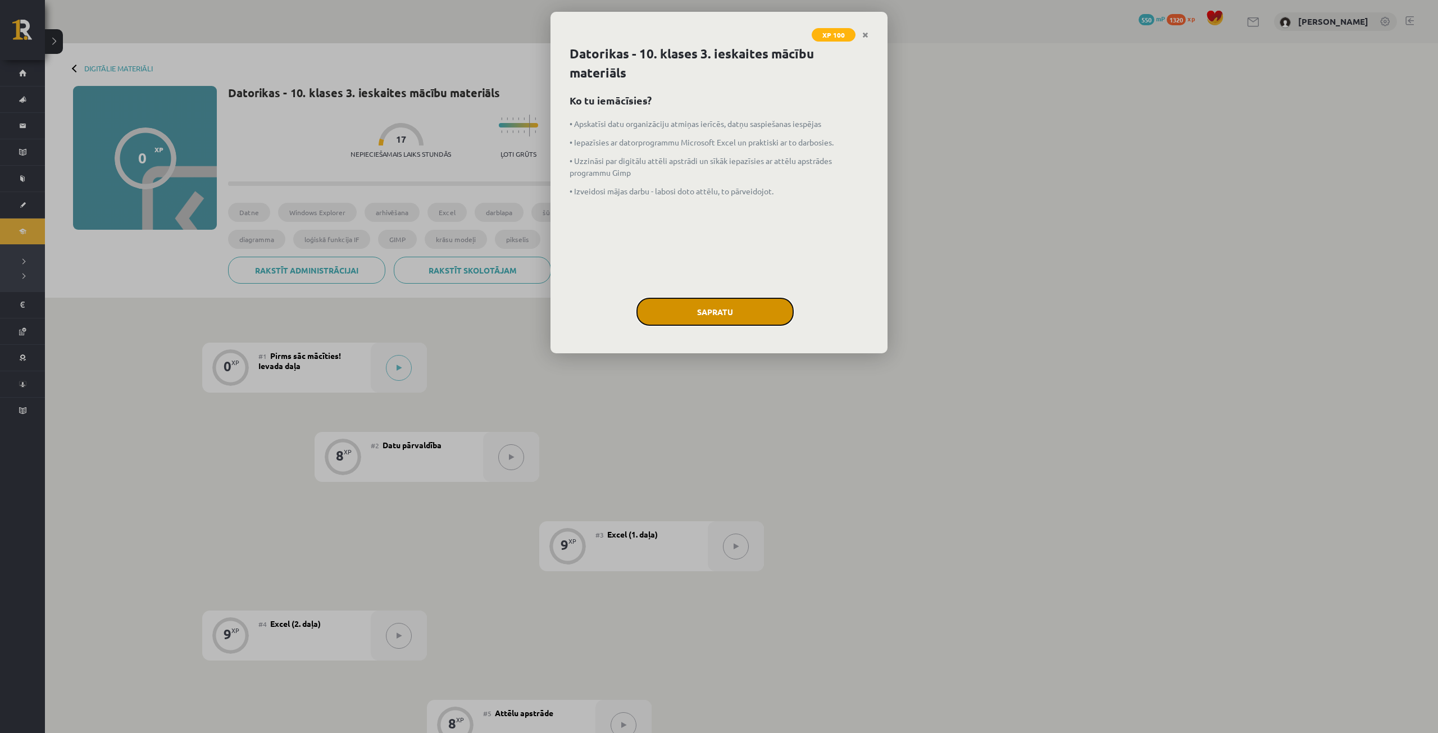
click at [733, 312] on button "Sapratu" at bounding box center [715, 312] width 157 height 28
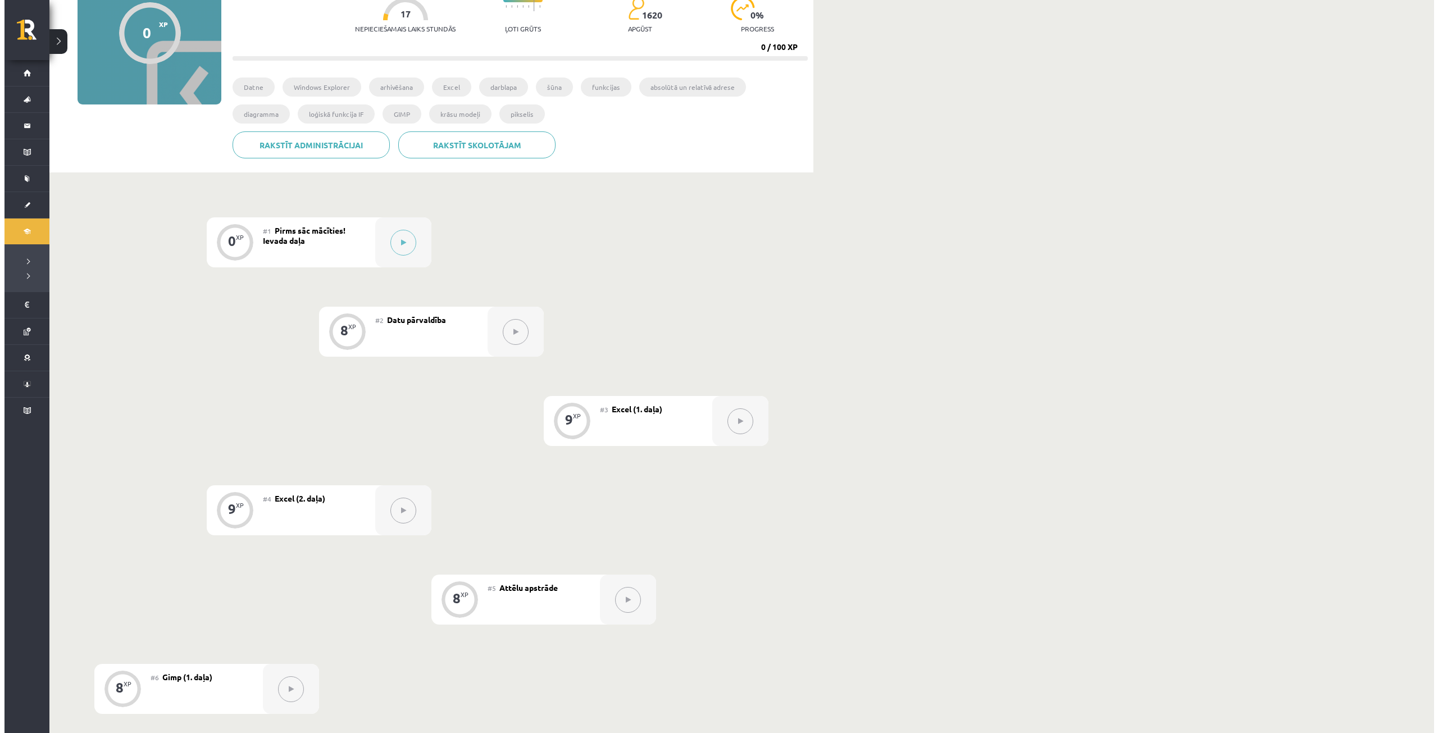
scroll to position [42, 0]
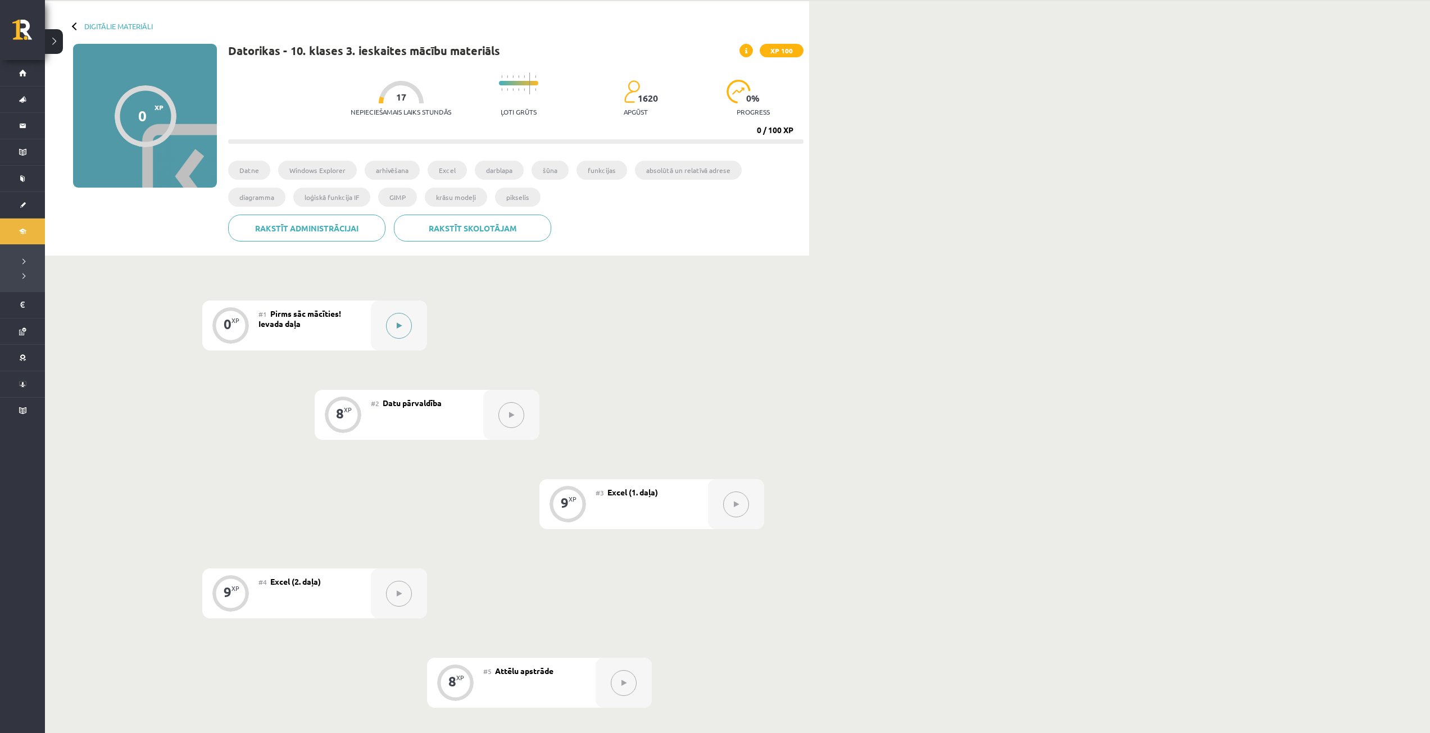
click at [390, 319] on button at bounding box center [399, 326] width 26 height 26
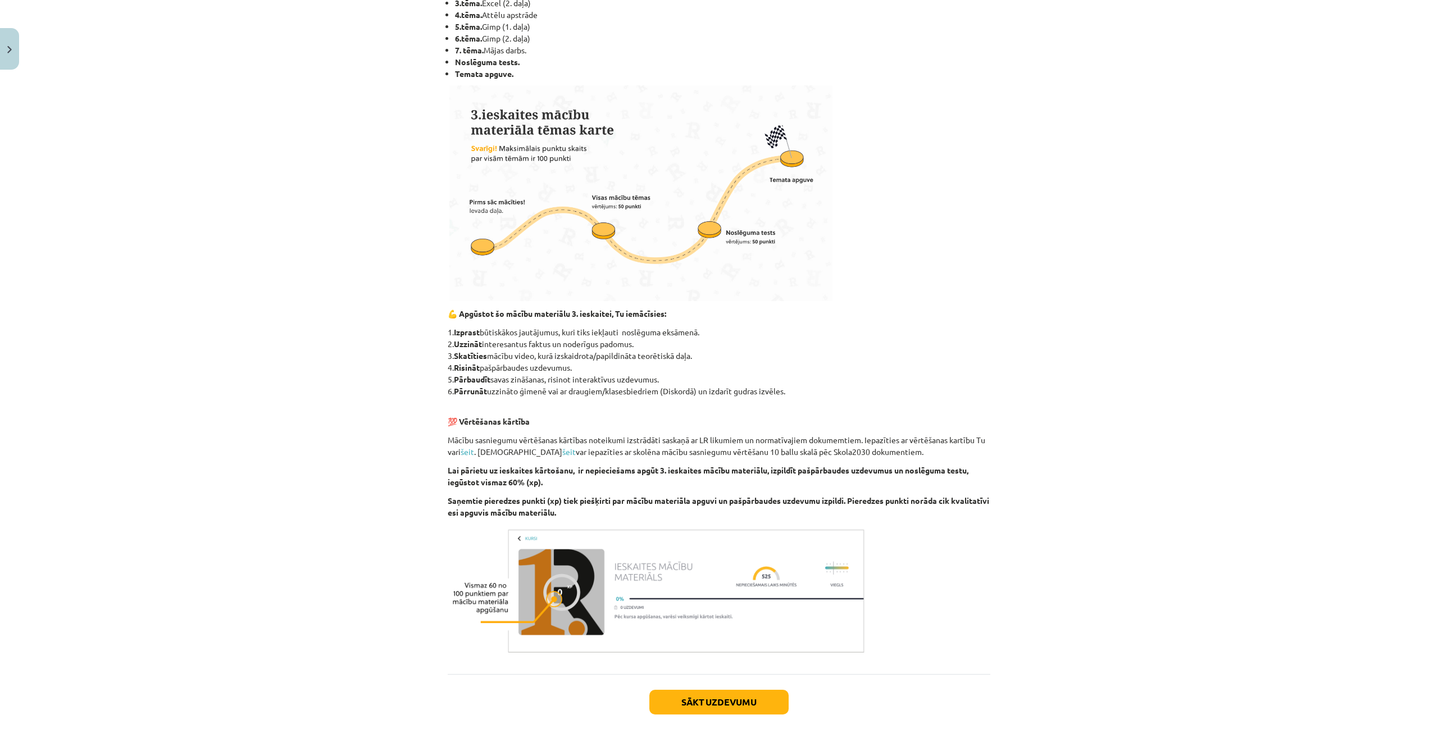
scroll to position [336, 0]
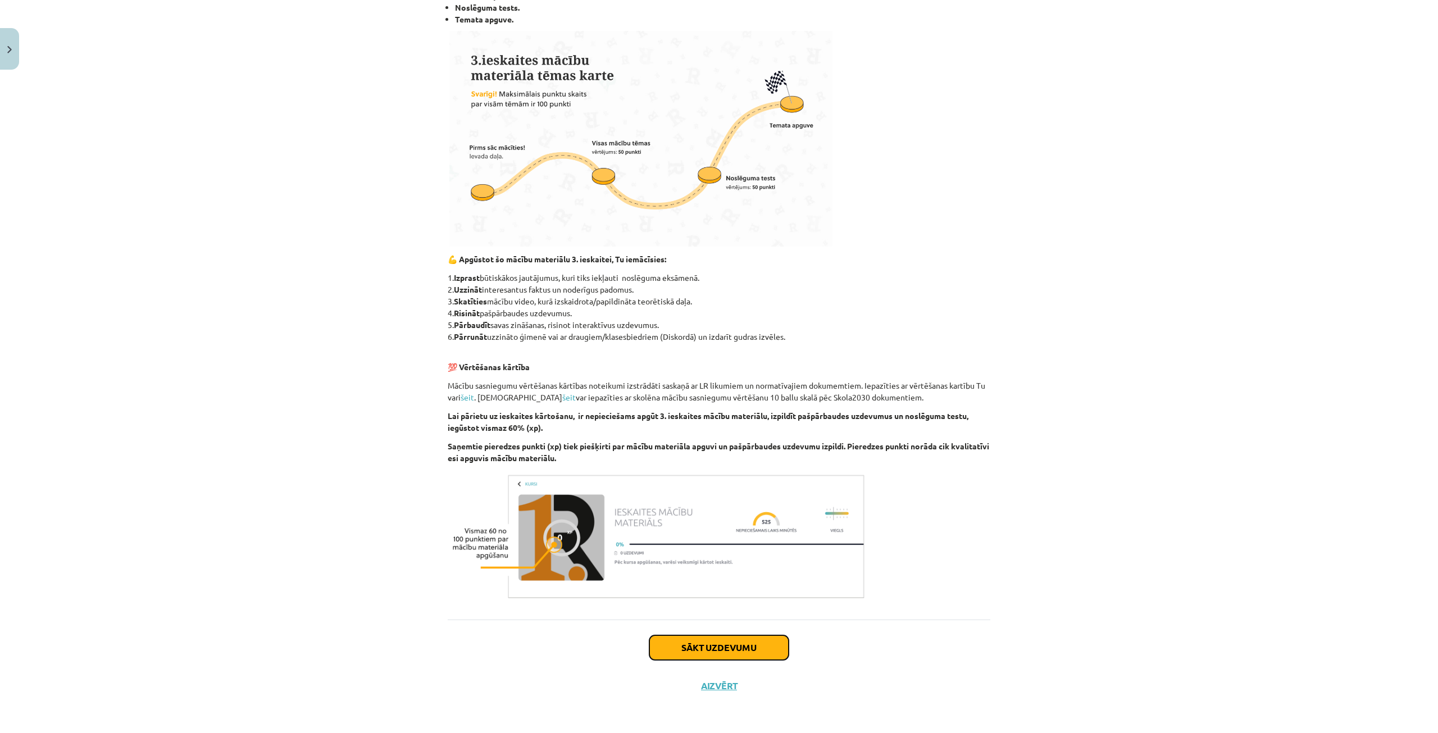
click at [753, 648] on button "Sākt uzdevumu" at bounding box center [719, 647] width 139 height 25
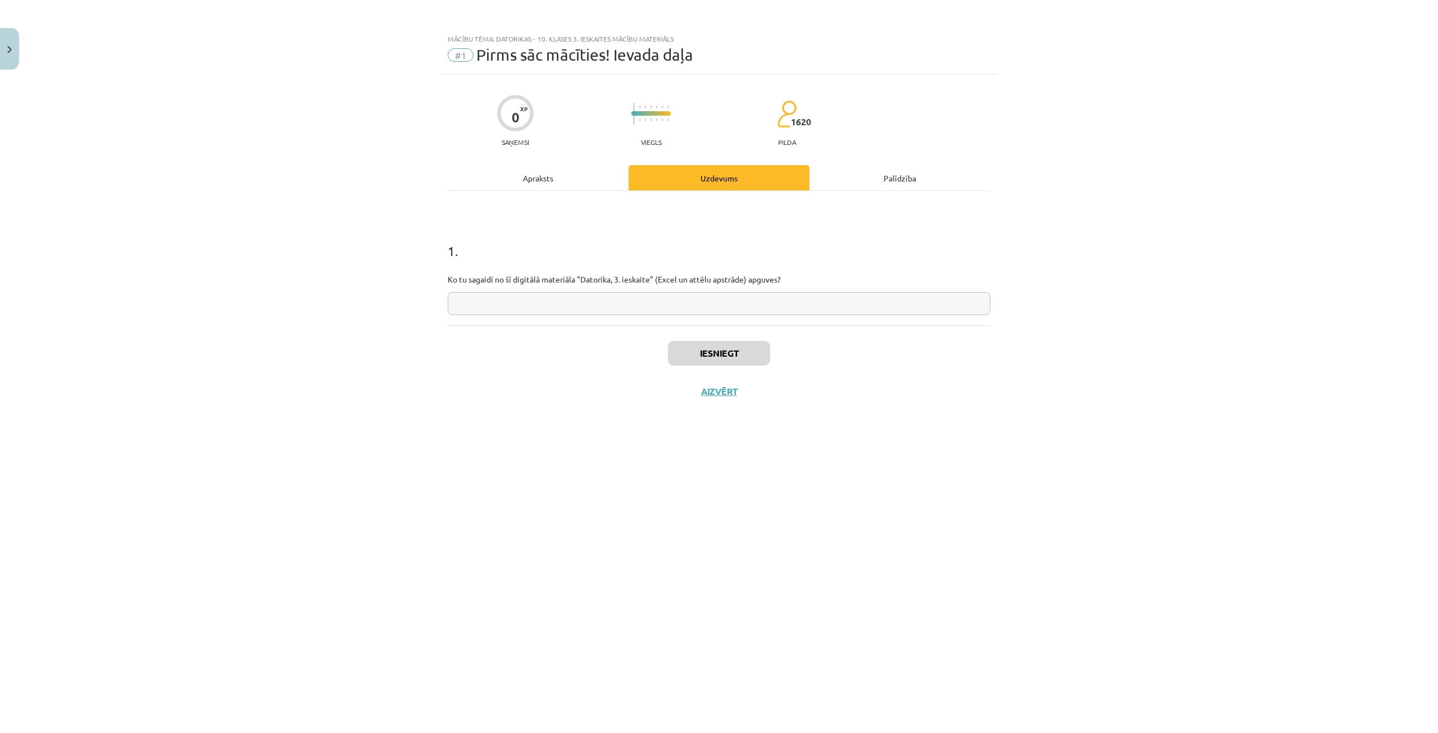
click at [689, 307] on input "text" at bounding box center [719, 303] width 543 height 23
type input "**"
click at [712, 357] on button "Iesniegt" at bounding box center [719, 353] width 102 height 25
click at [750, 401] on button "Nākamā nodarbība" at bounding box center [719, 399] width 110 height 26
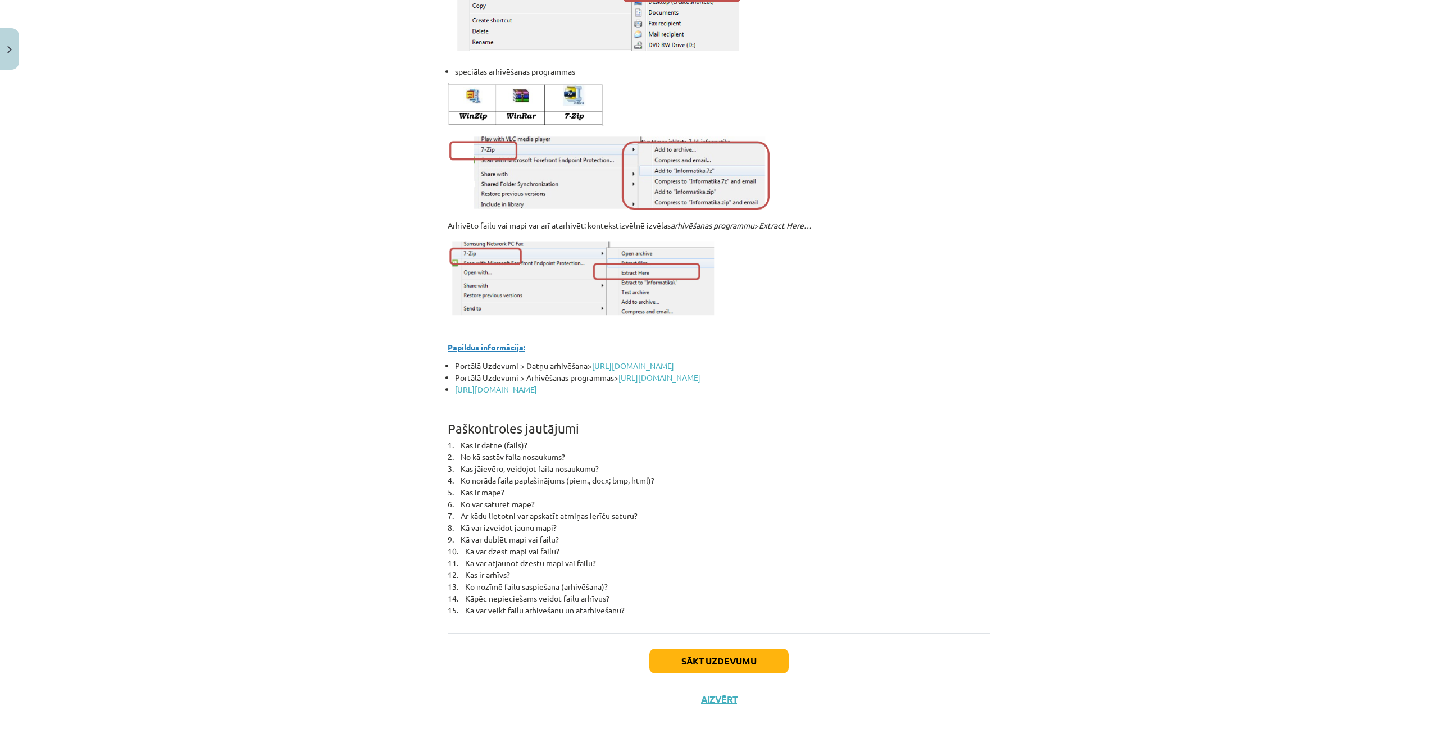
scroll to position [4650, 0]
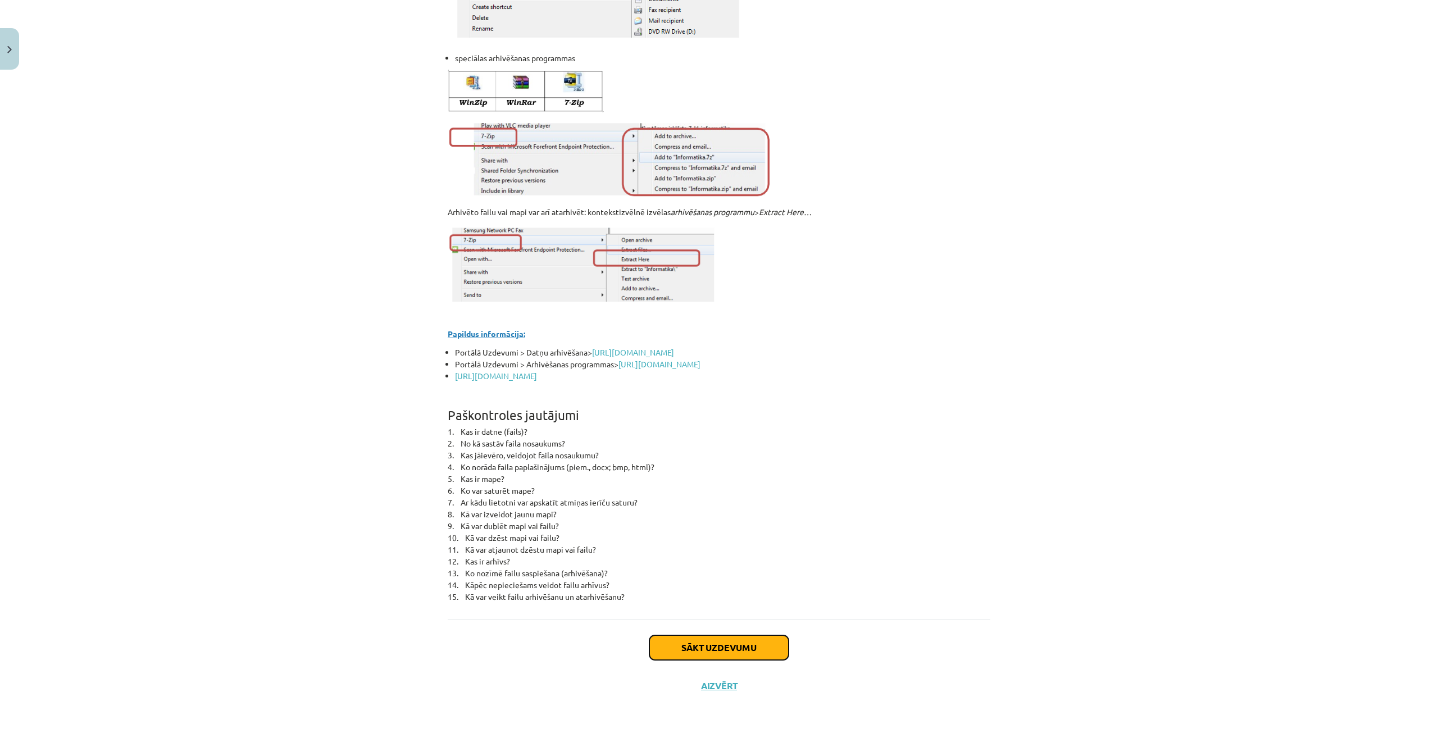
drag, startPoint x: 759, startPoint y: 644, endPoint x: 751, endPoint y: 638, distance: 10.5
click at [757, 643] on button "Sākt uzdevumu" at bounding box center [719, 647] width 139 height 25
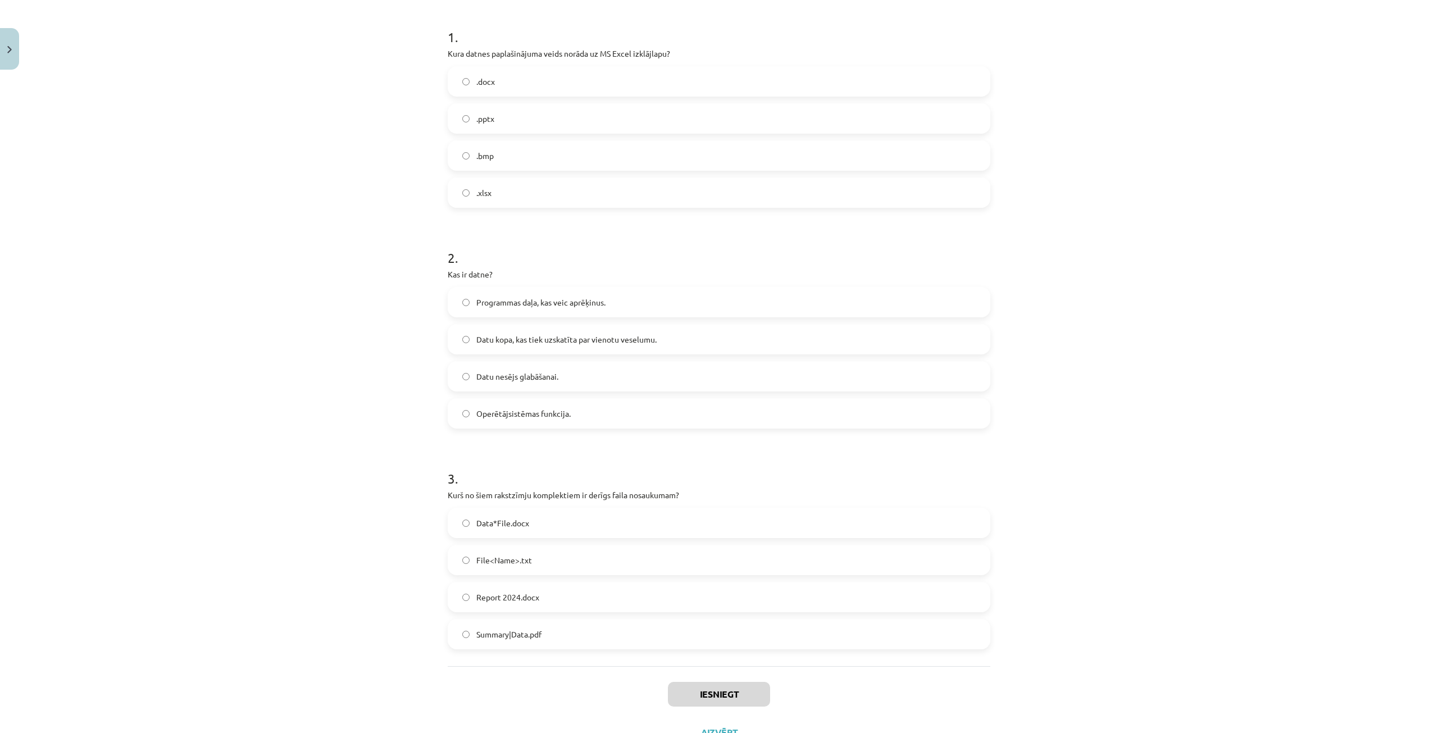
scroll to position [261, 0]
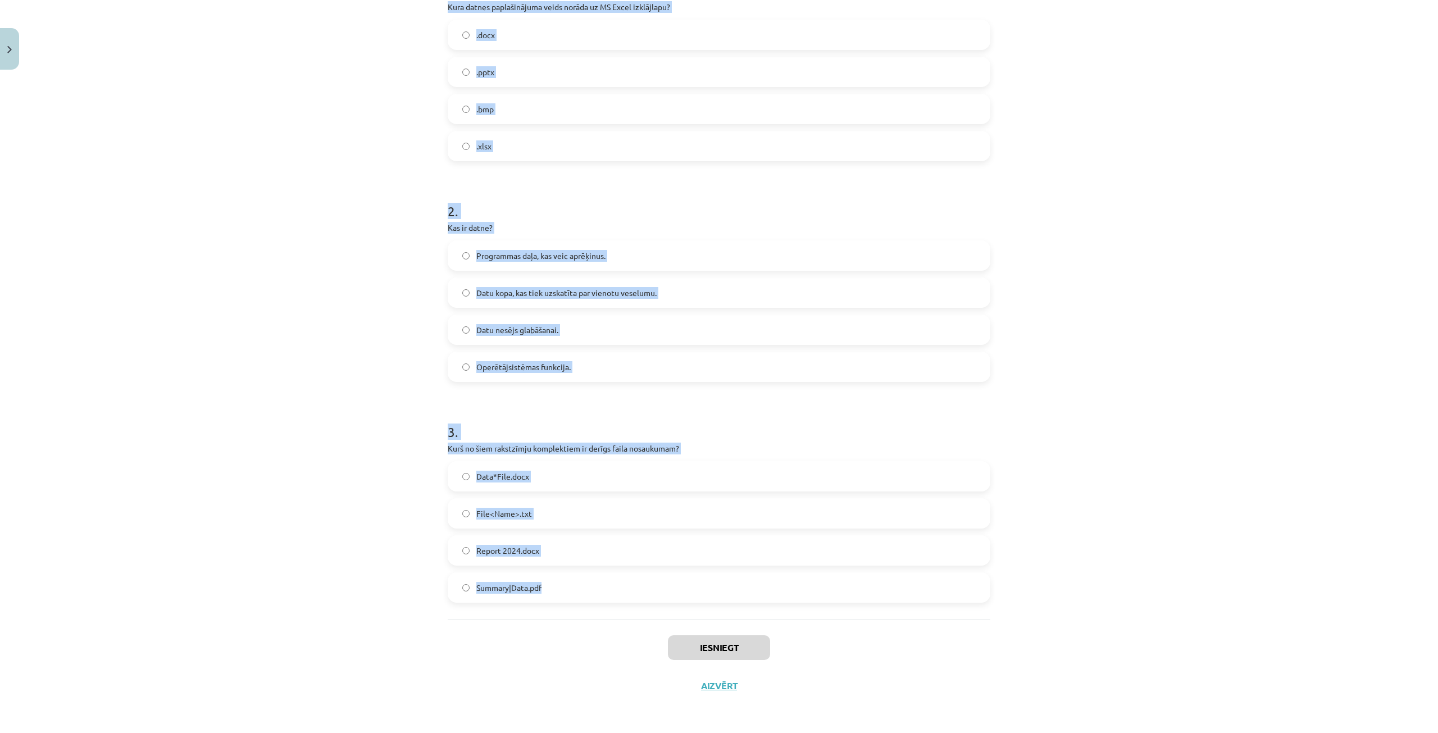
drag, startPoint x: 434, startPoint y: 220, endPoint x: 582, endPoint y: 607, distance: 414.9
click at [582, 607] on div "Mācību tēma: Datorikas - 10. klases 3. ieskaites mācību materiāls #2 Datu pārva…" at bounding box center [719, 366] width 1438 height 733
copy form "1 . Kura datnes paplašinājuma veids norāda uz MS Excel izklājlapu? .docx .pptx …"
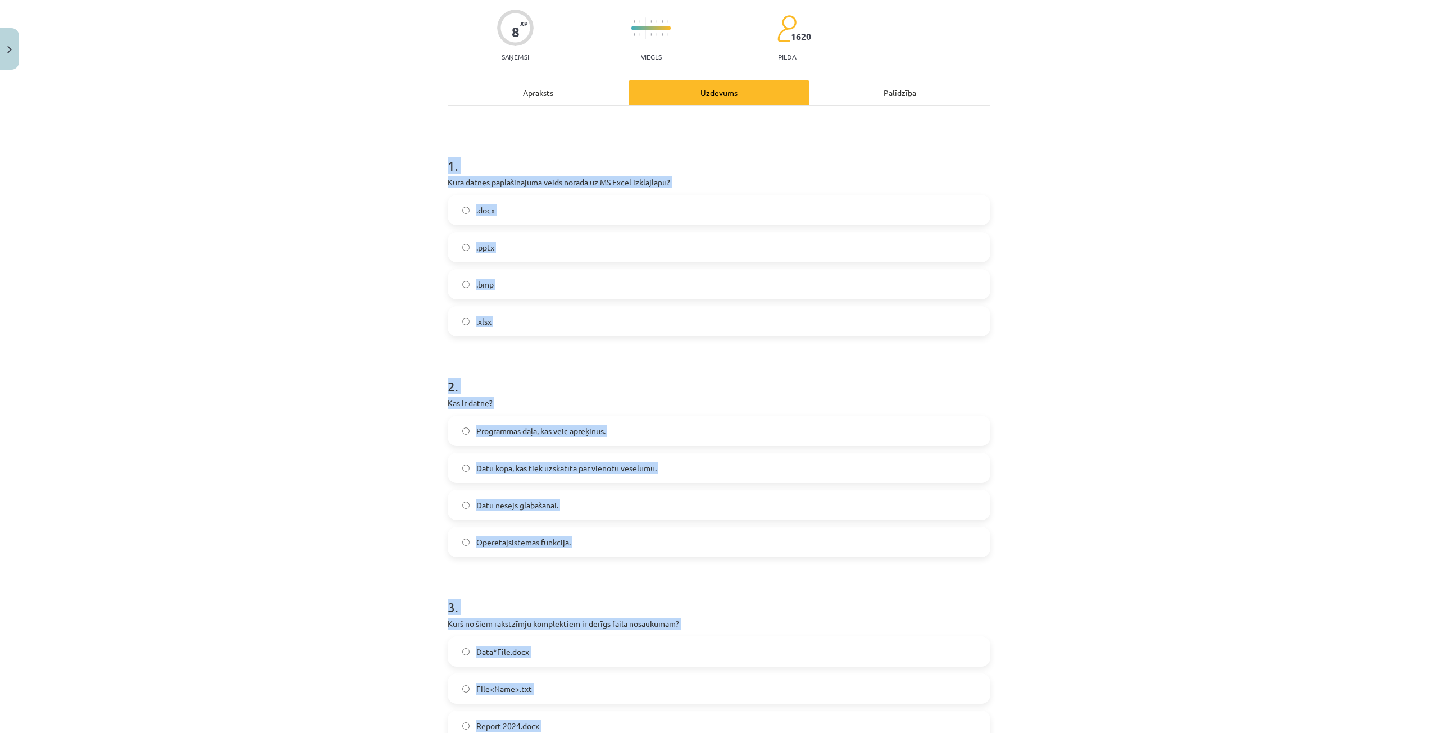
scroll to position [36, 0]
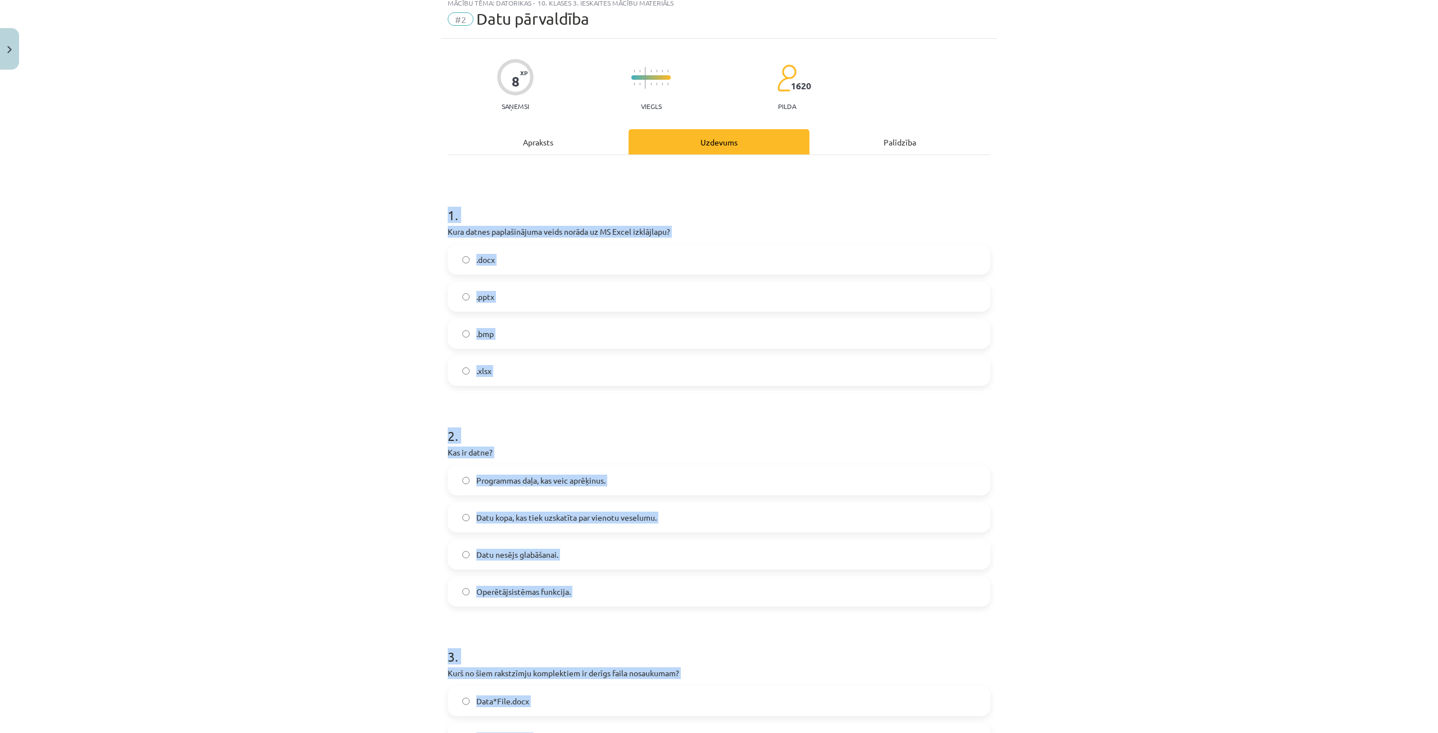
click at [724, 237] on div "1 . Kura datnes paplašinājuma veids norāda uz MS Excel izklājlapu? .docx .pptx …" at bounding box center [719, 287] width 543 height 198
click at [724, 237] on p "Kura datnes paplašinājuma veids norāda uz MS Excel izklājlapu?" at bounding box center [719, 232] width 543 height 12
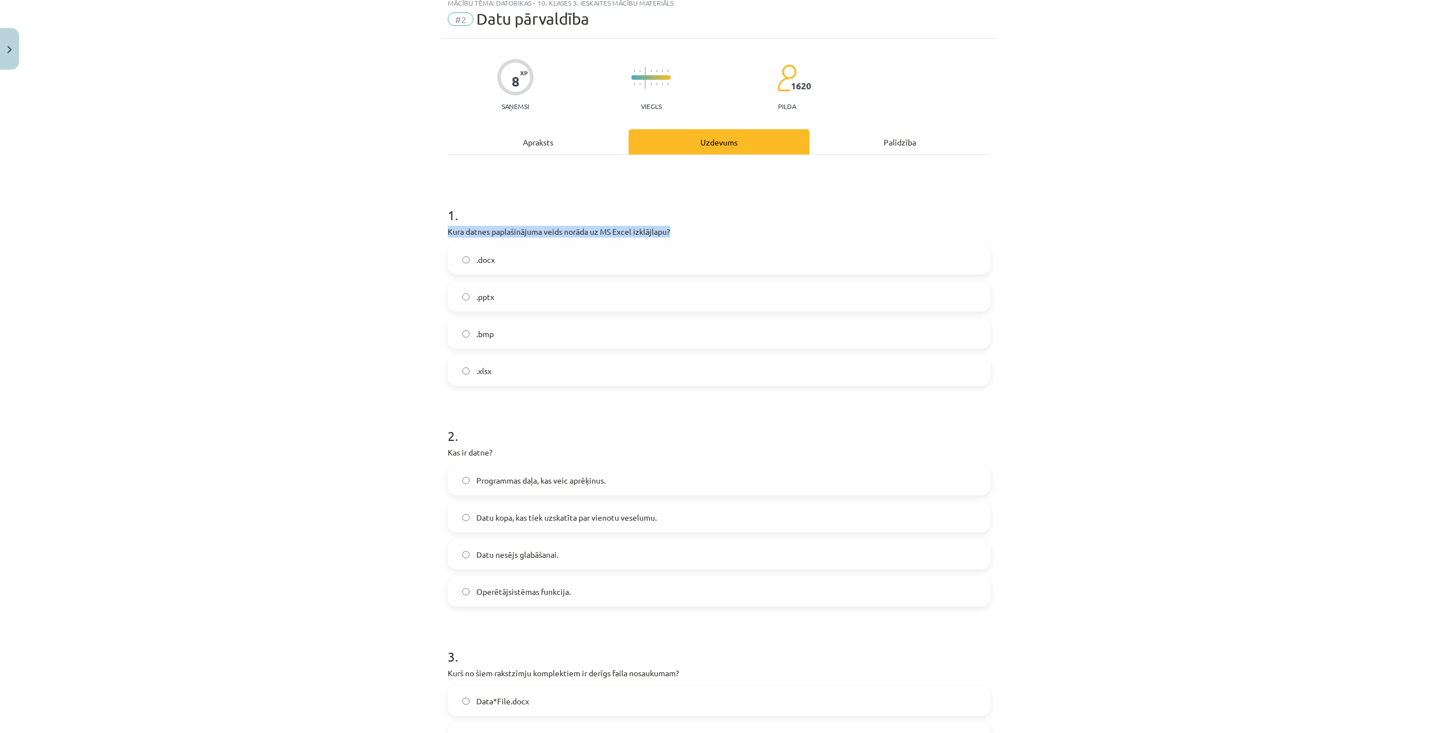
click at [724, 237] on p "Kura datnes paplašinājuma veids norāda uz MS Excel izklājlapu?" at bounding box center [719, 232] width 543 height 12
click at [723, 234] on p "Kura datnes paplašinājuma veids norāda uz MS Excel izklājlapu?" at bounding box center [719, 232] width 543 height 12
click at [711, 237] on p "Kura datnes paplašinājuma veids norāda uz MS Excel izklājlapu?" at bounding box center [719, 232] width 543 height 12
click at [531, 376] on label ".xlsx" at bounding box center [719, 371] width 541 height 28
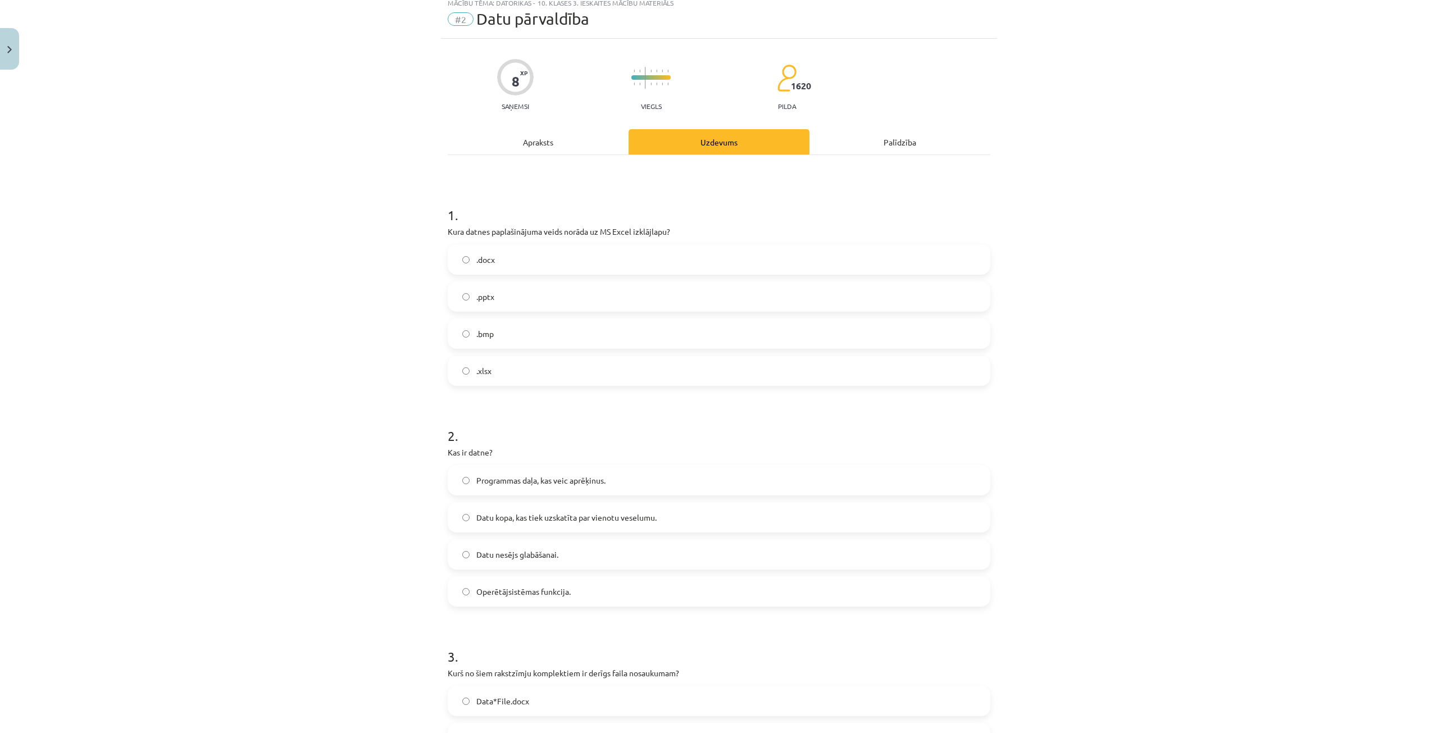
click at [560, 515] on span "Datu kopa, kas tiek uzskatīta par vienotu veselumu." at bounding box center [566, 518] width 180 height 12
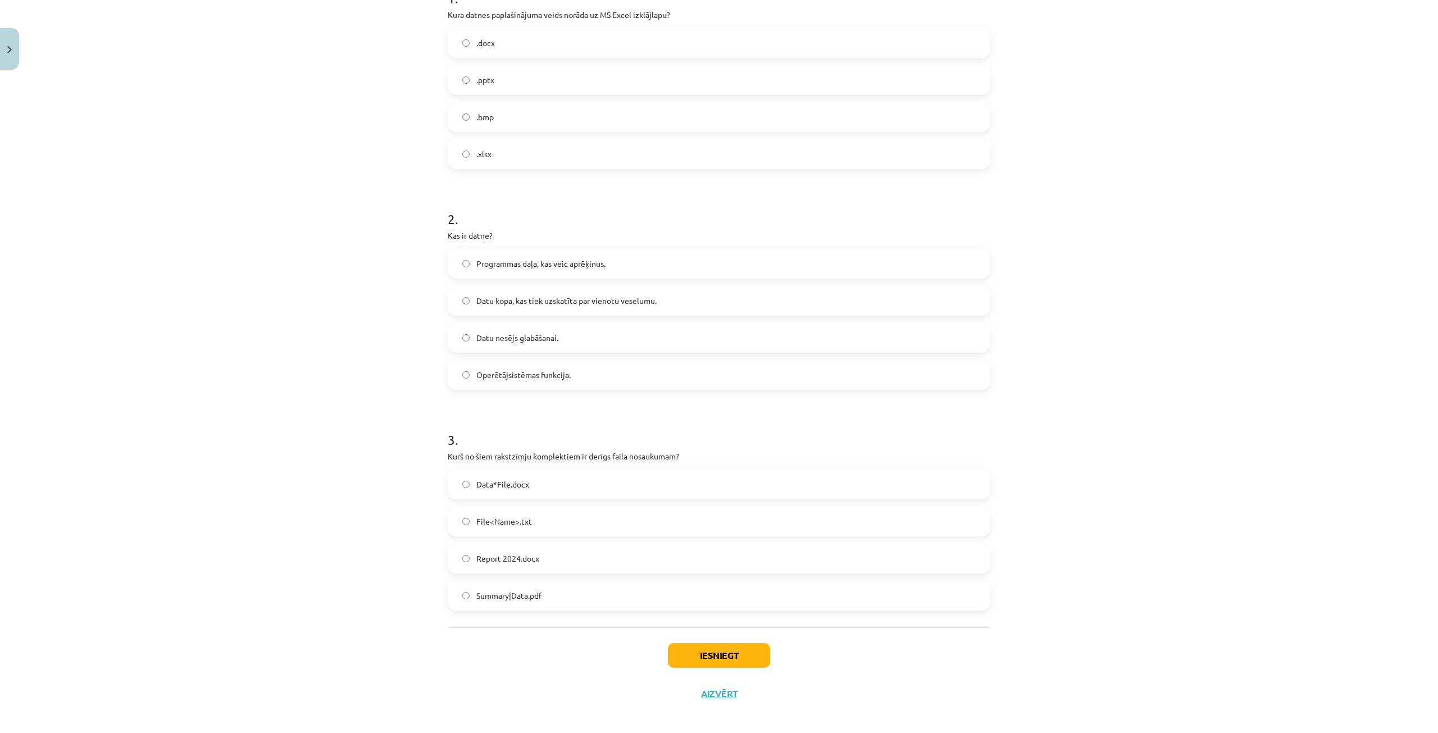
scroll to position [261, 0]
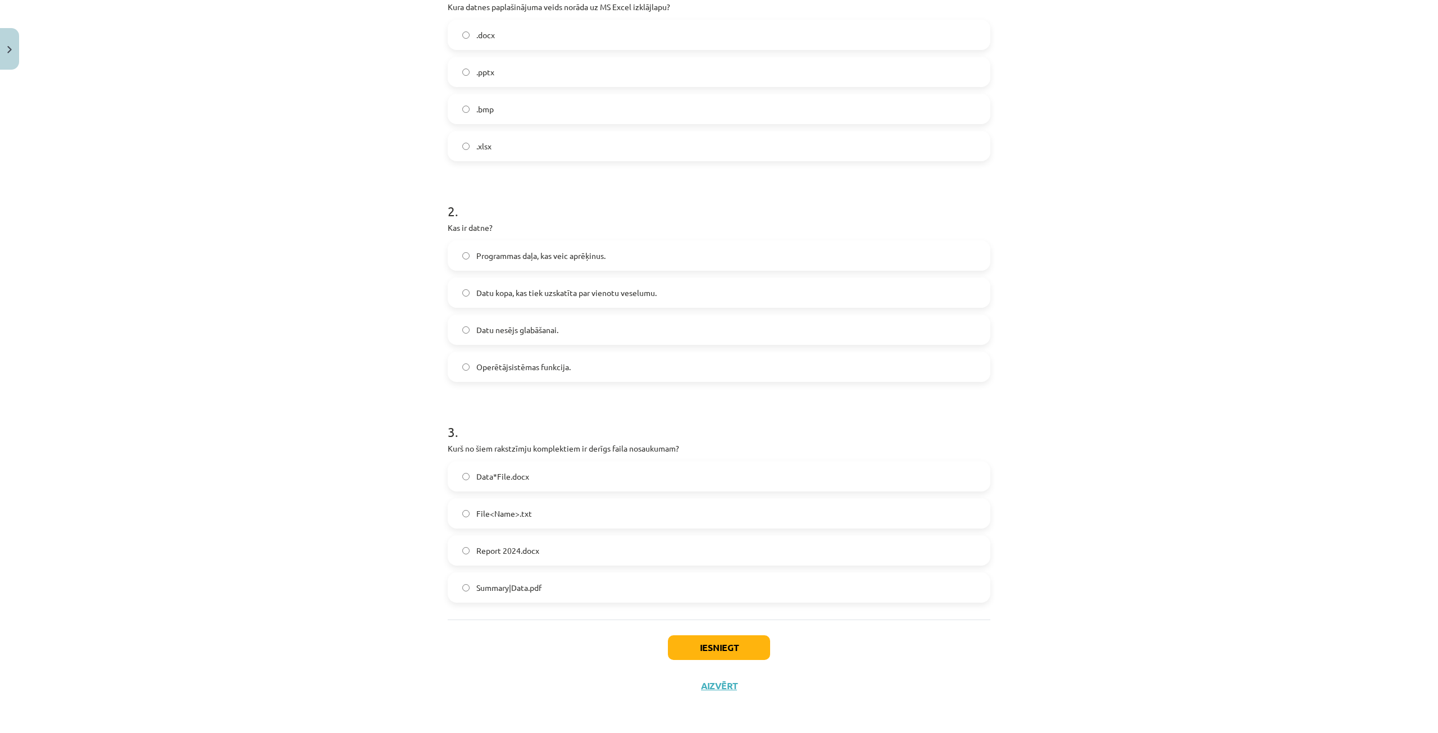
drag, startPoint x: 598, startPoint y: 559, endPoint x: 612, endPoint y: 559, distance: 14.6
click at [597, 555] on label "Report 2024.docx" at bounding box center [719, 551] width 541 height 28
drag, startPoint x: 722, startPoint y: 641, endPoint x: 726, endPoint y: 645, distance: 6.0
click at [722, 642] on button "Iesniegt" at bounding box center [719, 647] width 102 height 25
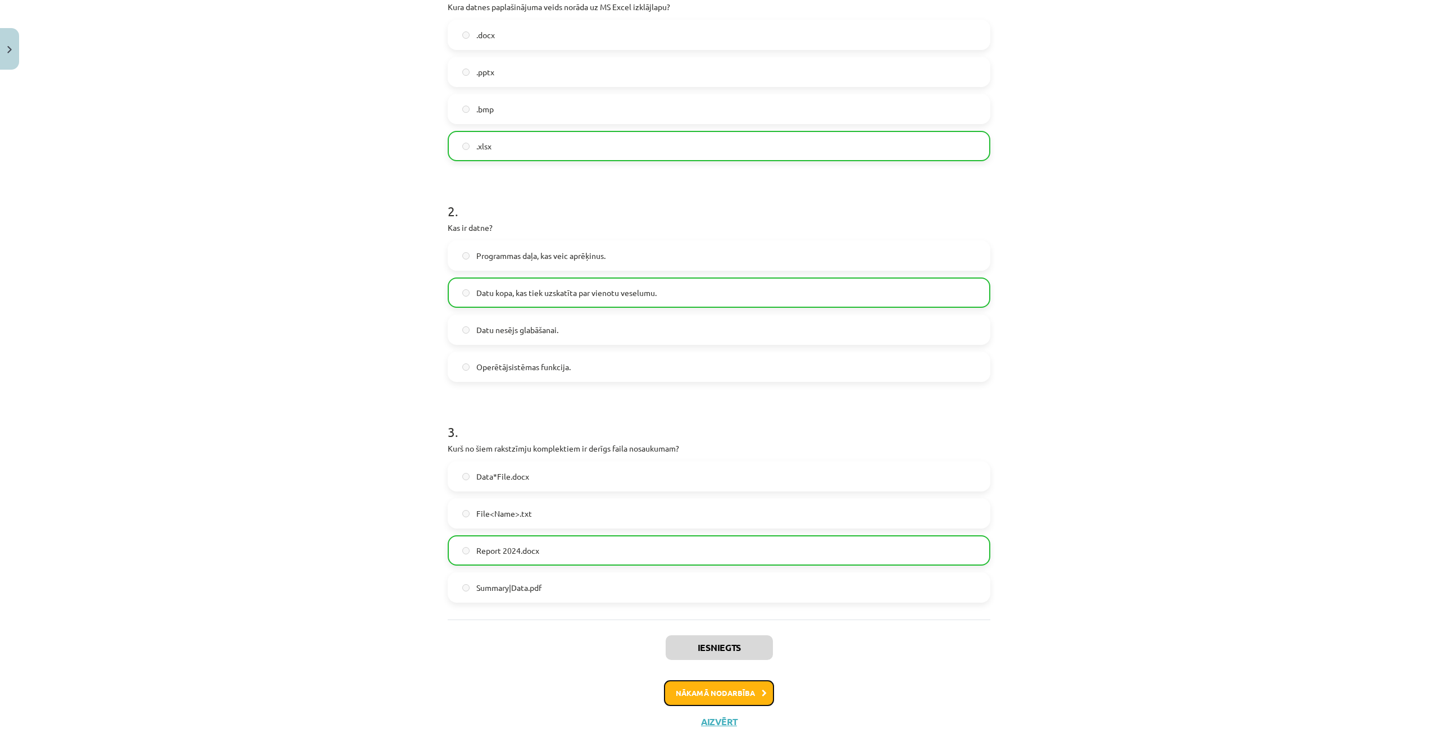
click at [744, 688] on button "Nākamā nodarbība" at bounding box center [719, 693] width 110 height 26
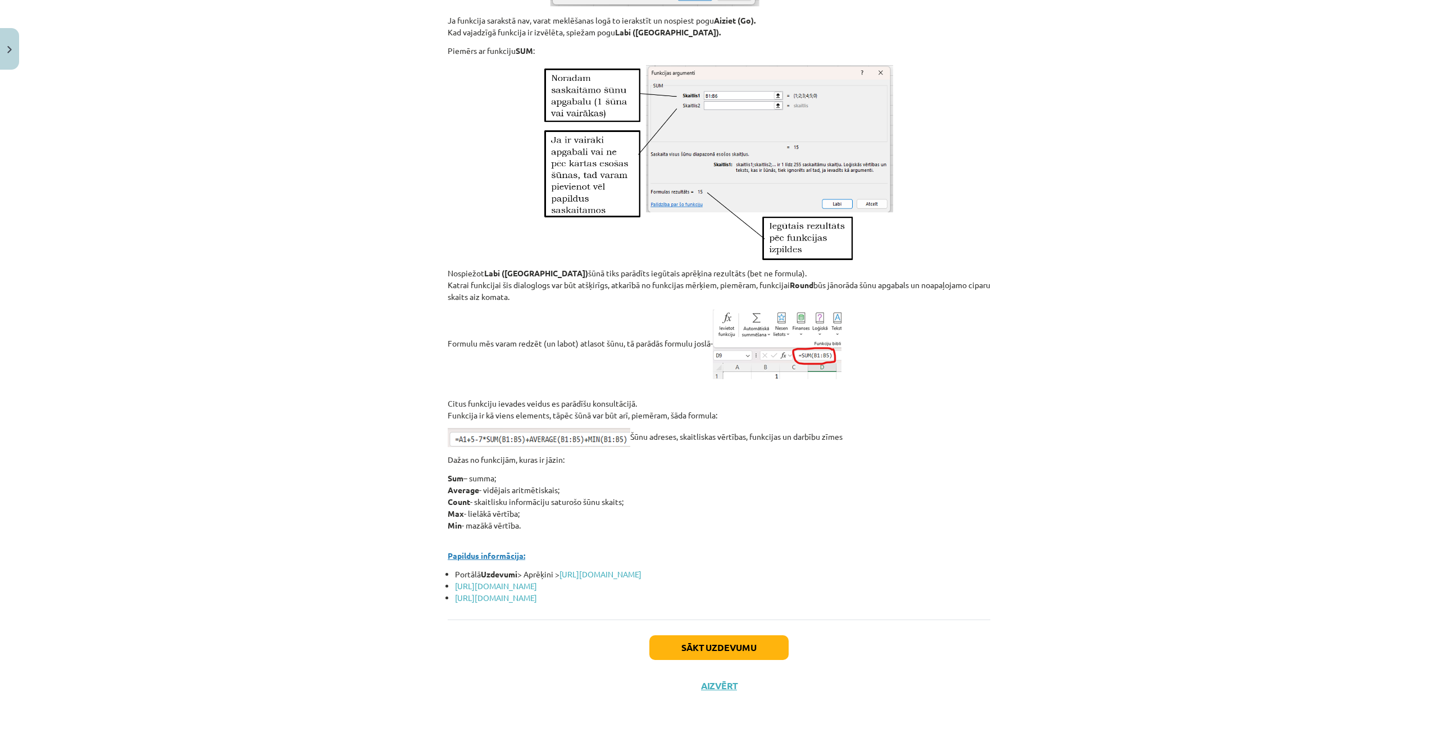
scroll to position [4607, 0]
click at [727, 645] on button "Sākt uzdevumu" at bounding box center [719, 647] width 139 height 25
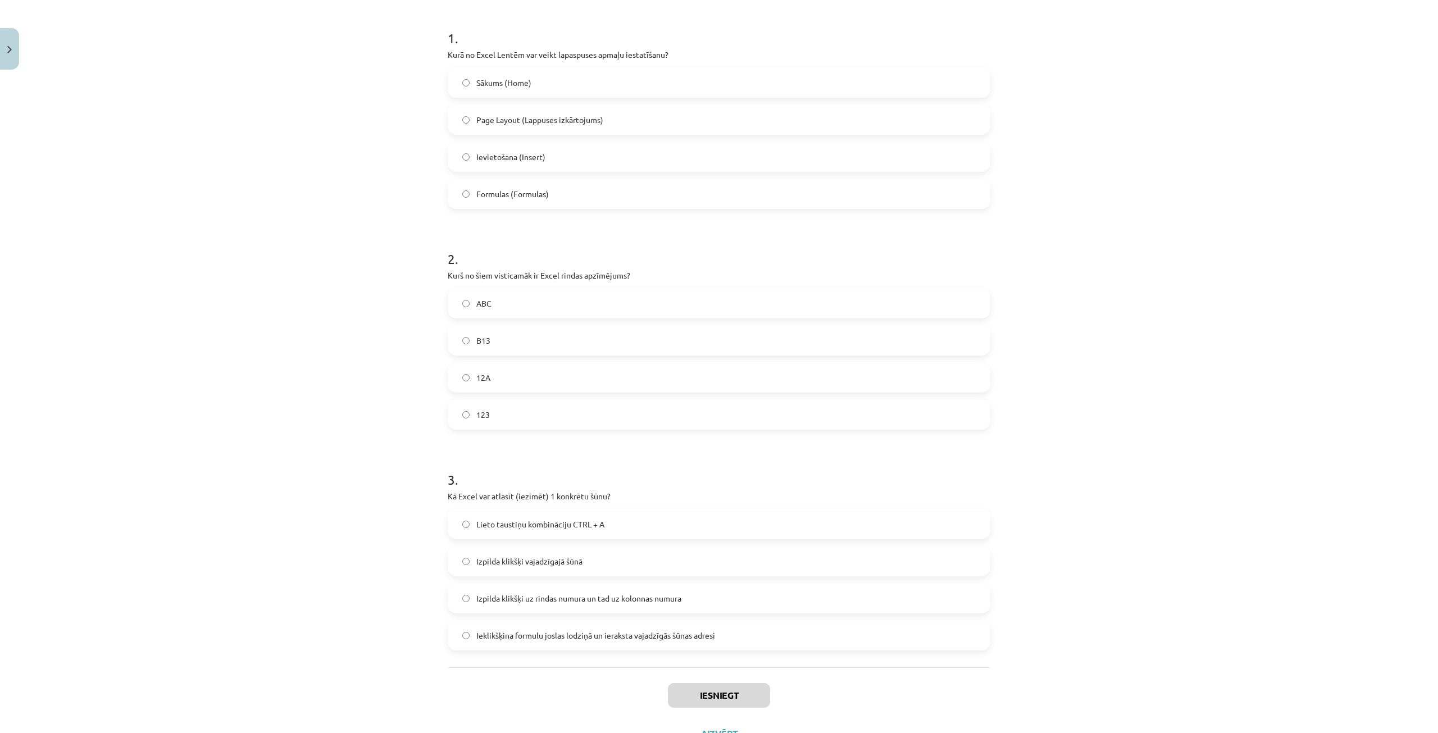
scroll to position [261, 0]
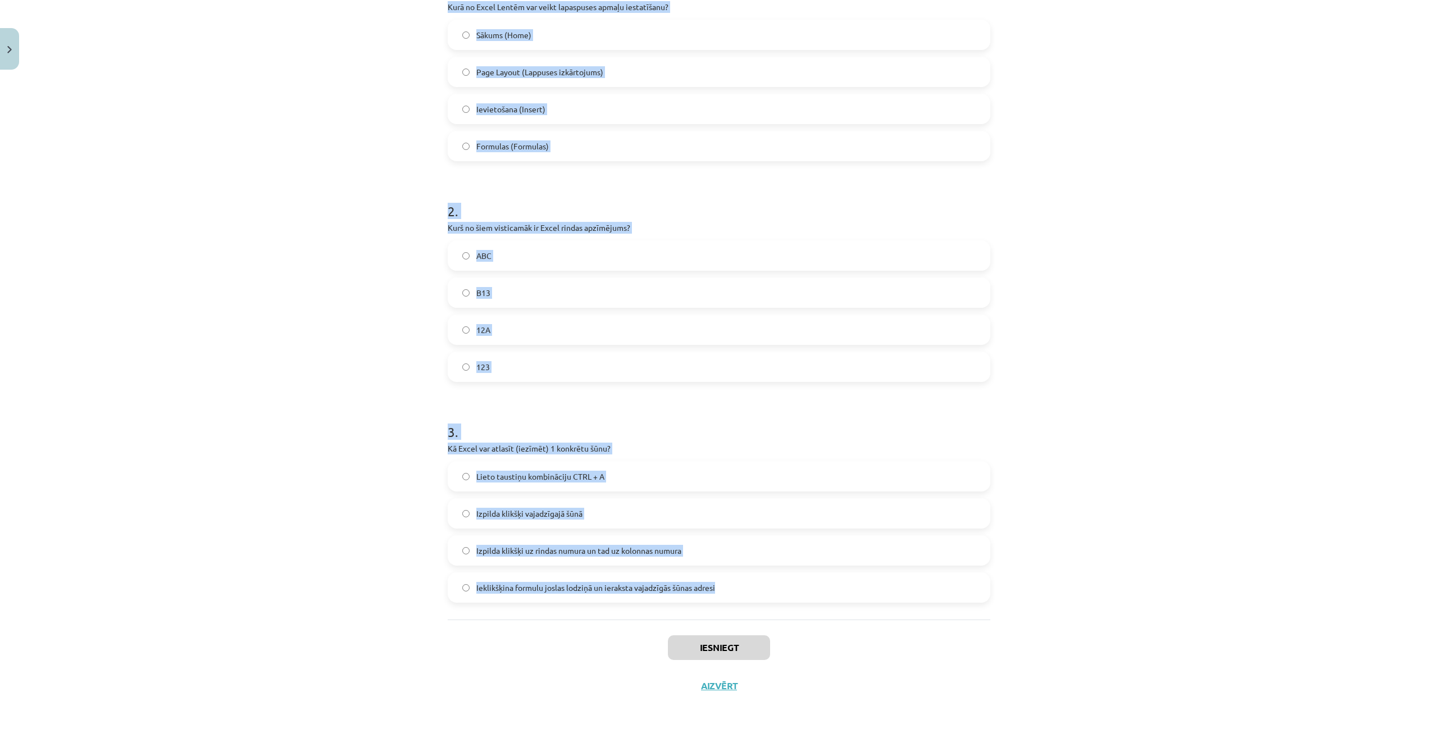
drag, startPoint x: 423, startPoint y: 228, endPoint x: 744, endPoint y: 603, distance: 494.1
click at [744, 603] on div "Mācību tēma: Datorikas - 10. klases 3. ieskaites mācību materiāls #3 Excel (1. …" at bounding box center [719, 366] width 1438 height 733
copy form "1 . Kurā no Excel Lentēm var veikt lapaspuses apmaļu iestatīšanu? Sākums (Home)…"
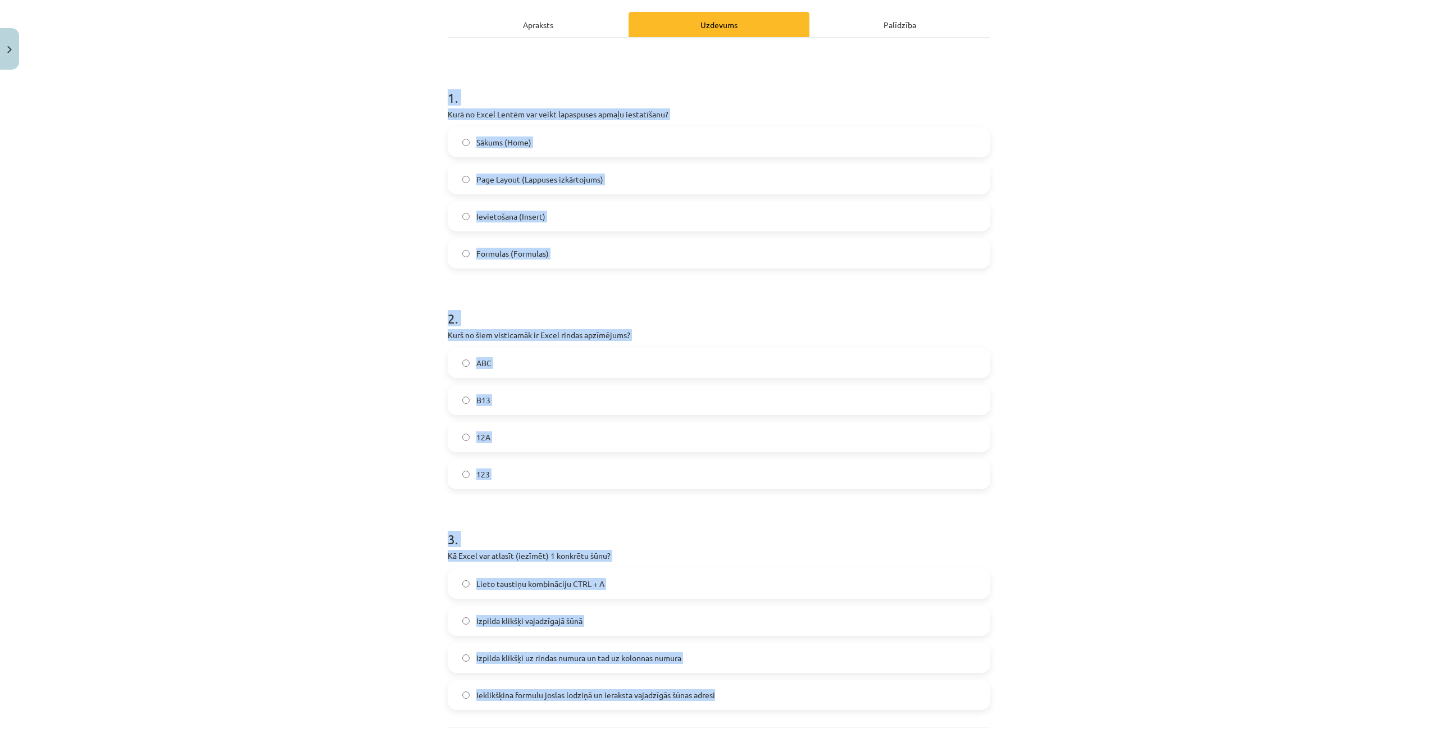
scroll to position [92, 0]
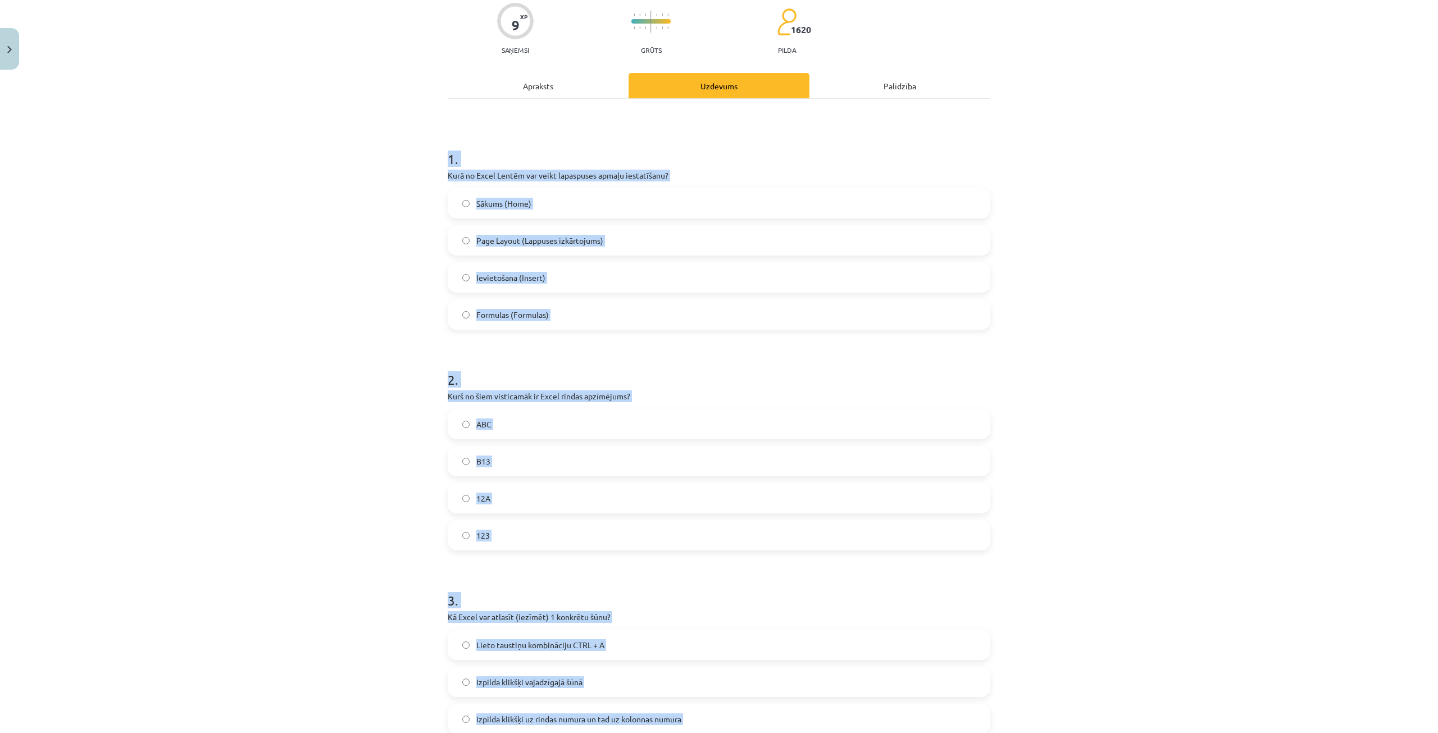
click at [712, 152] on h1 "1 ." at bounding box center [719, 148] width 543 height 35
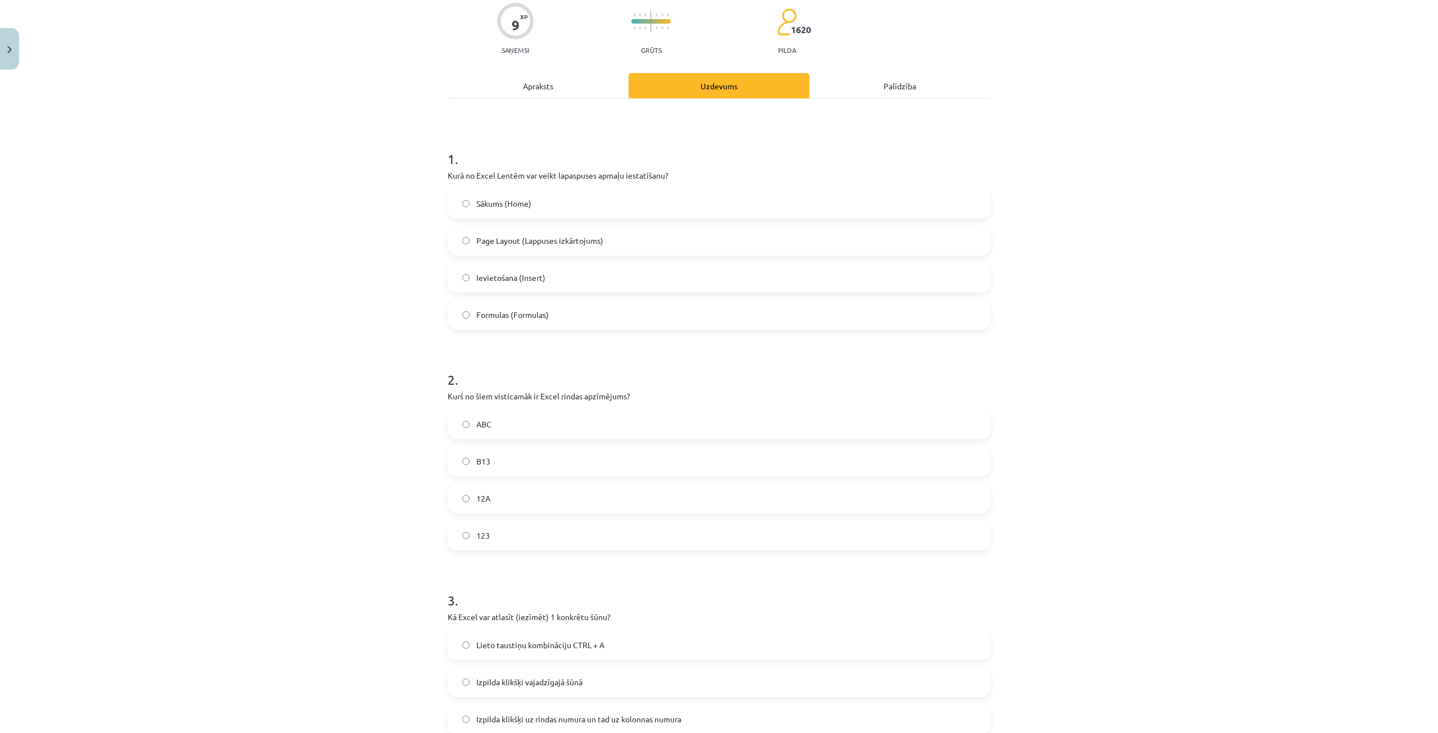
click at [612, 242] on label "Page Layout (Lappuses izkārtojums)" at bounding box center [719, 240] width 541 height 28
click at [512, 537] on label "123" at bounding box center [719, 535] width 541 height 28
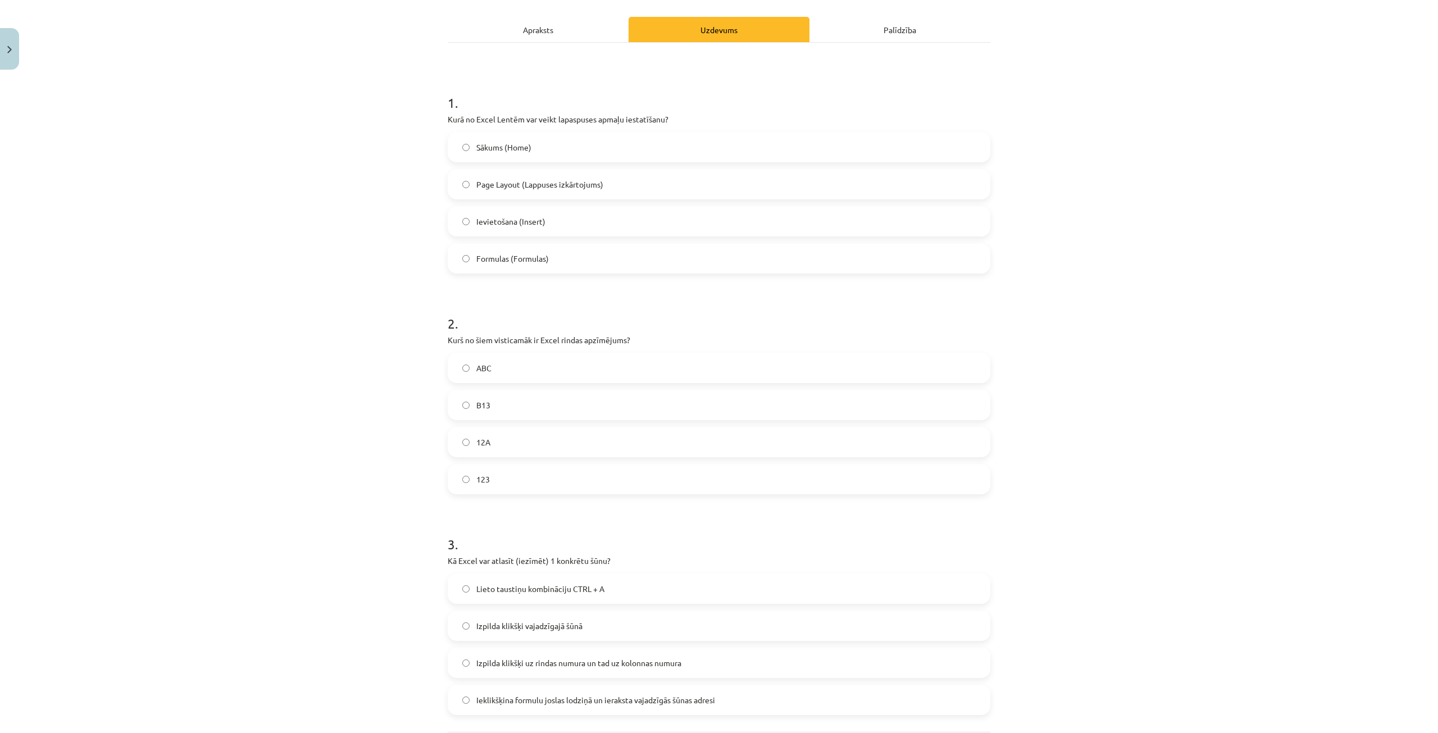
scroll to position [205, 0]
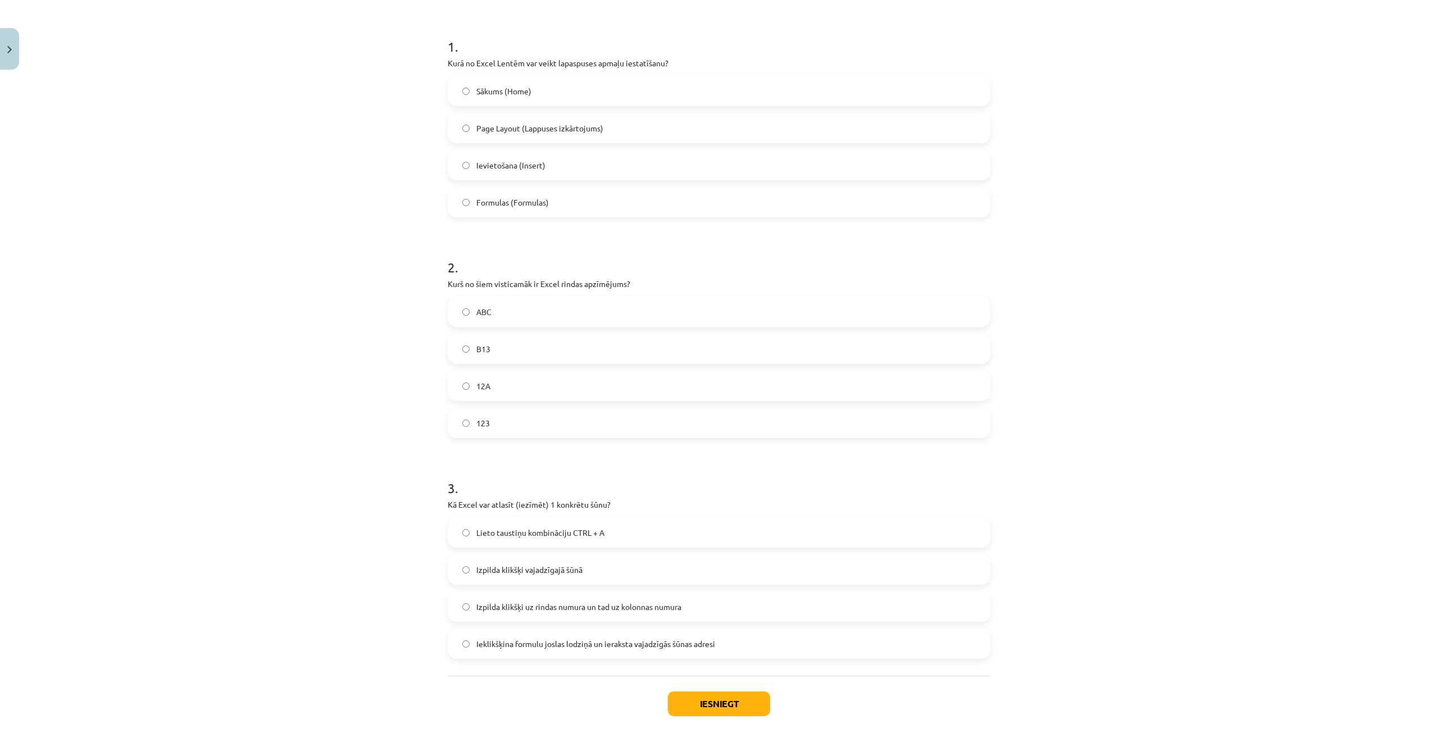
click at [685, 605] on label "Izpilda klikšķi uz rindas numura un tad uz kolonnas numura" at bounding box center [719, 607] width 541 height 28
click at [642, 569] on label "Izpilda klikšķi vajadzīgajā šūnā" at bounding box center [719, 570] width 541 height 28
click at [731, 705] on button "Iesniegt" at bounding box center [719, 704] width 102 height 25
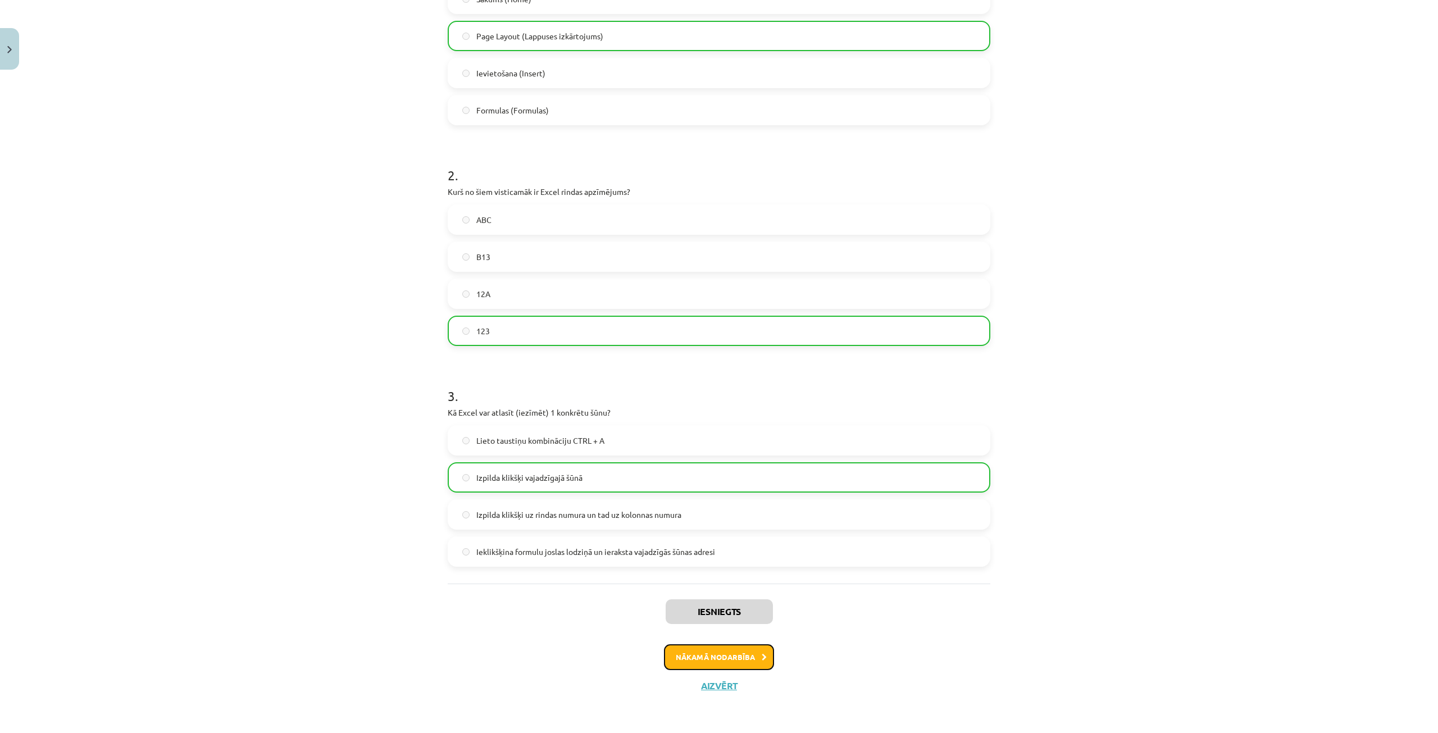
click at [732, 660] on button "Nākamā nodarbība" at bounding box center [719, 657] width 110 height 26
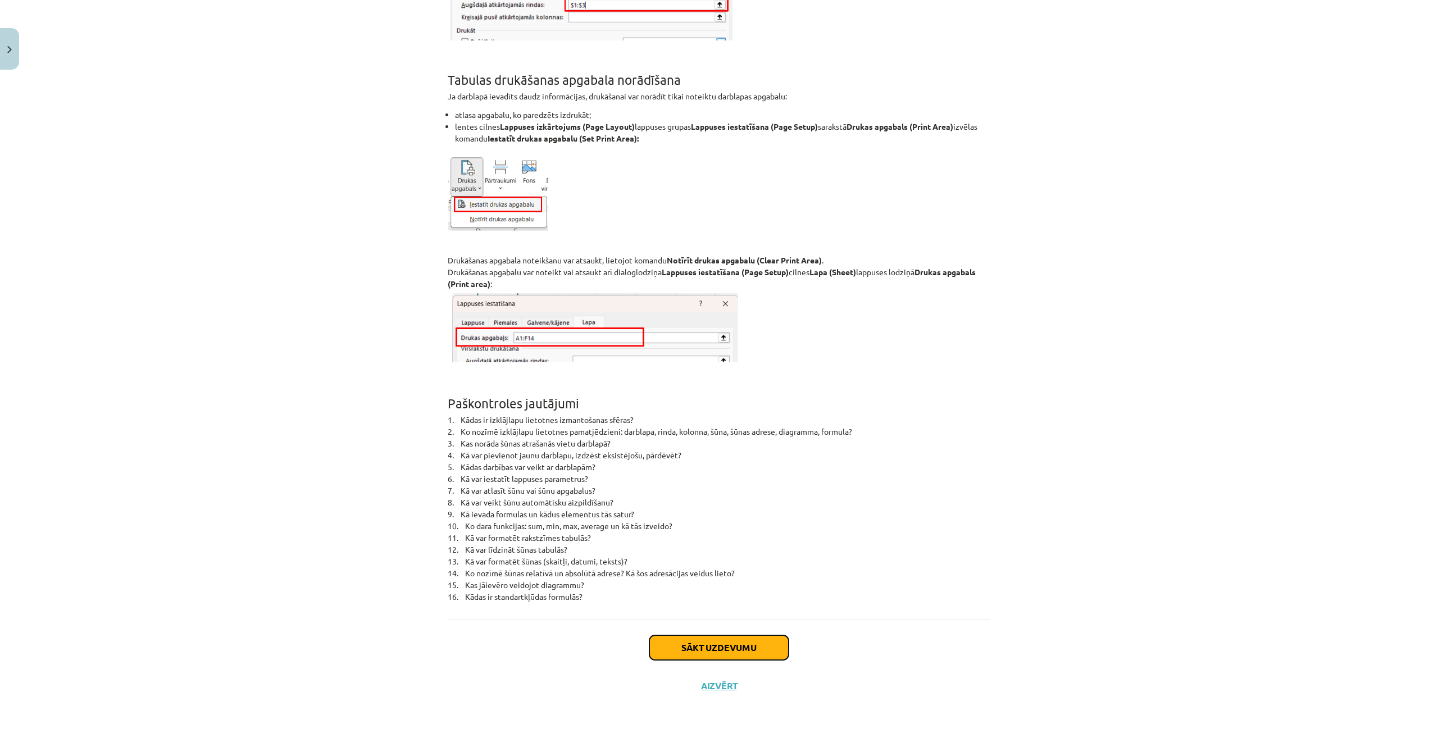
click at [742, 647] on button "Sākt uzdevumu" at bounding box center [719, 647] width 139 height 25
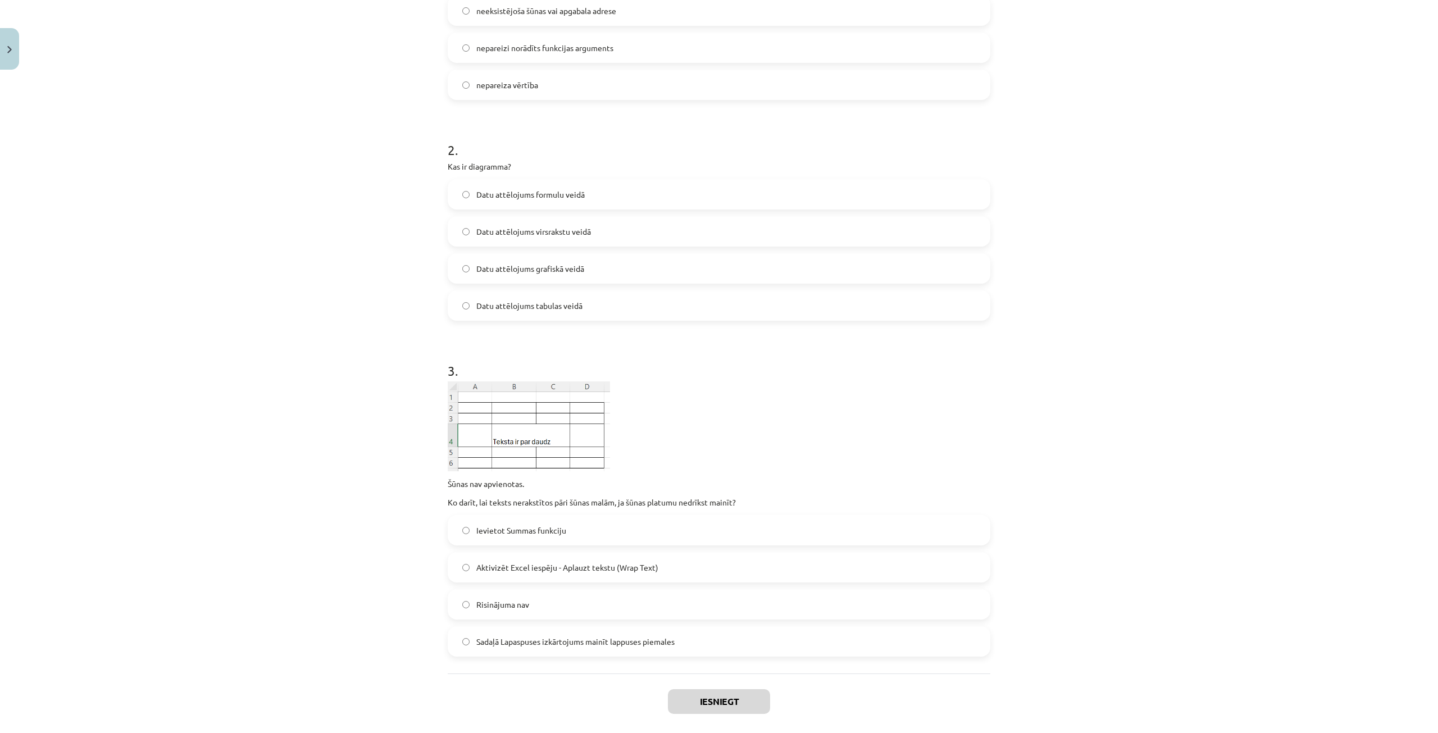
scroll to position [395, 0]
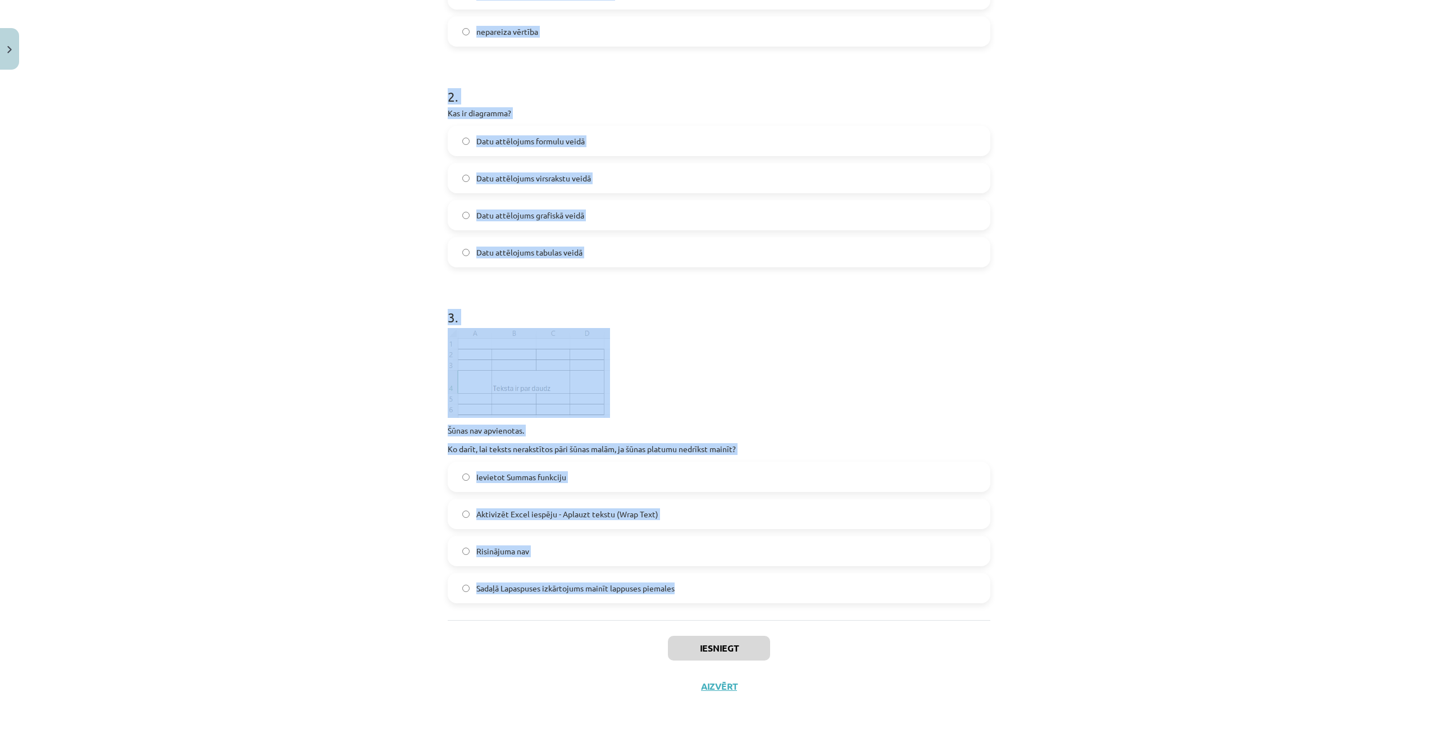
drag, startPoint x: 412, startPoint y: 226, endPoint x: 684, endPoint y: 591, distance: 454.9
click at [684, 591] on div "Mācību tēma: Datorikas - 10. klases 3. ieskaites mācību materiāls #4 Excel (2. …" at bounding box center [719, 366] width 1438 height 733
copy form "1 . Ko norāda šis Excel kļūdas paziņojums? ### skaitliskai vērtībai šūnā nepiet…"
click at [719, 343] on p at bounding box center [719, 373] width 543 height 90
click at [814, 390] on p at bounding box center [719, 373] width 543 height 90
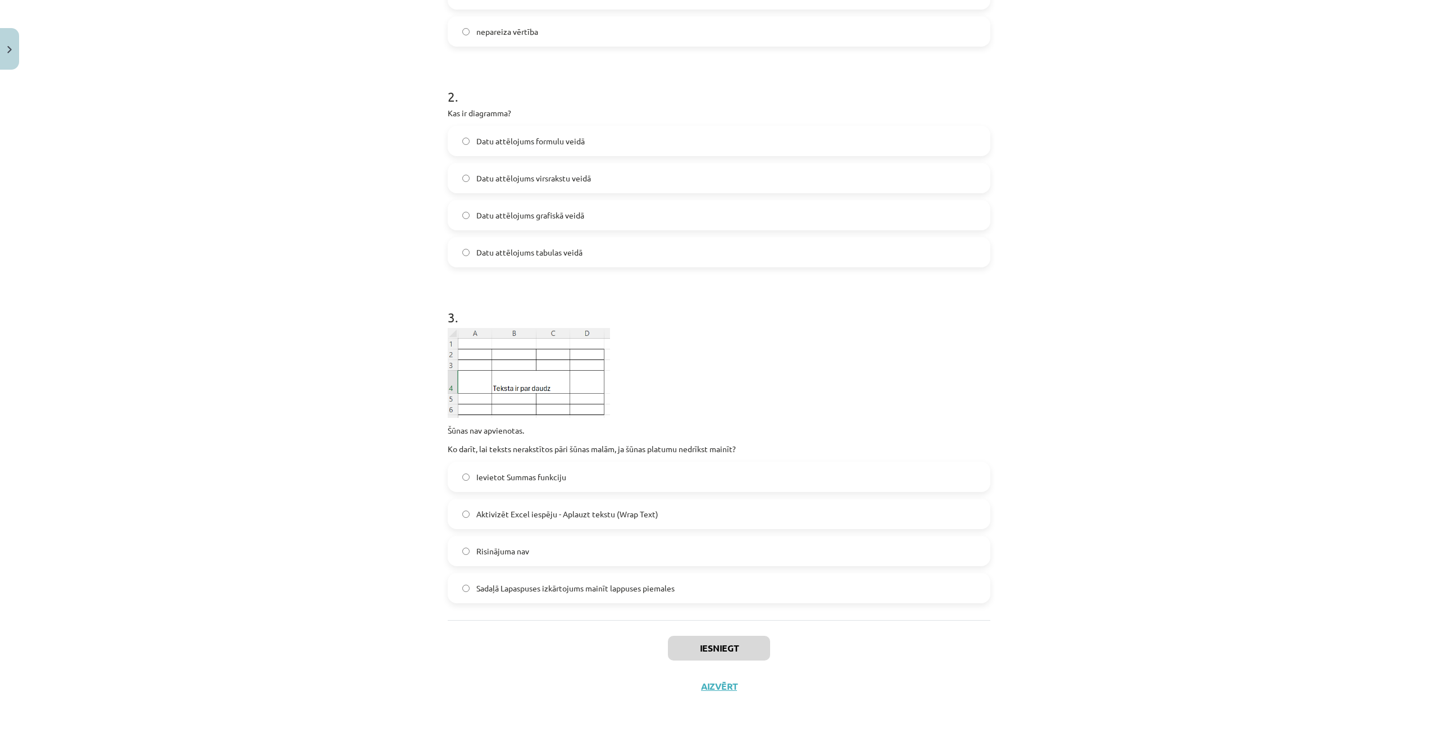
click at [603, 522] on label "Aktivizēt Excel iespēju - Aplauzt tekstu (Wrap Text)" at bounding box center [719, 514] width 541 height 28
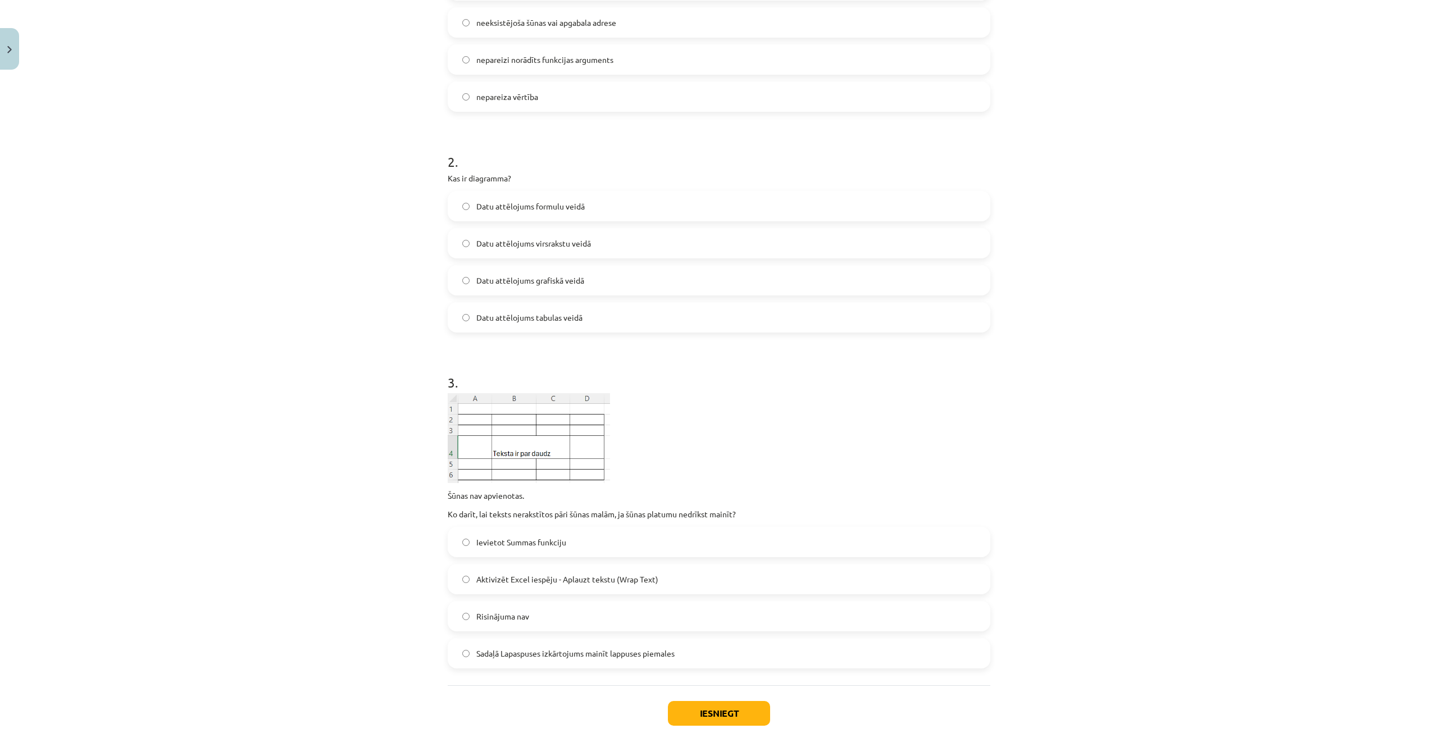
scroll to position [226, 0]
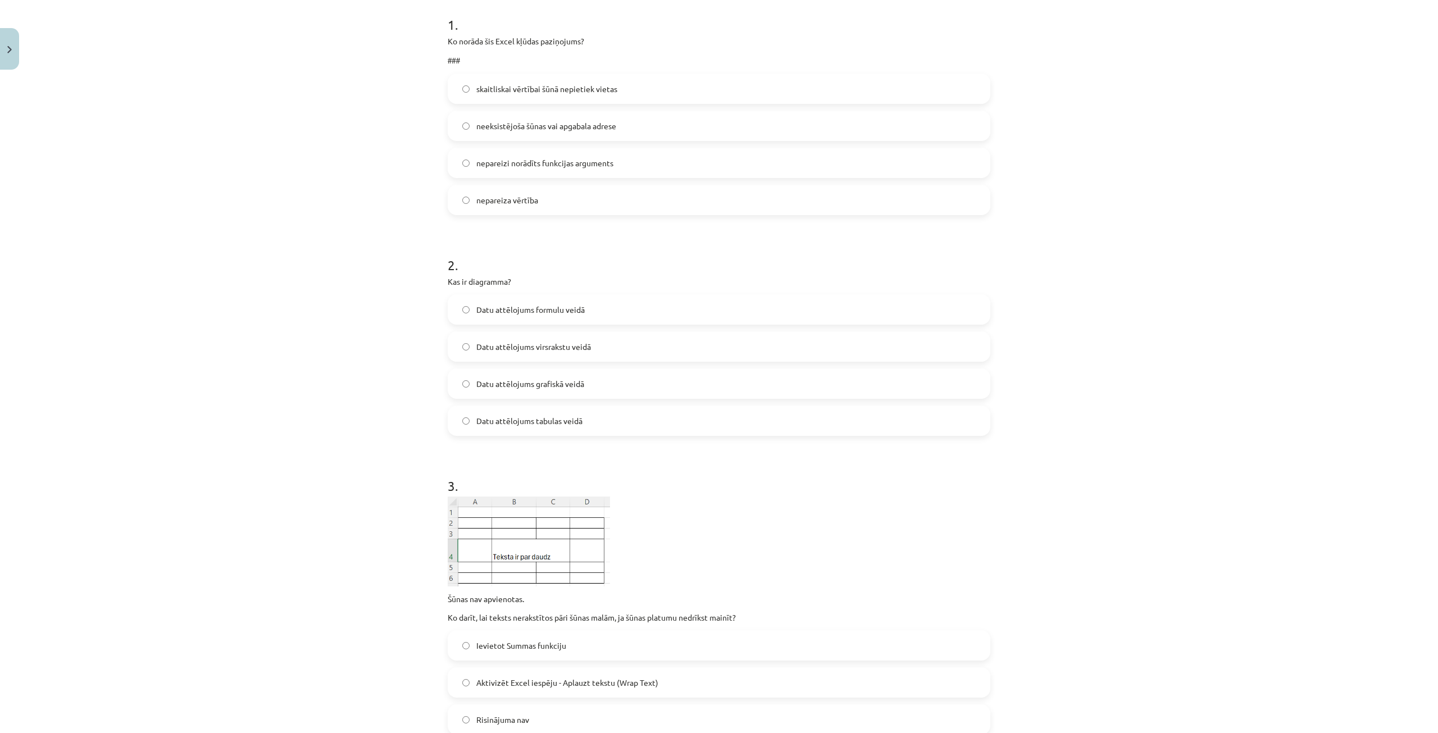
click at [593, 385] on label "Datu attēlojums grafiskā veidā" at bounding box center [719, 384] width 541 height 28
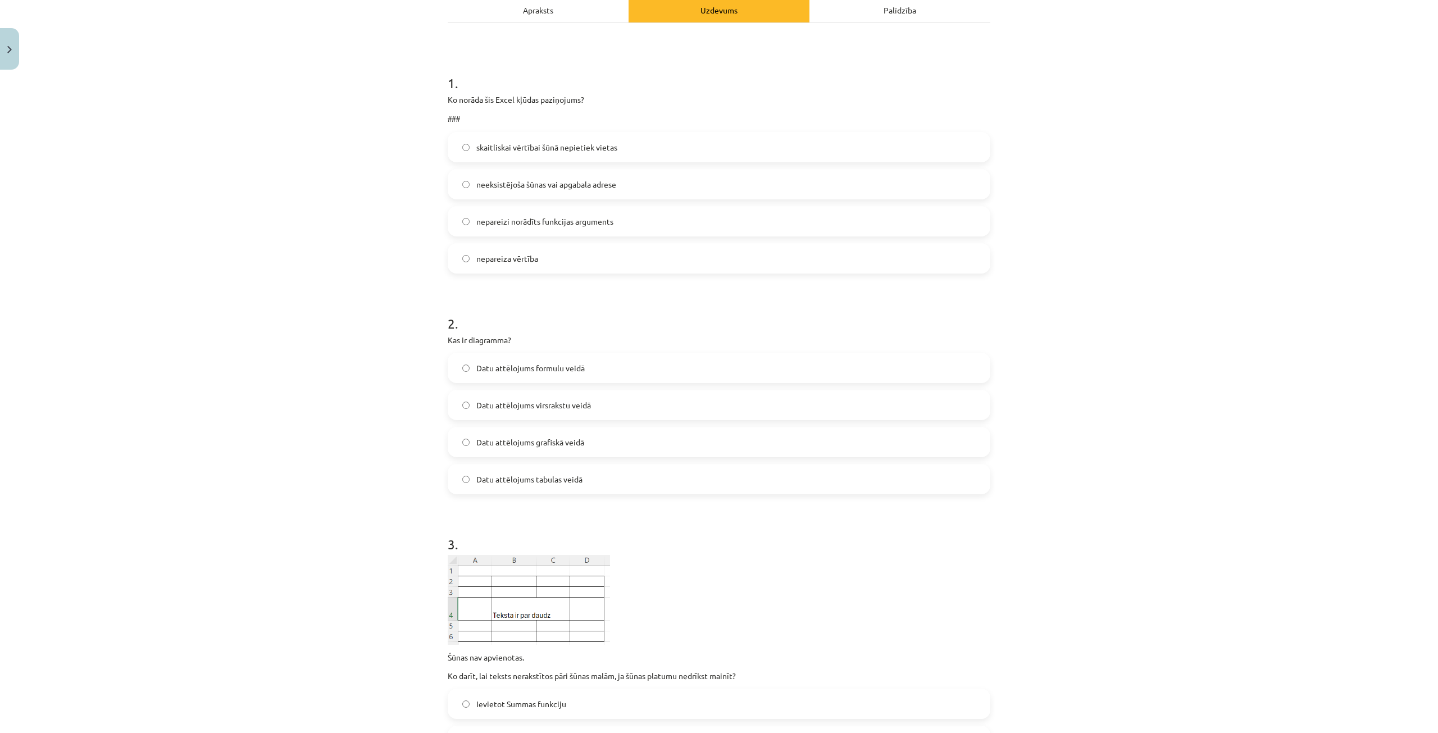
scroll to position [58, 0]
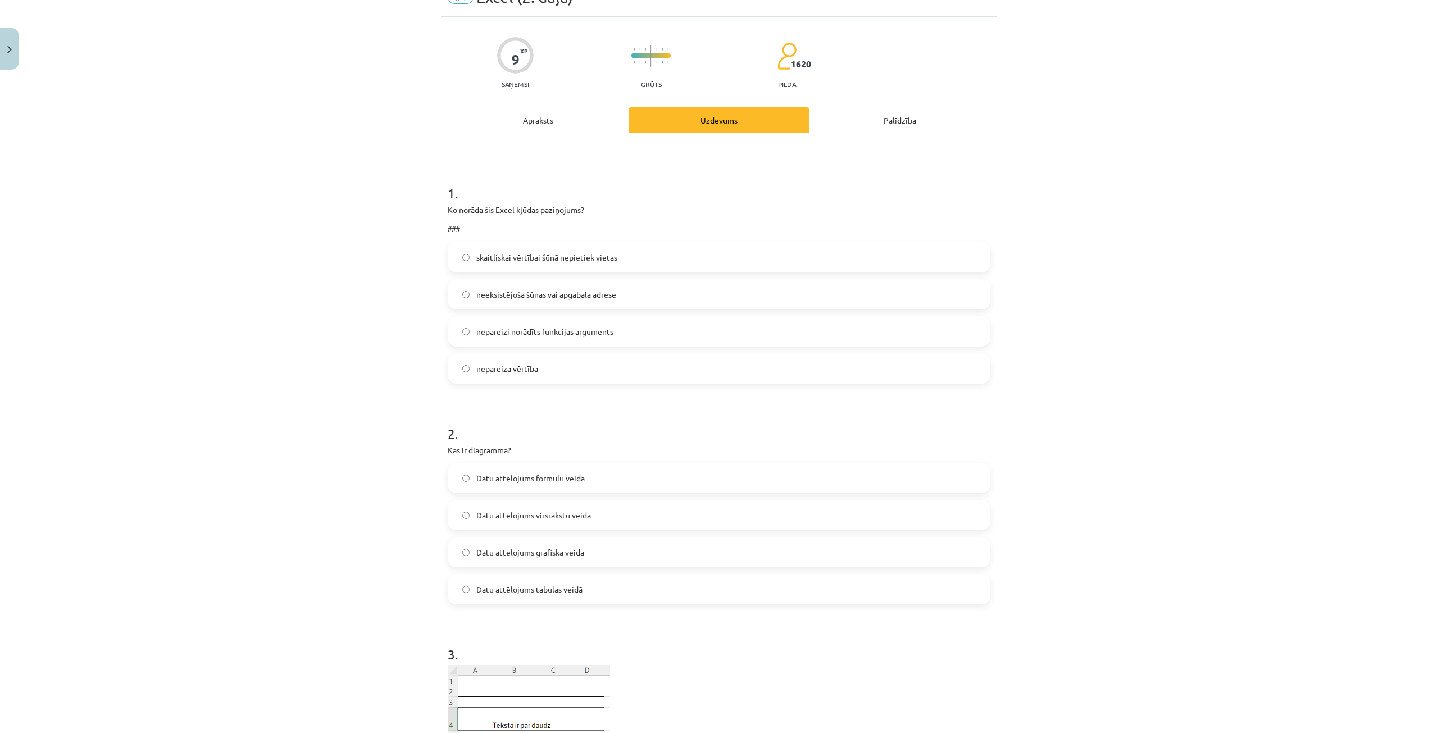
click at [524, 249] on label "skaitliskai vērtībai šūnā nepietiek vietas" at bounding box center [719, 257] width 541 height 28
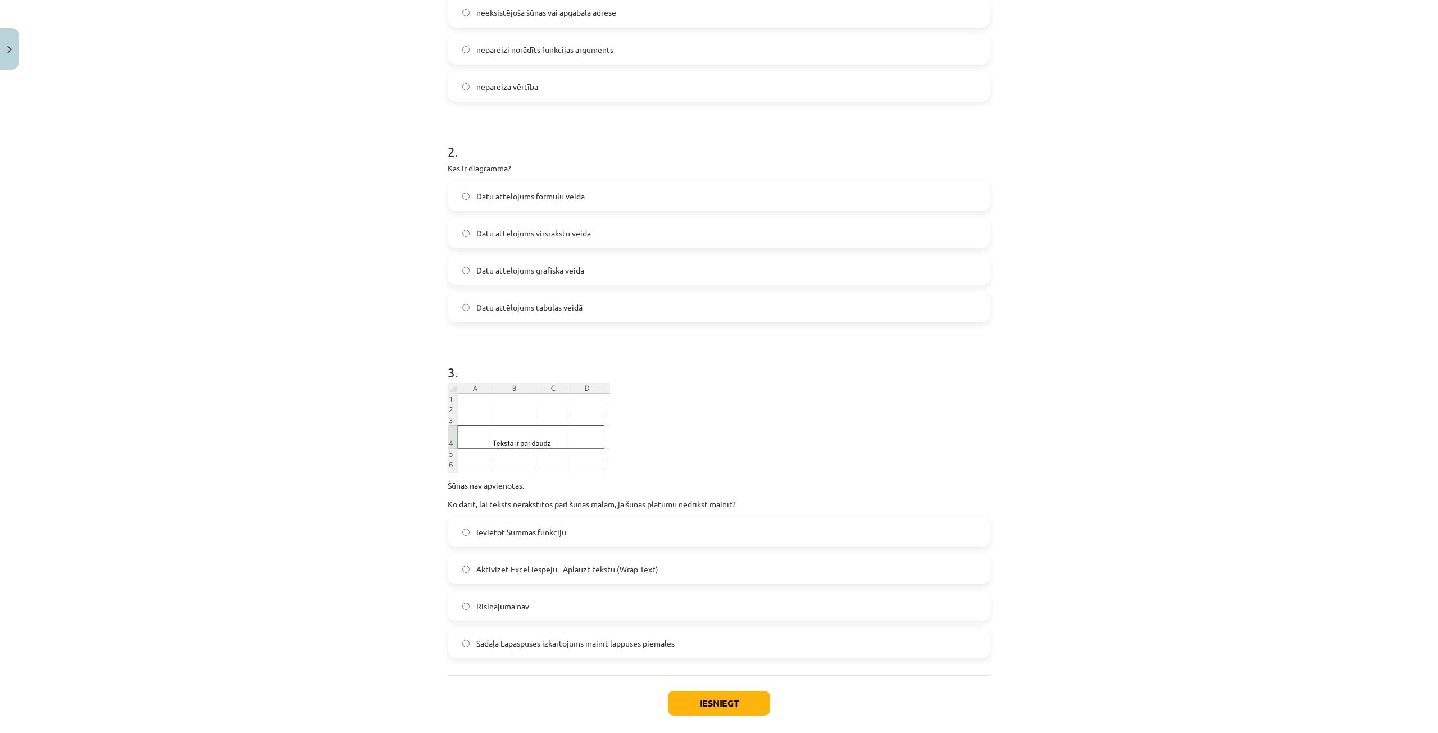
scroll to position [395, 0]
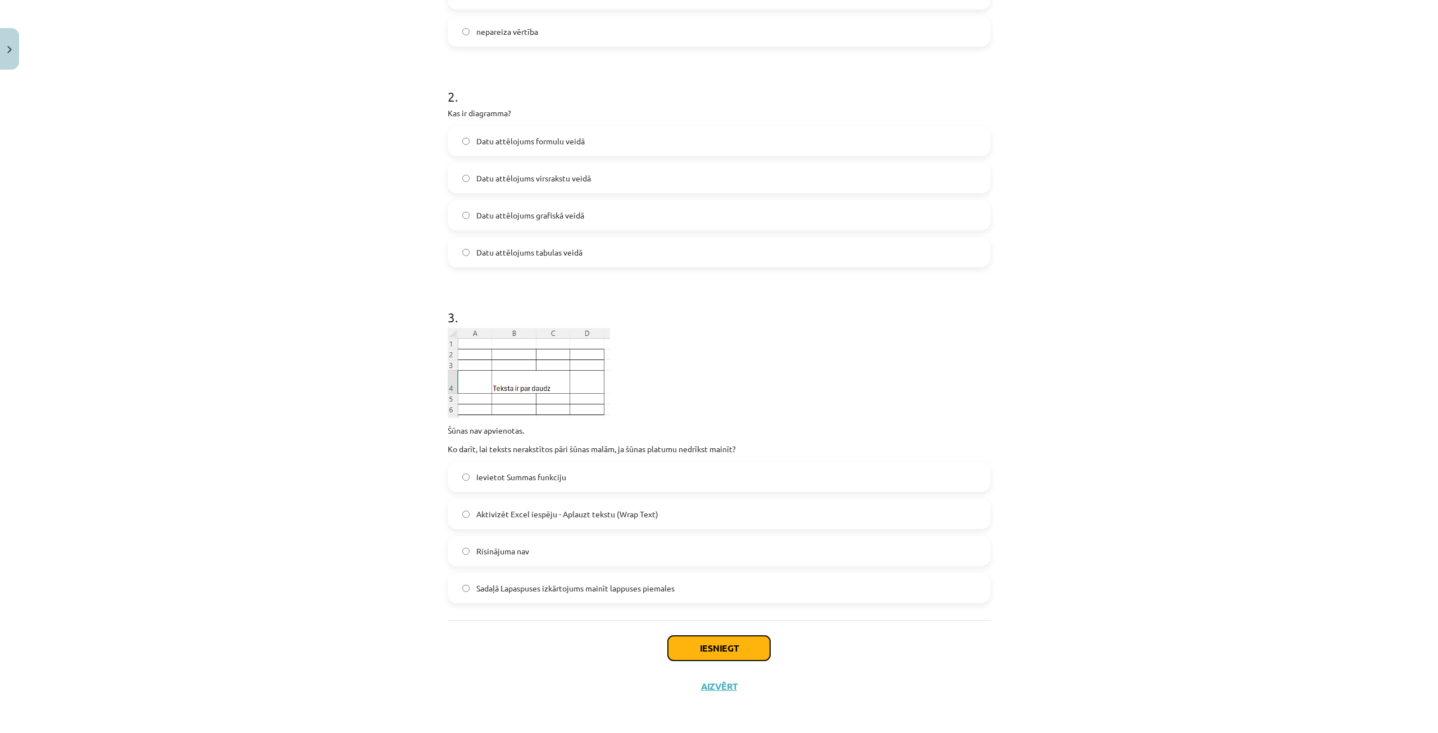
click at [709, 655] on button "Iesniegt" at bounding box center [719, 648] width 102 height 25
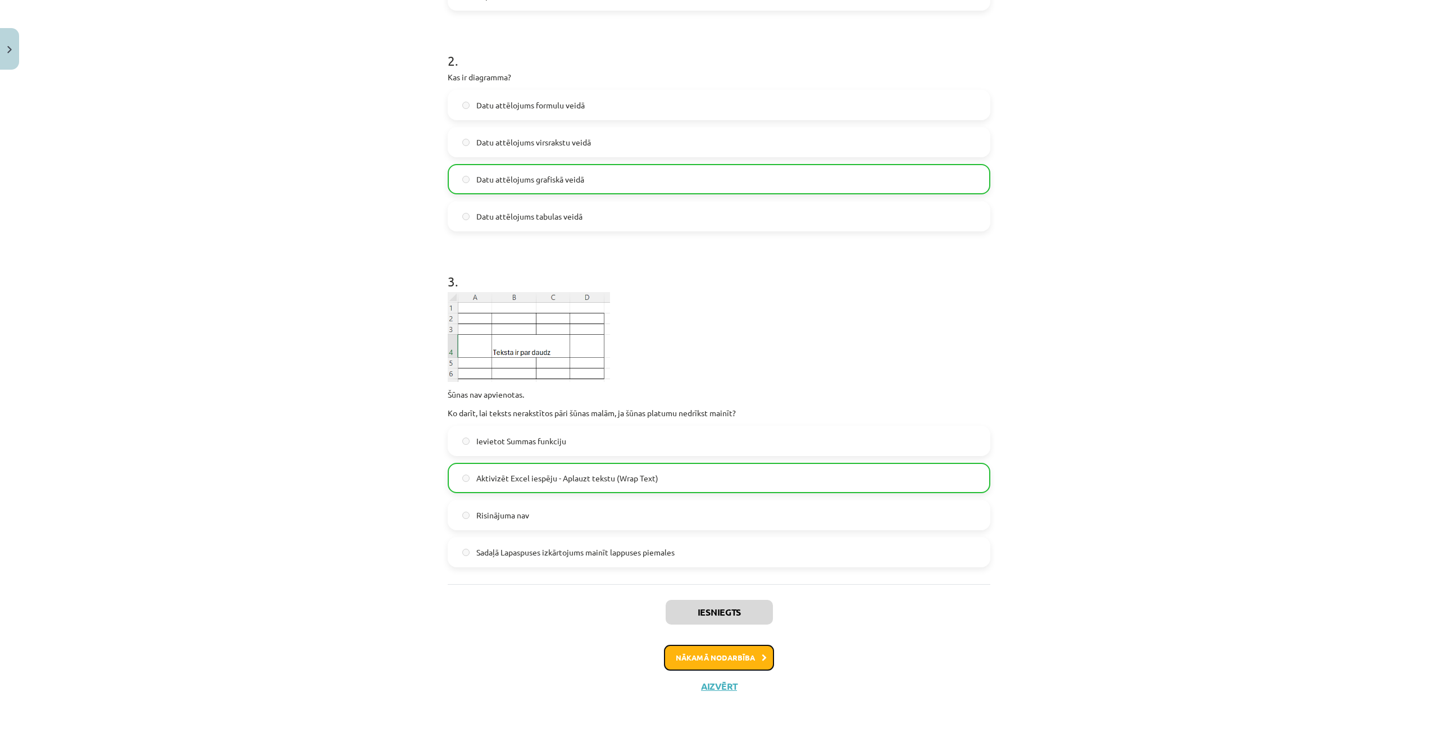
click at [709, 660] on button "Nākamā nodarbība" at bounding box center [719, 658] width 110 height 26
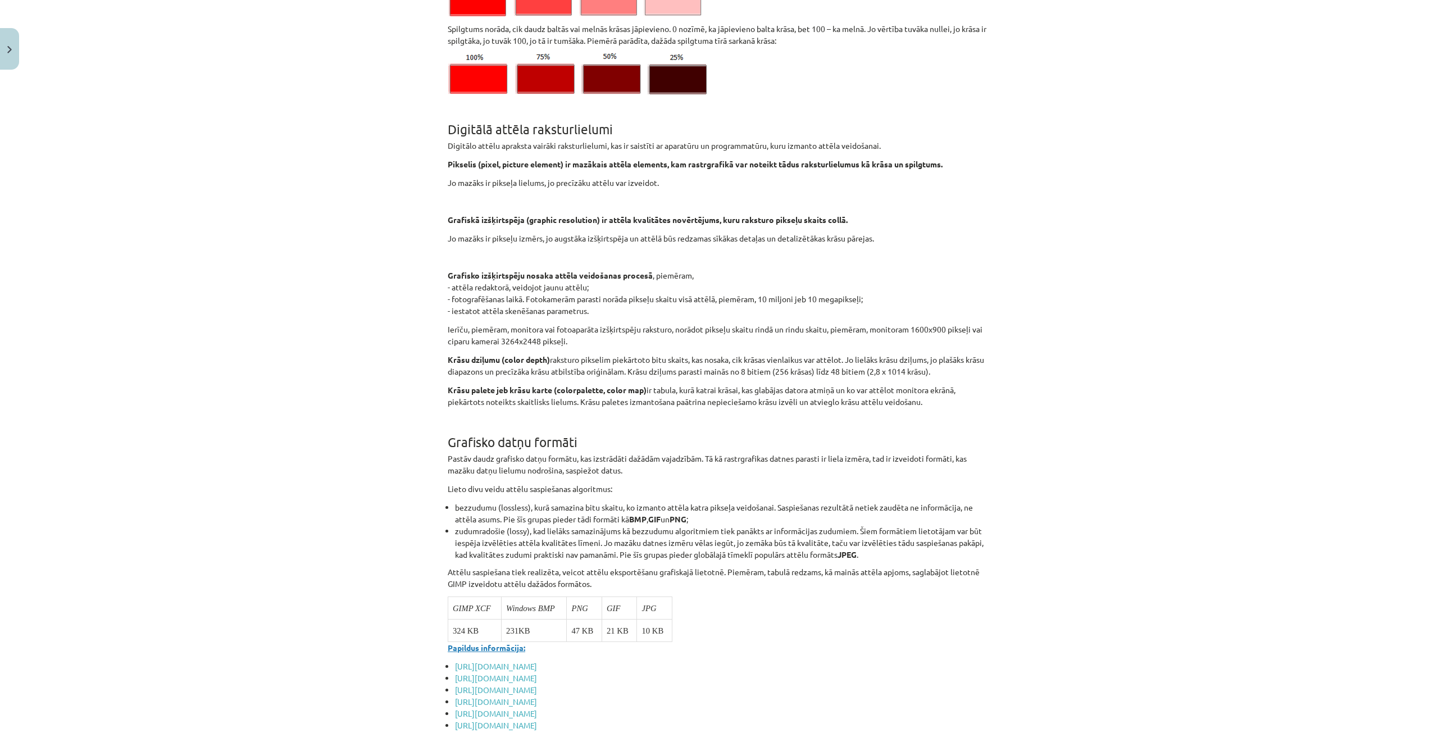
scroll to position [4009, 0]
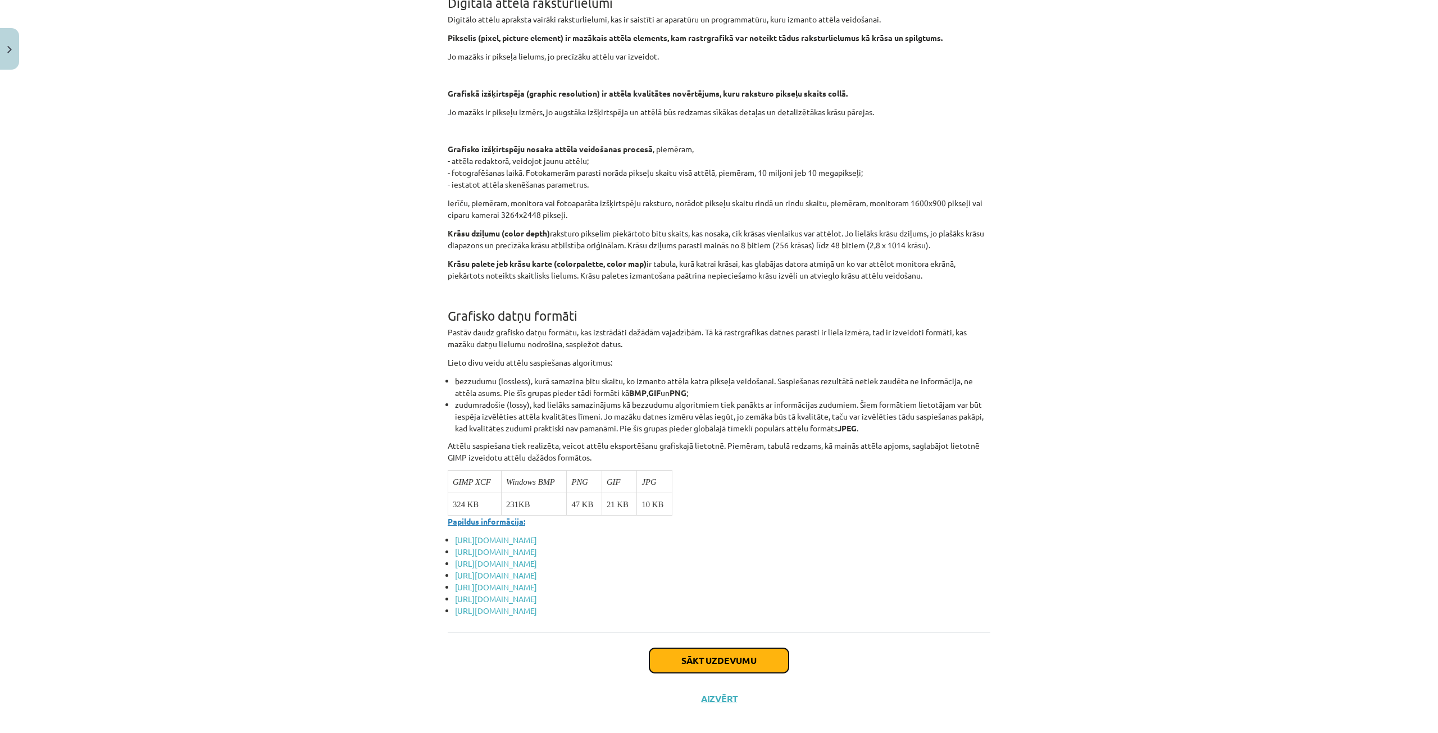
drag, startPoint x: 751, startPoint y: 650, endPoint x: 750, endPoint y: 635, distance: 14.7
click at [752, 648] on button "Sākt uzdevumu" at bounding box center [719, 660] width 139 height 25
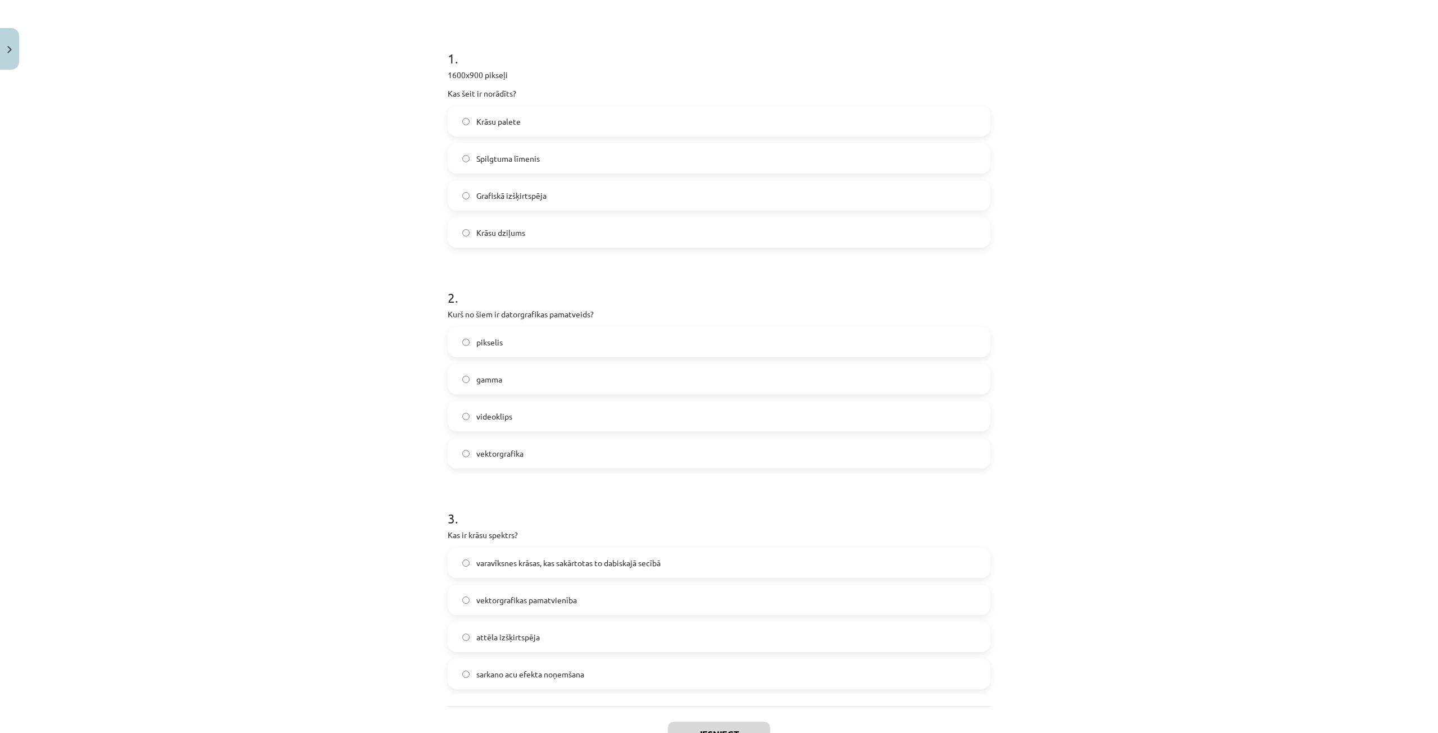
scroll to position [279, 0]
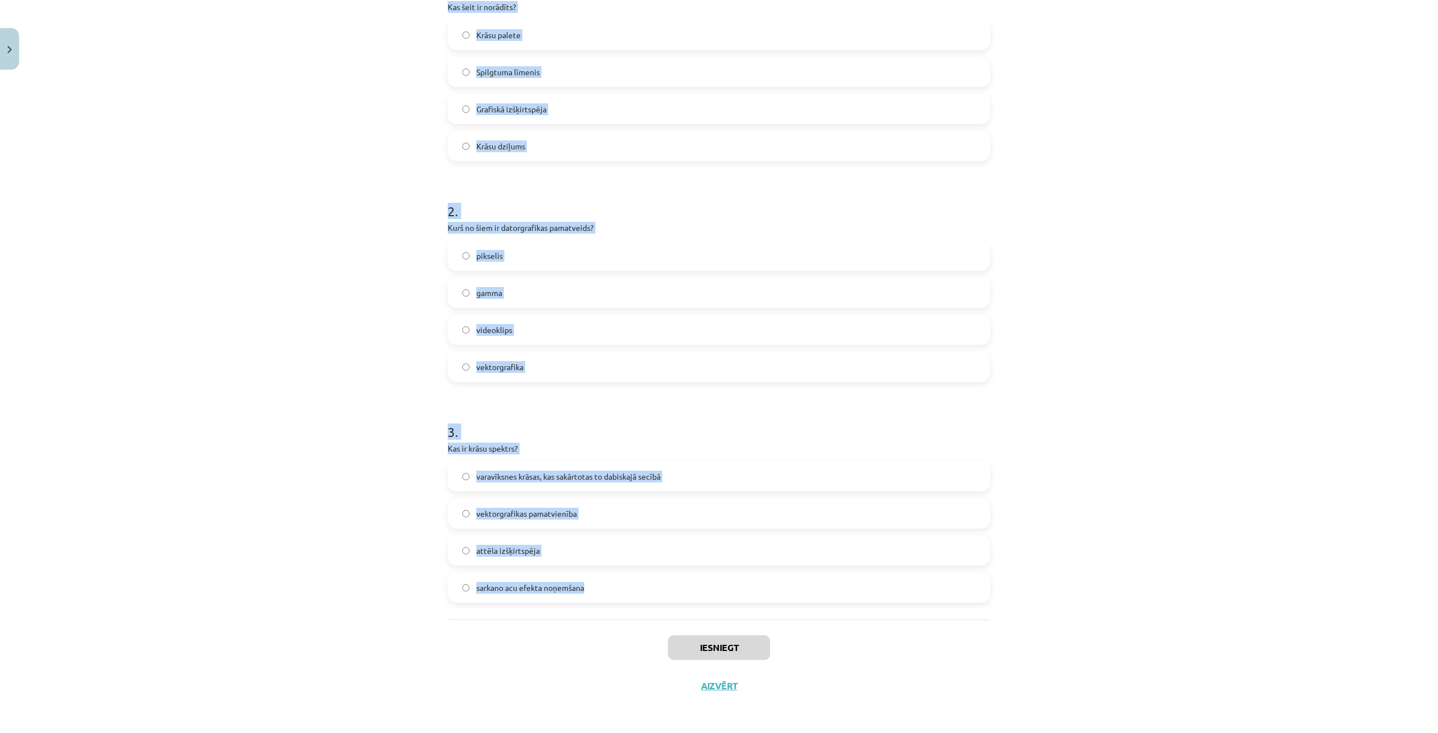
drag, startPoint x: 415, startPoint y: 219, endPoint x: 588, endPoint y: 592, distance: 411.3
click at [607, 612] on div "Mācību tēma: Datorikas - 10. klases 3. ieskaites mācību materiāls #5 Attēlu aps…" at bounding box center [719, 366] width 1438 height 733
copy form "1 . 1600x900 pikseļi Kas šeit ir norādīts? Krāsu palete Spilgtuma līmenis Grafi…"
click at [702, 172] on form "1 . 1600x900 pikseļi Kas šeit ir norādīts? Krāsu palete Spilgtuma līmenis Grafi…" at bounding box center [719, 273] width 543 height 658
click at [741, 231] on p "Kurš no šiem ir datorgrafikas pamatveids?" at bounding box center [719, 228] width 543 height 12
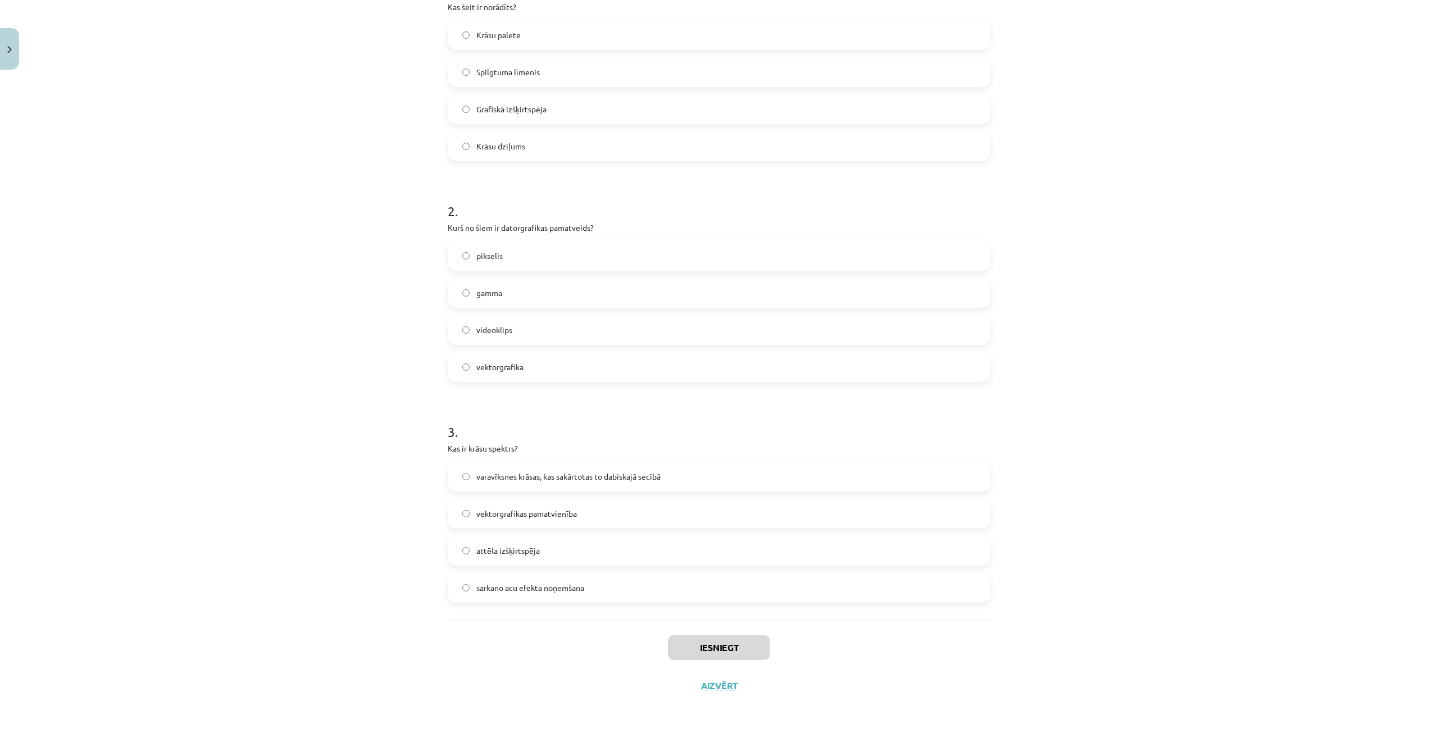
click at [741, 231] on p "Kurš no šiem ir datorgrafikas pamatveids?" at bounding box center [719, 228] width 543 height 12
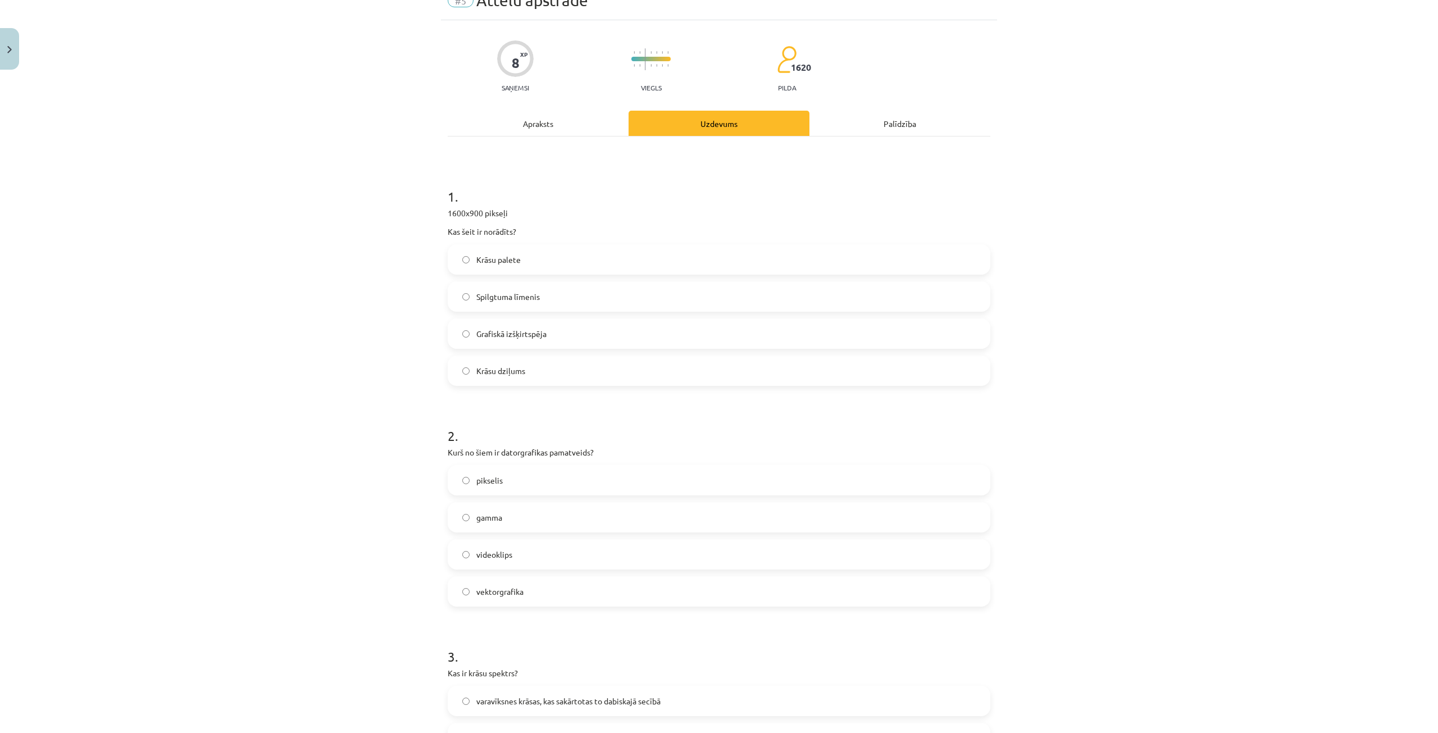
scroll to position [0, 0]
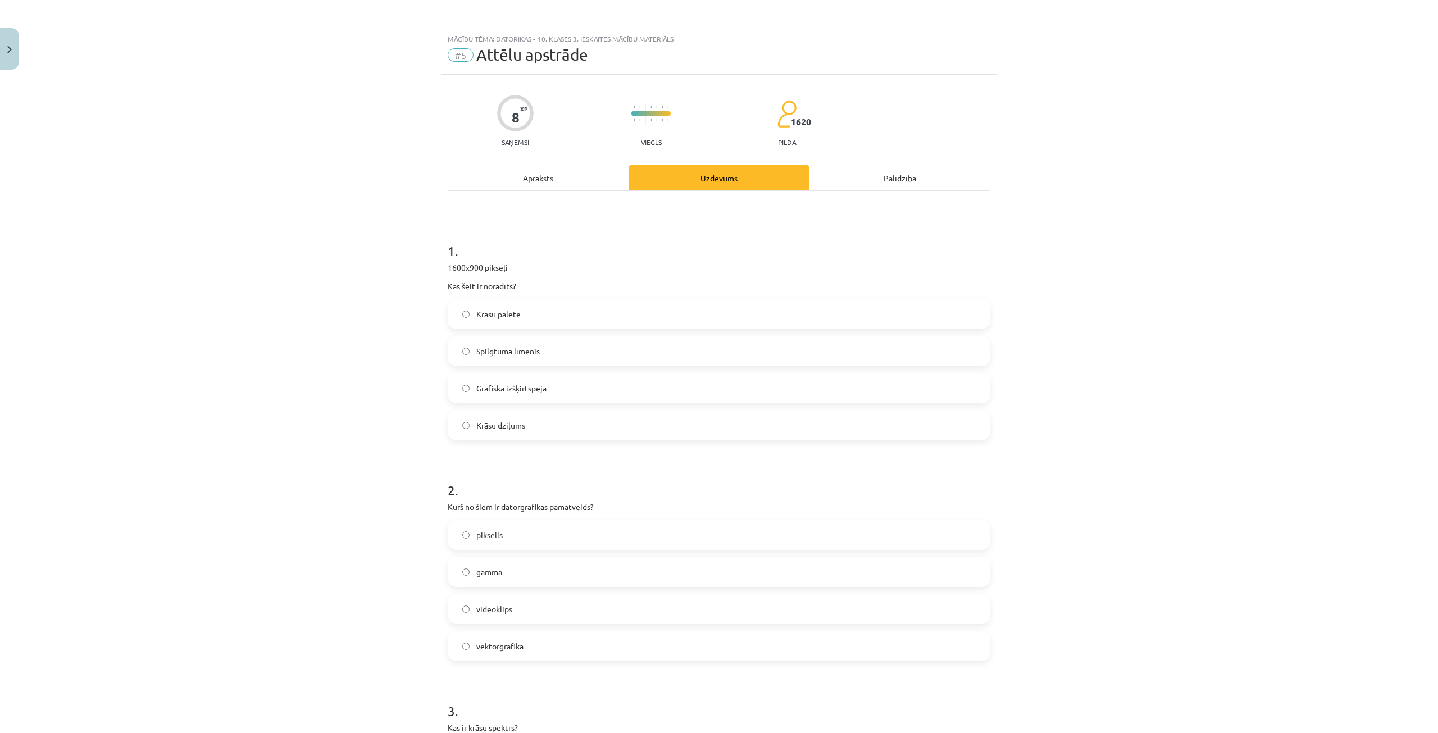
click at [560, 388] on label "Grafiskā izšķirtspēja" at bounding box center [719, 388] width 541 height 28
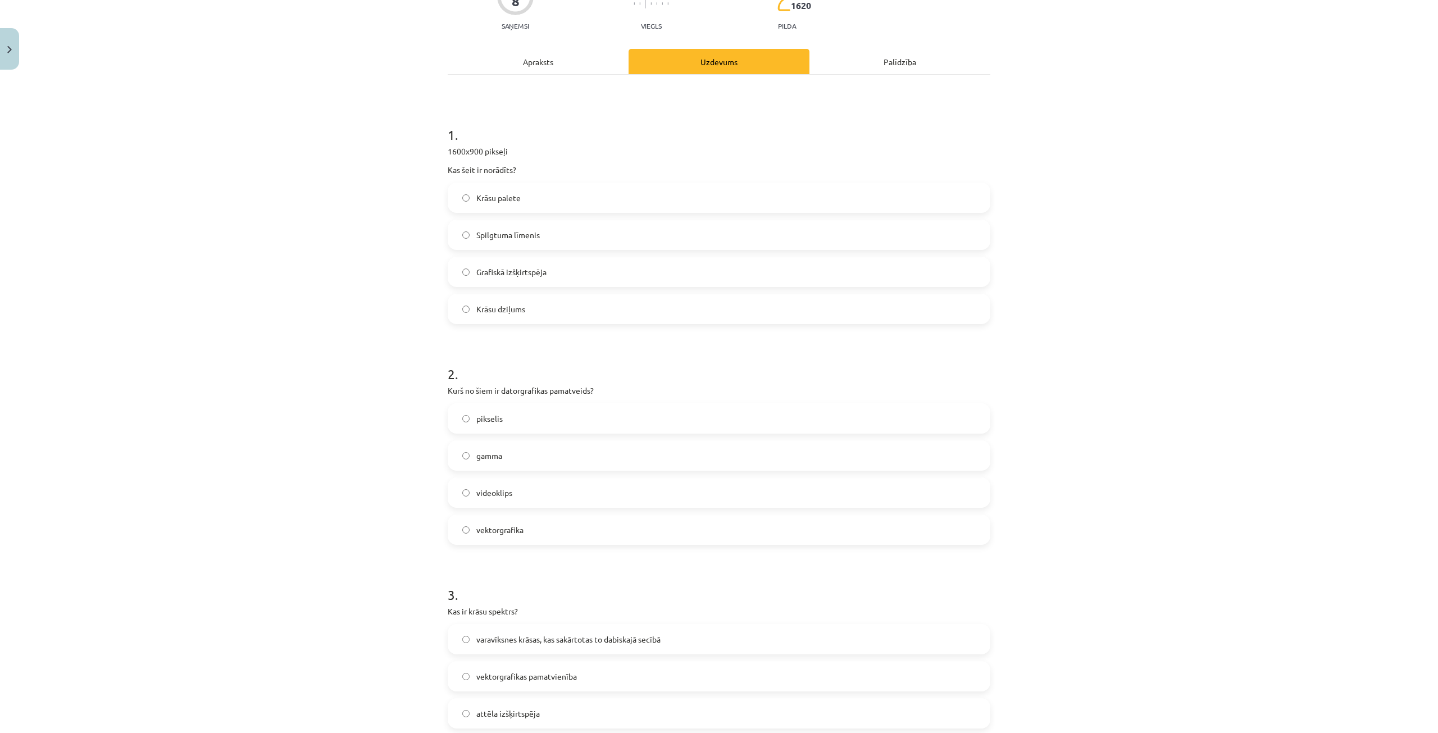
scroll to position [225, 0]
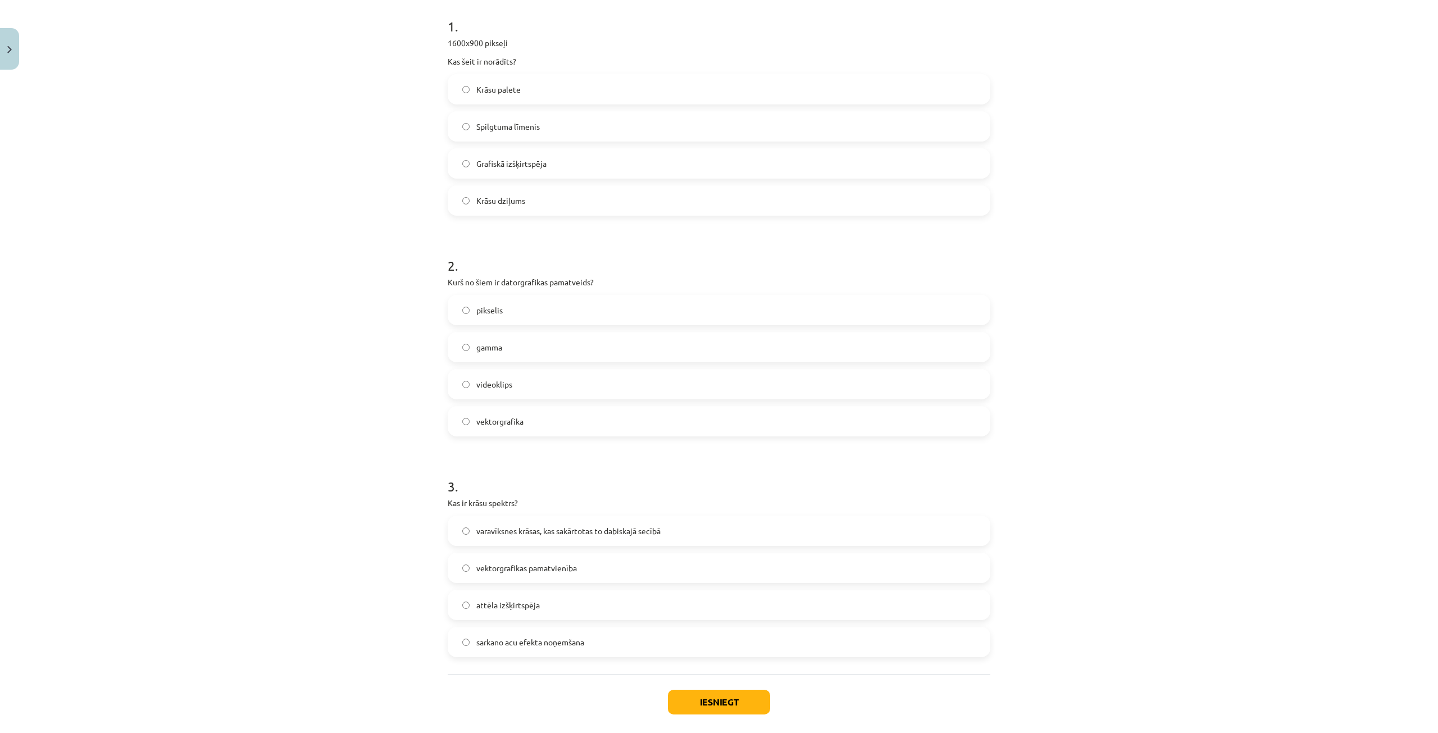
click at [510, 432] on label "vektorgrafika" at bounding box center [719, 421] width 541 height 28
click at [565, 540] on label "varavīksnes krāsas, kas sakārtotas to dabiskajā secībā" at bounding box center [719, 531] width 541 height 28
click at [712, 702] on button "Iesniegt" at bounding box center [719, 702] width 102 height 25
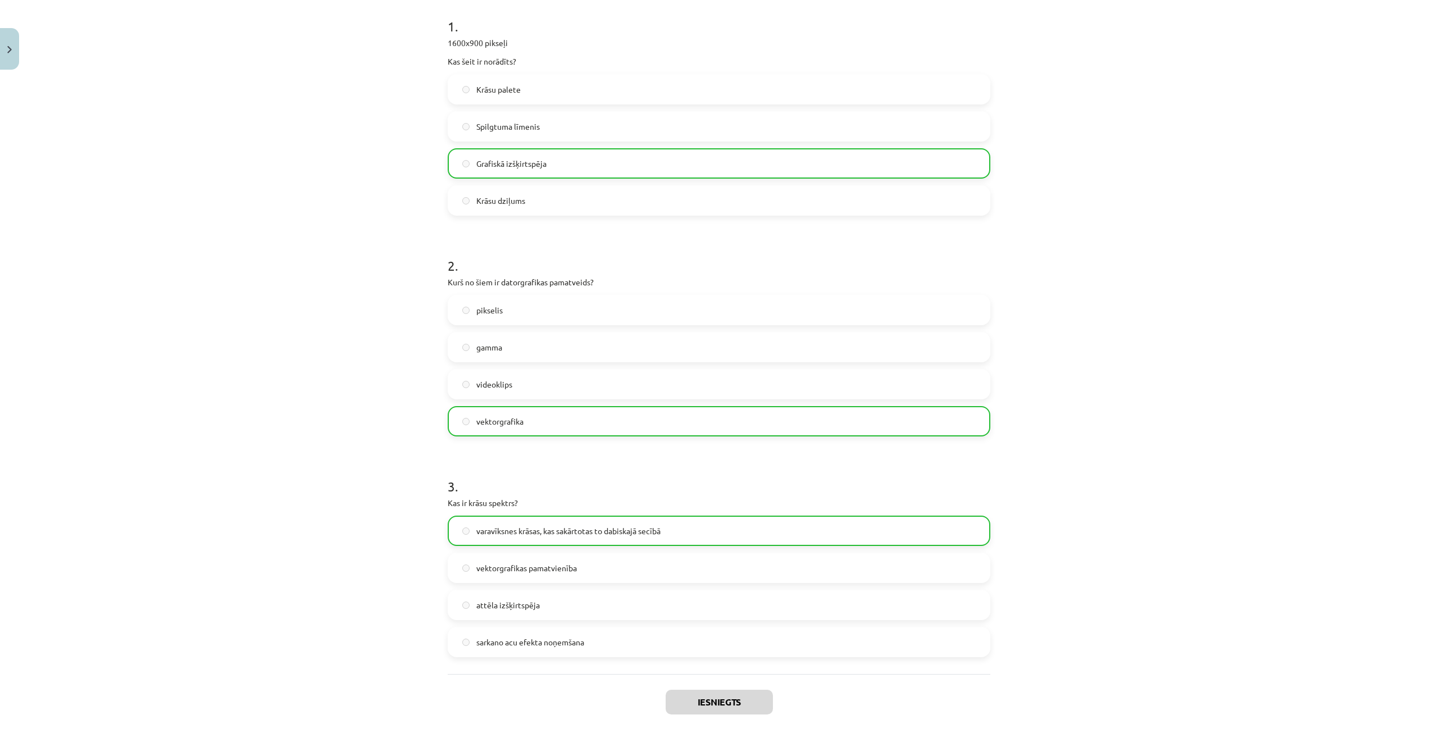
drag, startPoint x: 616, startPoint y: 618, endPoint x: 606, endPoint y: 617, distance: 10.7
drag, startPoint x: 606, startPoint y: 617, endPoint x: 997, endPoint y: 574, distance: 394.1
click at [977, 571] on label "vektorgrafikas pamatvienība" at bounding box center [719, 568] width 541 height 28
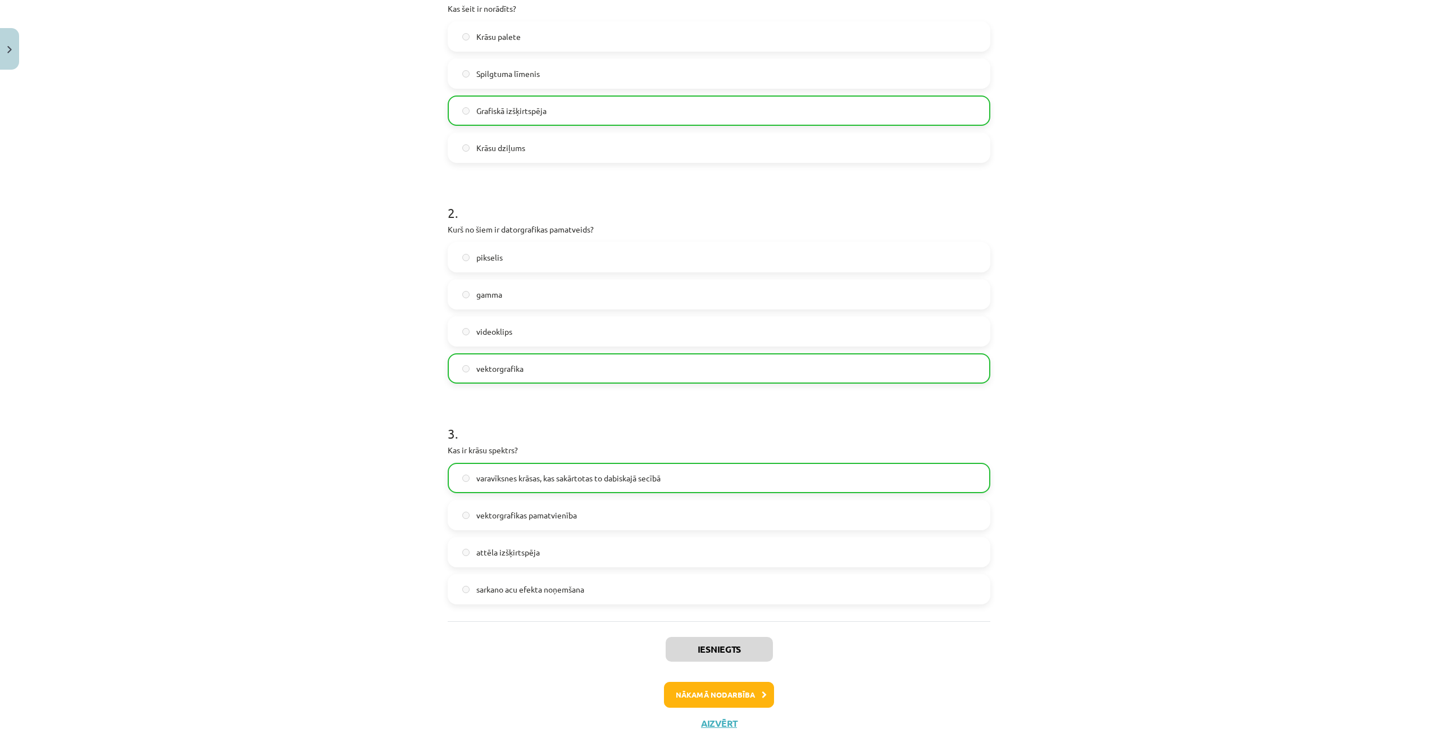
scroll to position [315, 0]
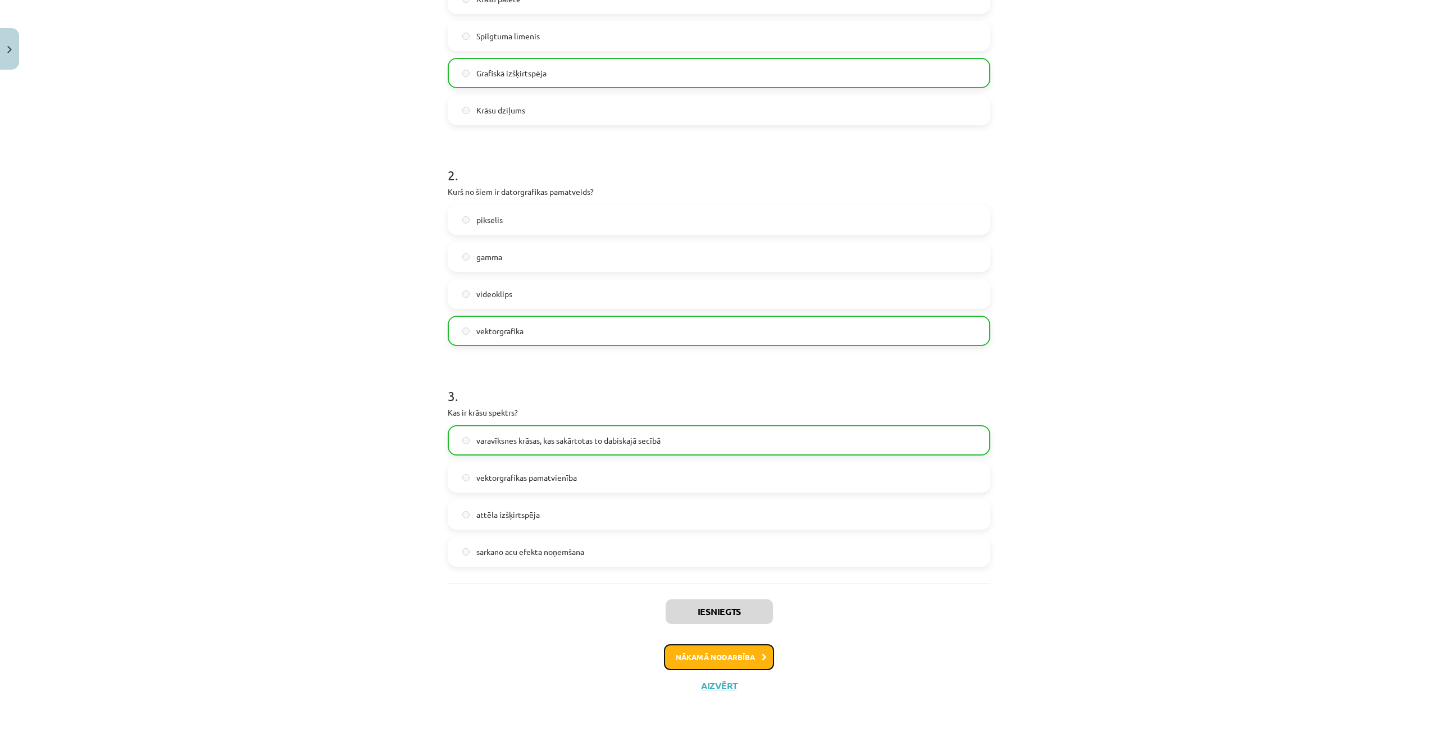
click at [669, 658] on button "Nākamā nodarbība" at bounding box center [719, 657] width 110 height 26
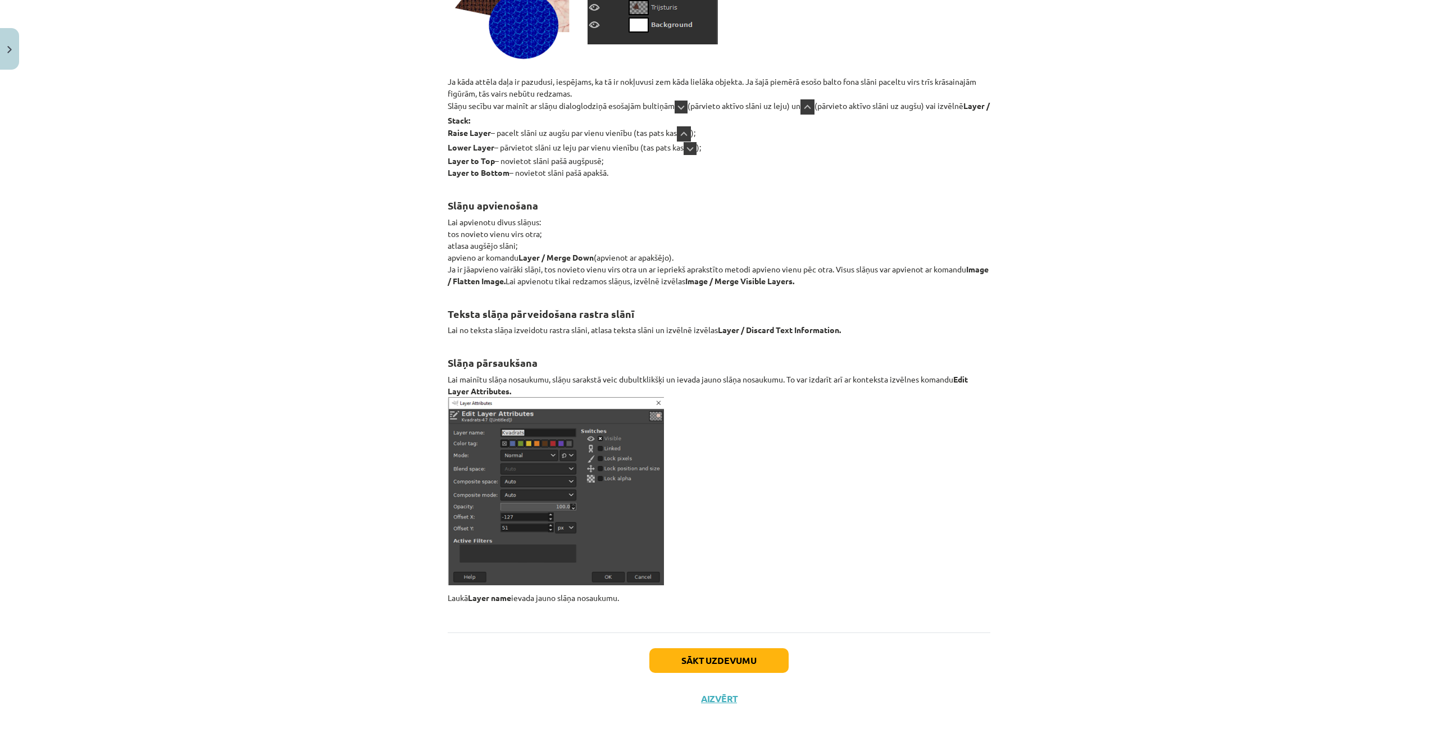
scroll to position [12801, 0]
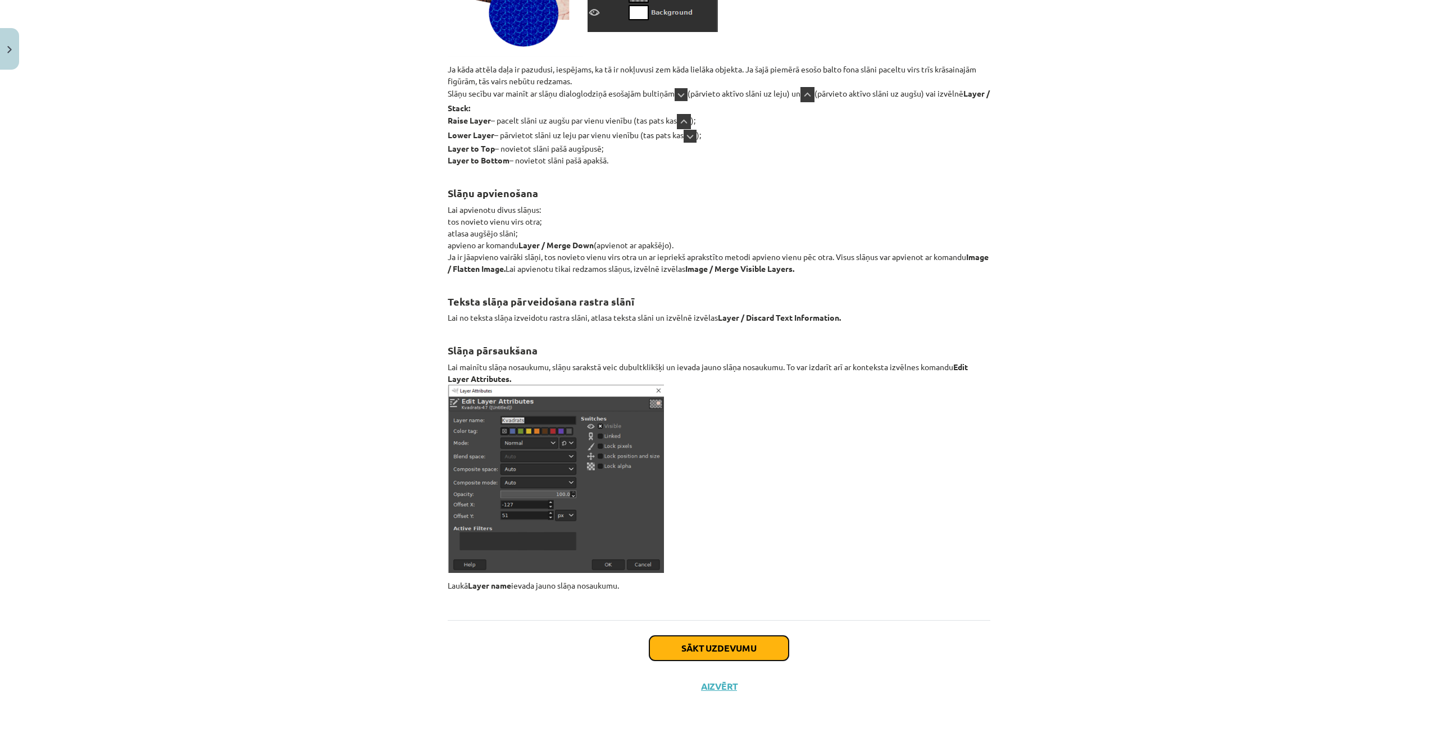
click at [731, 647] on button "Sākt uzdevumu" at bounding box center [719, 648] width 139 height 25
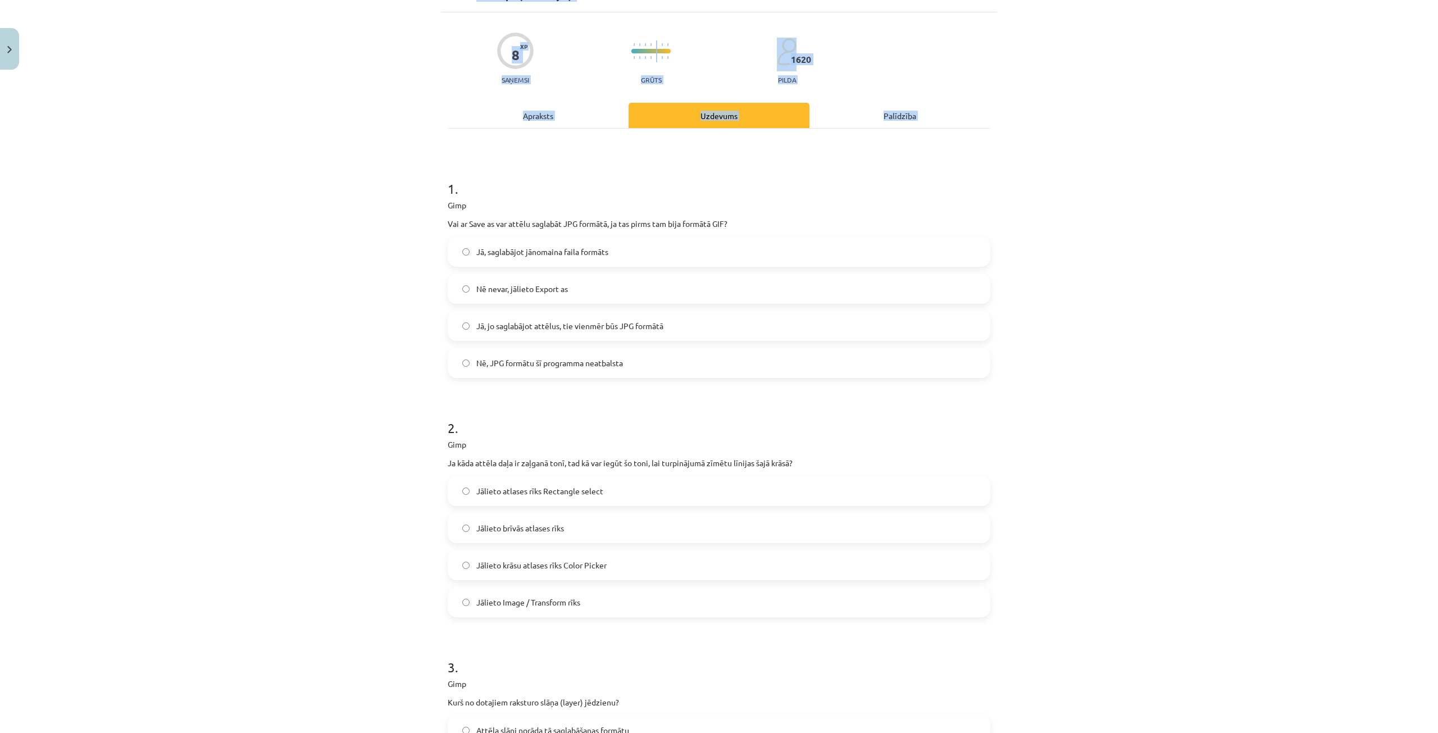
scroll to position [316, 0]
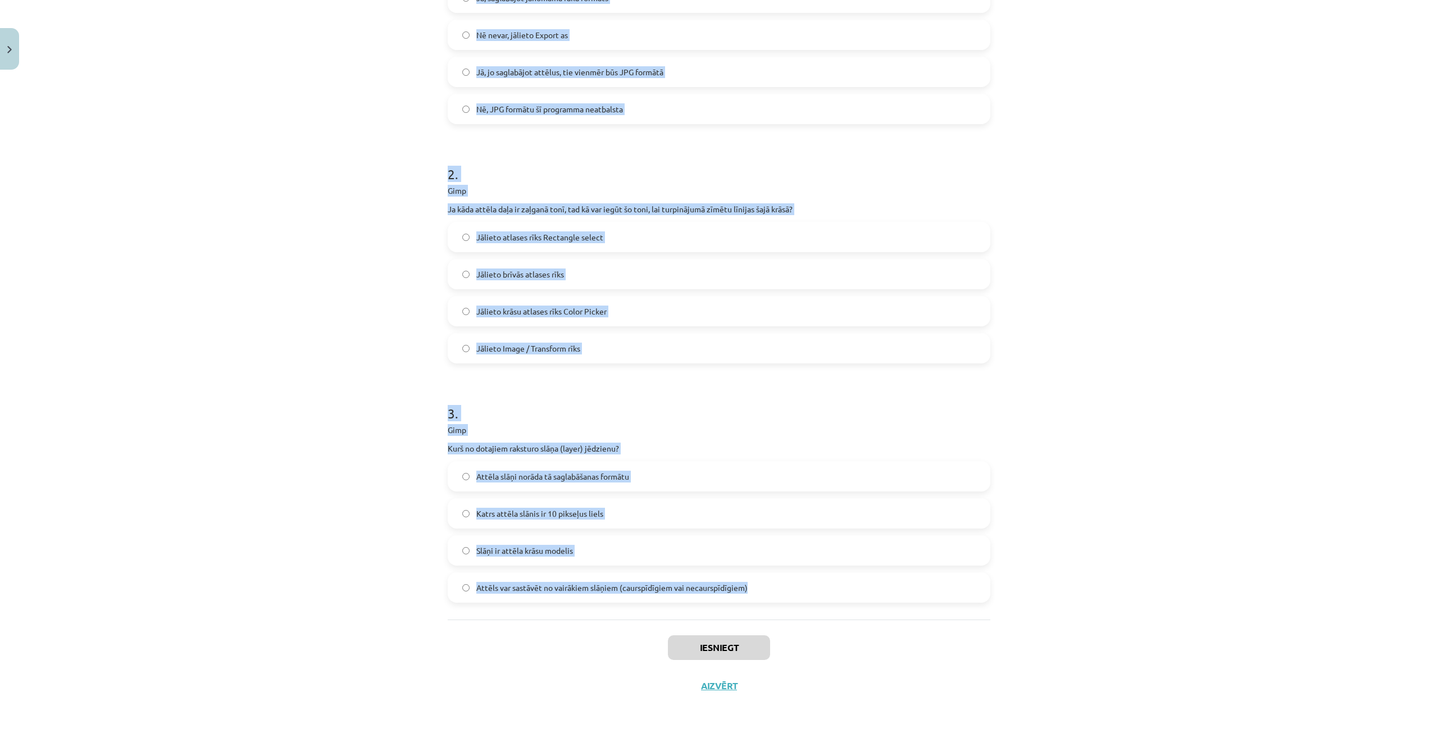
drag, startPoint x: 434, startPoint y: 221, endPoint x: 778, endPoint y: 594, distance: 507.4
click at [778, 594] on div "Mācību tēma: Datorikas - 10. klases 3. ieskaites mācību materiāls #6 Gimp (1. d…" at bounding box center [719, 366] width 1438 height 733
copy form "1 . Gimp Vai ar Save as var attēlu saglabāt JPG formātā, ja tas pirms tam bija …"
click at [839, 431] on p "Gimp" at bounding box center [719, 430] width 543 height 12
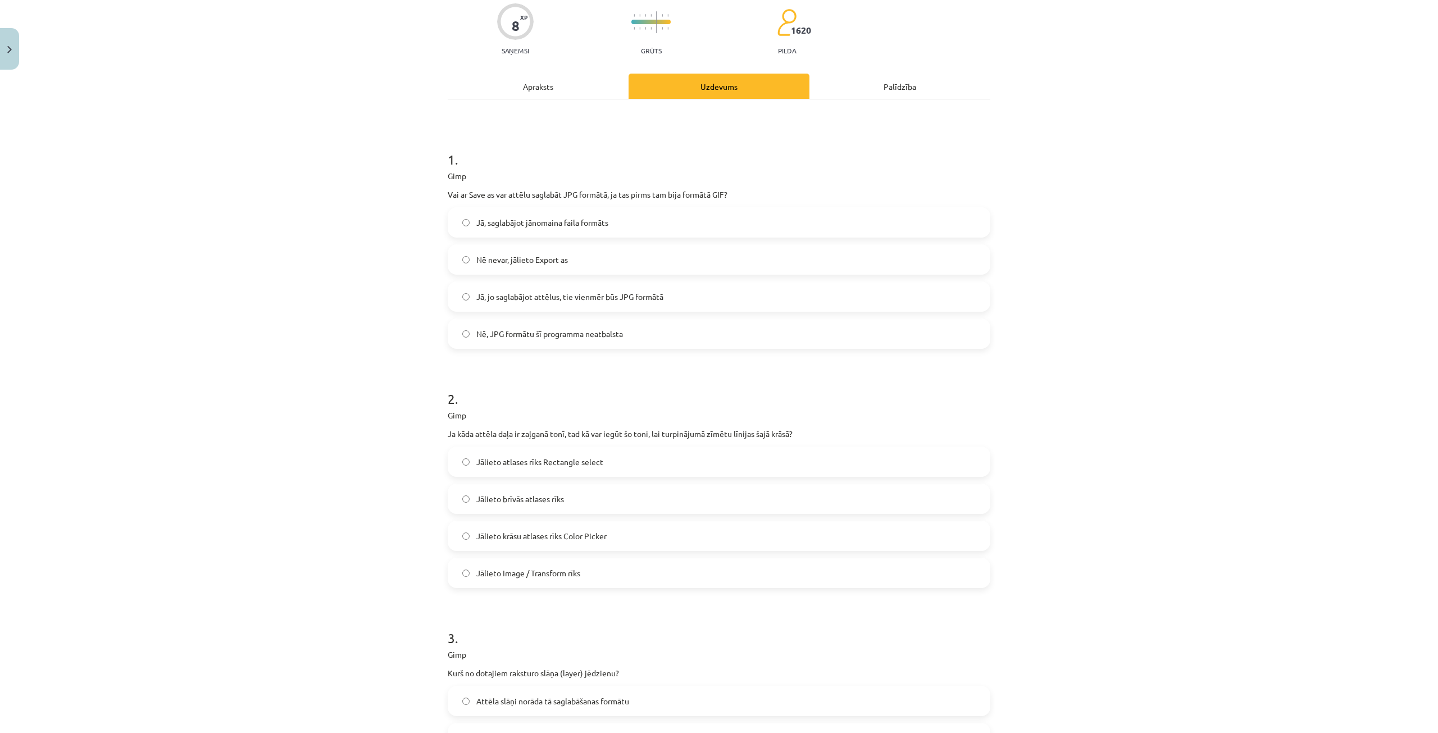
scroll to position [0, 0]
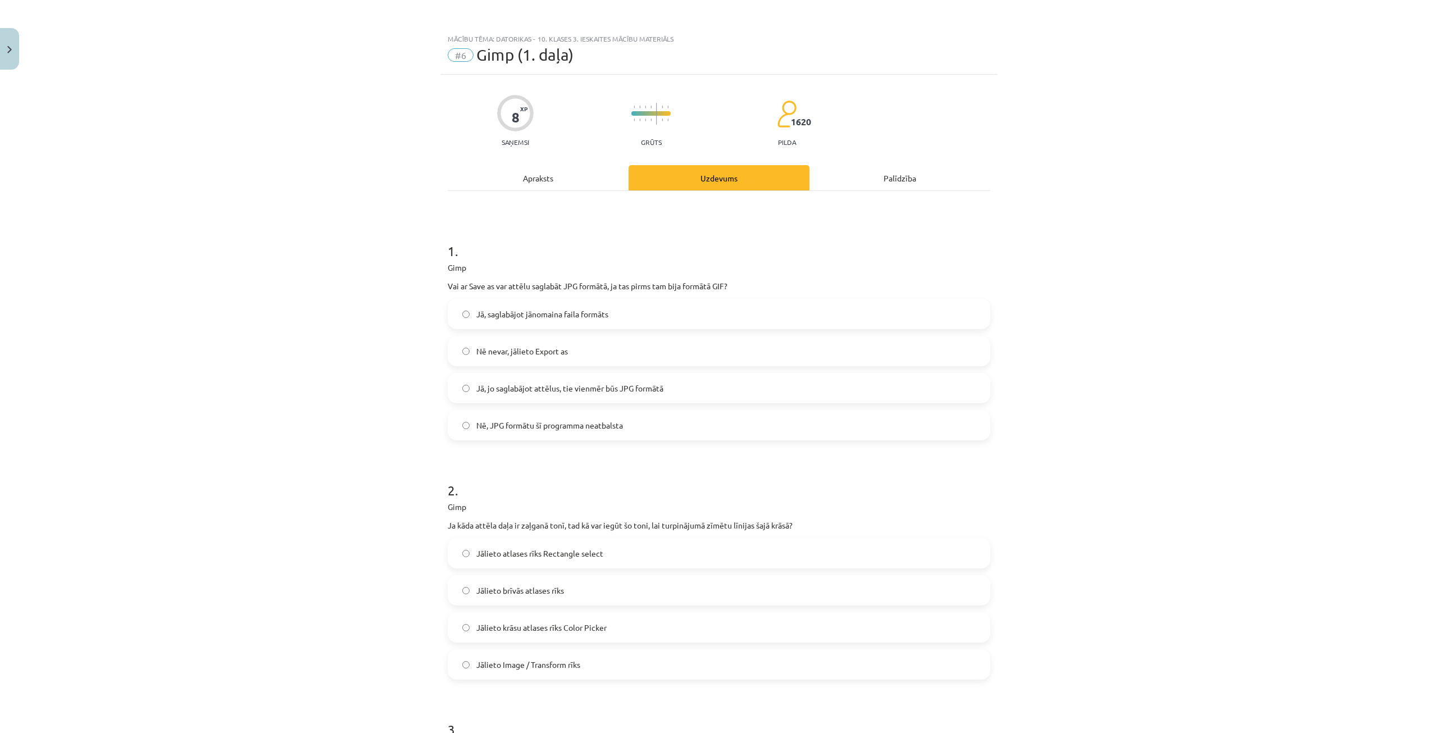
click at [574, 355] on label "Nē nevar, jālieto Export as" at bounding box center [719, 351] width 541 height 28
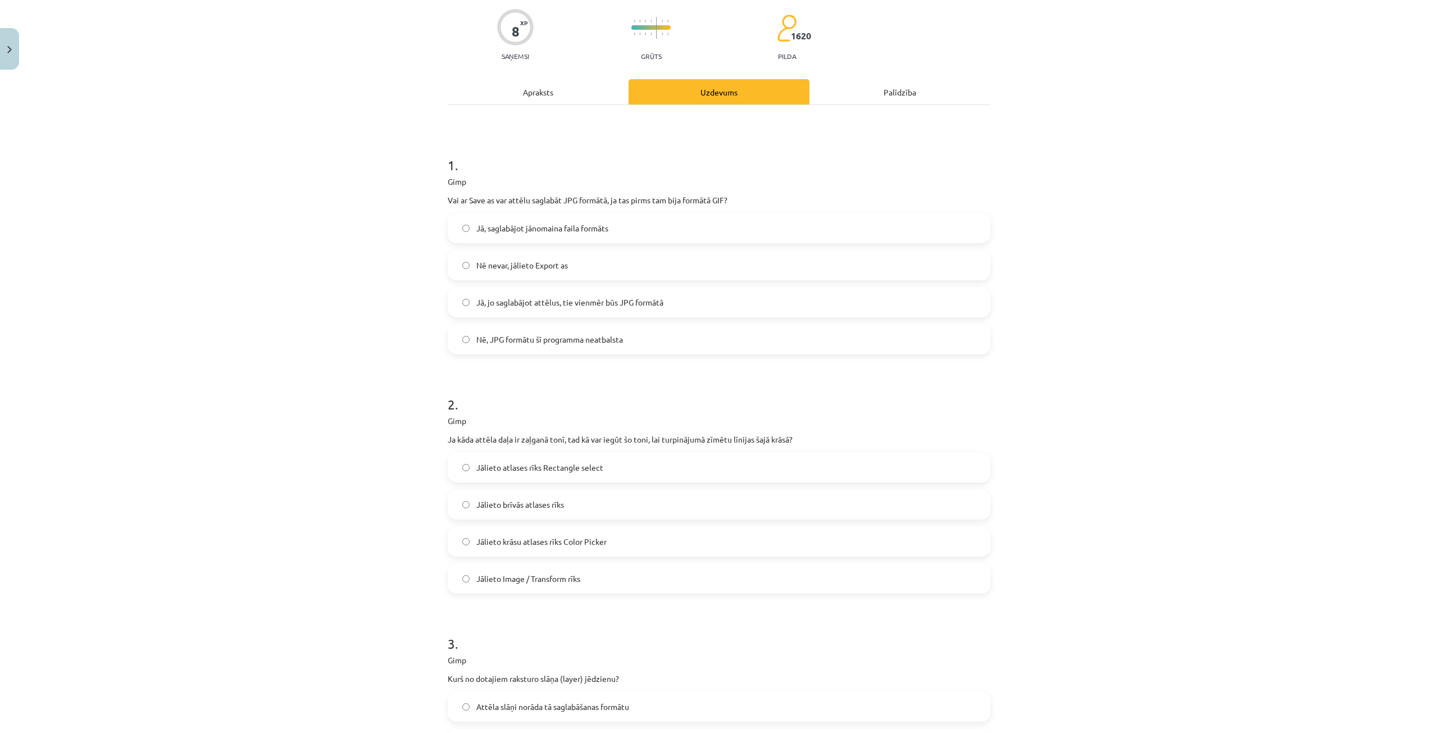
scroll to position [112, 0]
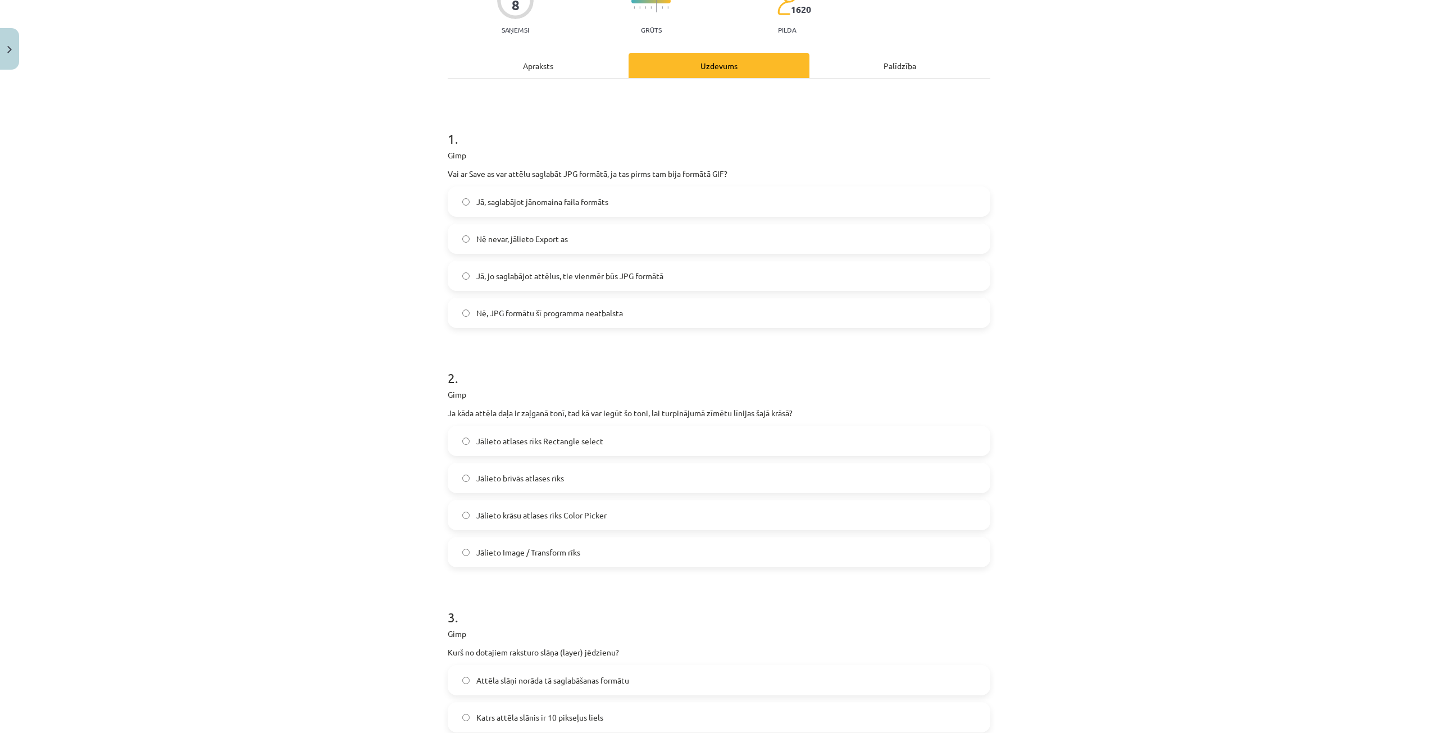
click at [601, 515] on span "Jālieto krāsu atlases rīks Color Picker" at bounding box center [541, 516] width 130 height 12
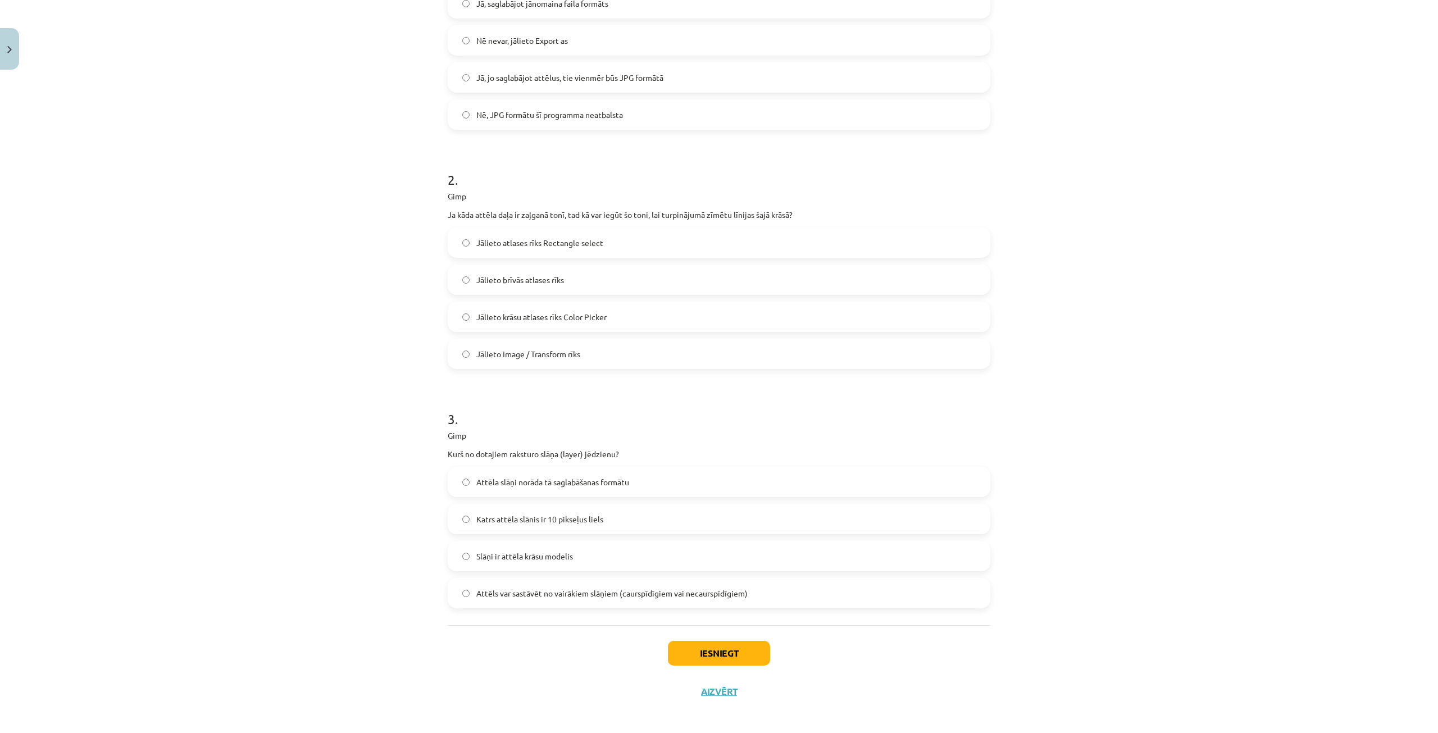
scroll to position [316, 0]
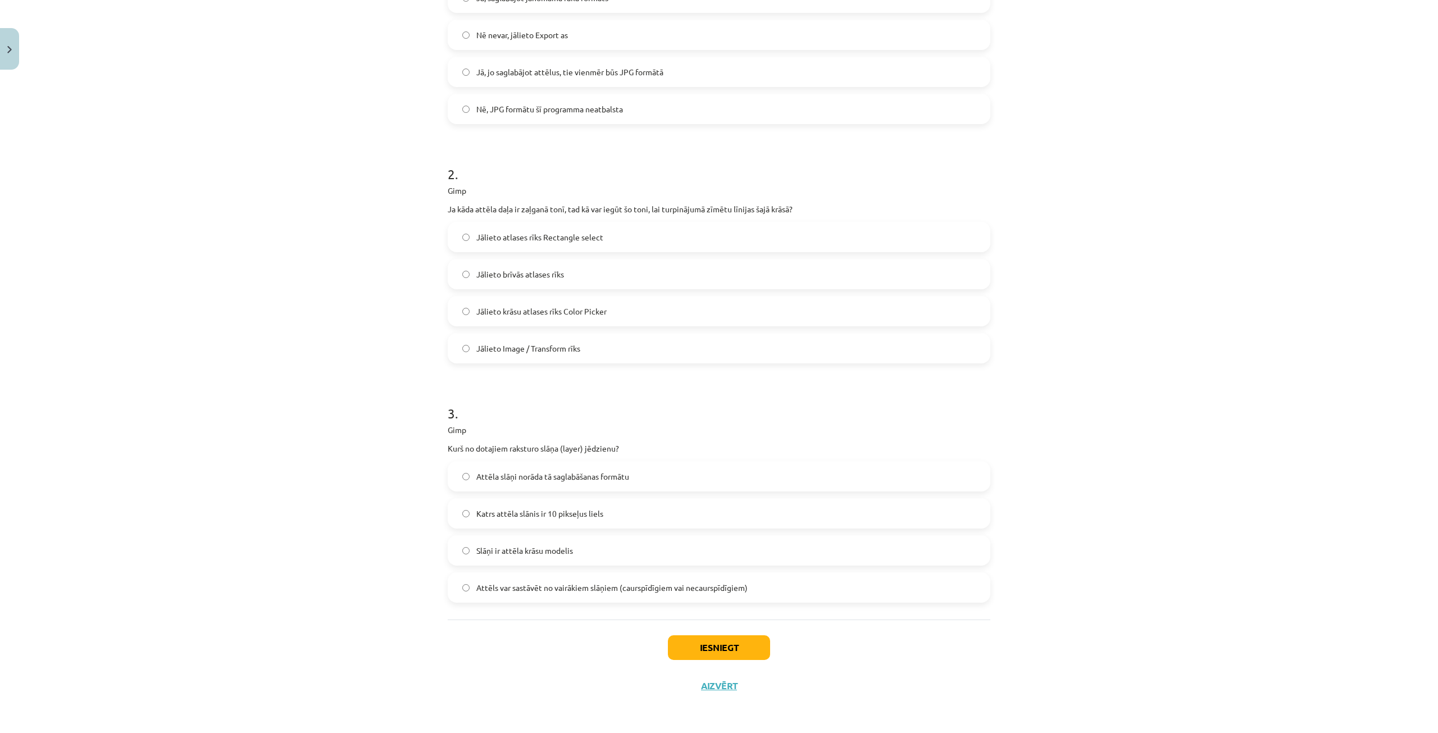
click at [619, 476] on span "Attēla slāņi norāda tā saglabāšanas formātu" at bounding box center [552, 477] width 153 height 12
click at [612, 575] on label "Attēls var sastāvēt no vairākiem slāņiem (caurspīdīgiem vai necaurspīdīgiem)" at bounding box center [719, 588] width 541 height 28
click at [696, 635] on div "Iesniegt Aizvērt" at bounding box center [719, 659] width 543 height 79
click at [708, 641] on button "Iesniegt" at bounding box center [719, 647] width 102 height 25
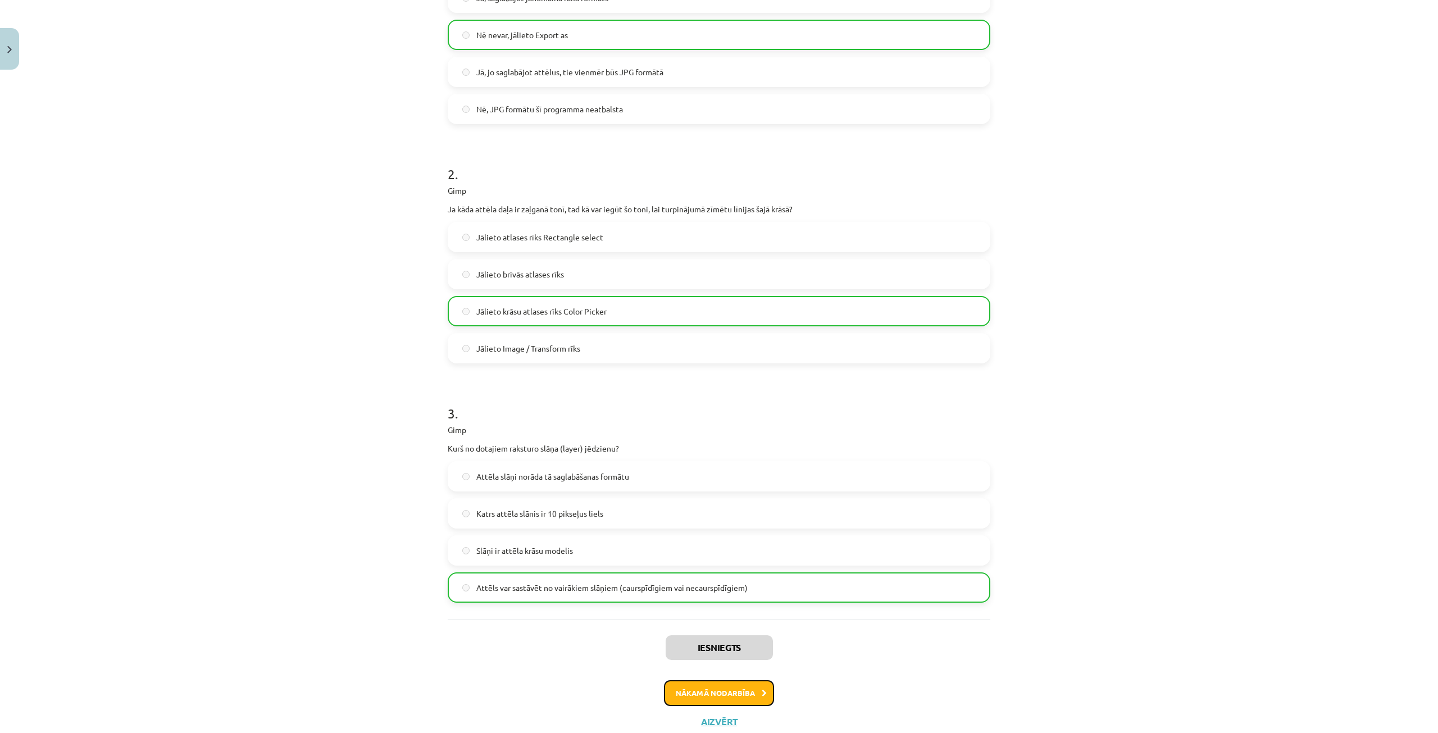
click at [698, 692] on button "Nākamā nodarbība" at bounding box center [719, 693] width 110 height 26
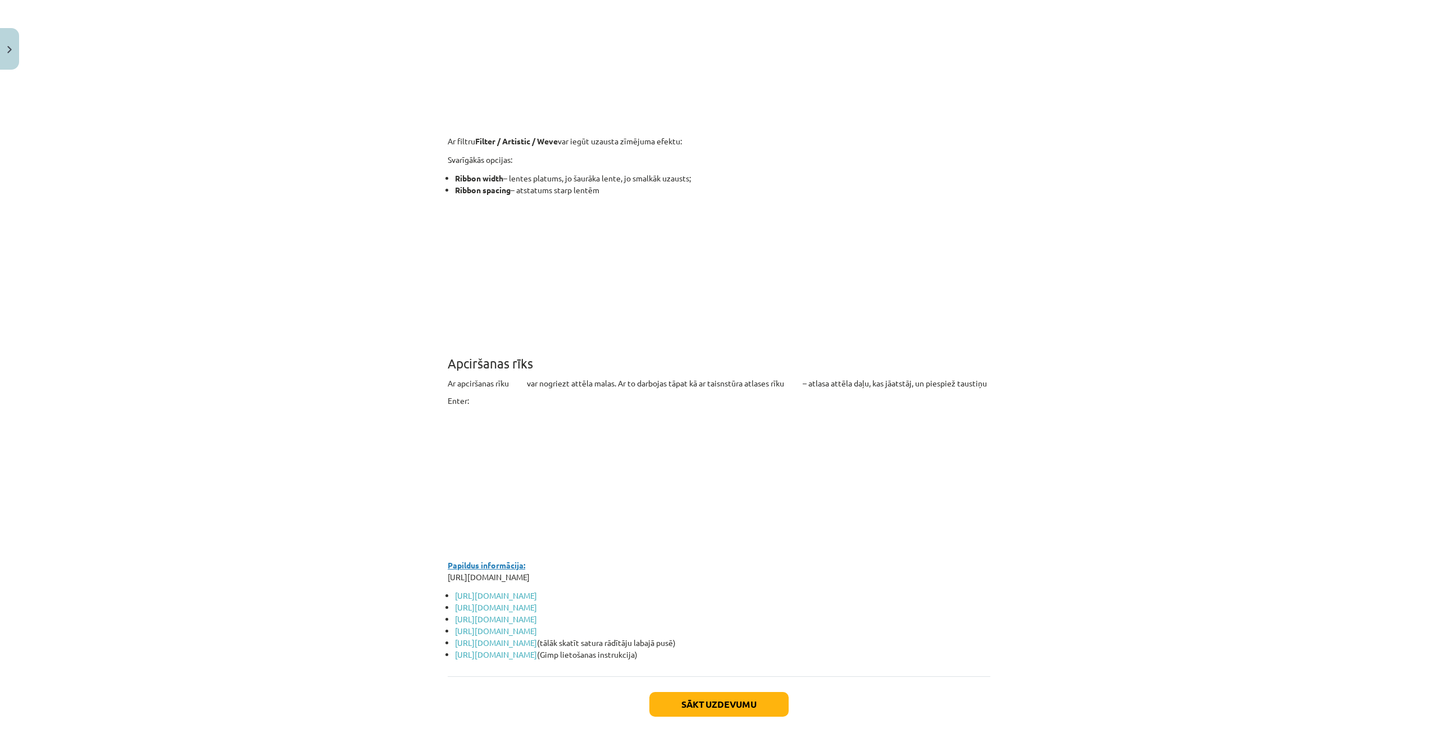
scroll to position [9504, 0]
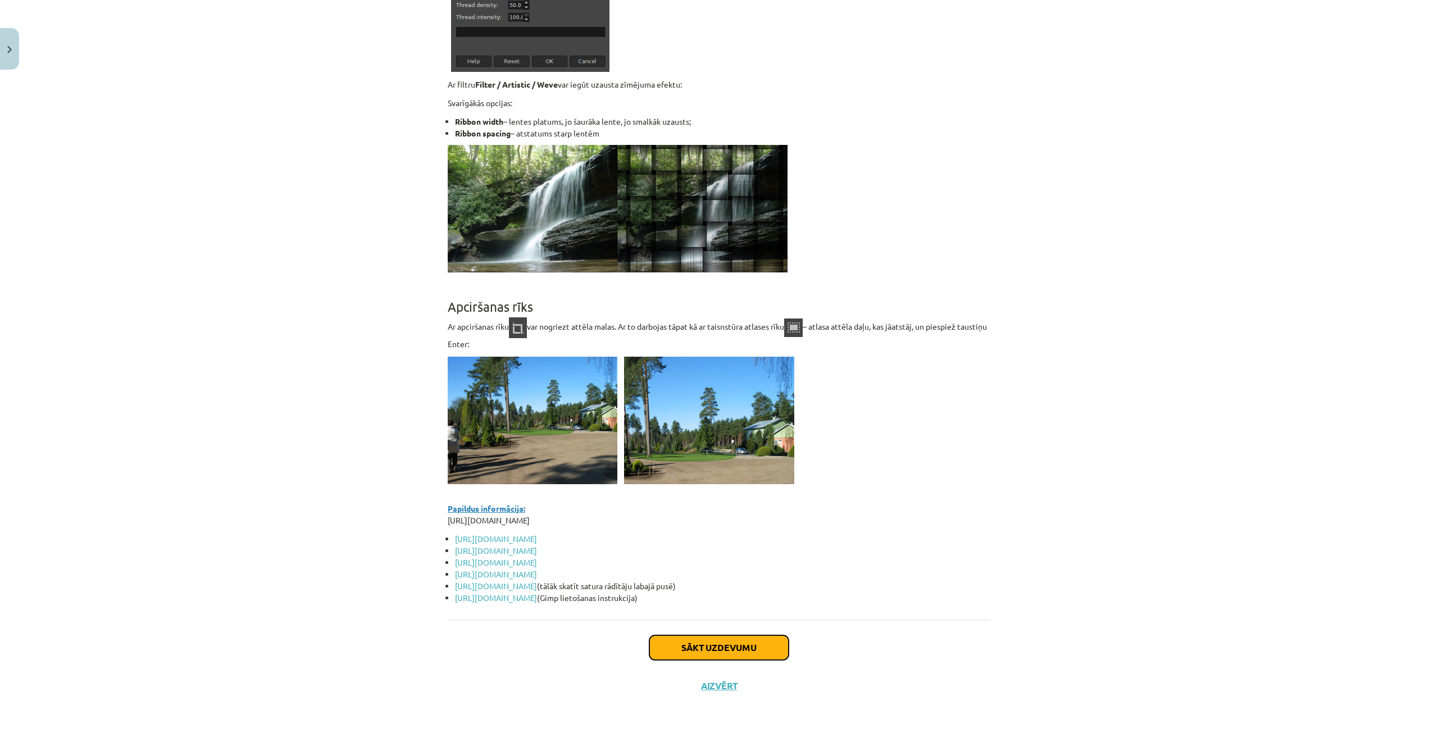
click at [725, 643] on button "Sākt uzdevumu" at bounding box center [719, 647] width 139 height 25
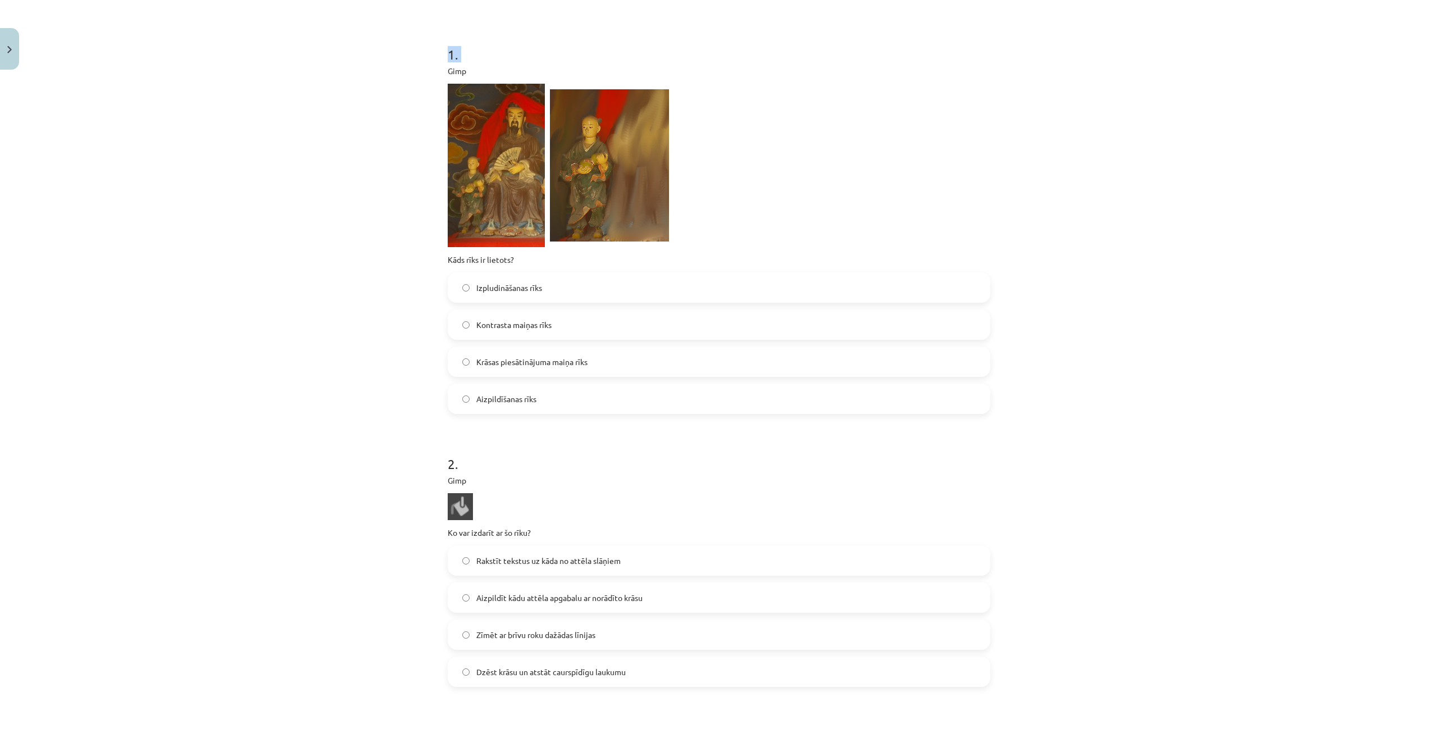
scroll to position [502, 0]
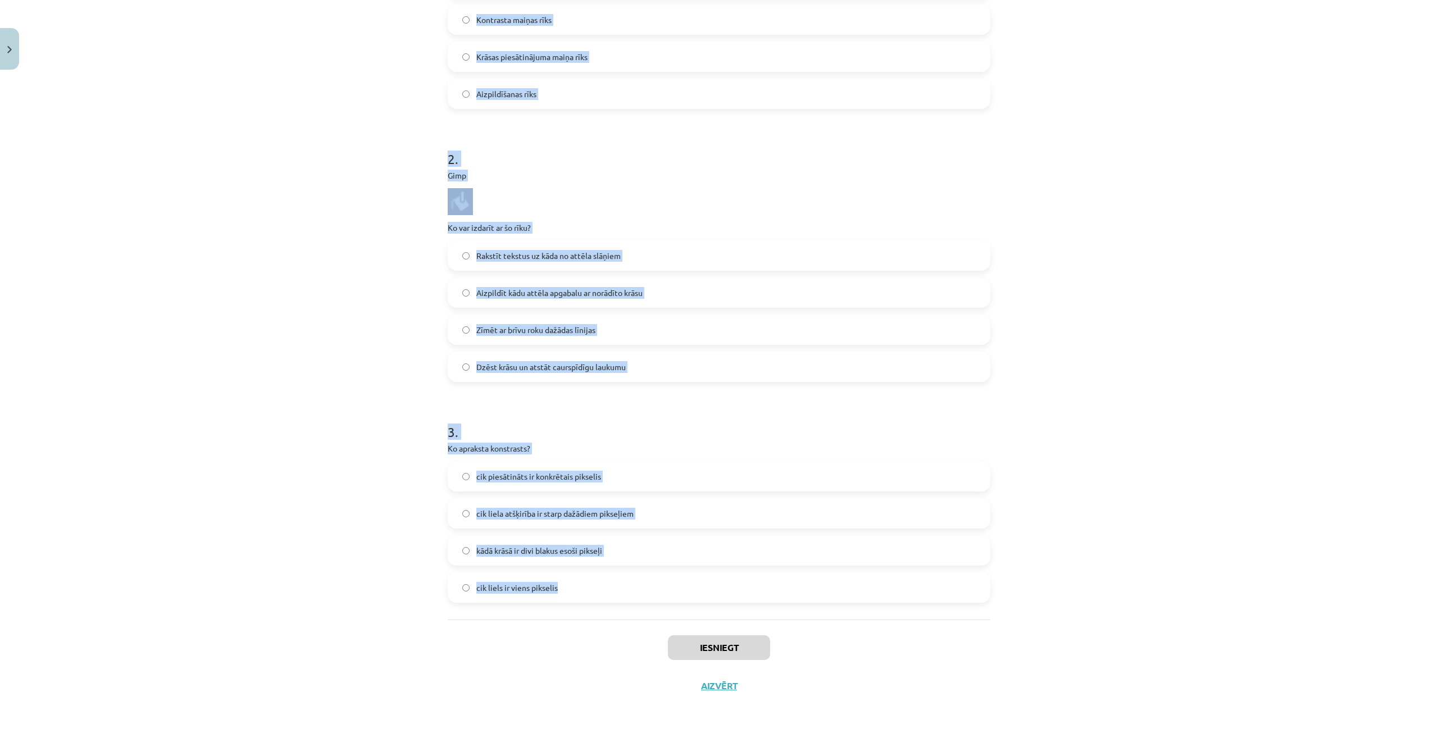
drag, startPoint x: 429, startPoint y: 241, endPoint x: 633, endPoint y: 610, distance: 421.2
click at [633, 610] on div "Mācību tēma: Datorikas - 10. klases 3. ieskaites mācību materiāls #7 Gimp (2. d…" at bounding box center [719, 366] width 1438 height 733
click at [816, 369] on label "Dzēst krāsu un atstāt caurspīdīgu laukumu" at bounding box center [719, 367] width 541 height 28
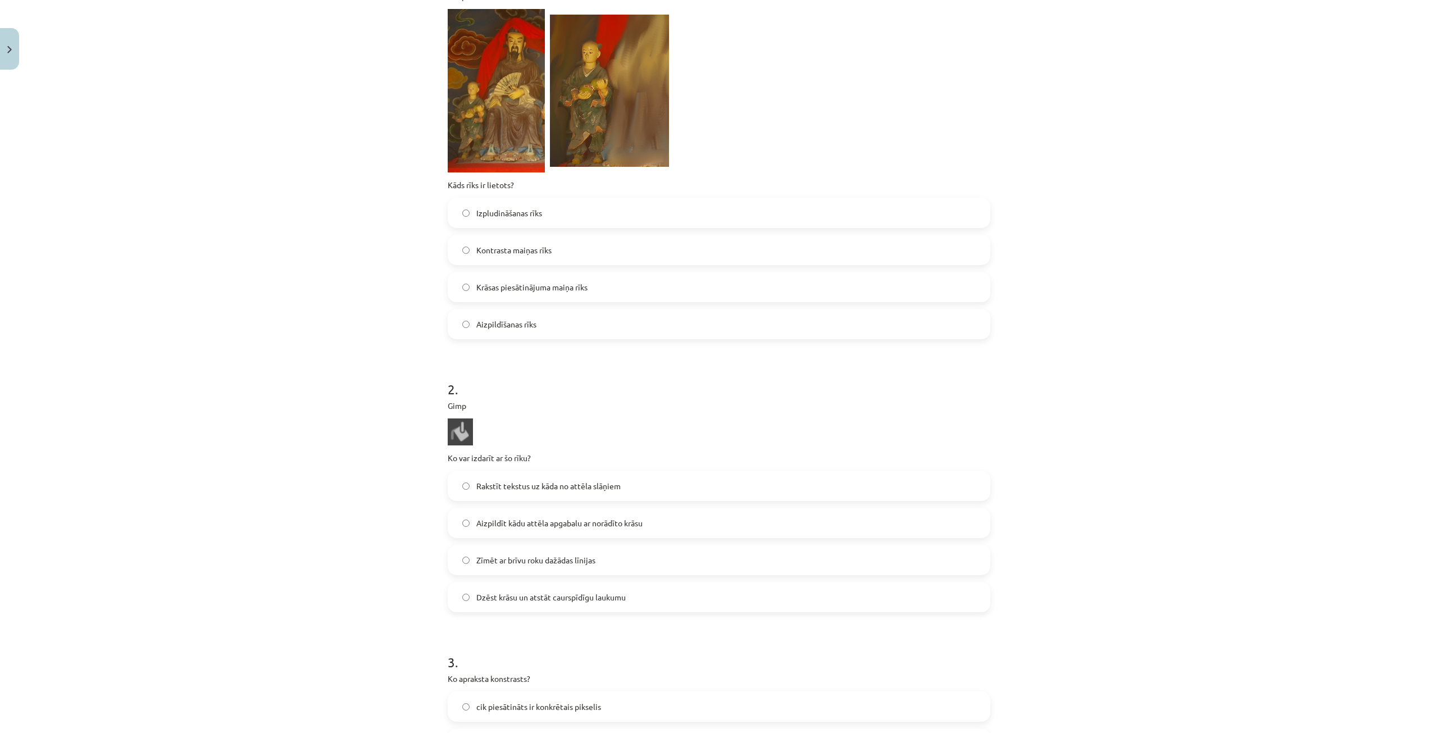
scroll to position [277, 0]
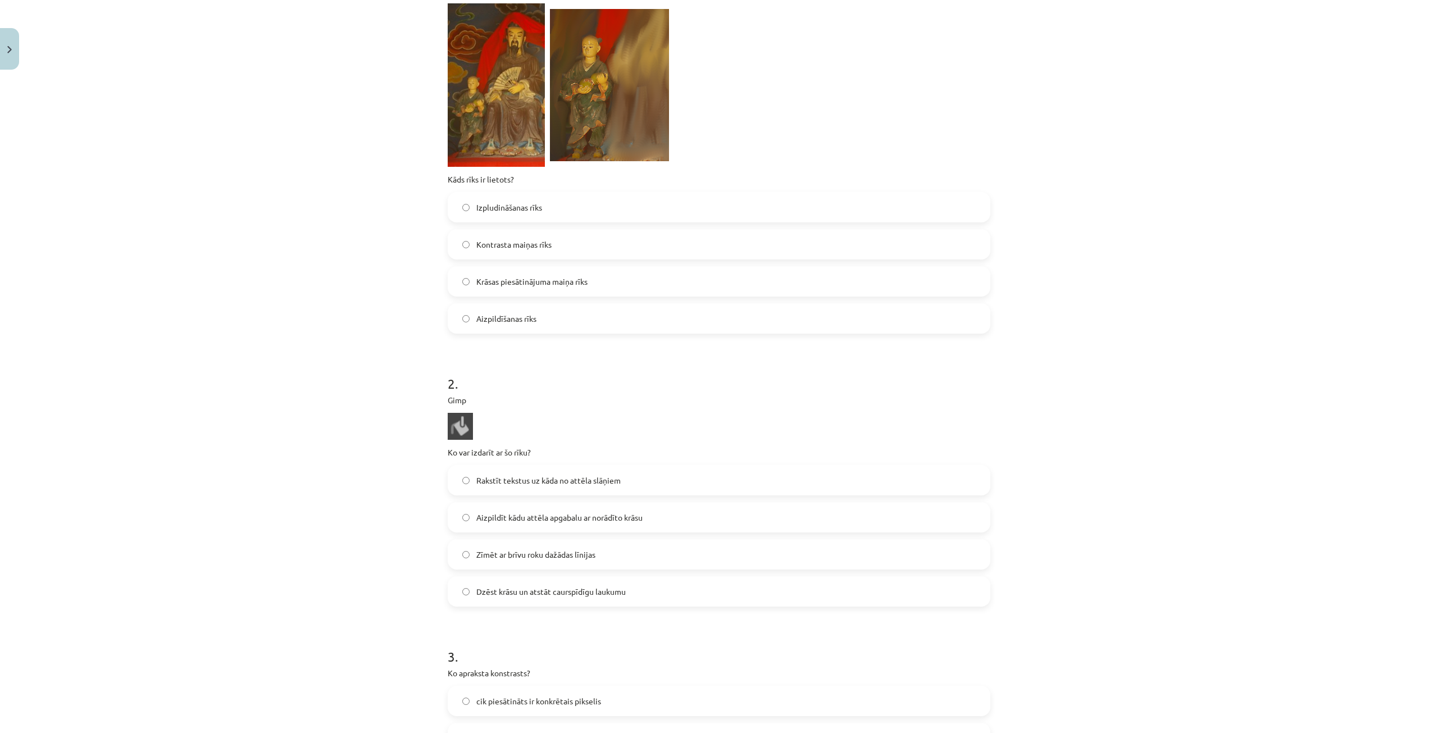
click at [532, 209] on span "Izpludināšanas rīks" at bounding box center [509, 208] width 66 height 12
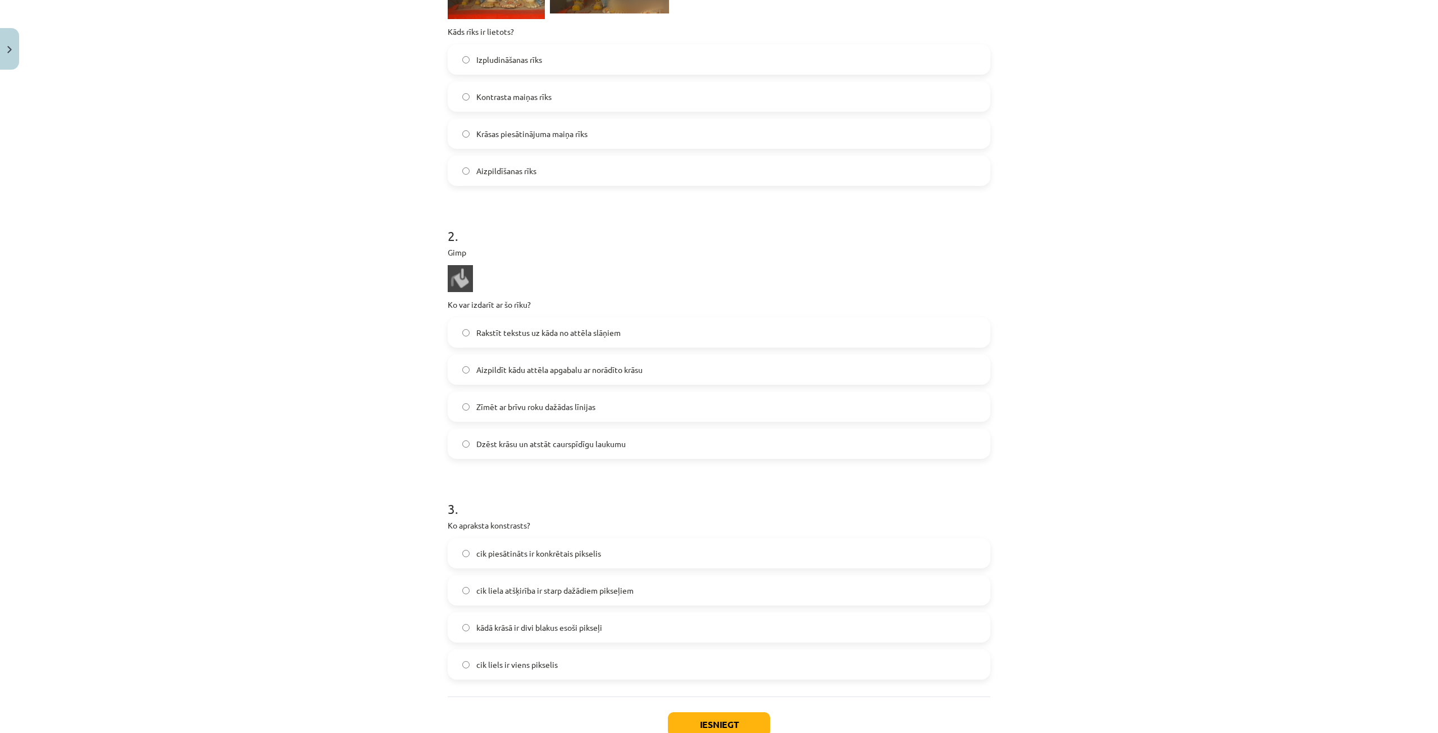
scroll to position [502, 0]
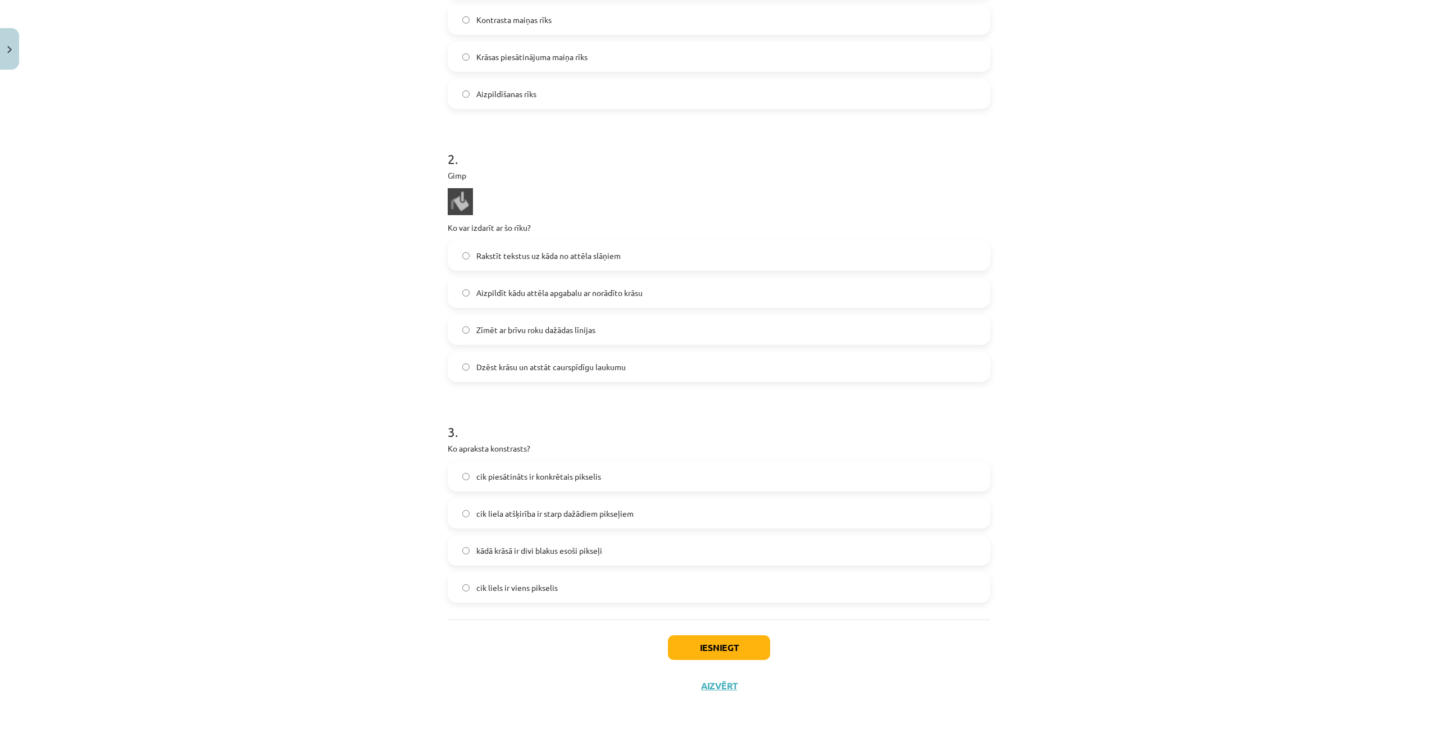
click at [631, 516] on label "cik liela atšķirība ir starp dažādiem pikseļiem" at bounding box center [719, 513] width 541 height 28
click at [701, 650] on button "Iesniegt" at bounding box center [719, 647] width 102 height 25
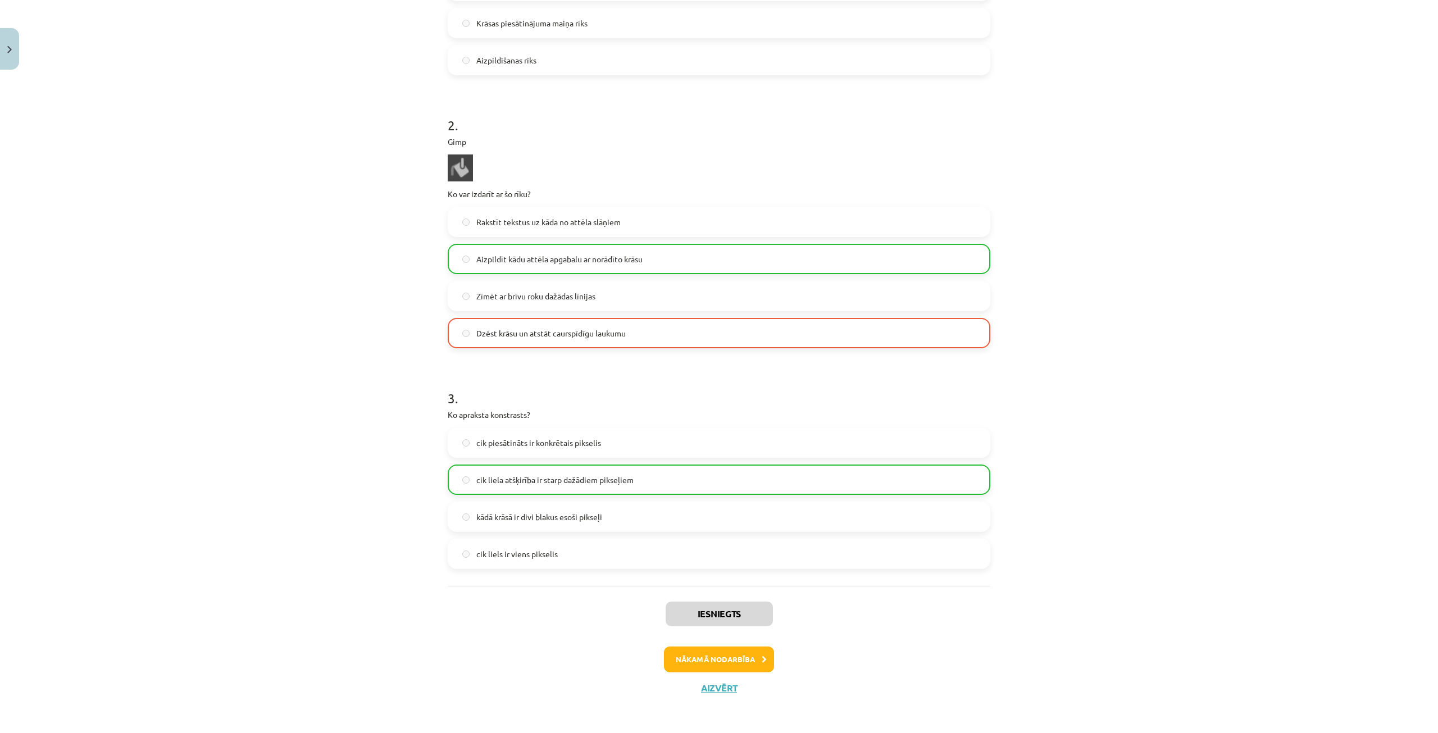
scroll to position [538, 0]
click at [725, 657] on button "Nākamā nodarbība" at bounding box center [719, 657] width 110 height 26
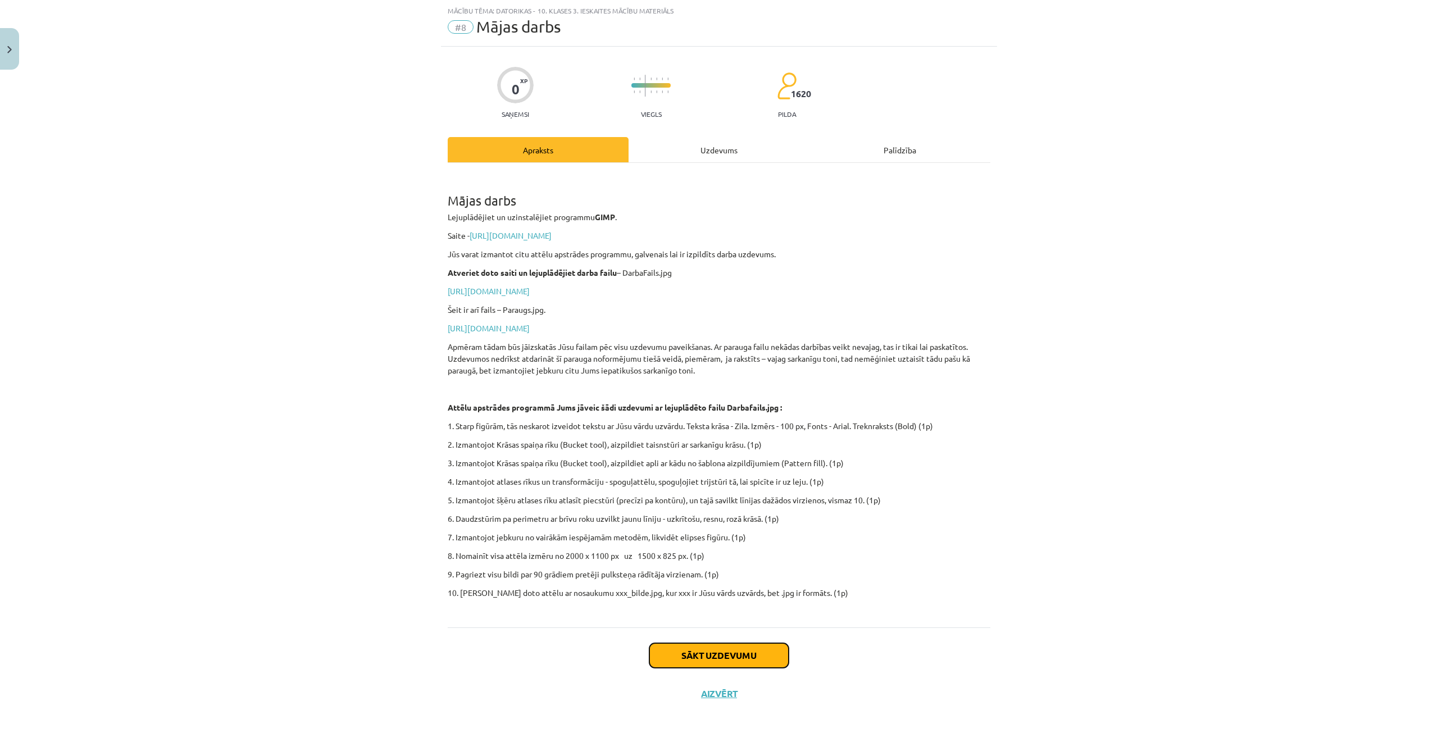
click at [730, 655] on button "Sākt uzdevumu" at bounding box center [719, 655] width 139 height 25
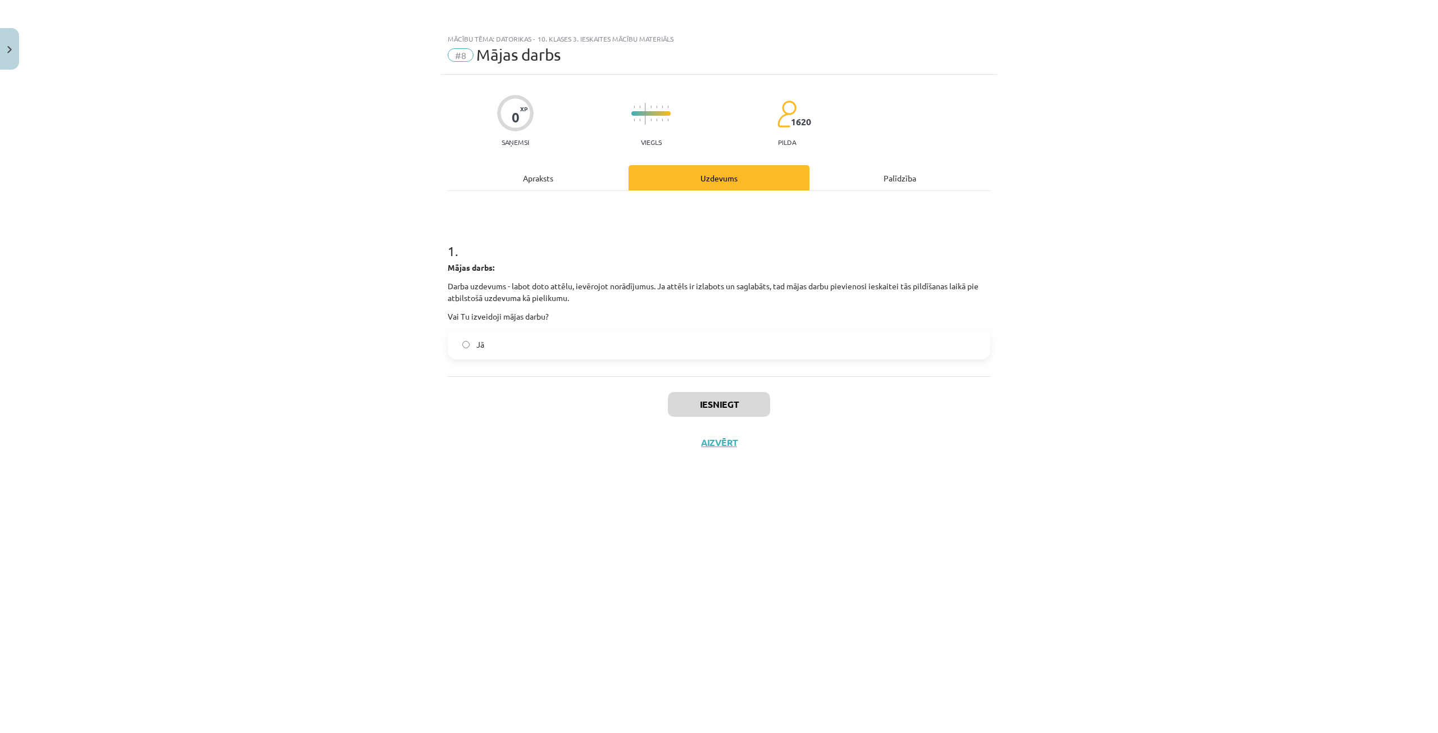
scroll to position [0, 0]
click at [470, 347] on label "Jā" at bounding box center [719, 344] width 541 height 28
click at [457, 341] on label "Jā" at bounding box center [719, 344] width 541 height 28
click at [687, 405] on button "Iesniegt" at bounding box center [719, 404] width 102 height 25
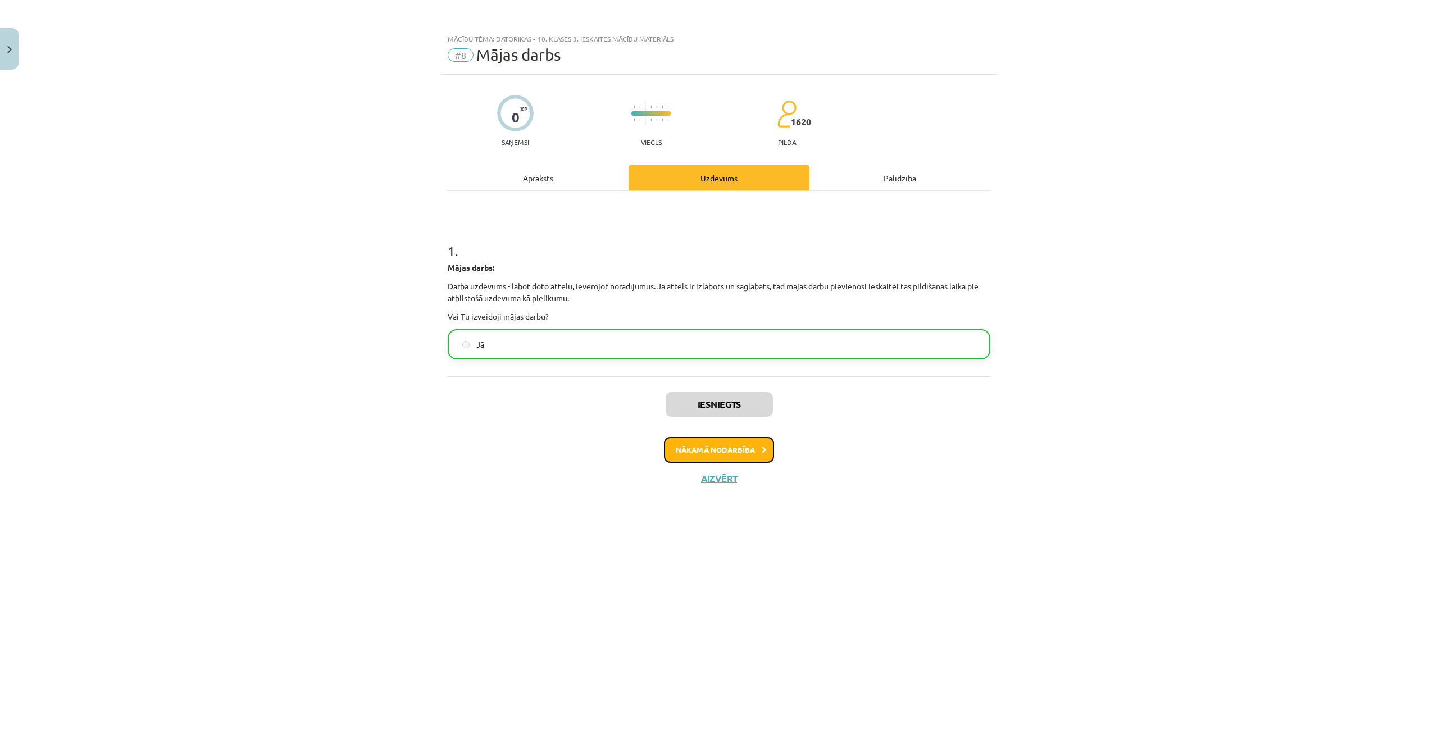
click at [741, 444] on button "Nākamā nodarbība" at bounding box center [719, 450] width 110 height 26
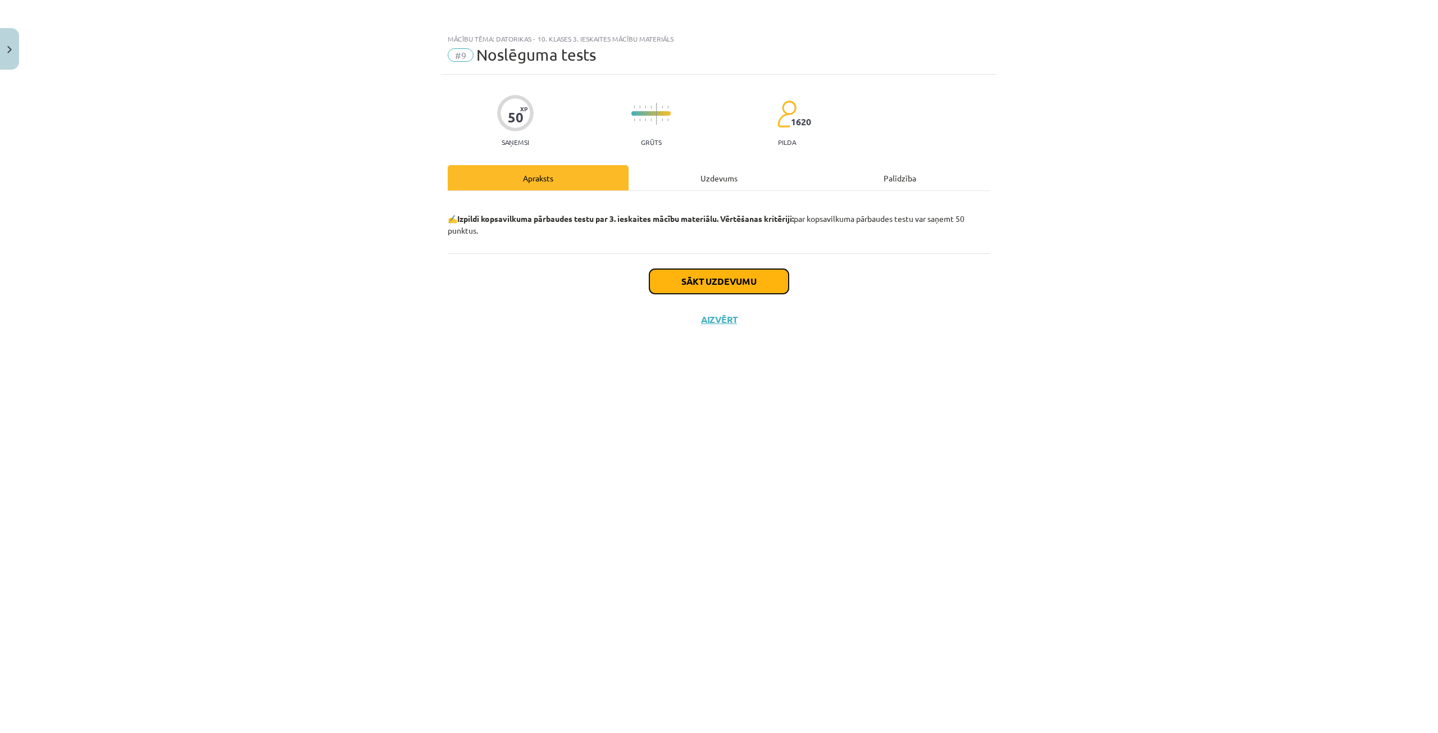
click at [699, 272] on button "Sākt uzdevumu" at bounding box center [719, 281] width 139 height 25
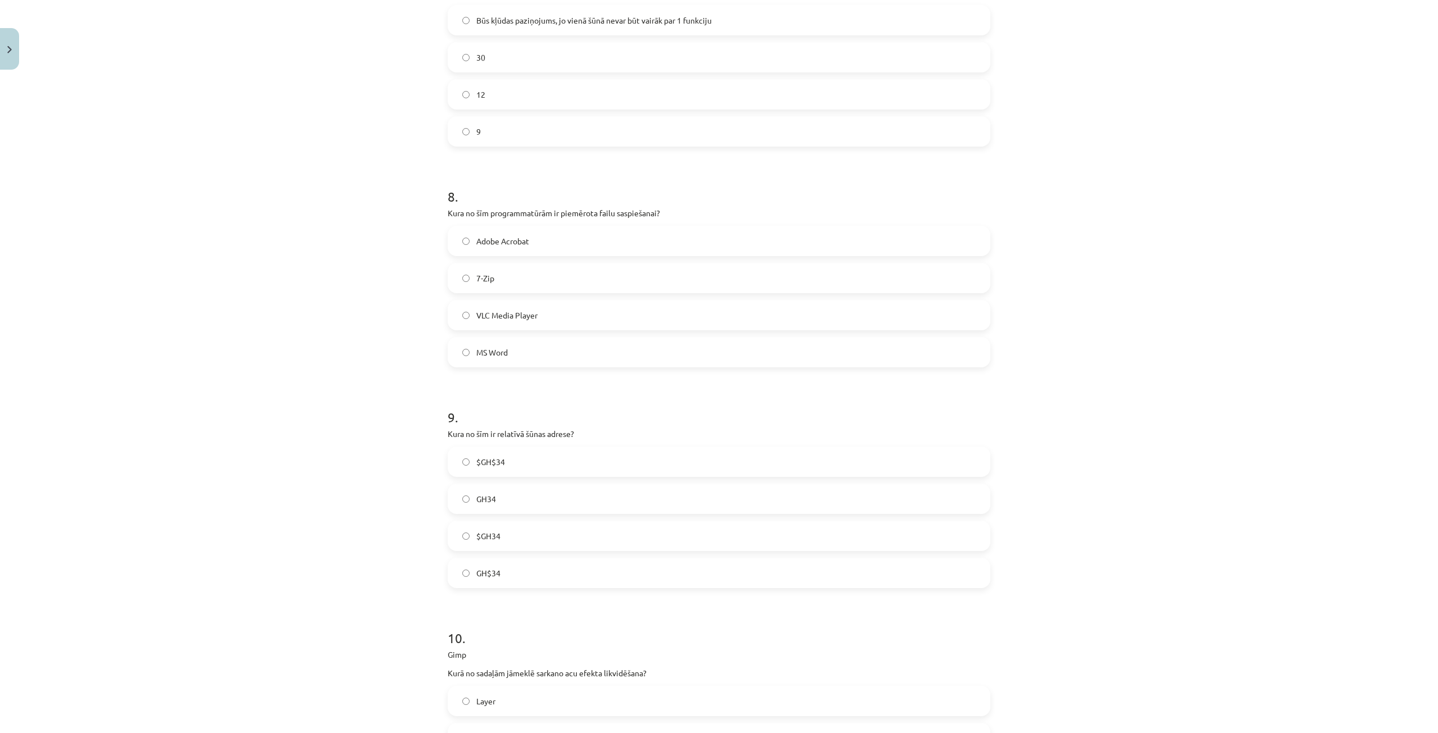
scroll to position [2024, 0]
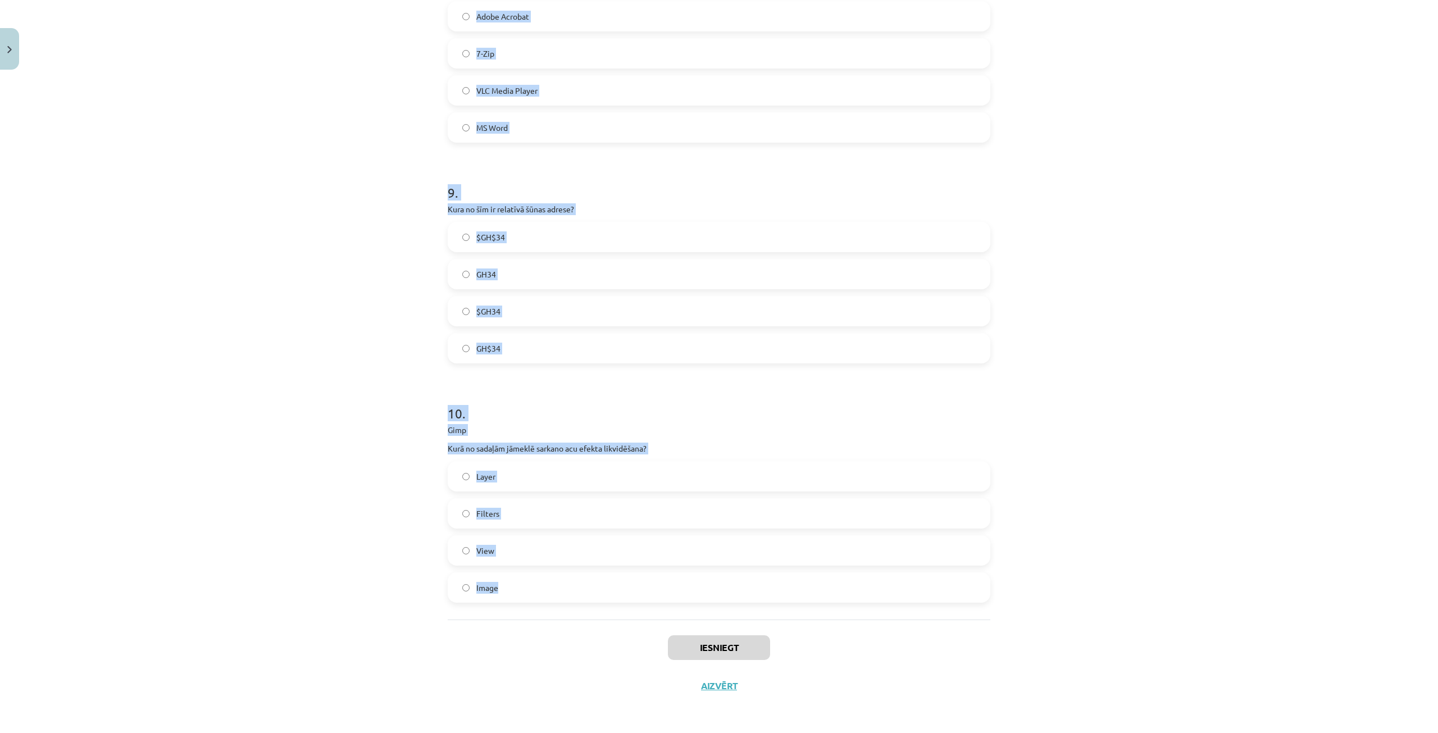
drag, startPoint x: 425, startPoint y: 243, endPoint x: 578, endPoint y: 592, distance: 380.7
click at [578, 592] on div "Mācību tēma: Datorikas - 10. klases 3. ieskaites mācību materiāls #9 Noslēguma …" at bounding box center [719, 366] width 1438 height 733
copy form "1 . Gimp Kurā no filtru sadaļām būtu jāmeklē iespēja attēlām pievienot eļļas gl…"
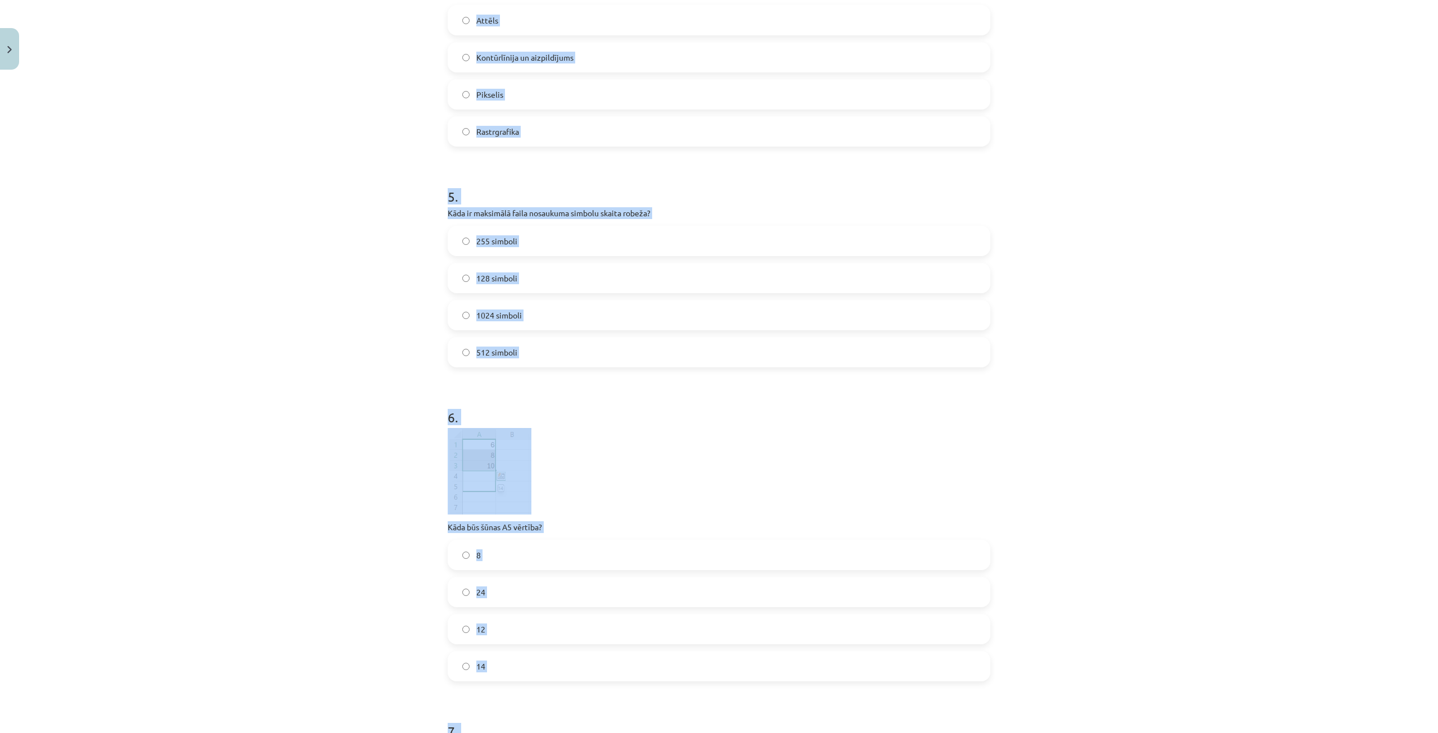
click at [810, 153] on form "1 . Gimp Kurā no filtru sadaļām būtu jāmeklē iespēja attēlām pievienot eļļas gl…" at bounding box center [719, 468] width 543 height 2403
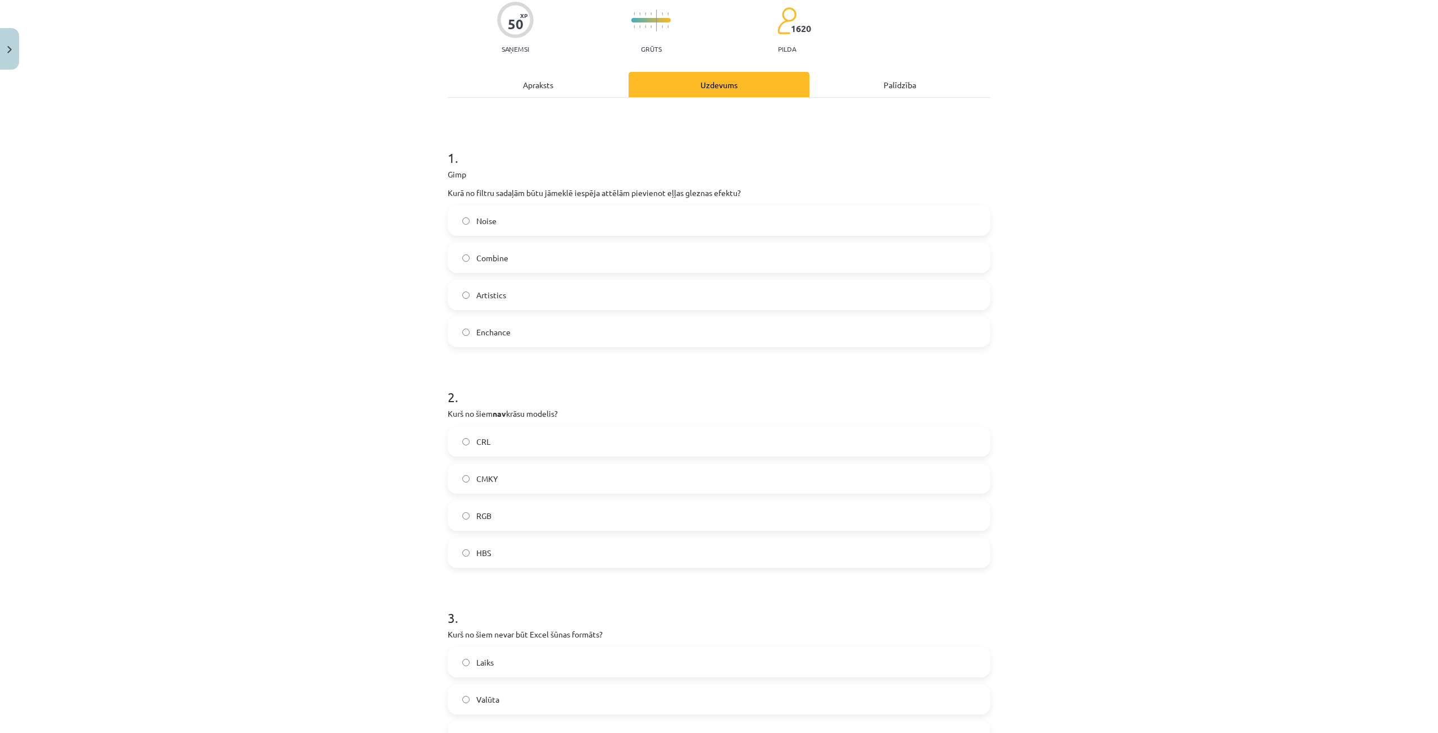
scroll to position [0, 0]
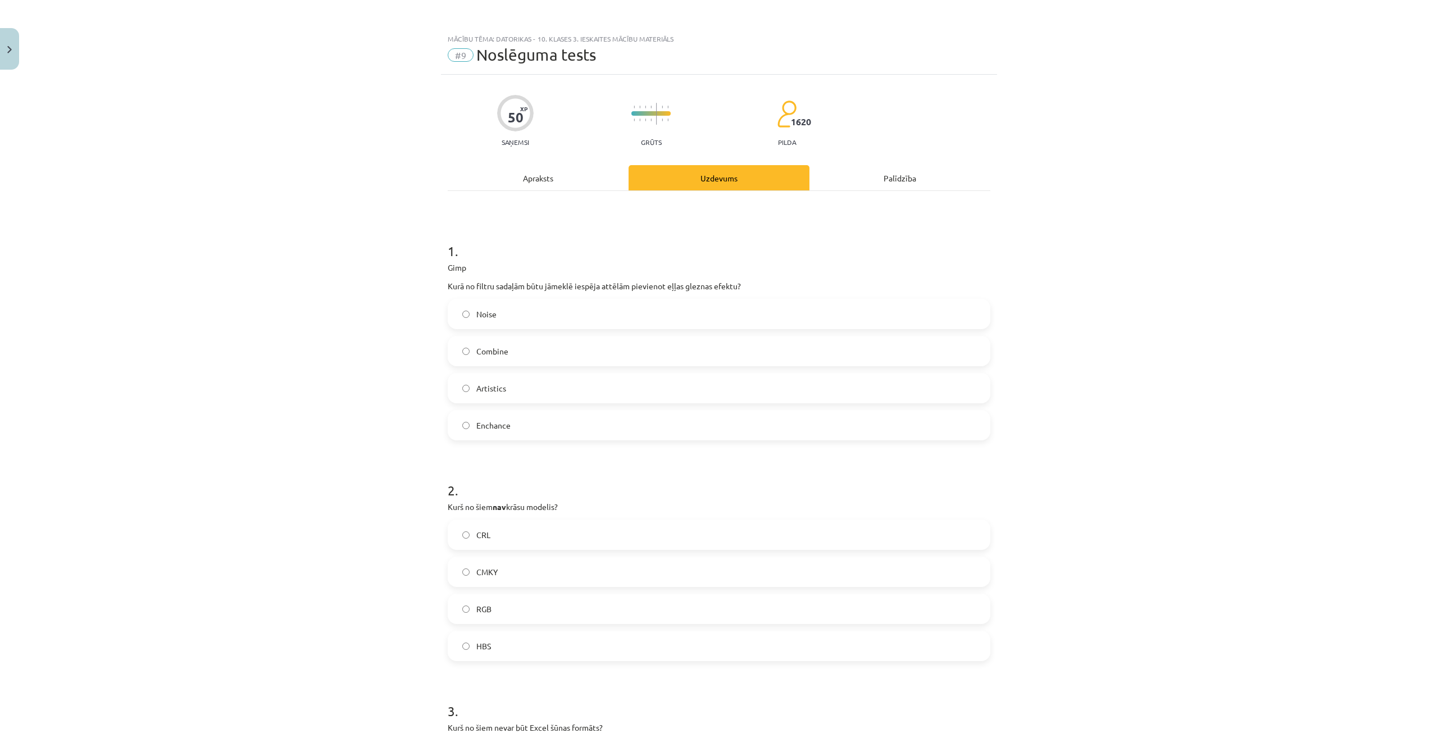
click at [570, 388] on label "Artistics" at bounding box center [719, 388] width 541 height 28
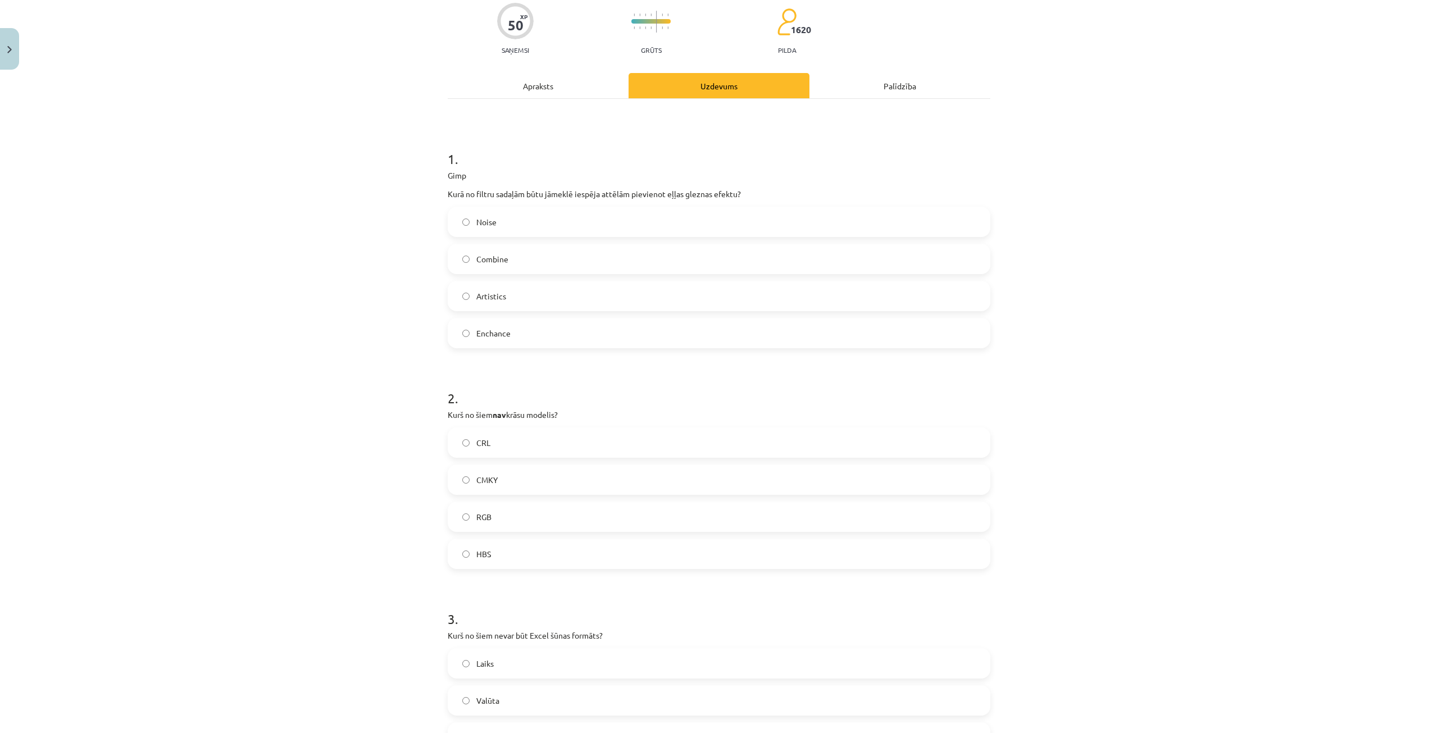
scroll to position [112, 0]
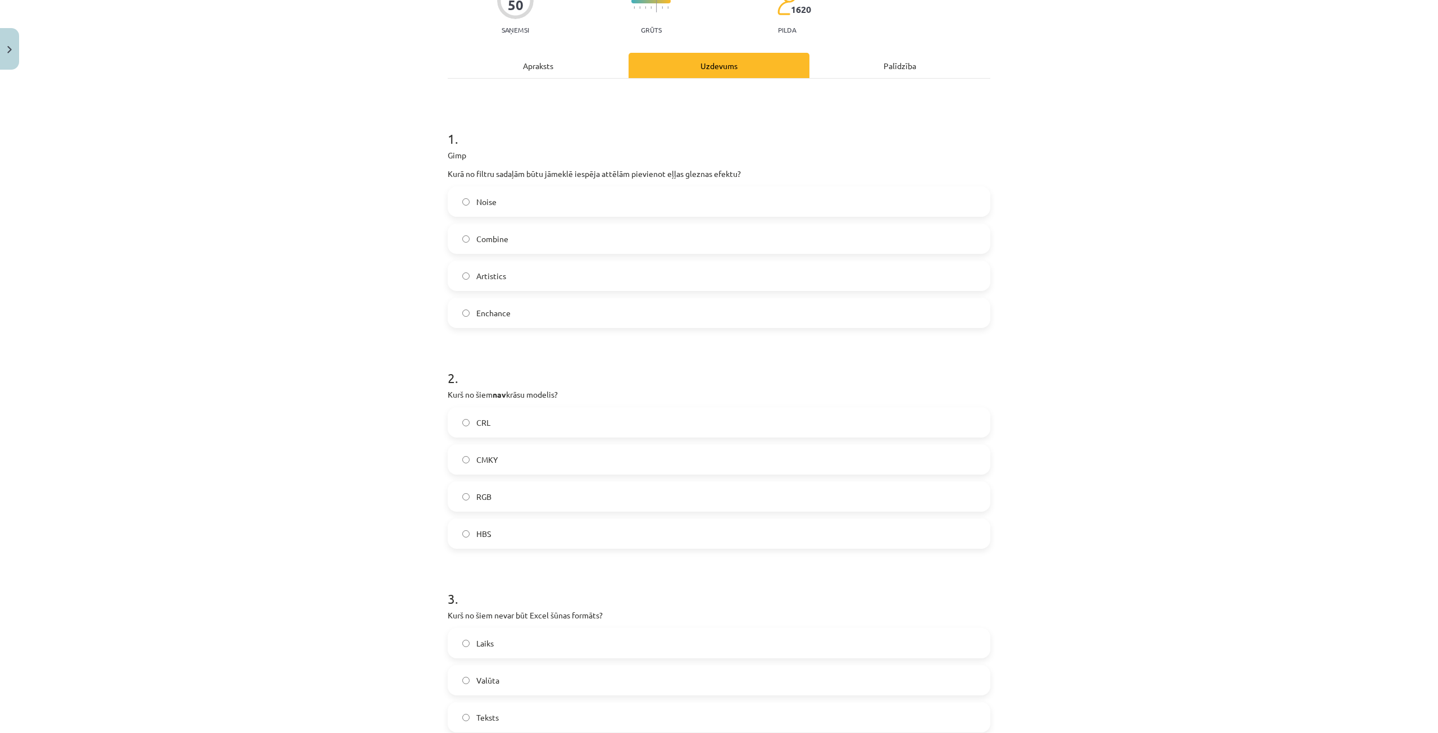
click at [545, 432] on label "CRL" at bounding box center [719, 422] width 541 height 28
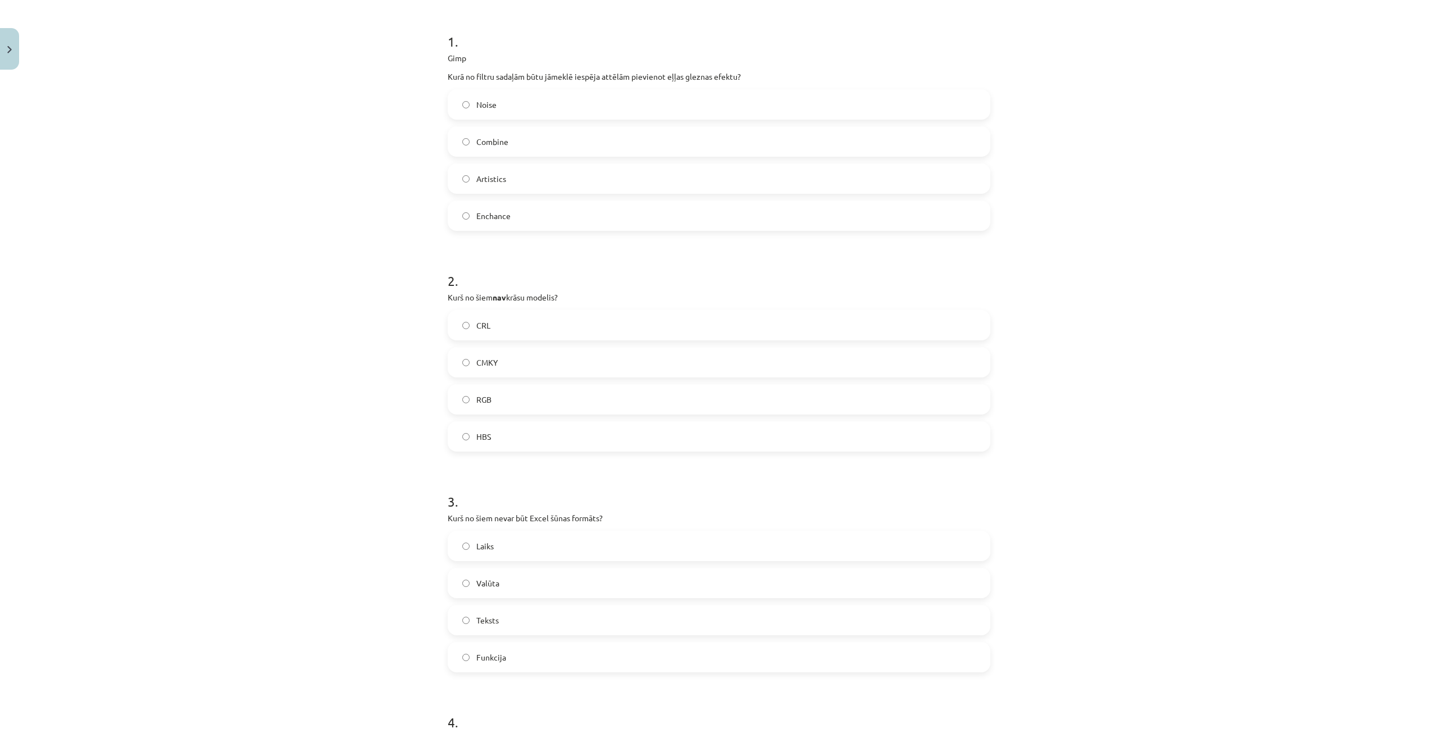
scroll to position [225, 0]
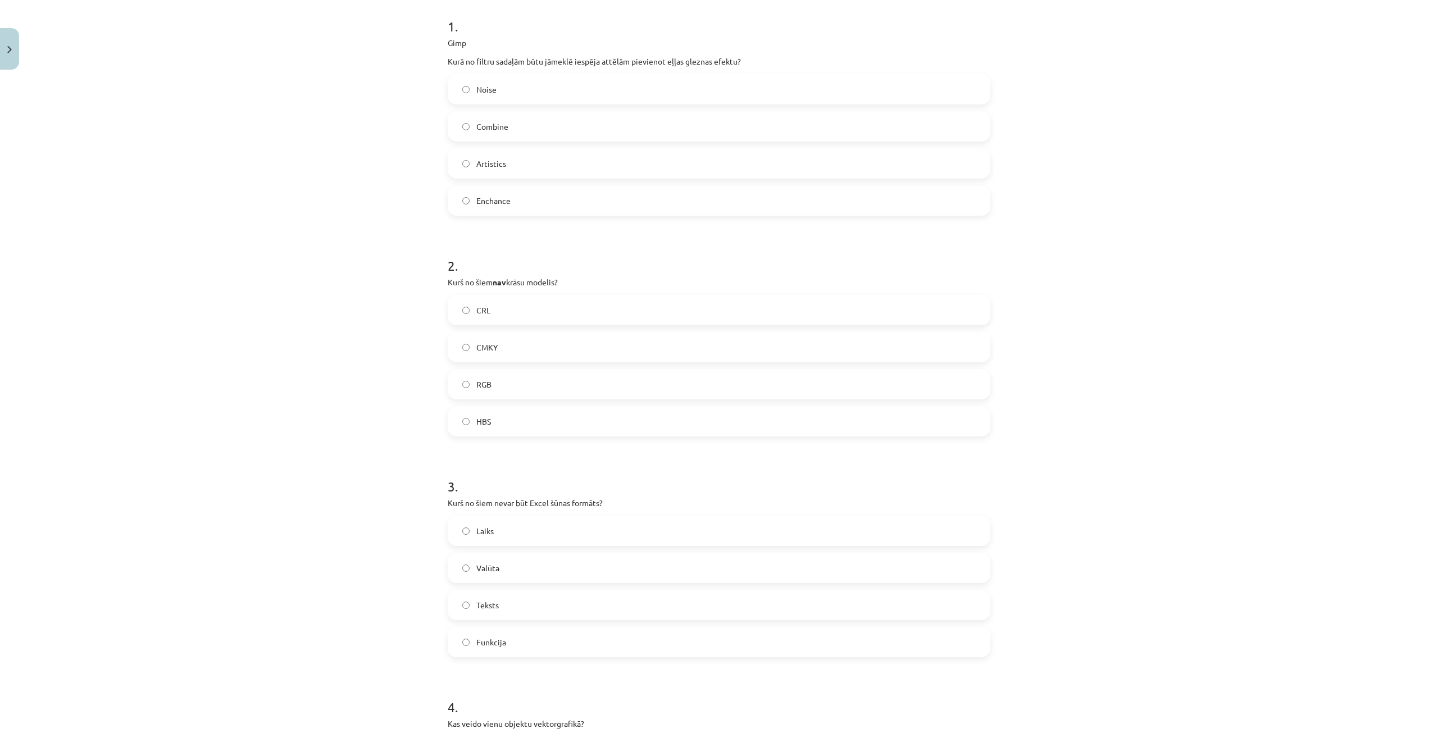
click at [544, 641] on label "Funkcija" at bounding box center [719, 642] width 541 height 28
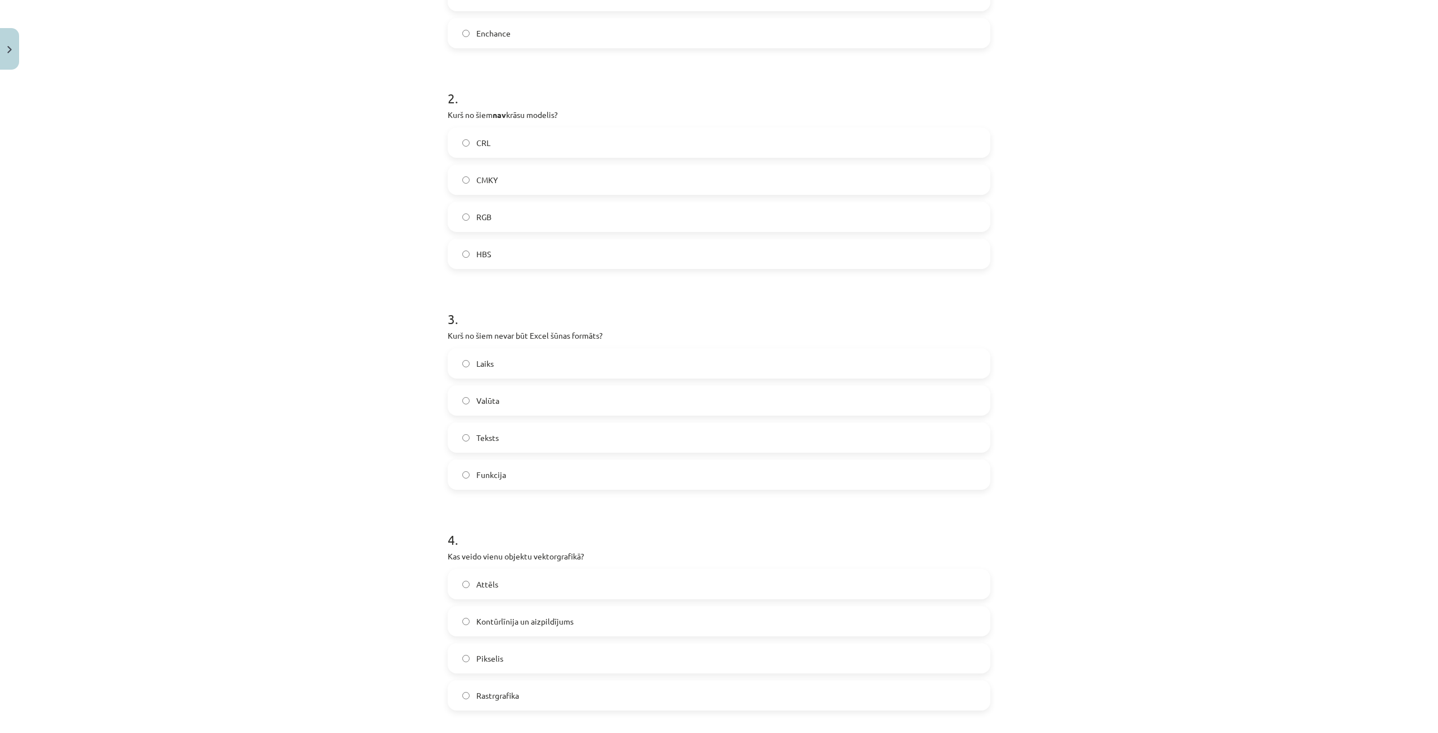
scroll to position [393, 0]
click at [588, 615] on label "Kontūrlīnija un aizpildījums" at bounding box center [719, 620] width 541 height 28
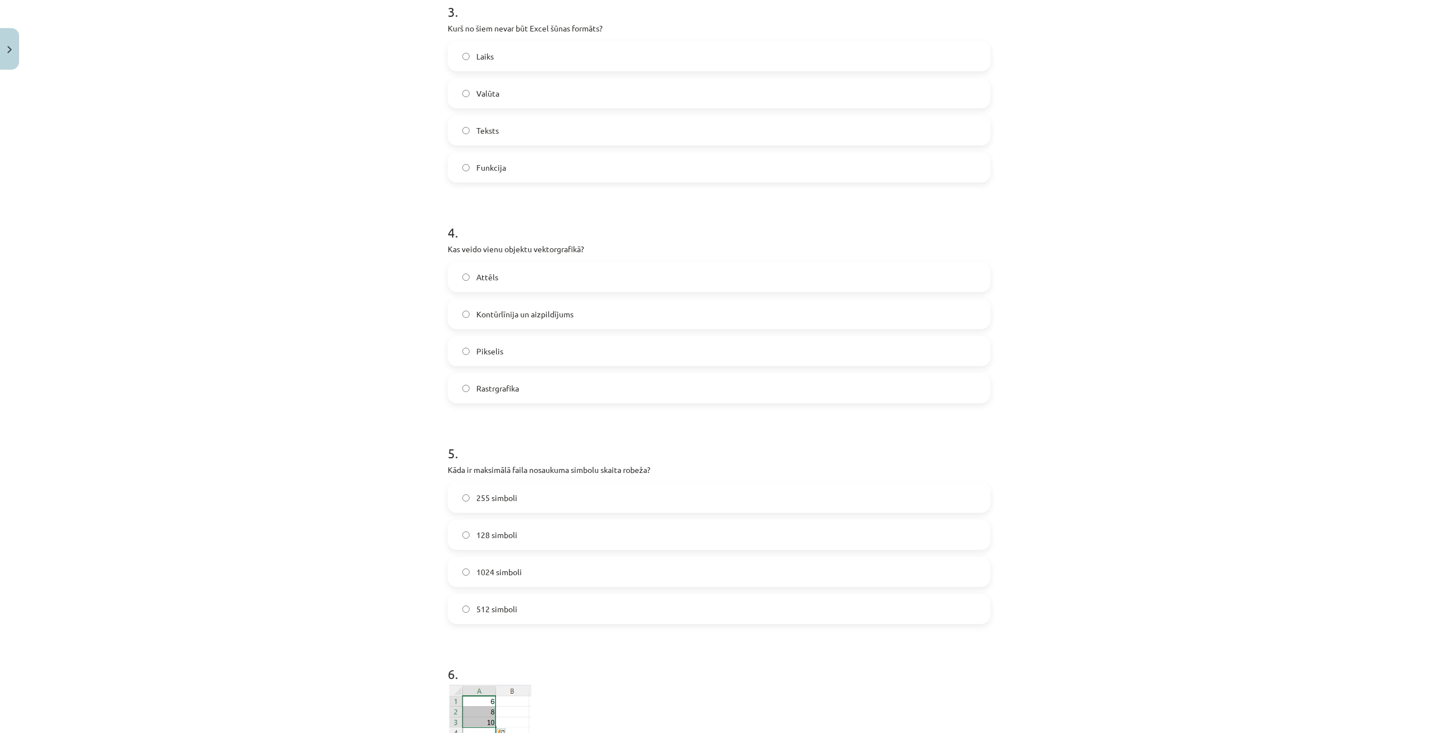
scroll to position [730, 0]
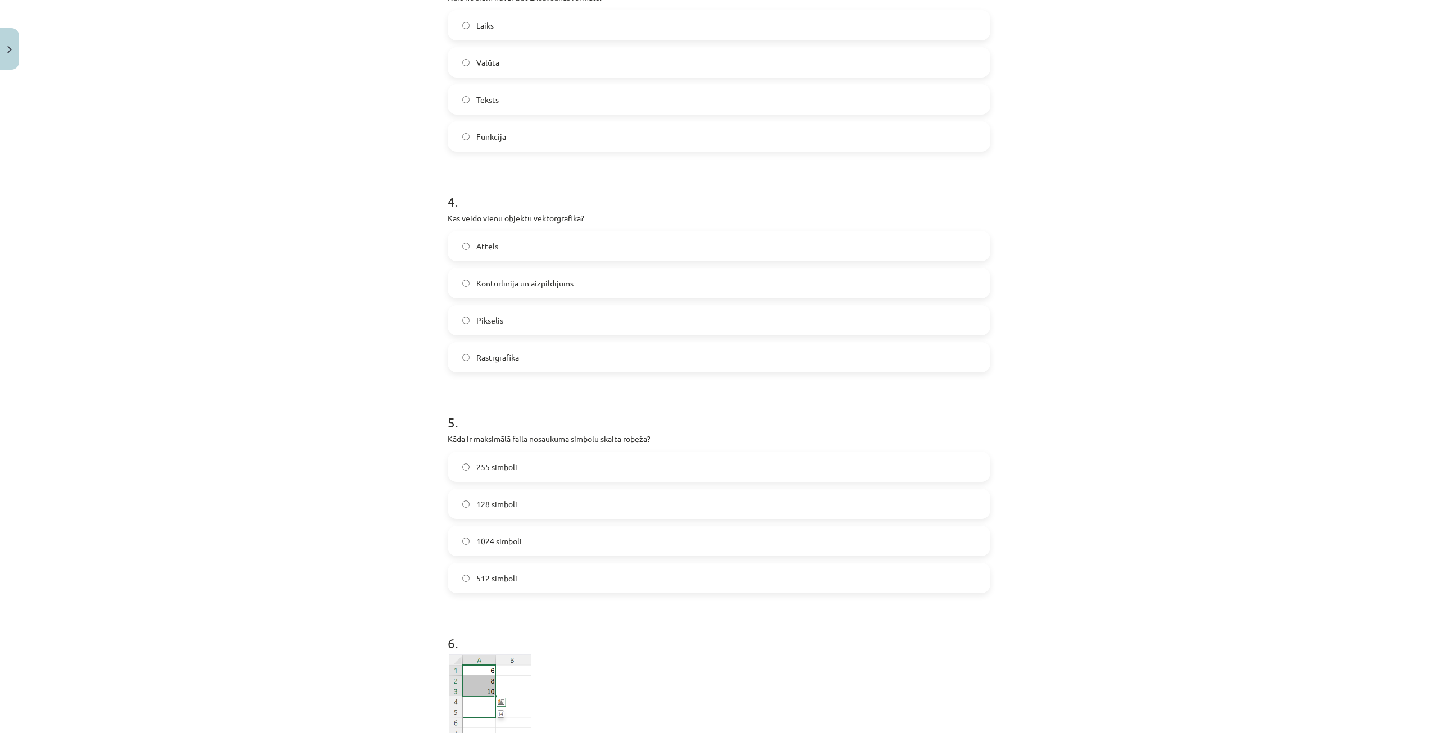
click at [525, 466] on label "255 simboli" at bounding box center [719, 467] width 541 height 28
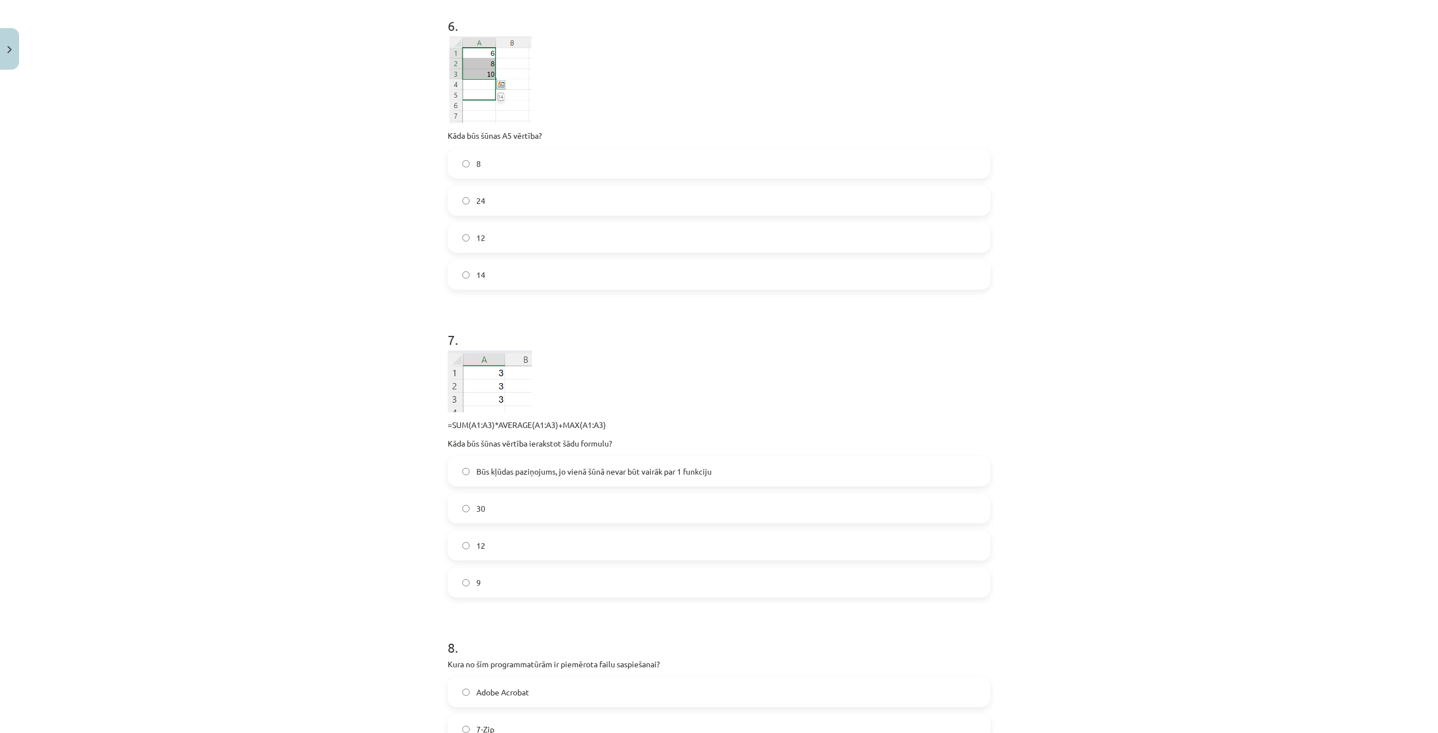
scroll to position [1348, 0]
click at [529, 538] on label "12" at bounding box center [719, 545] width 541 height 28
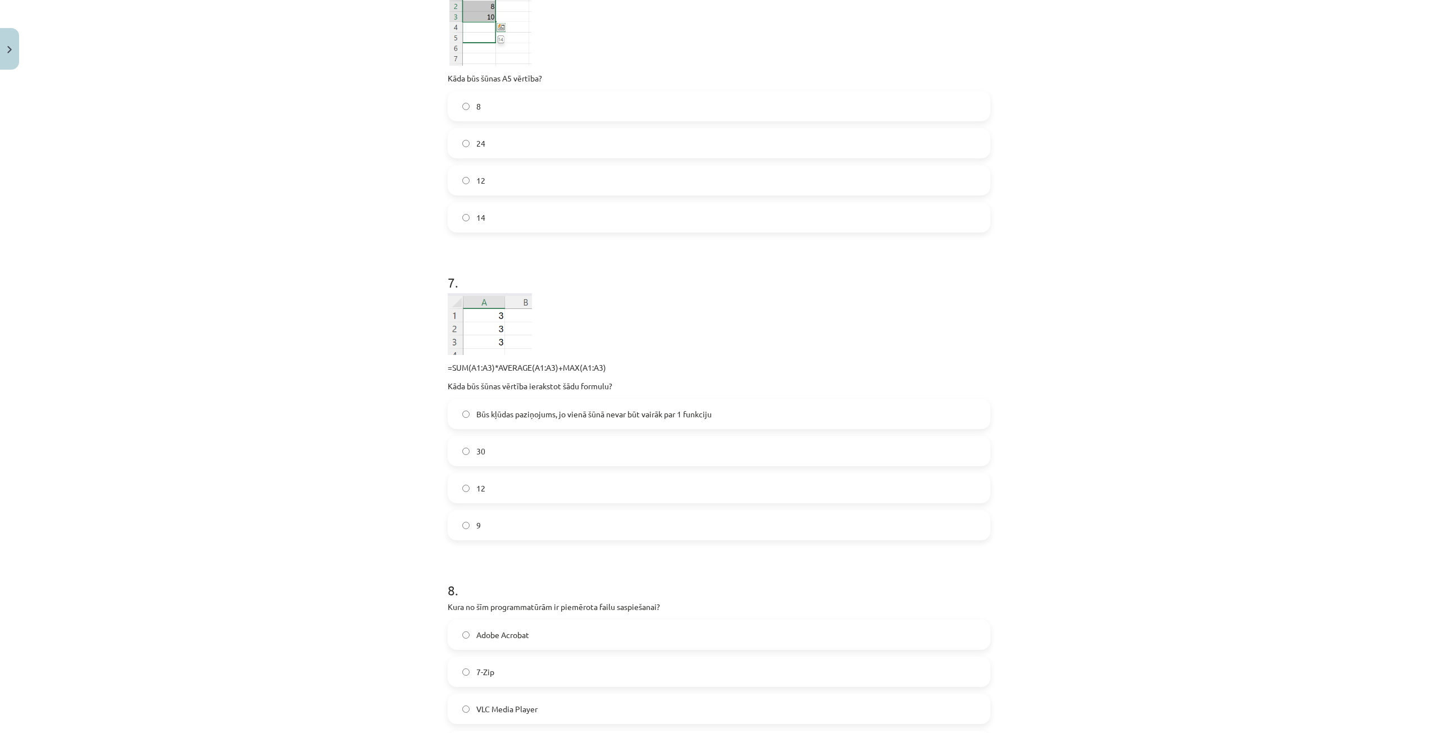
scroll to position [1405, 0]
drag, startPoint x: 512, startPoint y: 179, endPoint x: 530, endPoint y: 217, distance: 42.2
click at [515, 188] on label "12" at bounding box center [719, 181] width 541 height 28
click at [493, 455] on label "30" at bounding box center [719, 452] width 541 height 28
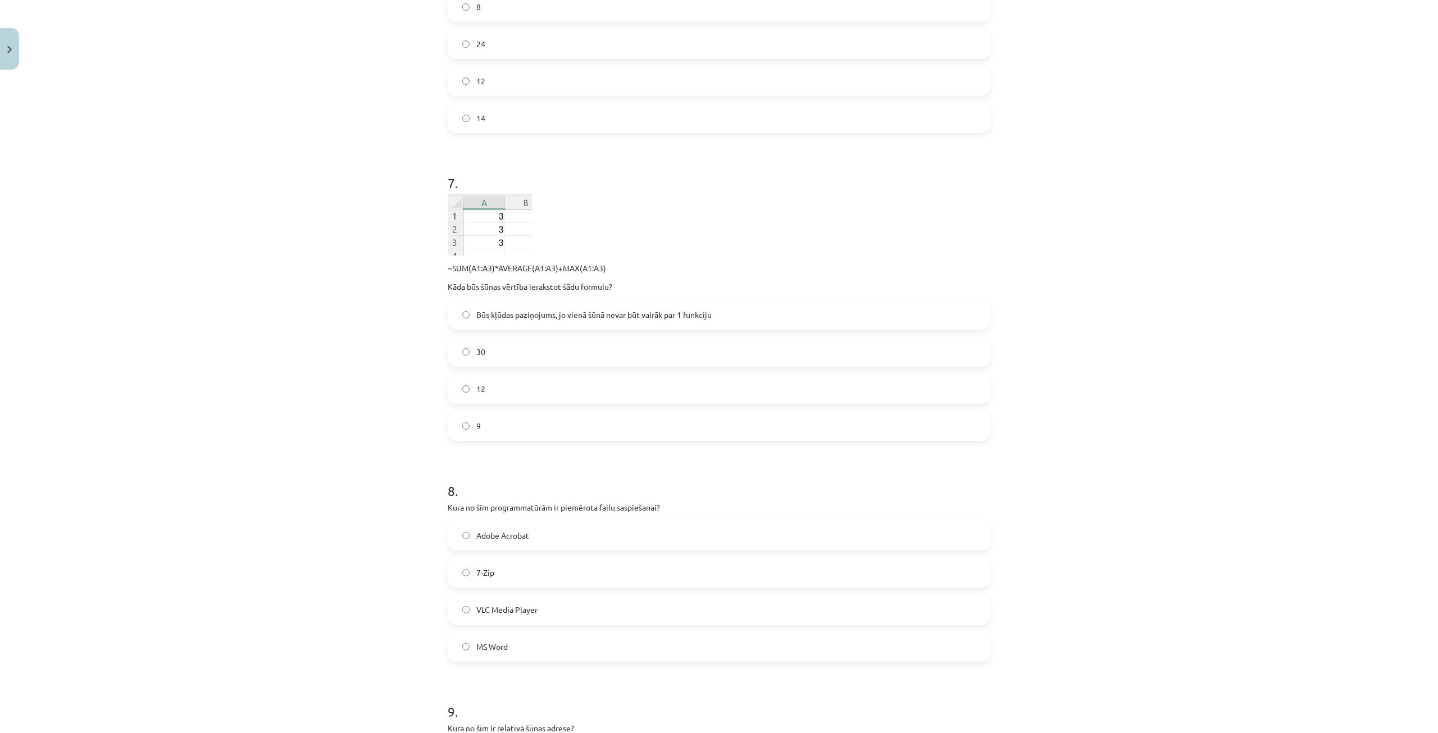
scroll to position [1573, 0]
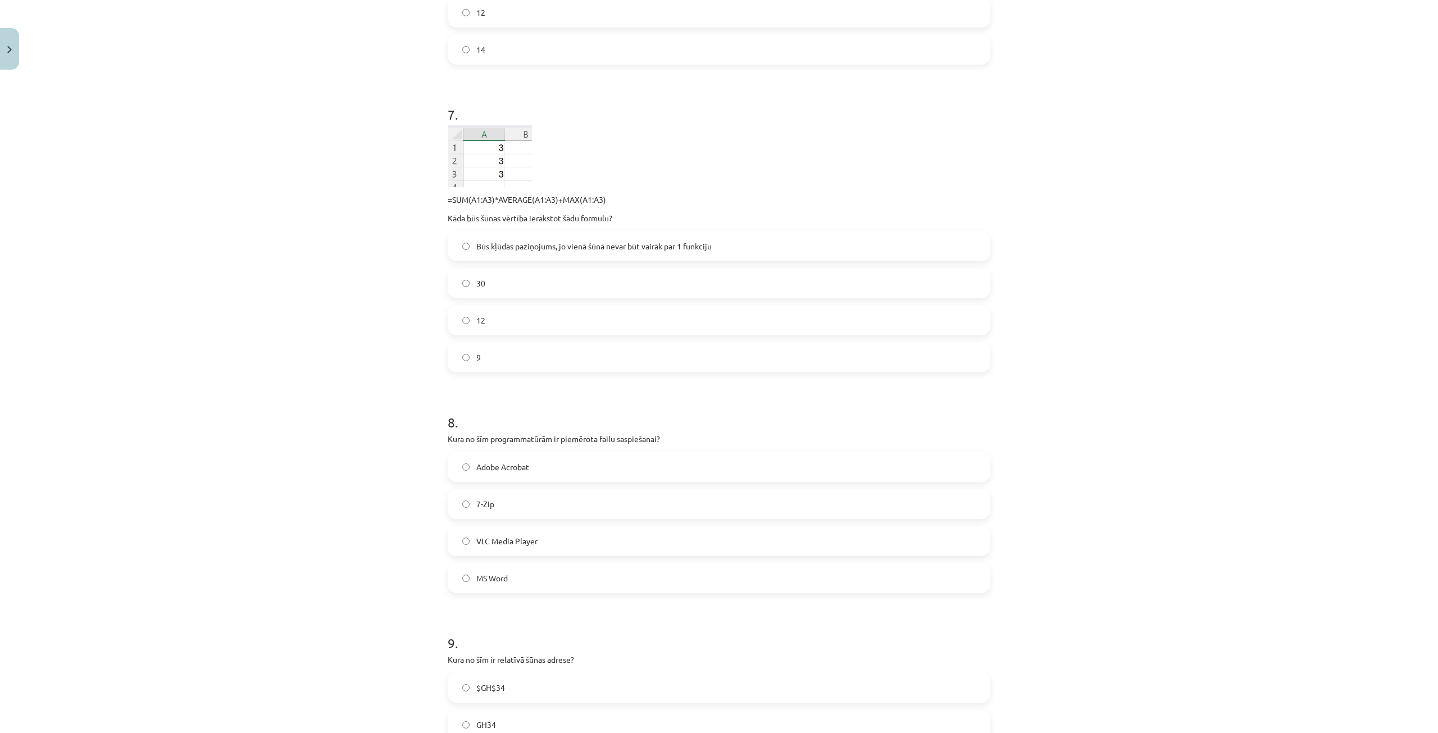
click at [512, 508] on label "7-Zip" at bounding box center [719, 504] width 541 height 28
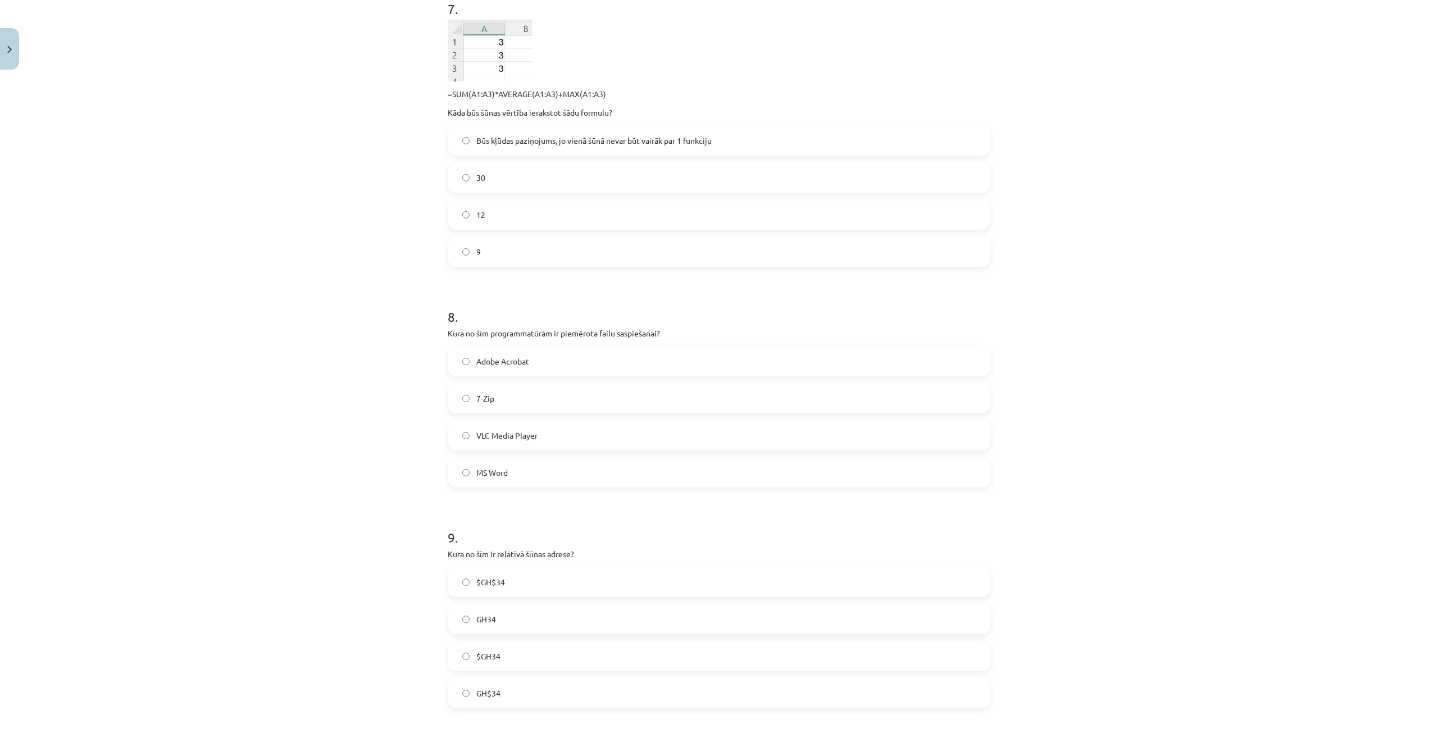
scroll to position [1798, 0]
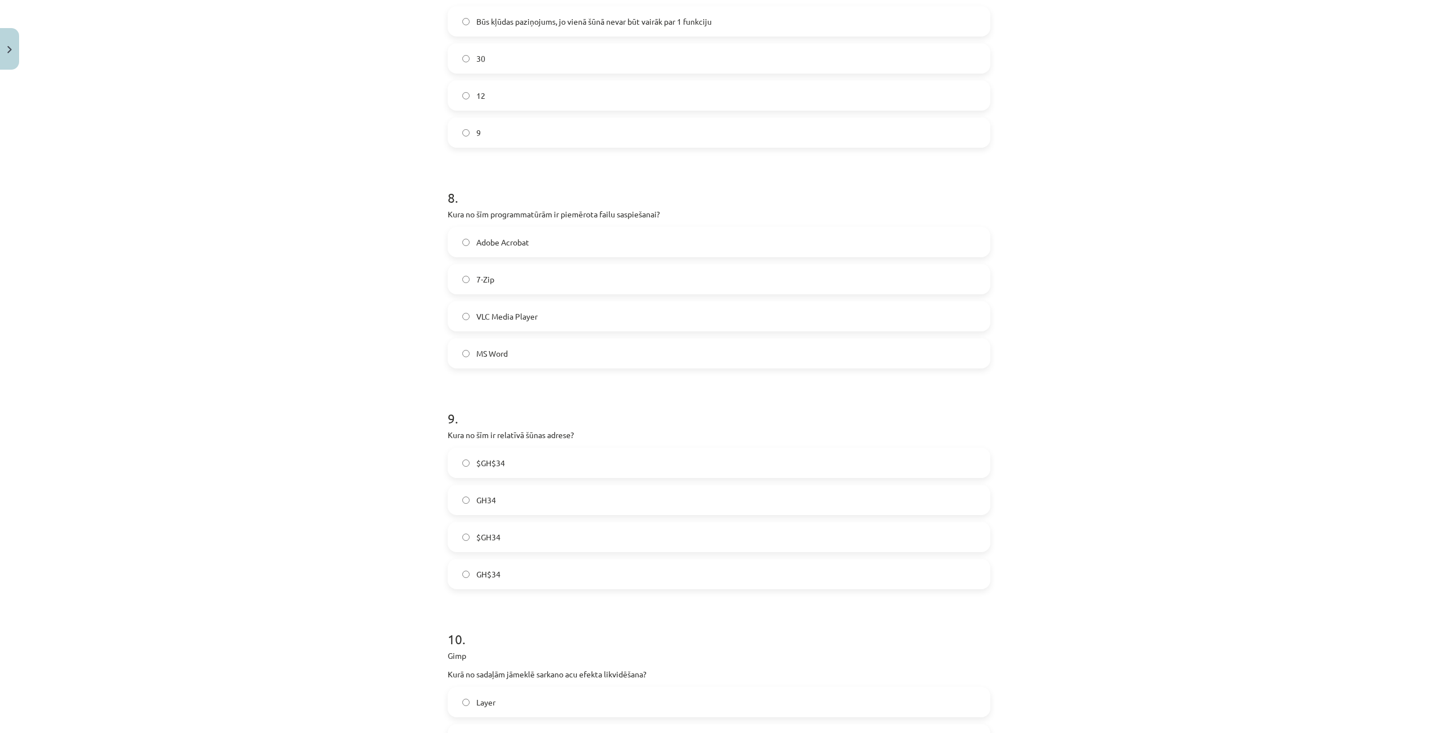
click at [515, 497] on label "GH34" at bounding box center [719, 500] width 541 height 28
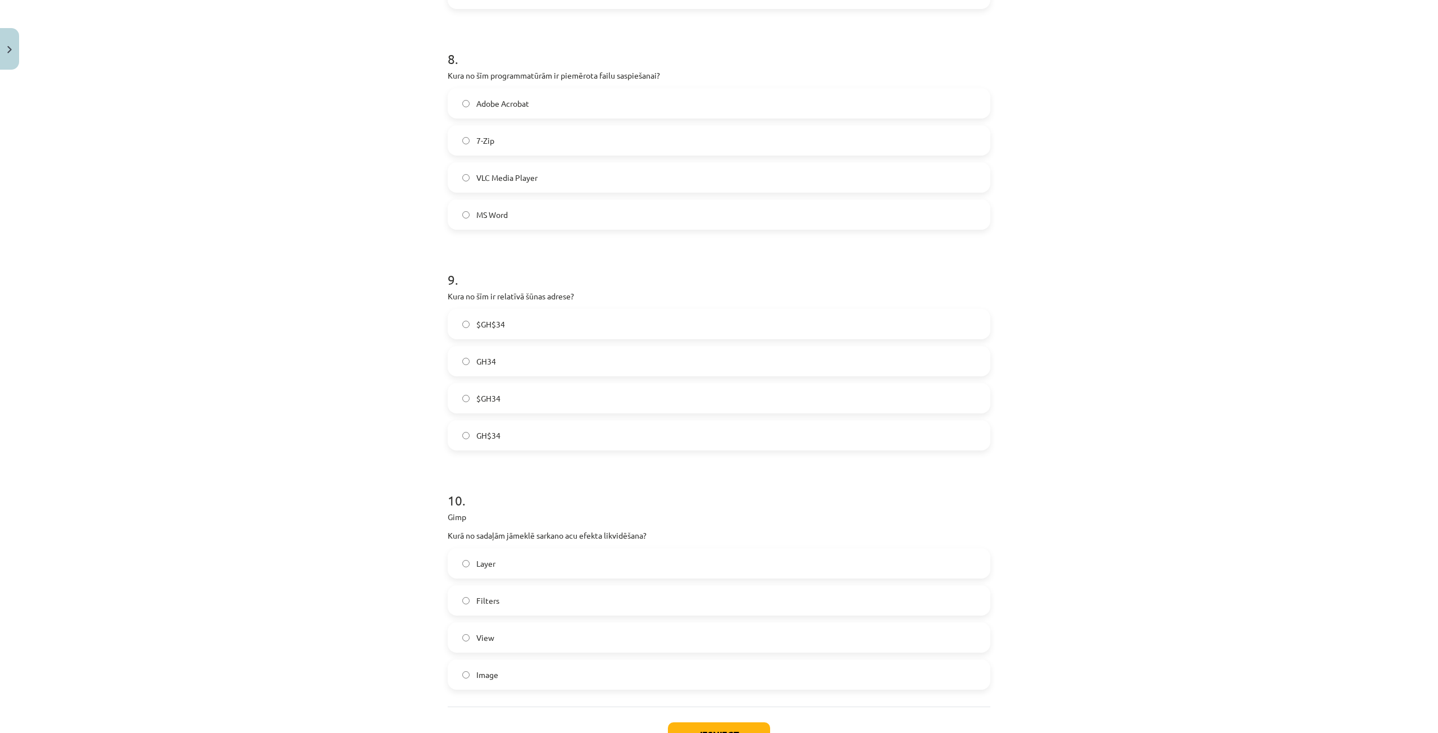
scroll to position [1966, 0]
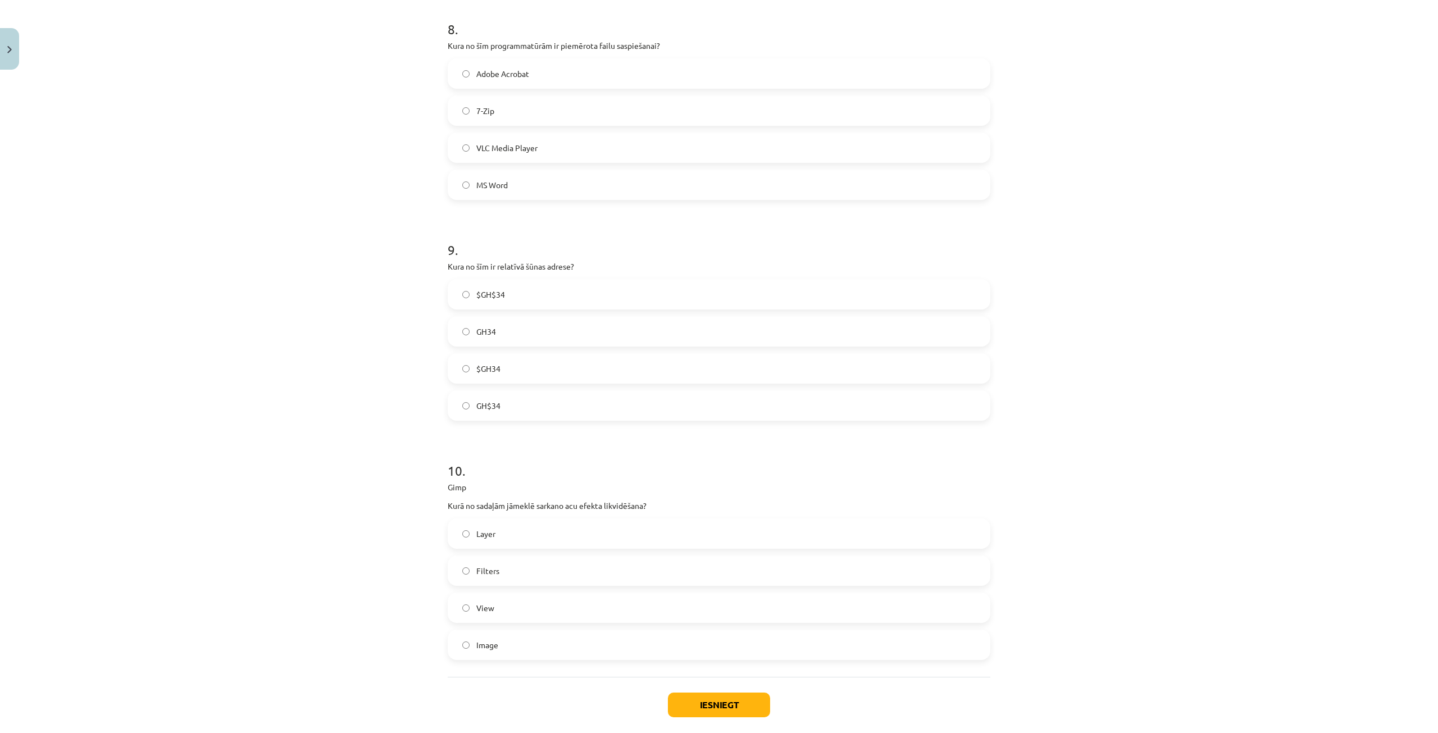
drag, startPoint x: 534, startPoint y: 574, endPoint x: 596, endPoint y: 603, distance: 69.1
click at [534, 574] on label "Filters" at bounding box center [719, 571] width 541 height 28
click at [738, 703] on button "Iesniegt" at bounding box center [719, 705] width 102 height 25
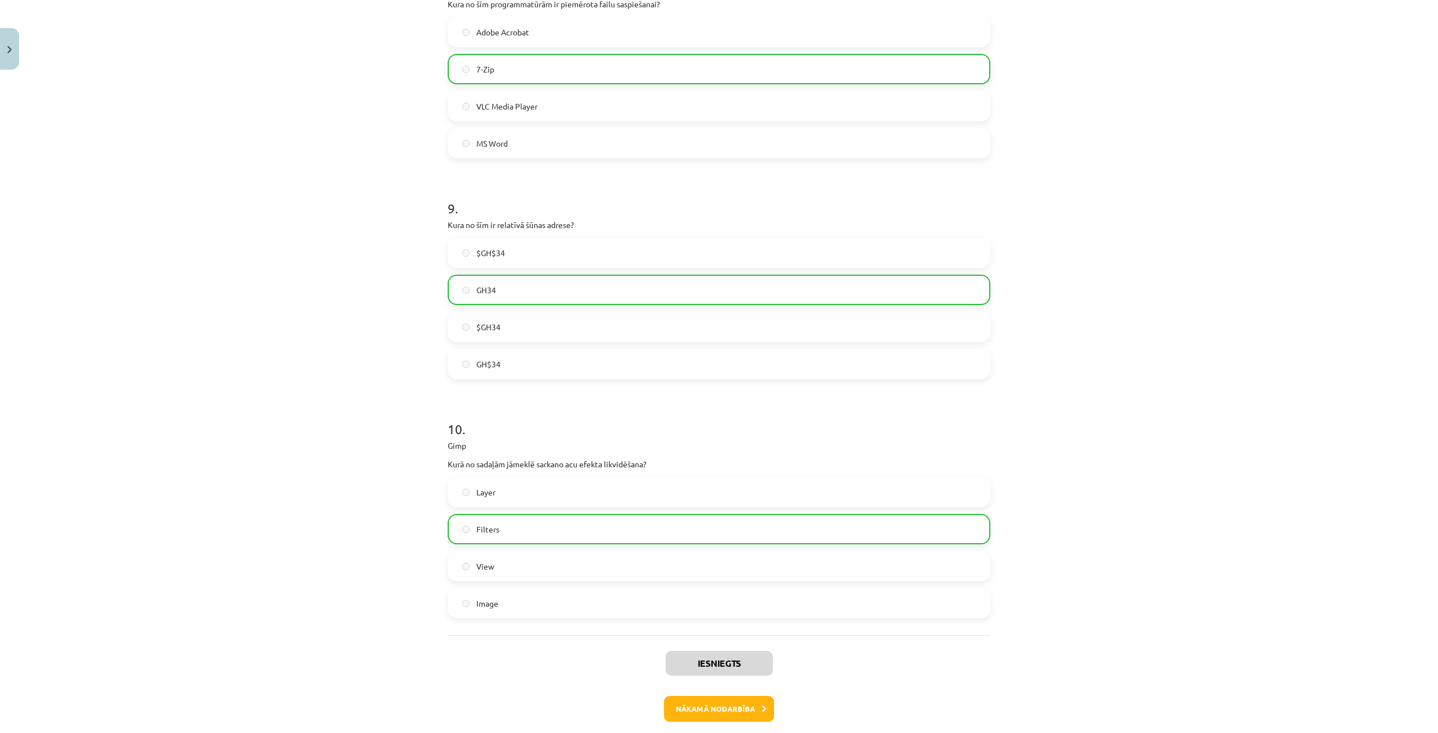
scroll to position [2060, 0]
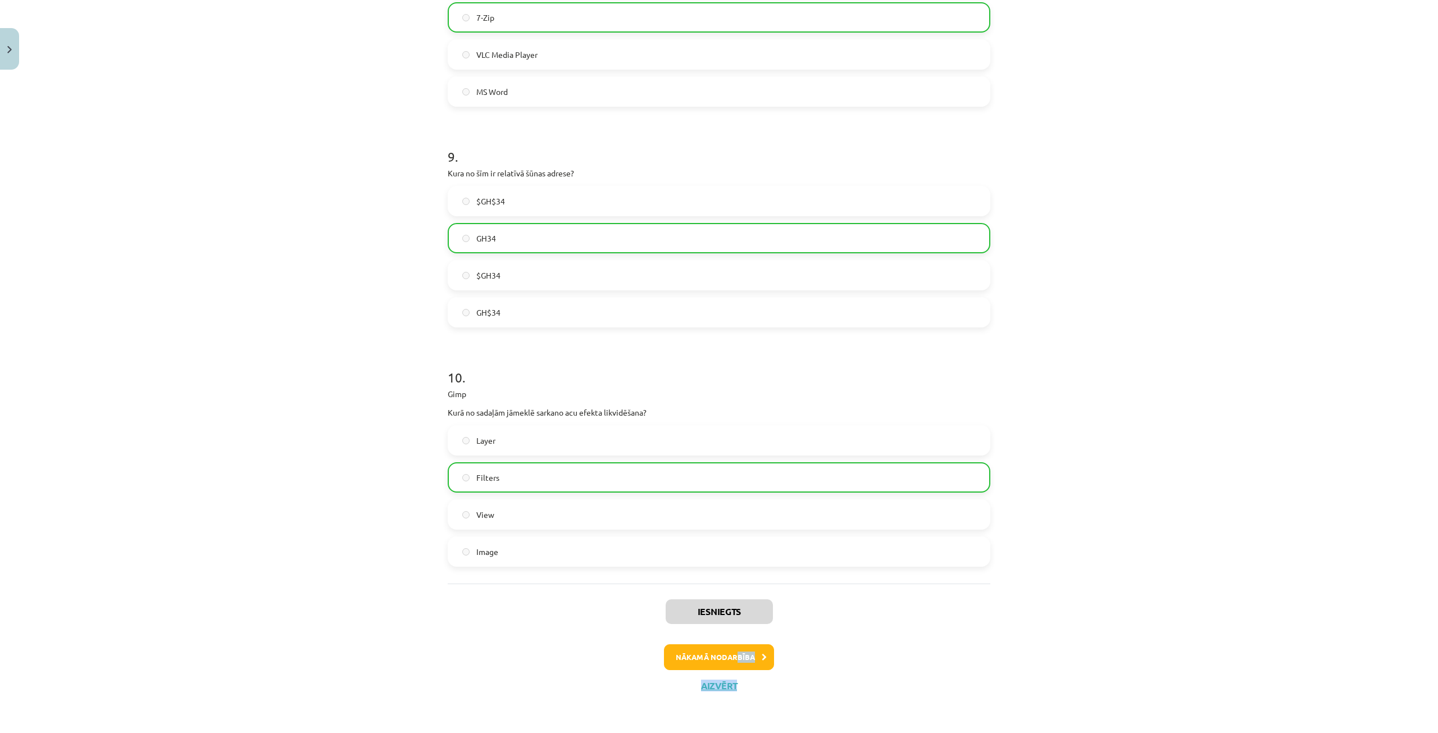
drag, startPoint x: 733, startPoint y: 671, endPoint x: 732, endPoint y: 658, distance: 12.4
click at [732, 664] on div "Iesniegts Nākamā nodarbība Aizvērt" at bounding box center [719, 641] width 543 height 115
drag, startPoint x: 721, startPoint y: 660, endPoint x: 727, endPoint y: 663, distance: 7.0
click at [721, 660] on button "Nākamā nodarbība" at bounding box center [719, 657] width 110 height 26
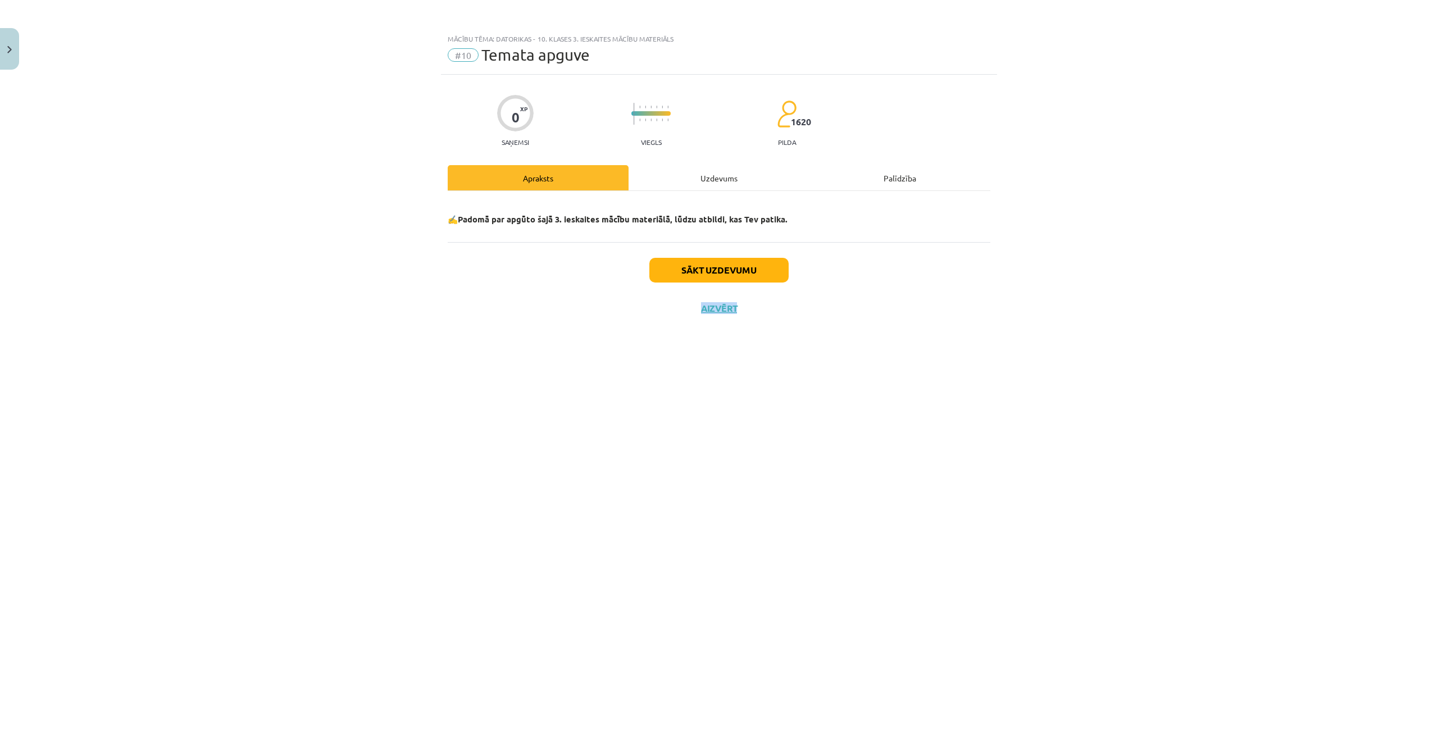
scroll to position [0, 0]
click at [765, 267] on button "Sākt uzdevumu" at bounding box center [719, 270] width 139 height 25
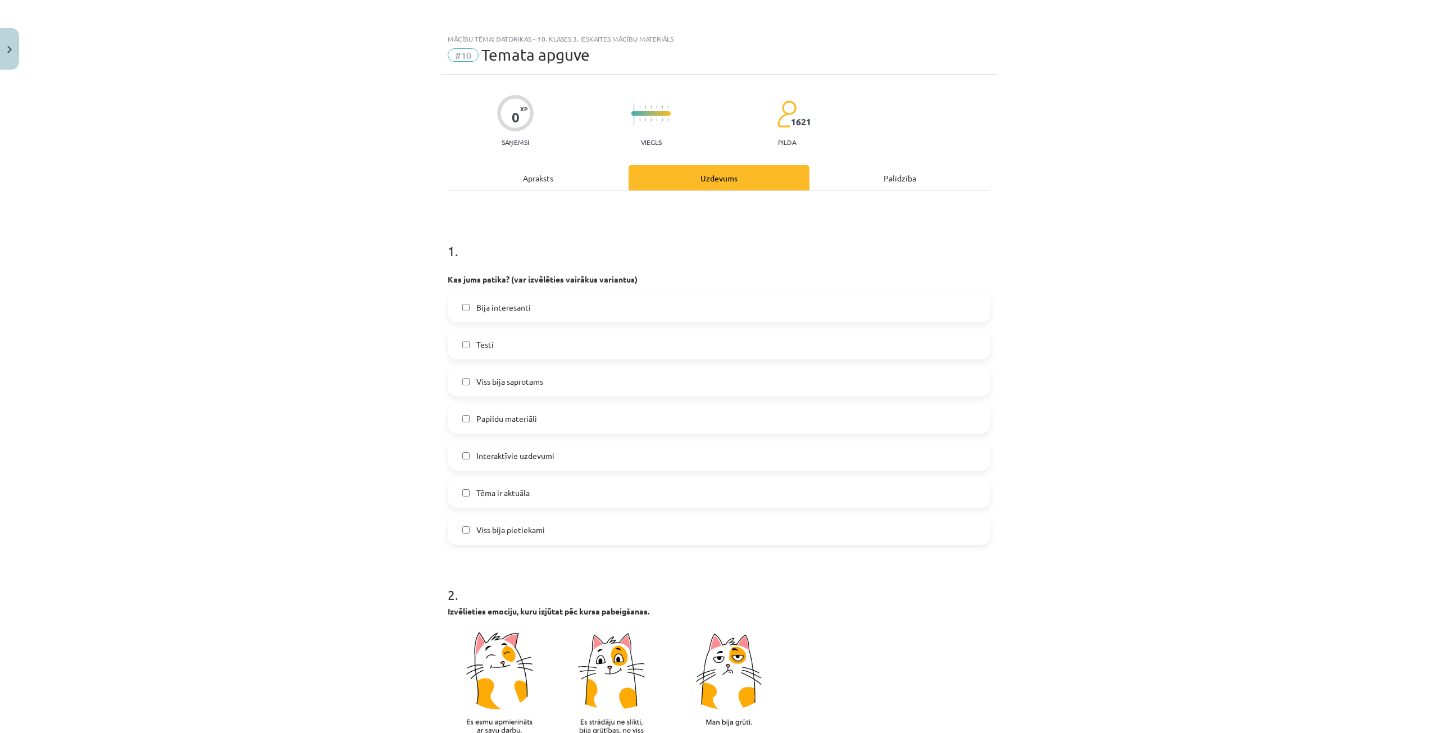
click at [551, 305] on label "Bija interesanti" at bounding box center [719, 307] width 541 height 28
click at [587, 342] on label "Testi" at bounding box center [719, 344] width 541 height 28
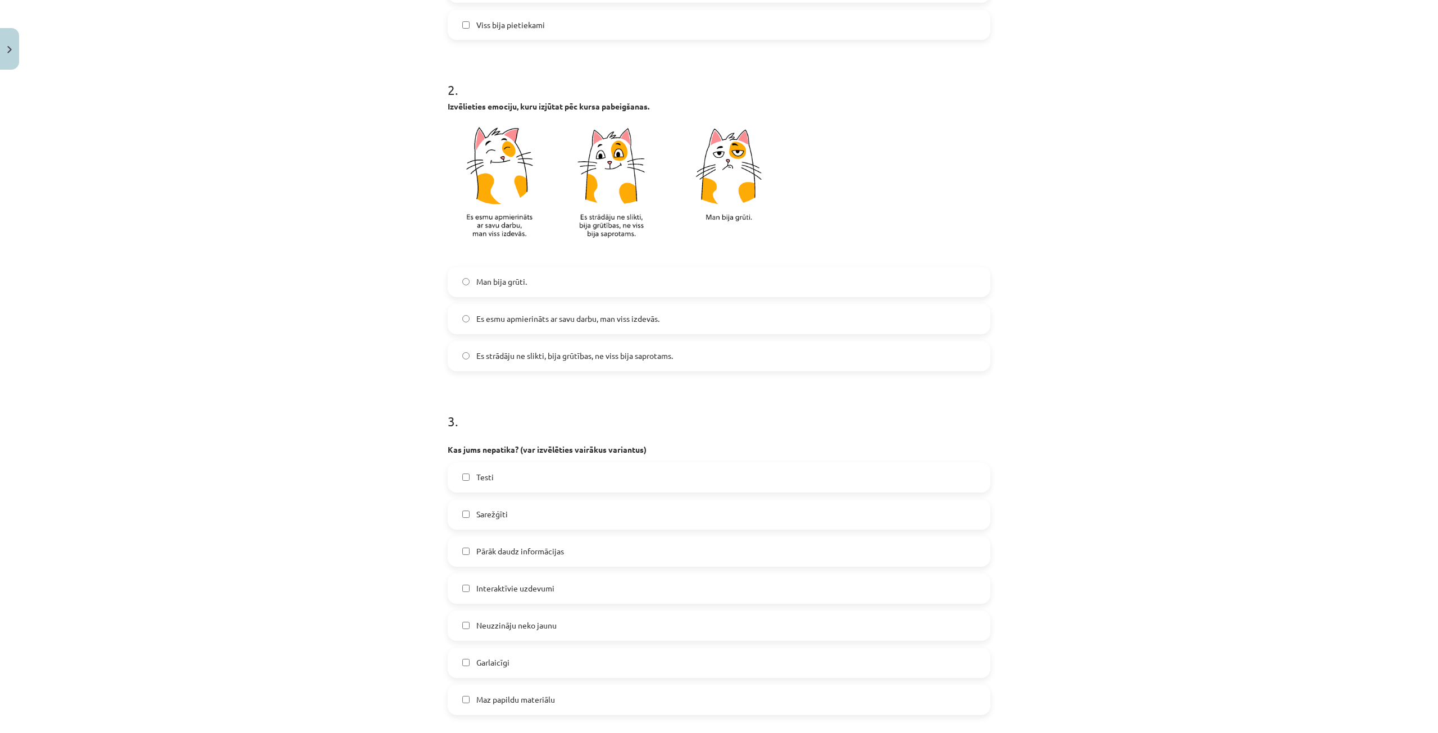
scroll to position [506, 0]
click at [570, 546] on label "Pārāk daudz informācijas" at bounding box center [719, 551] width 541 height 28
click at [675, 340] on div "Es strādāju ne slikti, bija grūtības, ne viss bija saprotams." at bounding box center [719, 355] width 543 height 30
click at [698, 357] on label "Es strādāju ne slikti, bija grūtības, ne viss bija saprotams." at bounding box center [719, 356] width 541 height 28
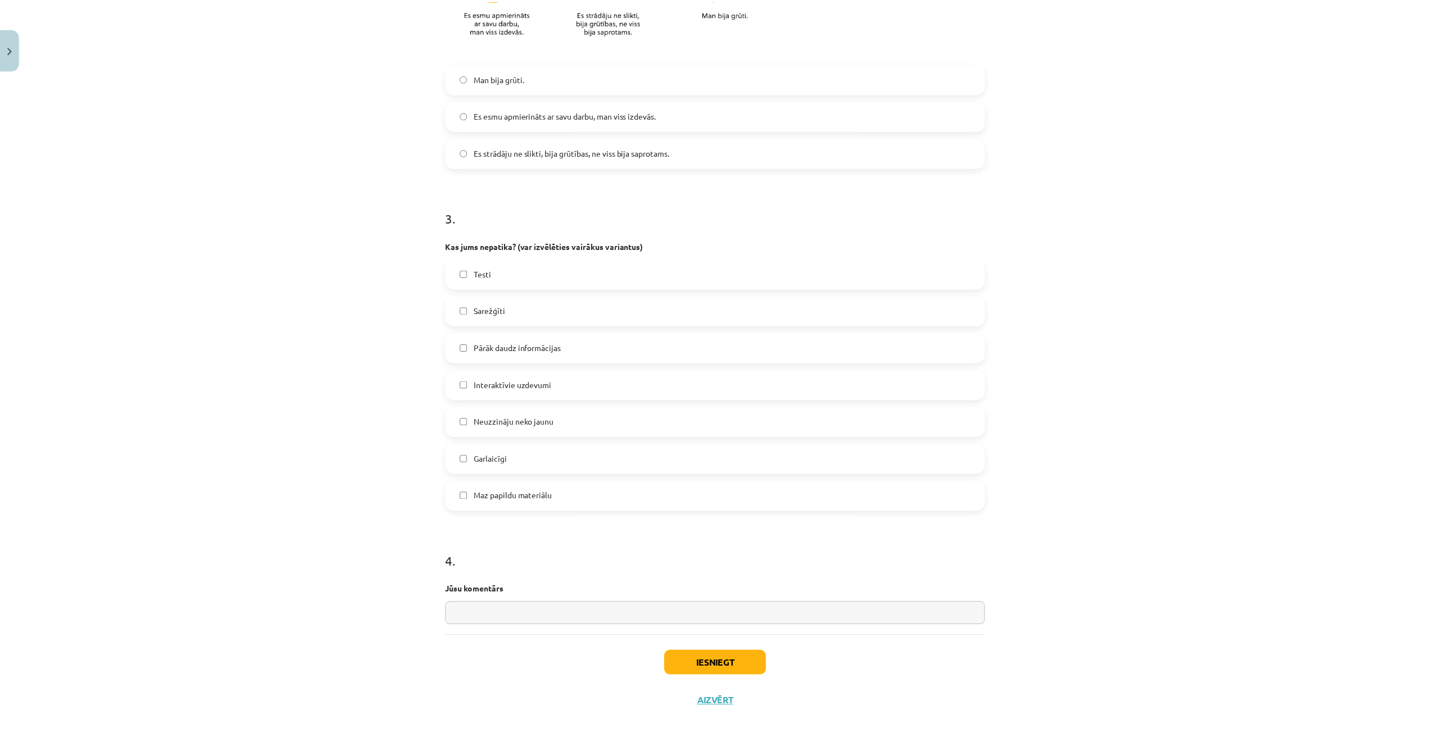
scroll to position [725, 0]
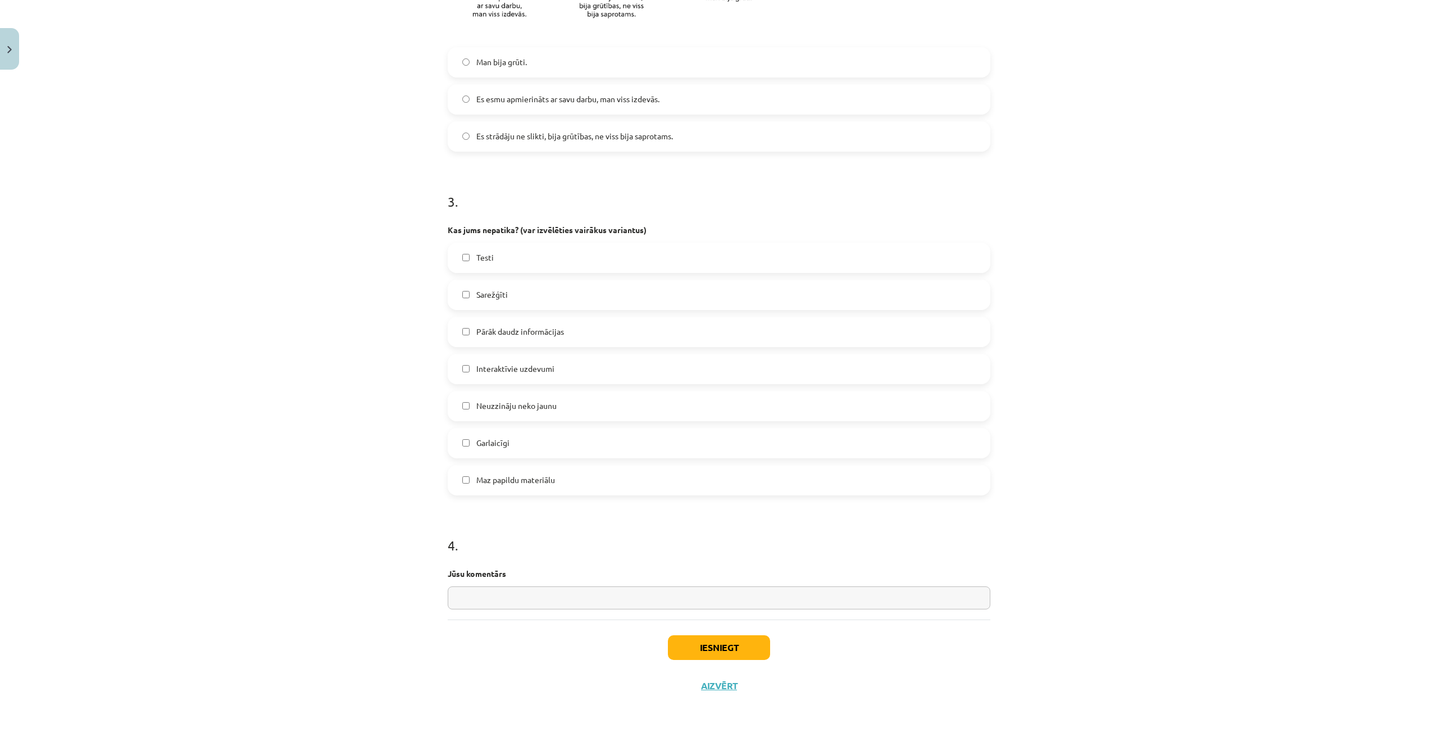
drag, startPoint x: 680, startPoint y: 604, endPoint x: 687, endPoint y: 596, distance: 11.2
click at [680, 604] on input "text" at bounding box center [719, 598] width 543 height 23
type input "**"
click at [700, 658] on button "Iesniegt" at bounding box center [719, 647] width 102 height 25
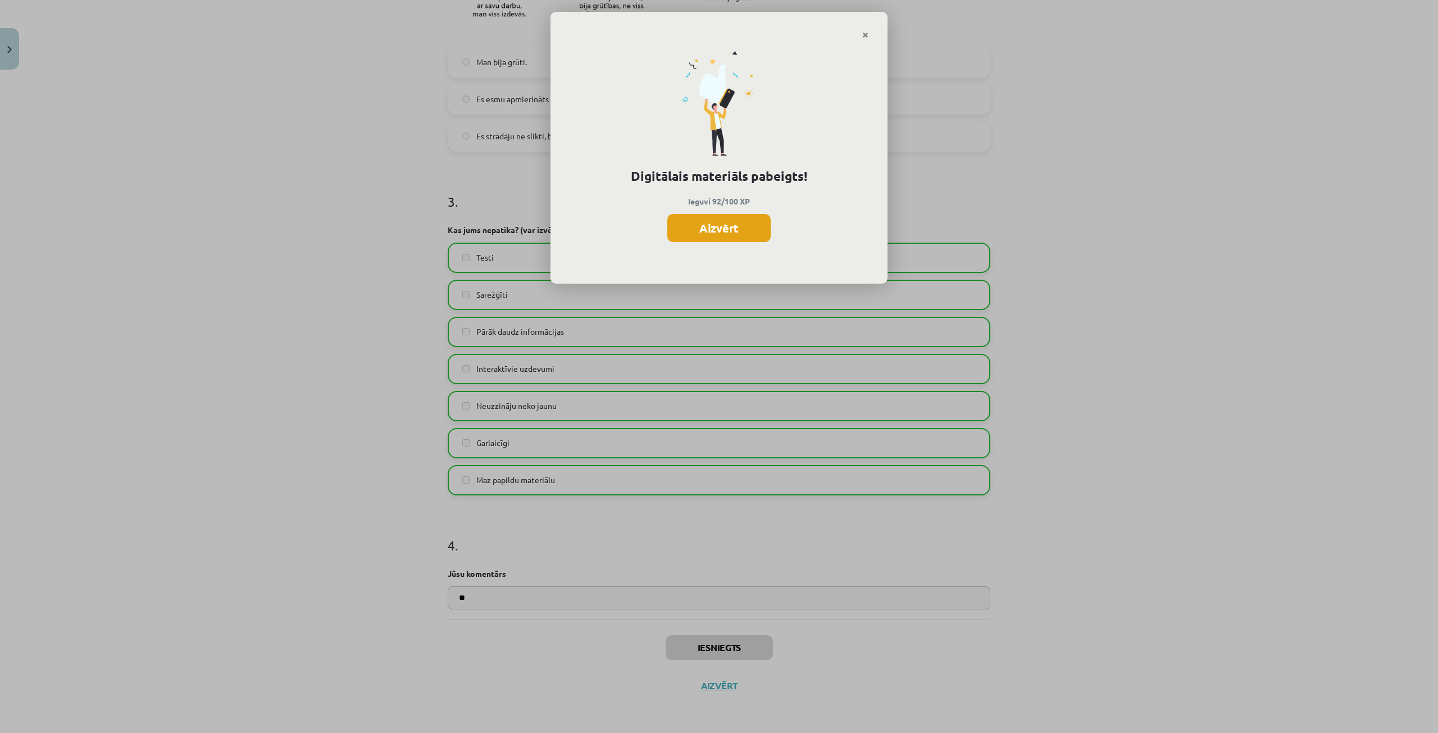
click at [711, 238] on button "Aizvērt" at bounding box center [718, 228] width 103 height 28
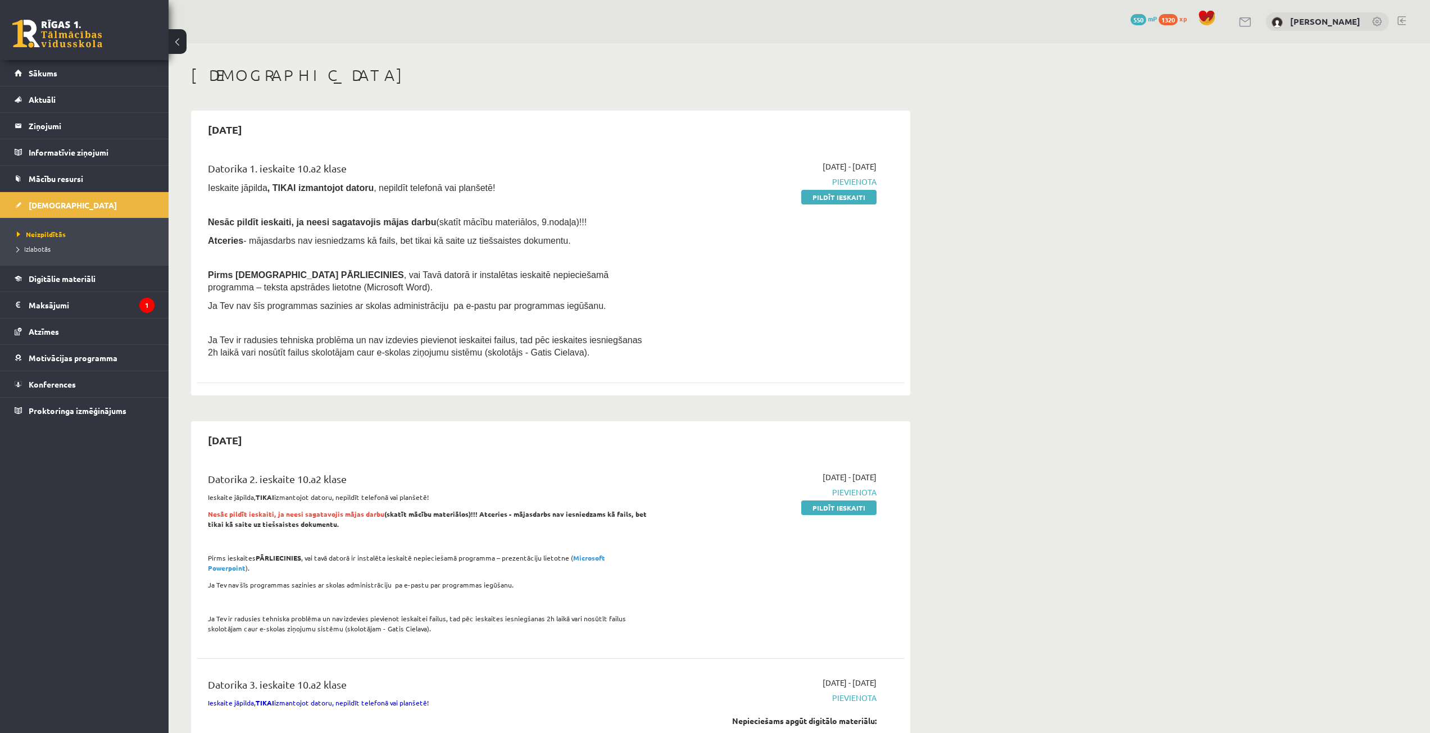
scroll to position [344, 0]
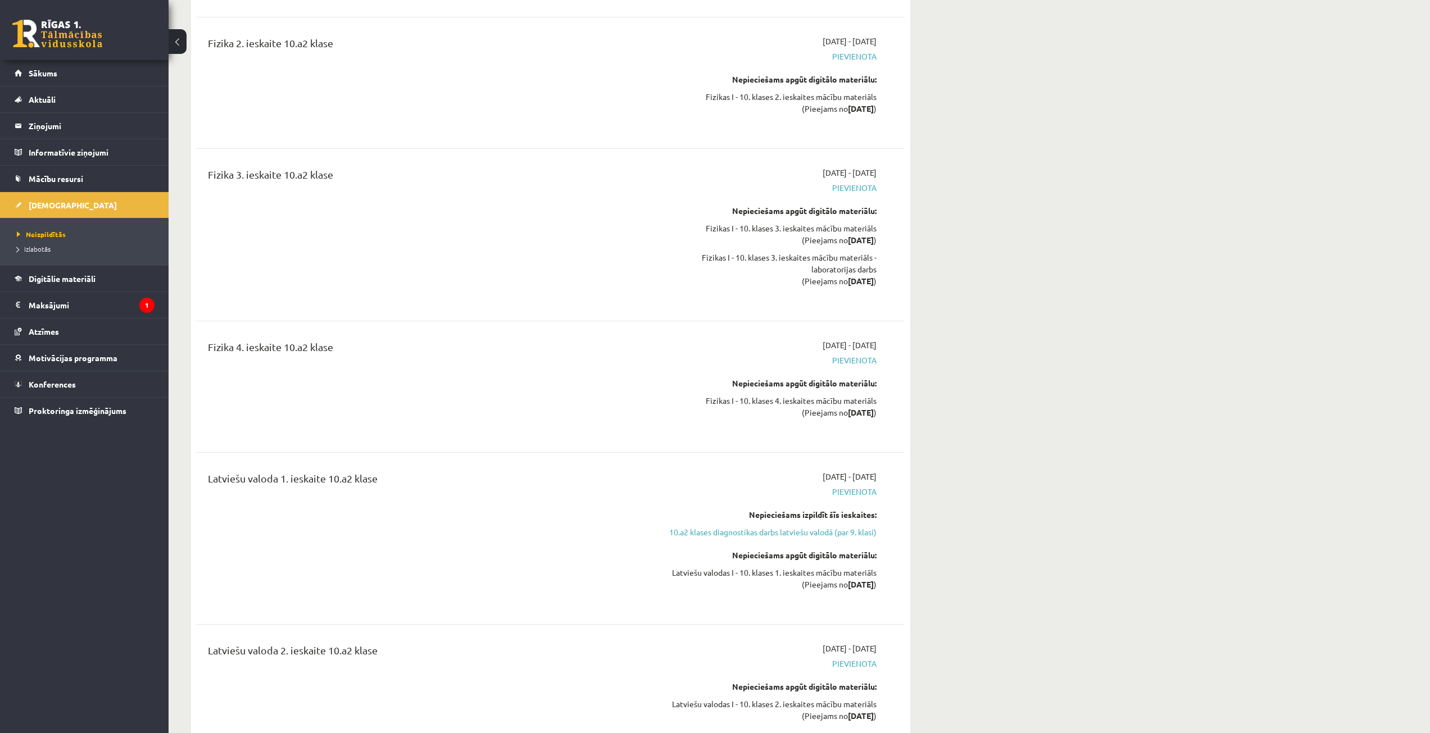
scroll to position [1580, 0]
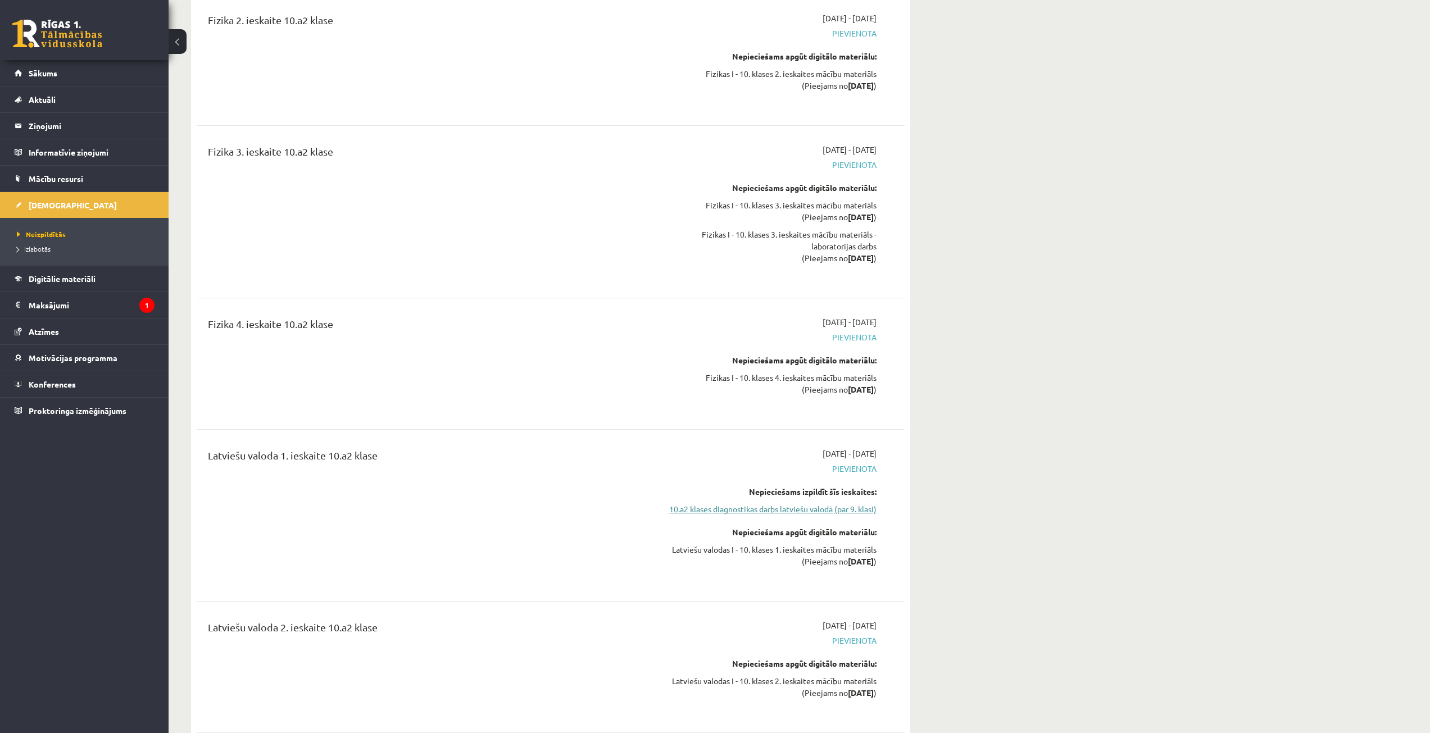
click at [830, 503] on link "10.a2 klases diagnostikas darbs latviešu valodā (par 9. klasi)" at bounding box center [771, 509] width 212 height 12
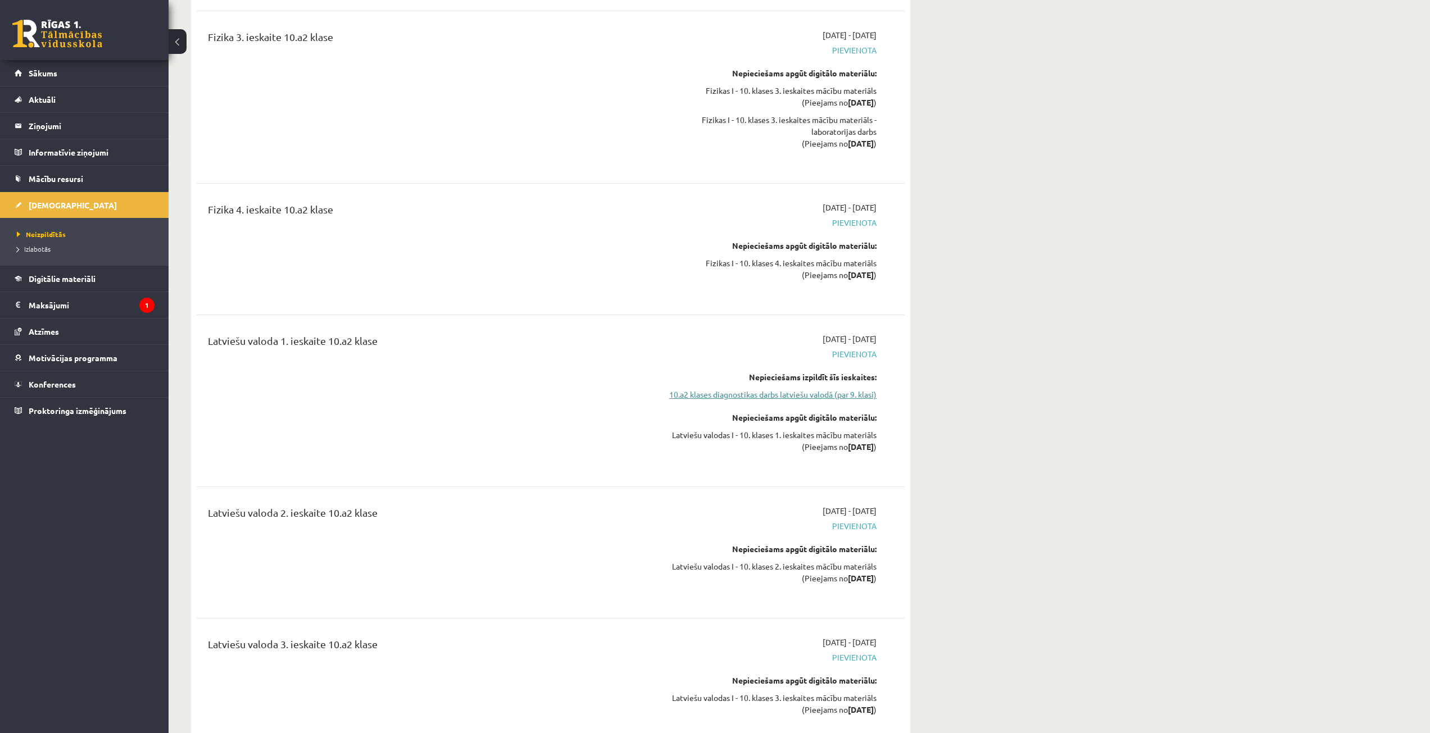
click at [782, 389] on link "10.a2 klases diagnostikas darbs latviešu valodā (par 9. klasi)" at bounding box center [771, 395] width 212 height 12
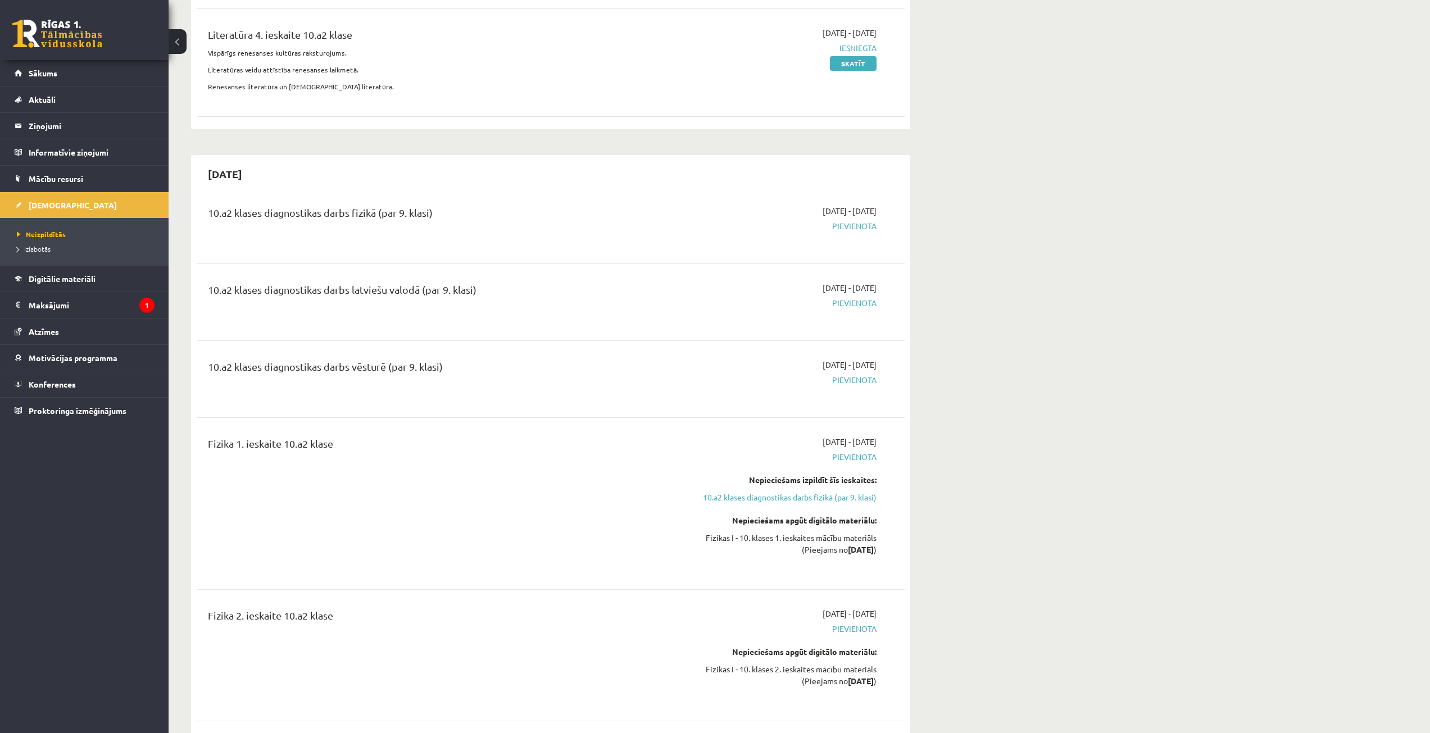
scroll to position [965, 0]
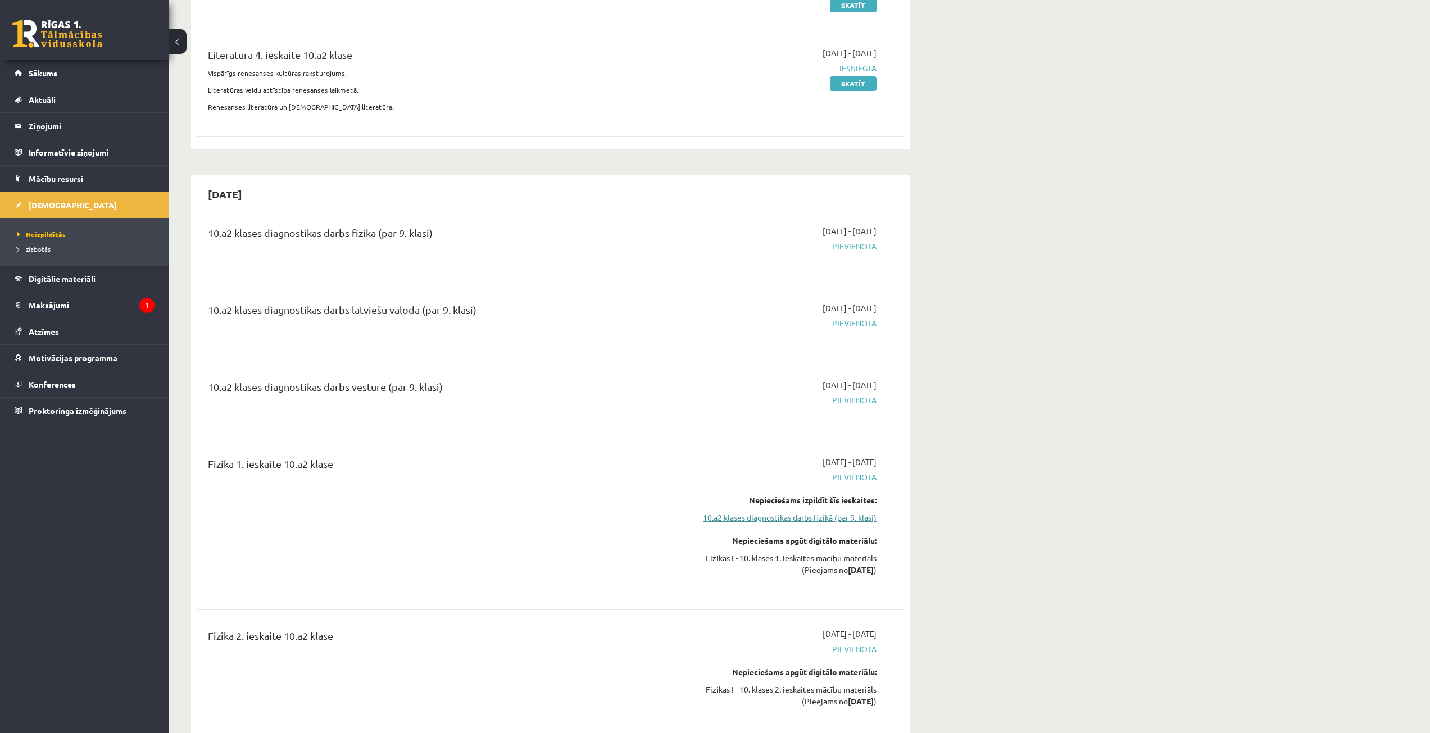
click at [762, 512] on link "10.a2 klases diagnostikas darbs fizikā (par 9. klasi)" at bounding box center [771, 518] width 212 height 12
